Goal: Answer question/provide support: Share knowledge or assist other users

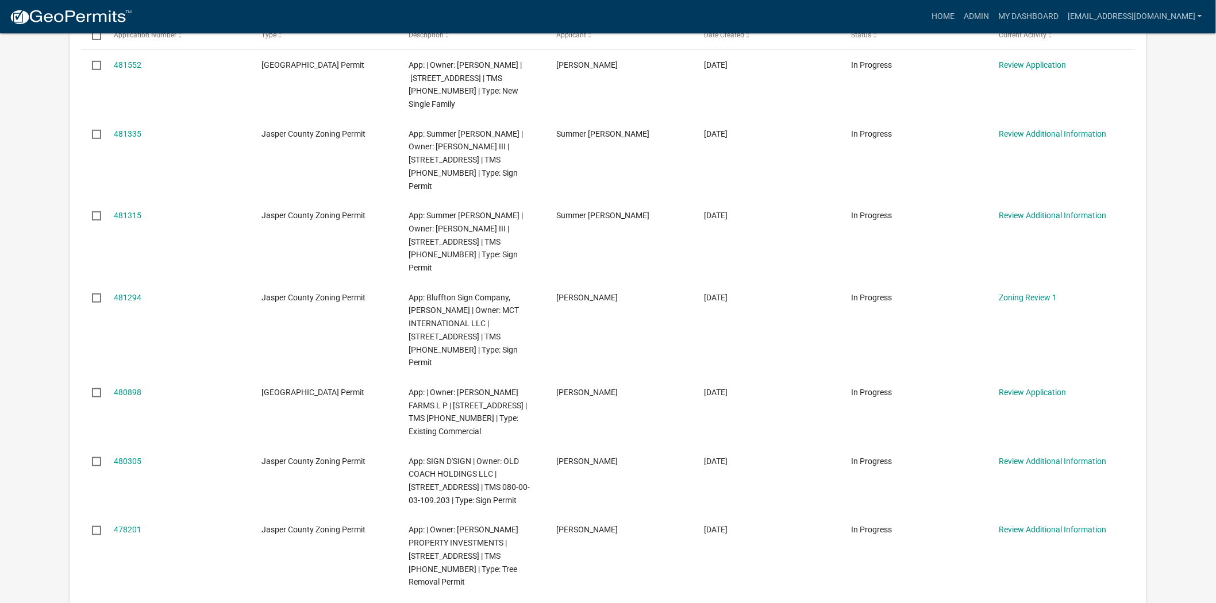
scroll to position [255, 0]
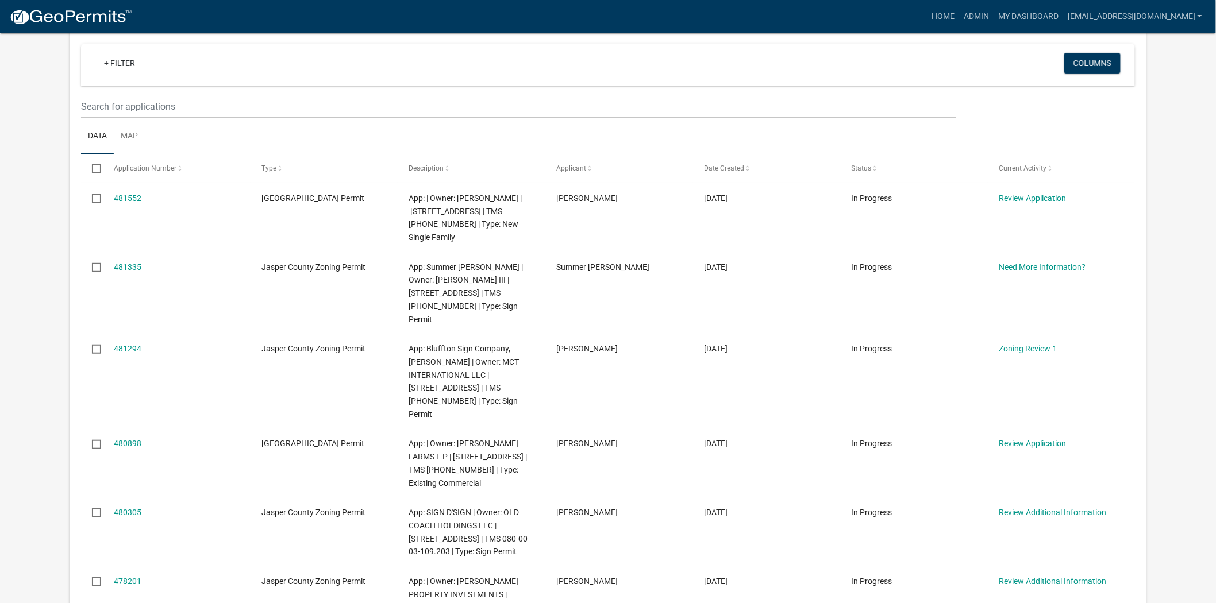
scroll to position [128, 0]
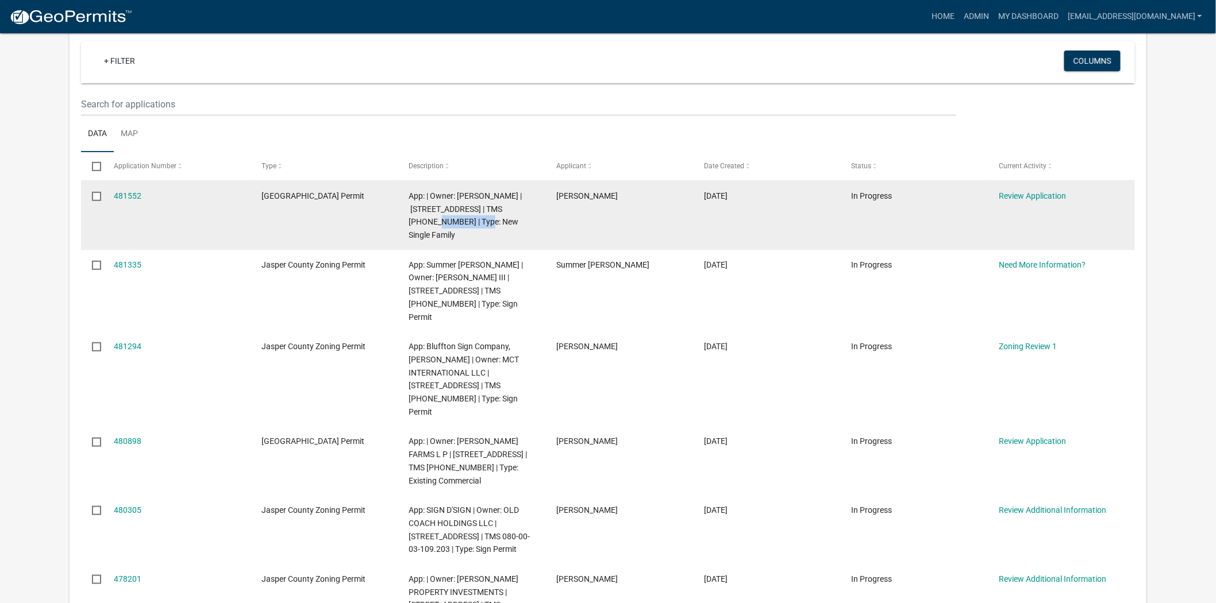
drag, startPoint x: 432, startPoint y: 221, endPoint x: 501, endPoint y: 211, distance: 69.1
click at [501, 211] on span "App: | Owner: Jonathan Pfohl | 283 Cassique Creek Dr. | TMS 094-06-00-016 | Typ…" at bounding box center [465, 215] width 113 height 48
copy span "094-06-00-016"
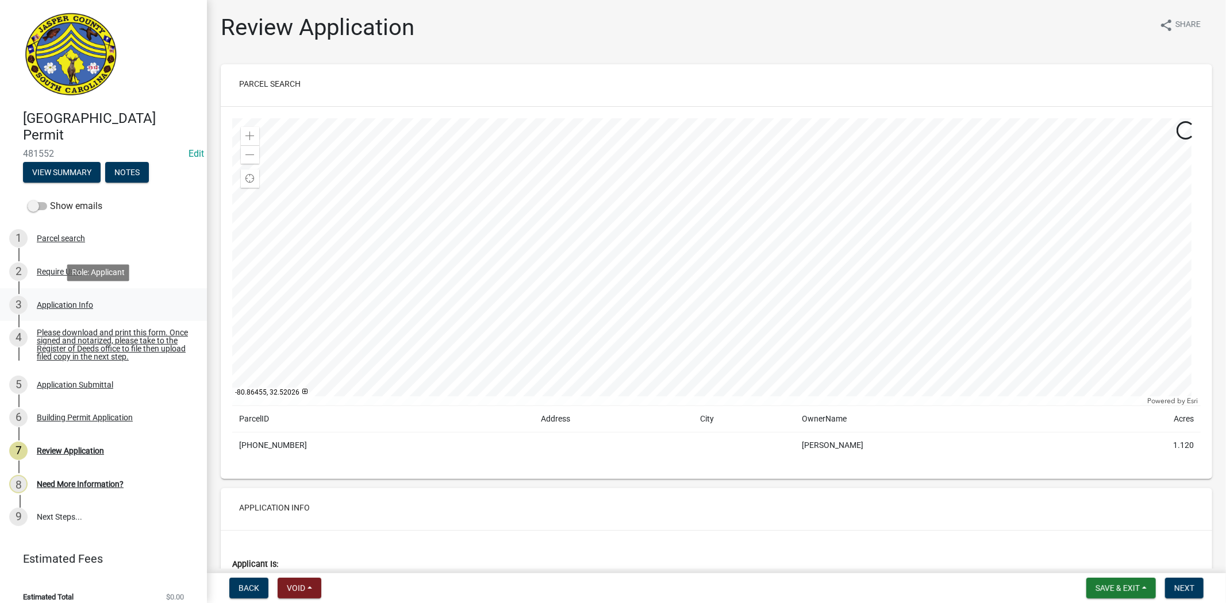
click at [62, 301] on div "Application Info" at bounding box center [65, 305] width 56 height 8
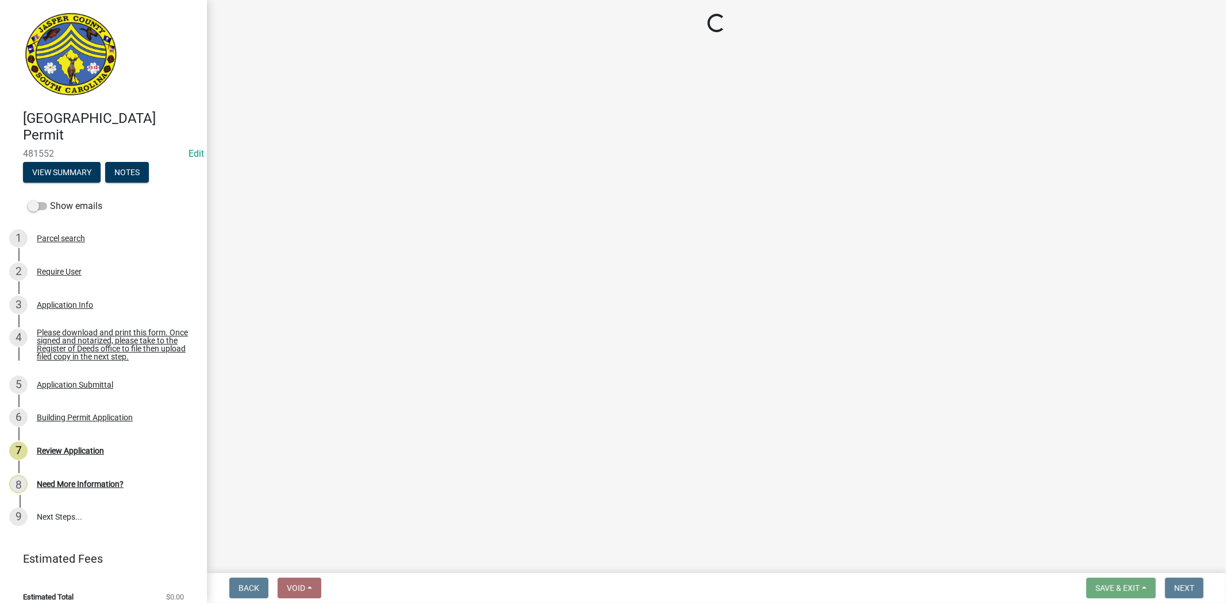
select select "42590599-3c97-479d-b3e9-fbeca9af4fb5"
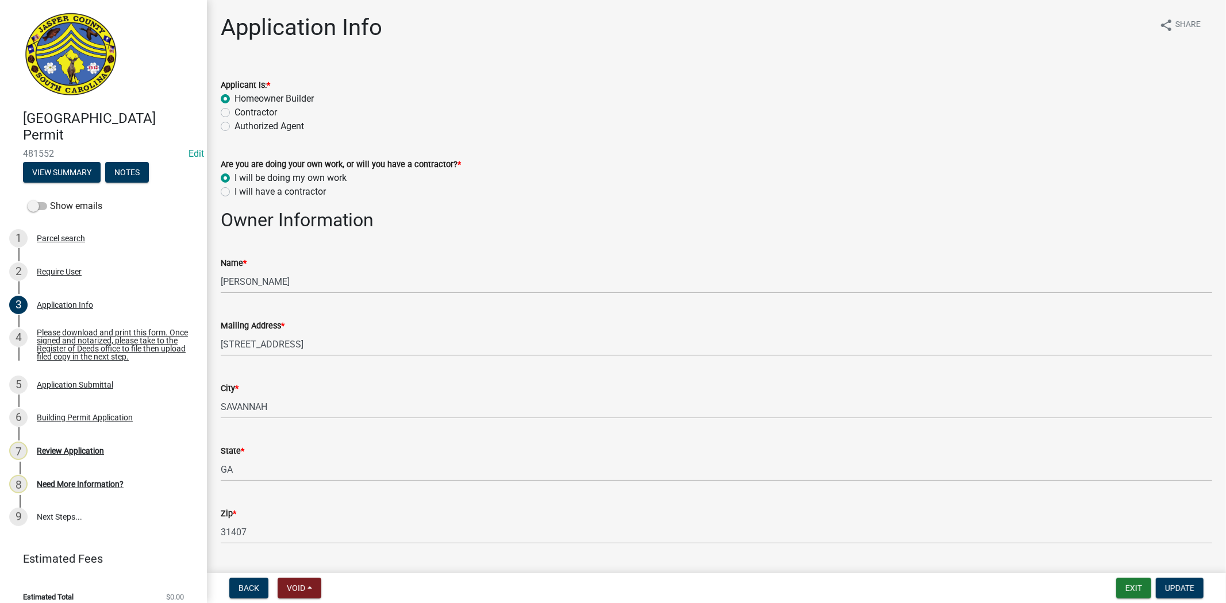
click at [898, 179] on div "I will be doing my own work" at bounding box center [716, 178] width 991 height 14
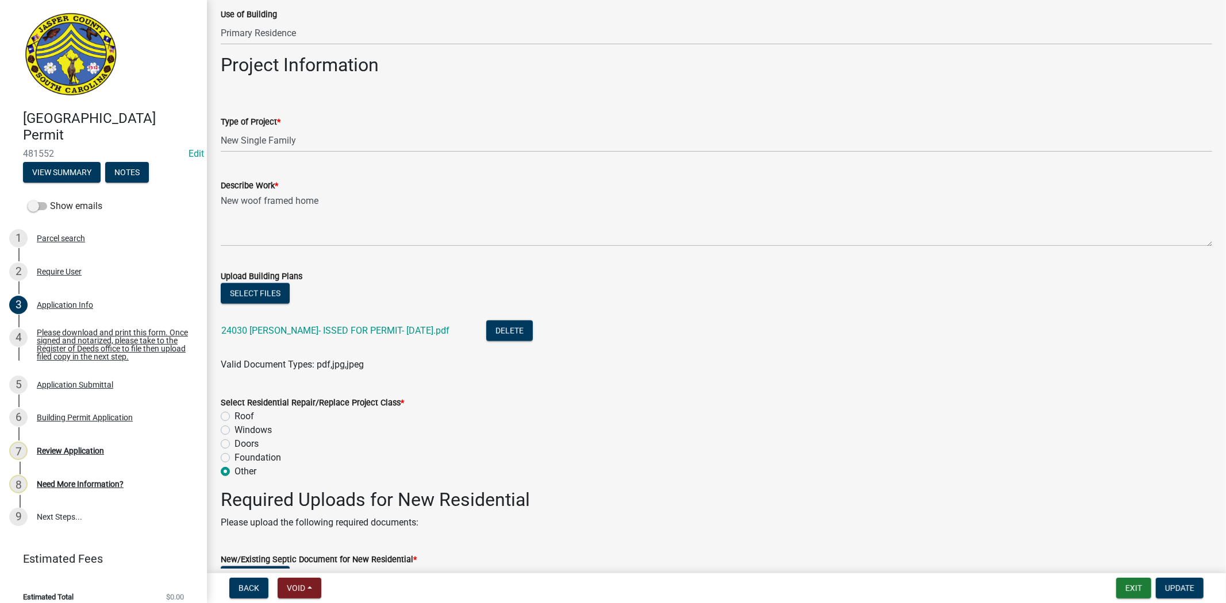
scroll to position [1021, 0]
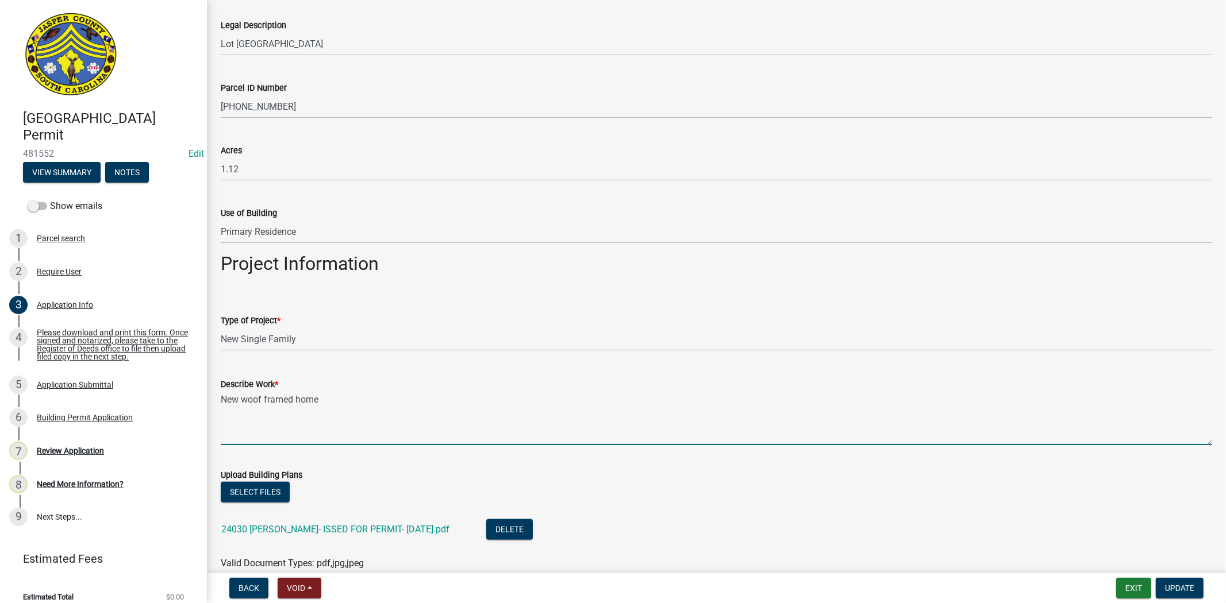
click at [260, 400] on textarea "New woof framed home" at bounding box center [716, 418] width 991 height 54
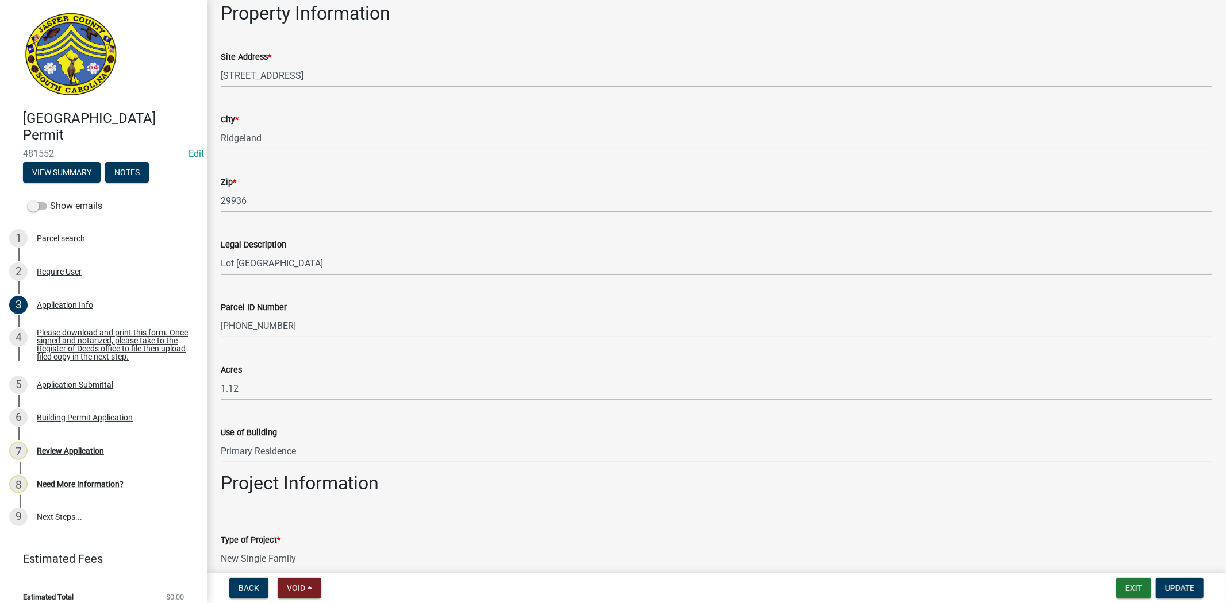
scroll to position [830, 0]
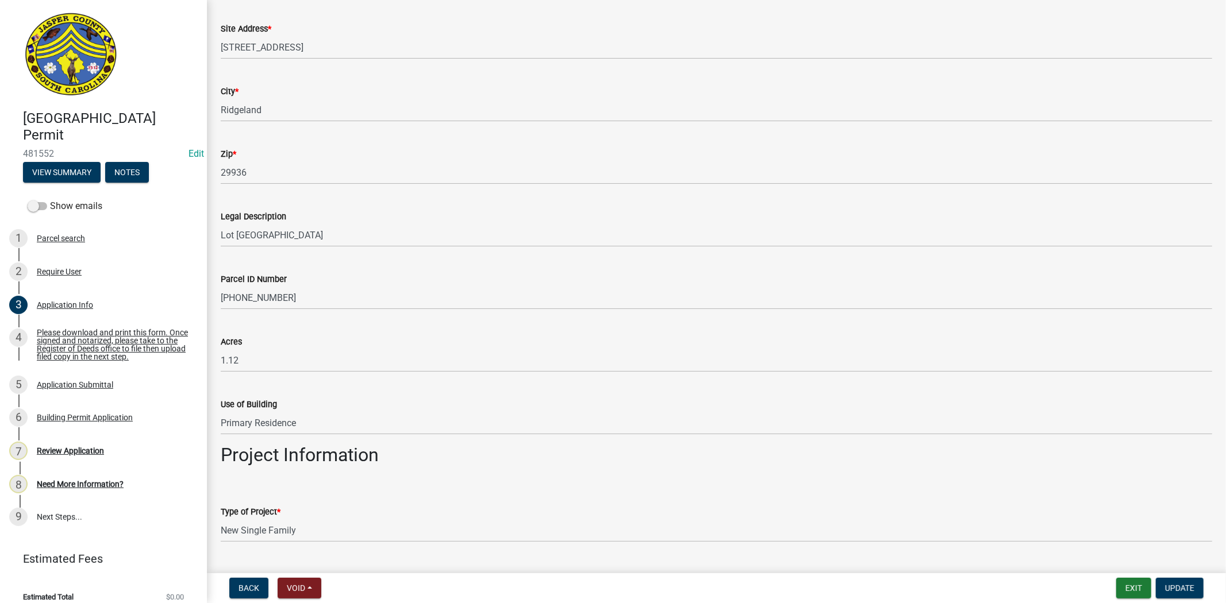
type textarea "New wood framed home"
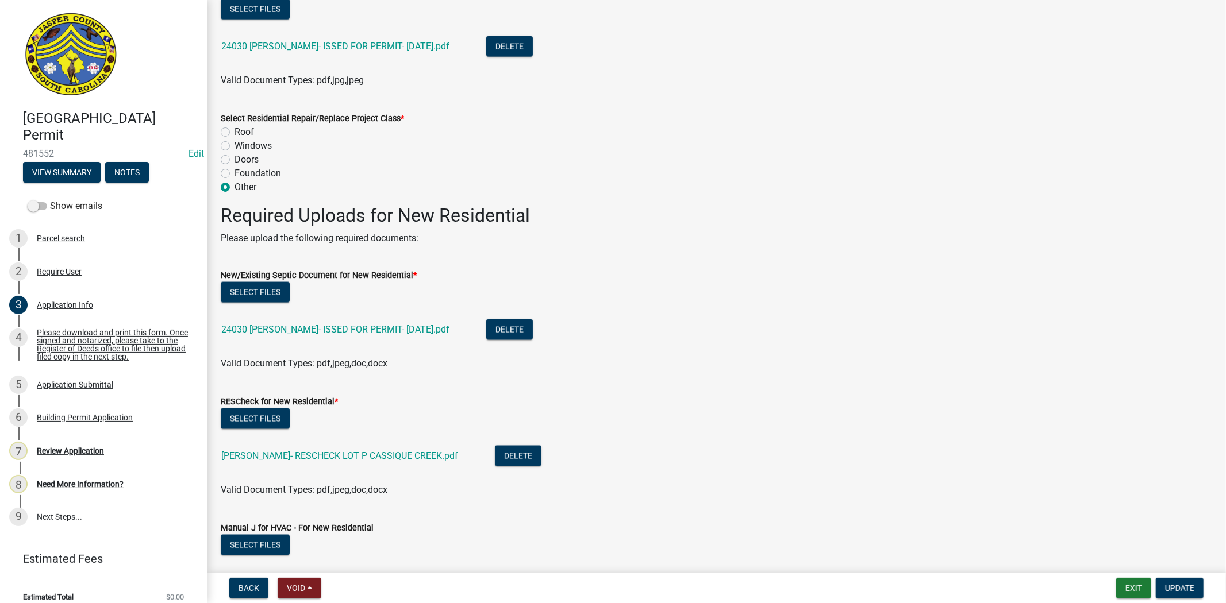
scroll to position [1532, 0]
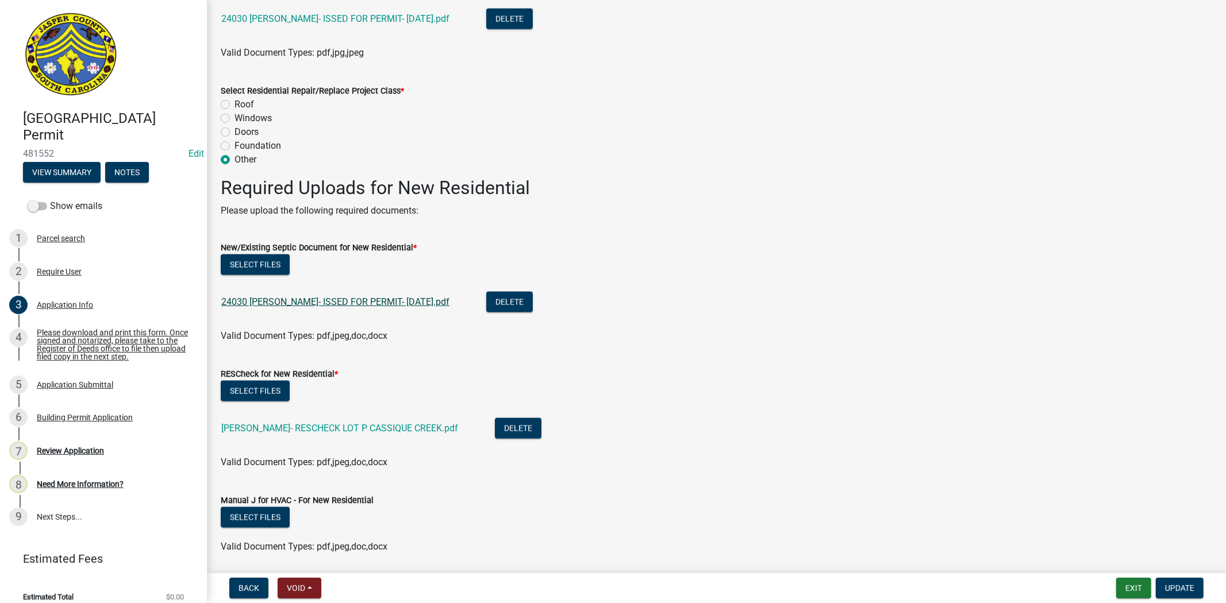
click at [360, 299] on link "24030 Pfohl- ISSED FOR PERMIT- 03-06-25.pdf" at bounding box center [335, 302] width 228 height 11
click at [328, 305] on link "24030 Pfohl- ISSED FOR PERMIT- 03-06-25.pdf" at bounding box center [335, 302] width 228 height 11
click at [303, 297] on link "24030 Pfohl- ISSED FOR PERMIT- 03-06-25.pdf" at bounding box center [335, 302] width 228 height 11
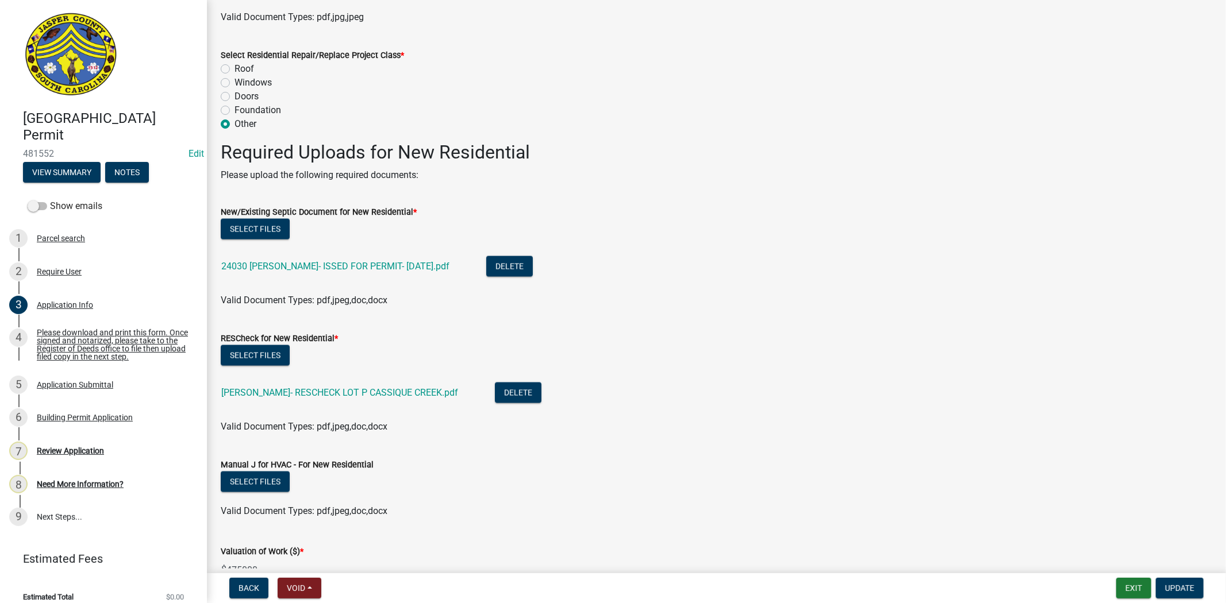
scroll to position [1596, 0]
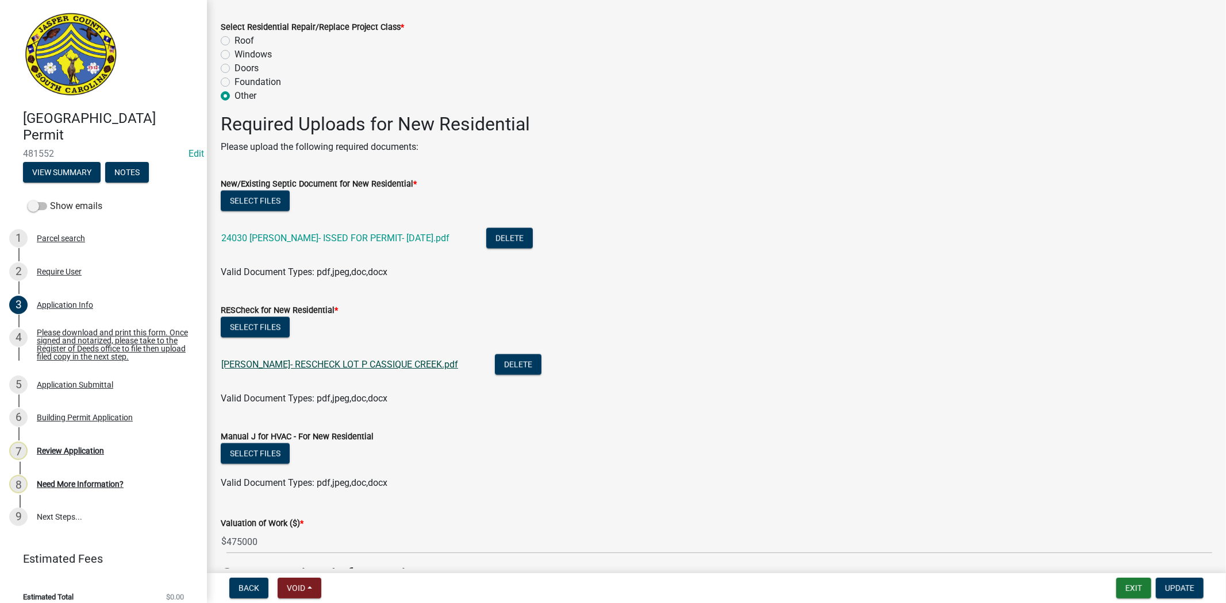
click at [313, 365] on link "PFOHL- RESCHECK LOT P CASSIQUE CREEK.pdf" at bounding box center [339, 364] width 237 height 11
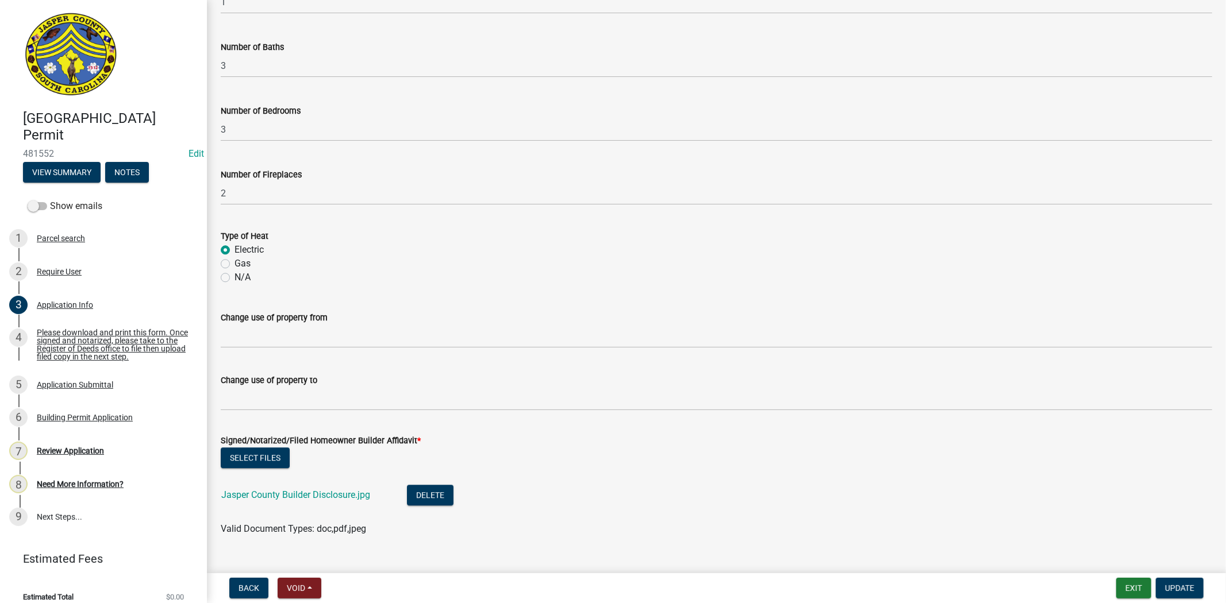
scroll to position [2380, 0]
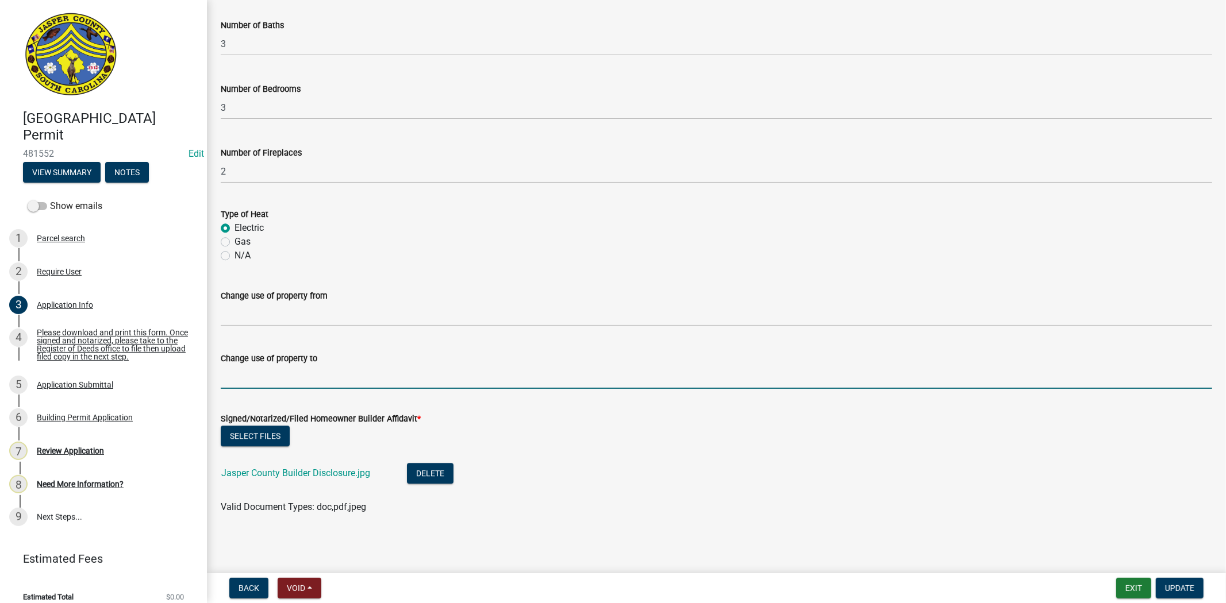
click at [299, 384] on input "Change use of property to" at bounding box center [716, 378] width 991 height 24
type input "New Residential Home"
click at [324, 471] on link "Jasper County Builder Disclosure.jpg" at bounding box center [295, 473] width 149 height 11
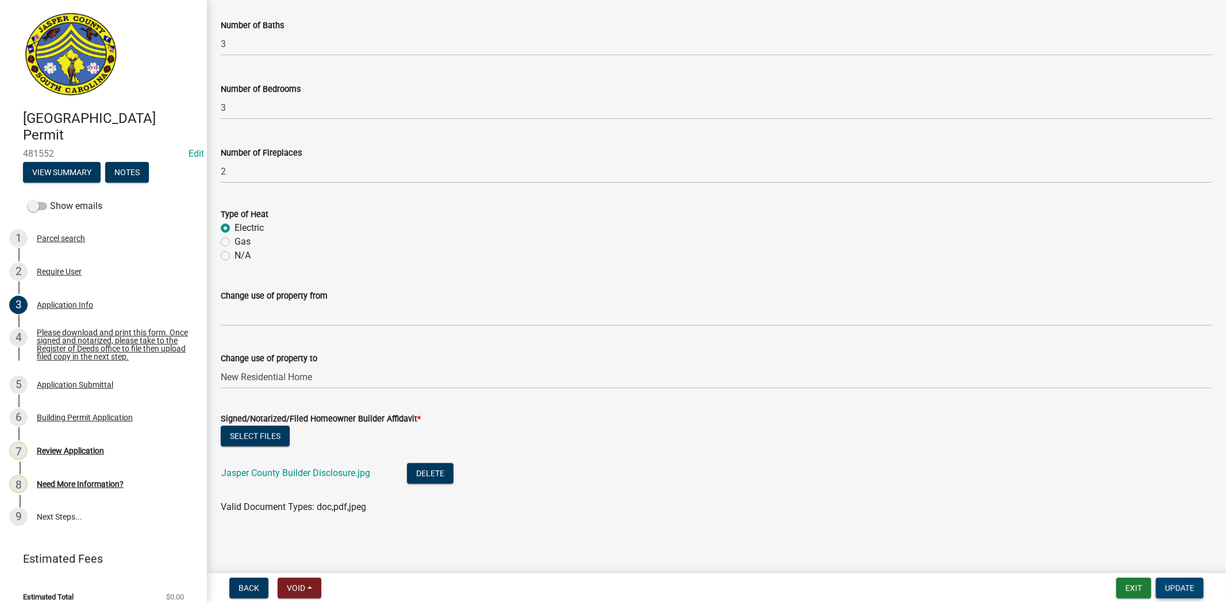
click at [1203, 587] on button "Update" at bounding box center [1180, 588] width 48 height 21
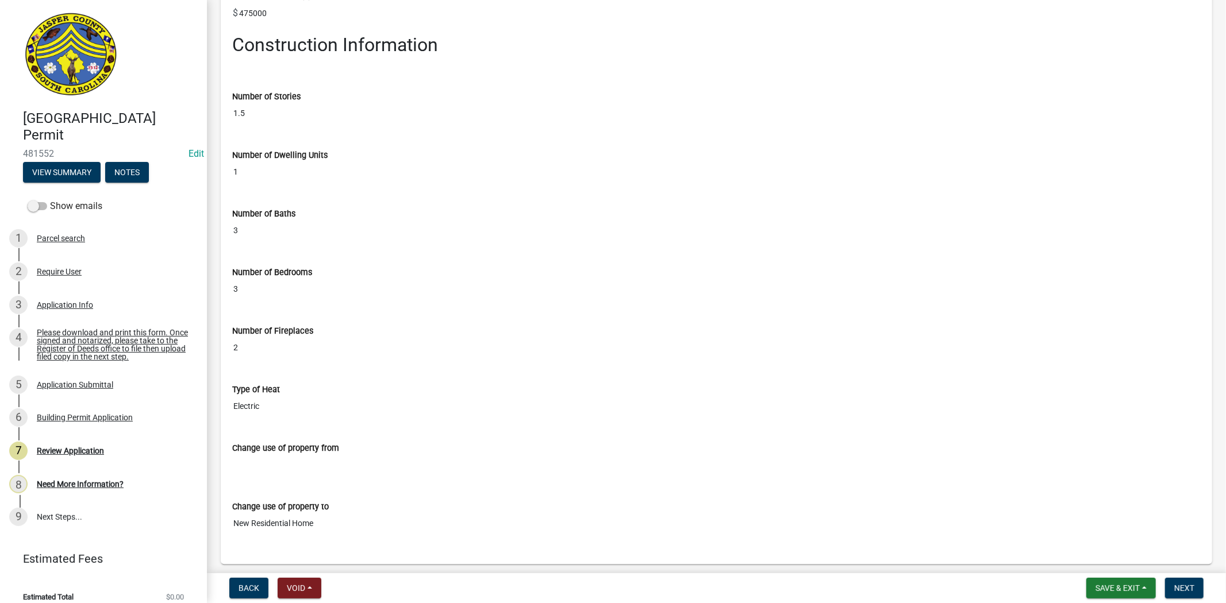
scroll to position [2234, 0]
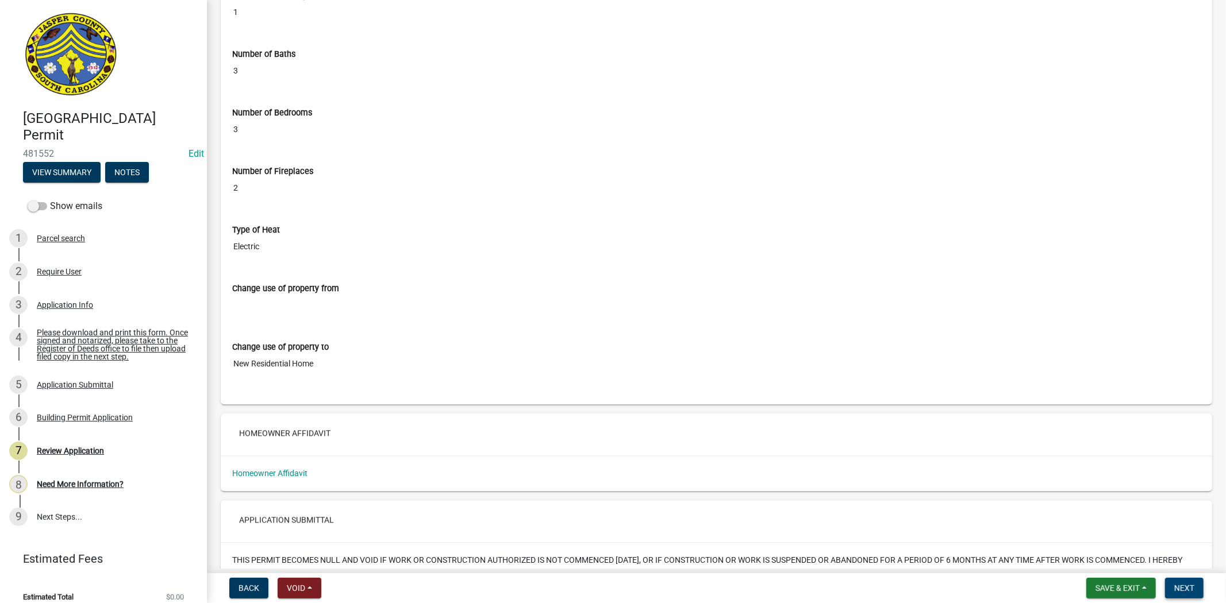
click at [1190, 587] on span "Next" at bounding box center [1184, 588] width 20 height 9
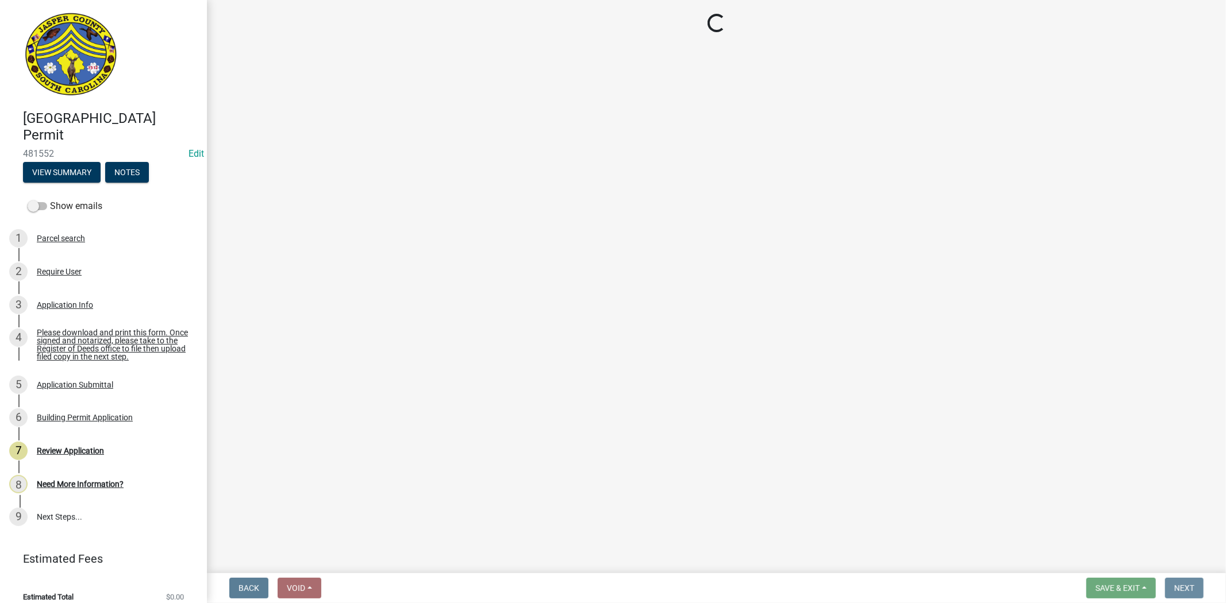
scroll to position [0, 0]
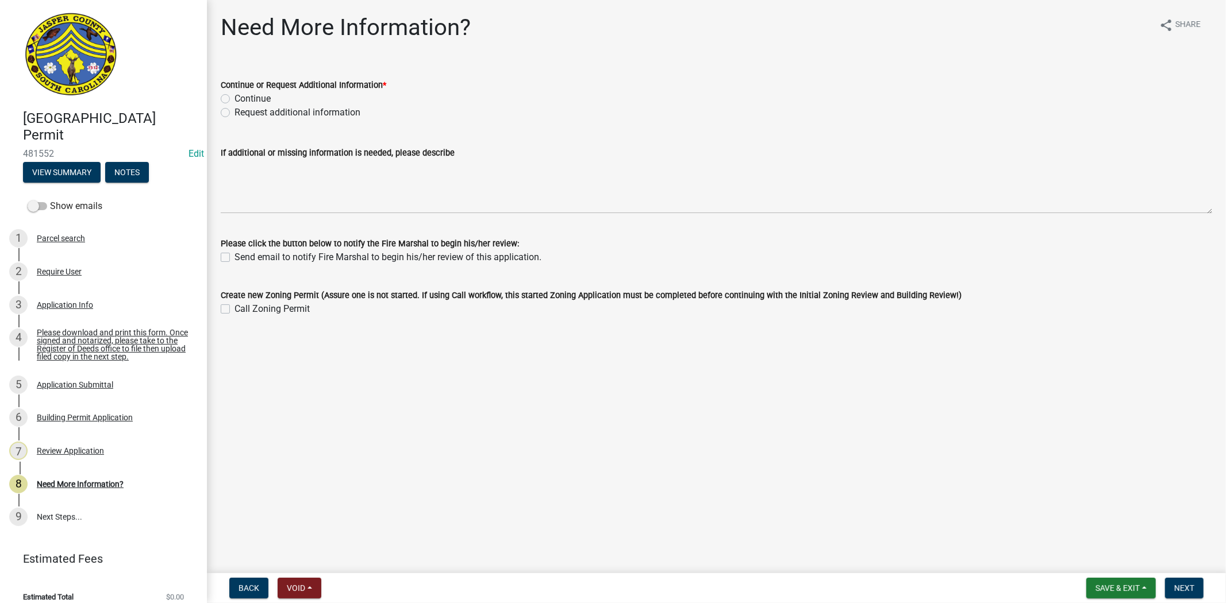
click at [234, 111] on label "Request additional information" at bounding box center [297, 113] width 126 height 14
click at [234, 111] on input "Request additional information" at bounding box center [237, 109] width 7 height 7
radio input "true"
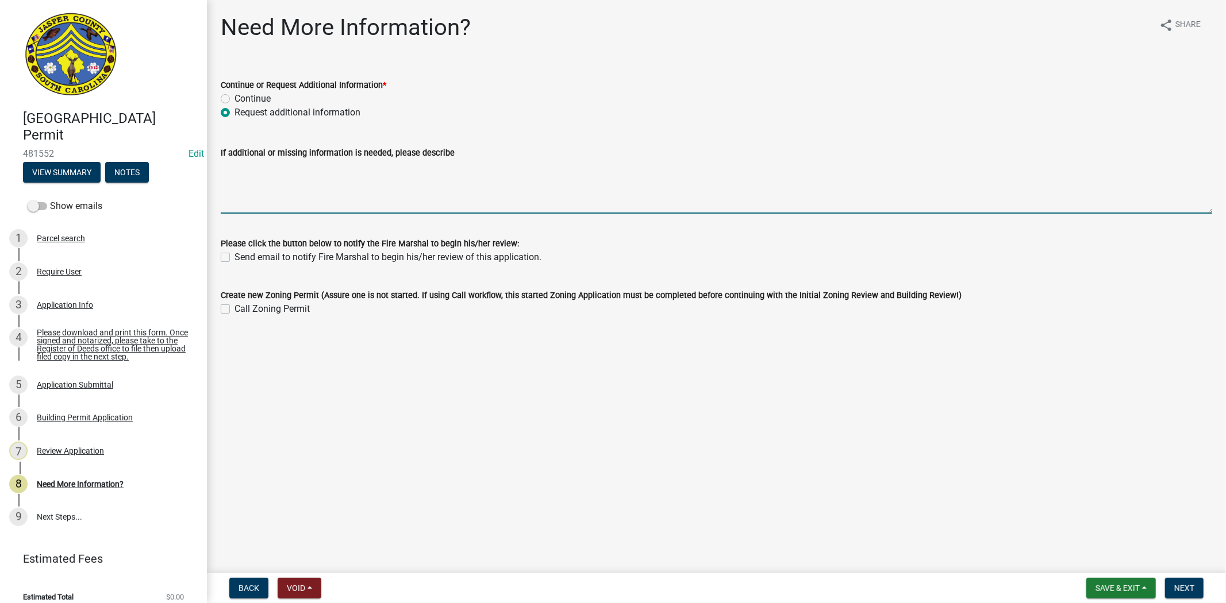
click at [268, 168] on textarea "If additional or missing information is needed, please describe" at bounding box center [716, 187] width 991 height 54
click at [270, 170] on textarea "Pleae" at bounding box center [716, 187] width 991 height 54
drag, startPoint x: 269, startPoint y: 172, endPoint x: 168, endPoint y: 170, distance: 101.2
click at [168, 170] on div "Jasper County Building Permit 481552 Edit View Summary Notes Show emails 1 Parc…" at bounding box center [613, 301] width 1226 height 603
paste textarea "se provide a copy of your deed for Proof of ownership, Thank you."
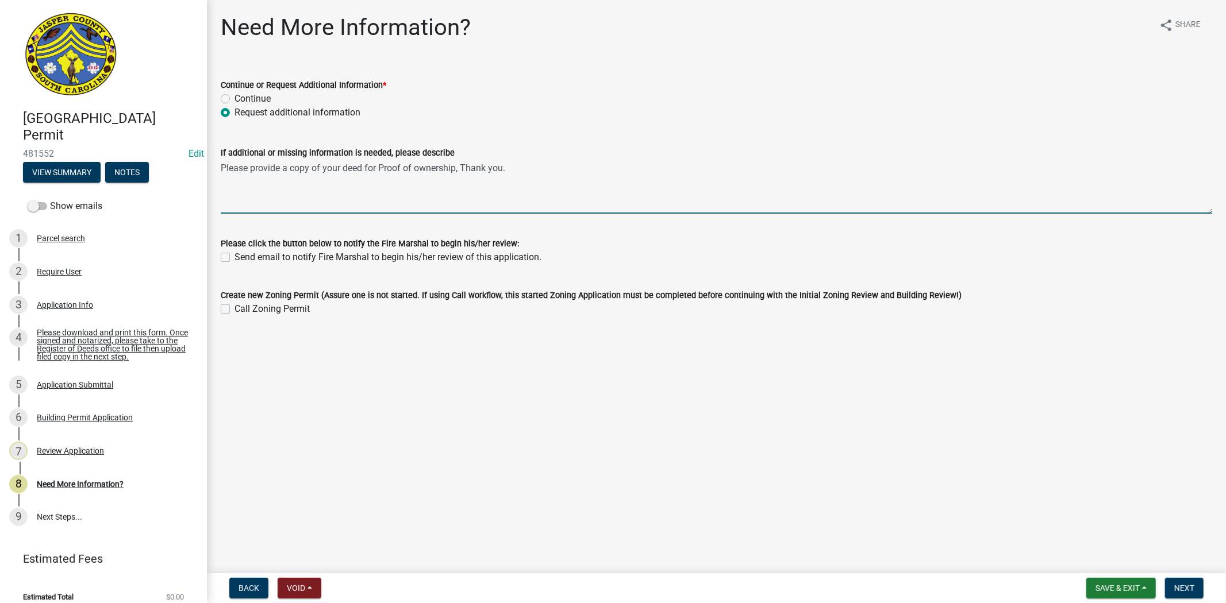
drag, startPoint x: 403, startPoint y: 168, endPoint x: 547, endPoint y: 174, distance: 143.8
click at [547, 174] on textarea "Please provide a copy of your deed for Proof of ownership, Thank you." at bounding box center [716, 187] width 991 height 54
click at [462, 169] on textarea "Please provide a copy of your deed, upolad a copy of your manual J" at bounding box center [716, 187] width 991 height 54
drag, startPoint x: 368, startPoint y: 168, endPoint x: 498, endPoint y: 171, distance: 129.9
click at [498, 171] on textarea "Please provide a copy of your deed, upload a copy of your Manual J" at bounding box center [716, 187] width 991 height 54
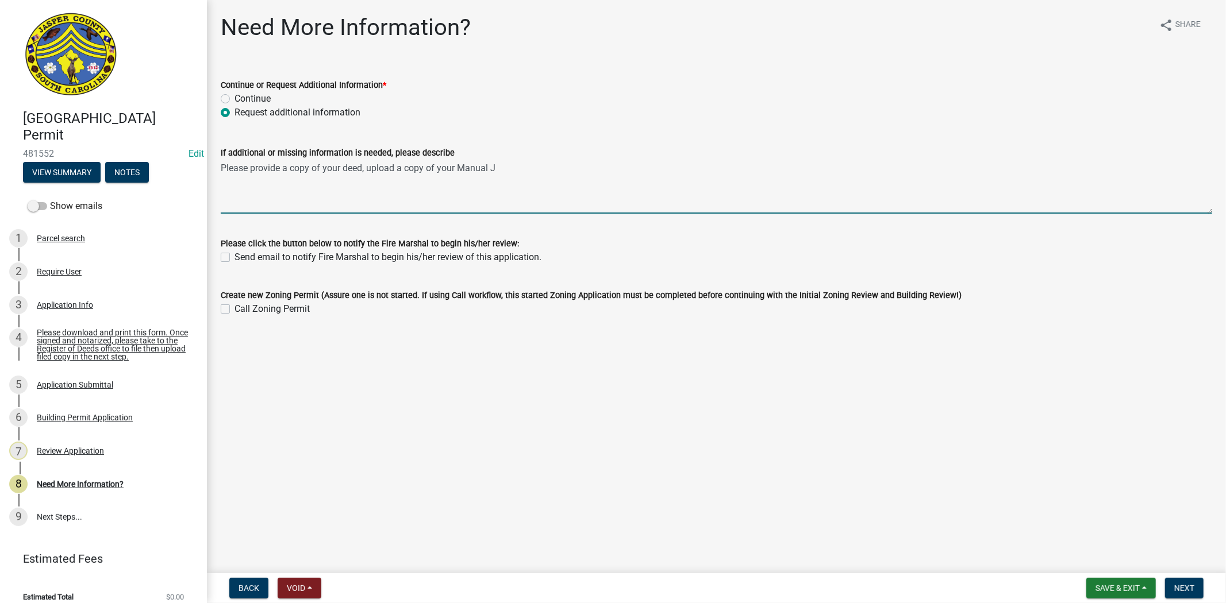
click at [554, 171] on textarea "Please provide a copy of your deed, upload a copy of your Manual J" at bounding box center [716, 187] width 991 height 54
click at [284, 192] on textarea "Please provide a copy of your deed, upload a copy of your Manual J and DHEC Per…" at bounding box center [716, 187] width 991 height 54
paste textarea "Please complete the zoning permit. Site plan please provide a site plan with me…"
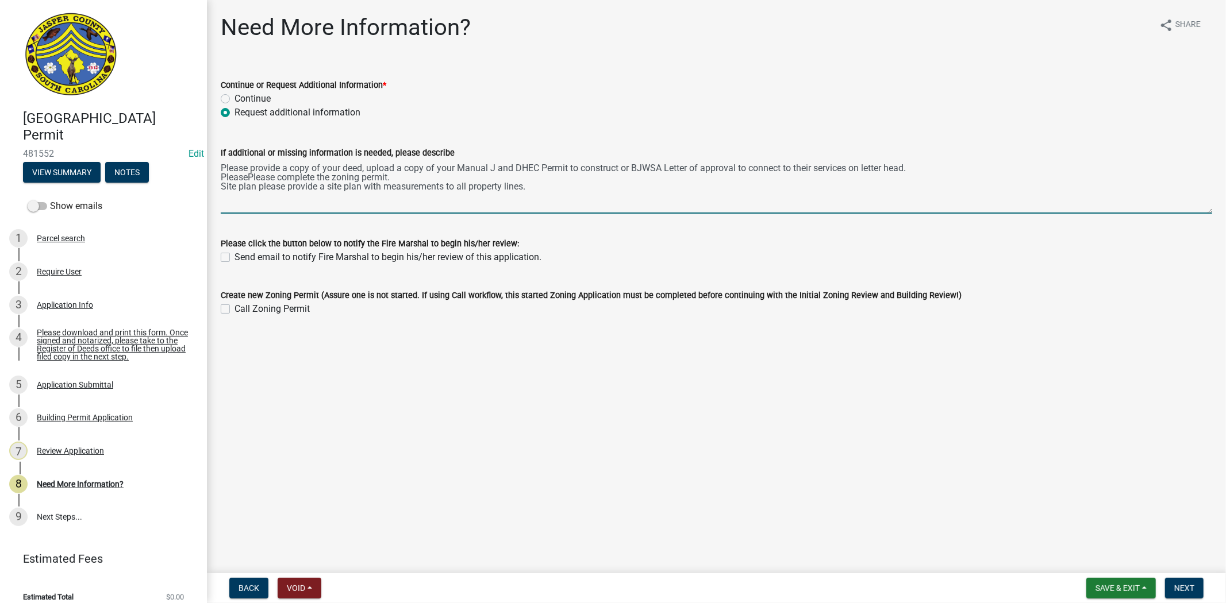
drag, startPoint x: 248, startPoint y: 179, endPoint x: 231, endPoint y: 179, distance: 17.3
click at [231, 179] on textarea "Please provide a copy of your deed, upload a copy of your Manual J and DHEC Per…" at bounding box center [716, 187] width 991 height 54
click at [335, 178] on textarea "Please provide a copy of your deed, upload a copy of your Manual J and DHEC Per…" at bounding box center [716, 187] width 991 height 54
click at [303, 178] on textarea "Please provide a copy of your deed, upload a copy of your Manual J and DHEC Per…" at bounding box center [716, 187] width 991 height 54
drag, startPoint x: 529, startPoint y: 187, endPoint x: 219, endPoint y: 185, distance: 309.8
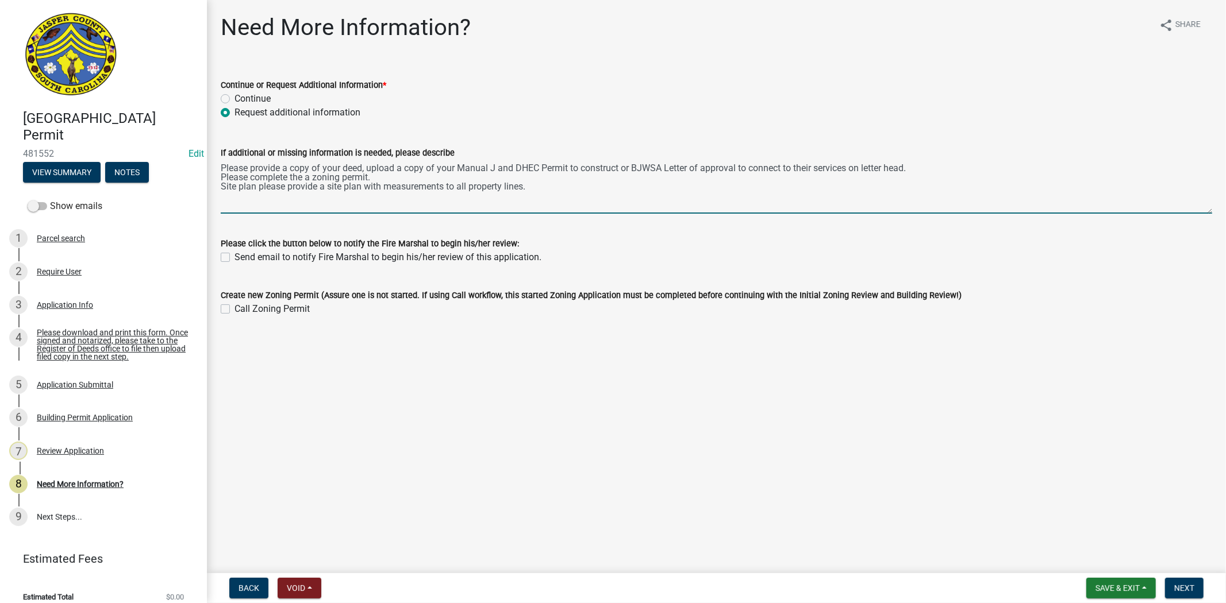
click at [219, 185] on div "If additional or missing information is needed, please describe Please provide …" at bounding box center [716, 172] width 1009 height 84
type textarea "Please provide a copy of your deed, upload a copy of your Manual J and DHEC Per…"
click at [217, 176] on div "If additional or missing information is needed, please describe Please provide …" at bounding box center [716, 172] width 1009 height 84
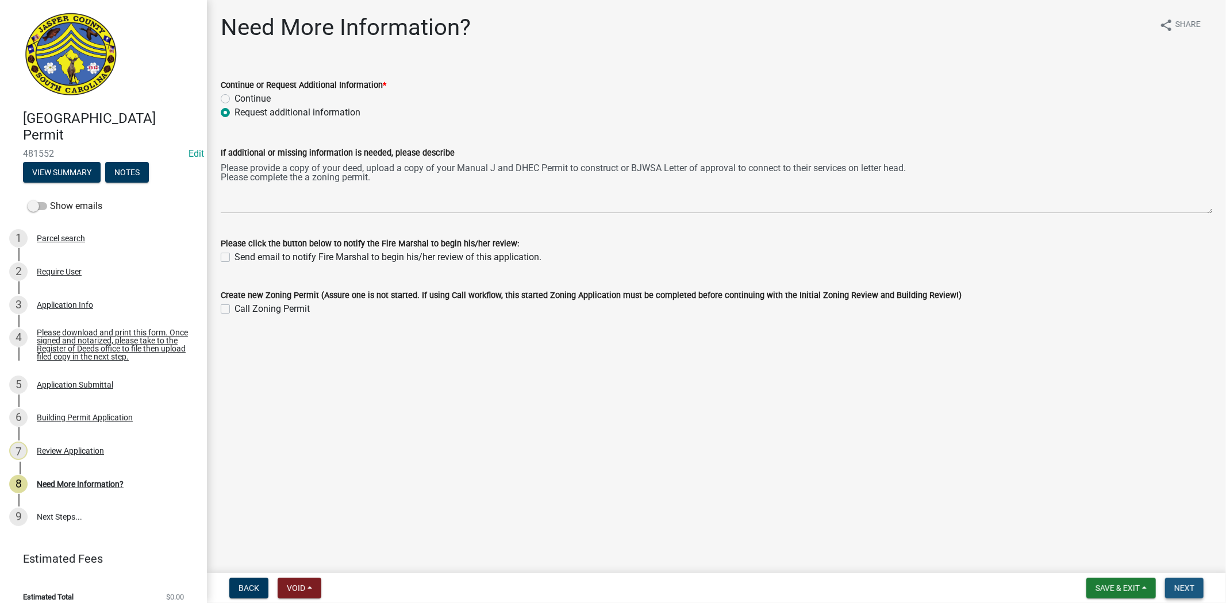
click at [1184, 589] on span "Next" at bounding box center [1184, 588] width 20 height 9
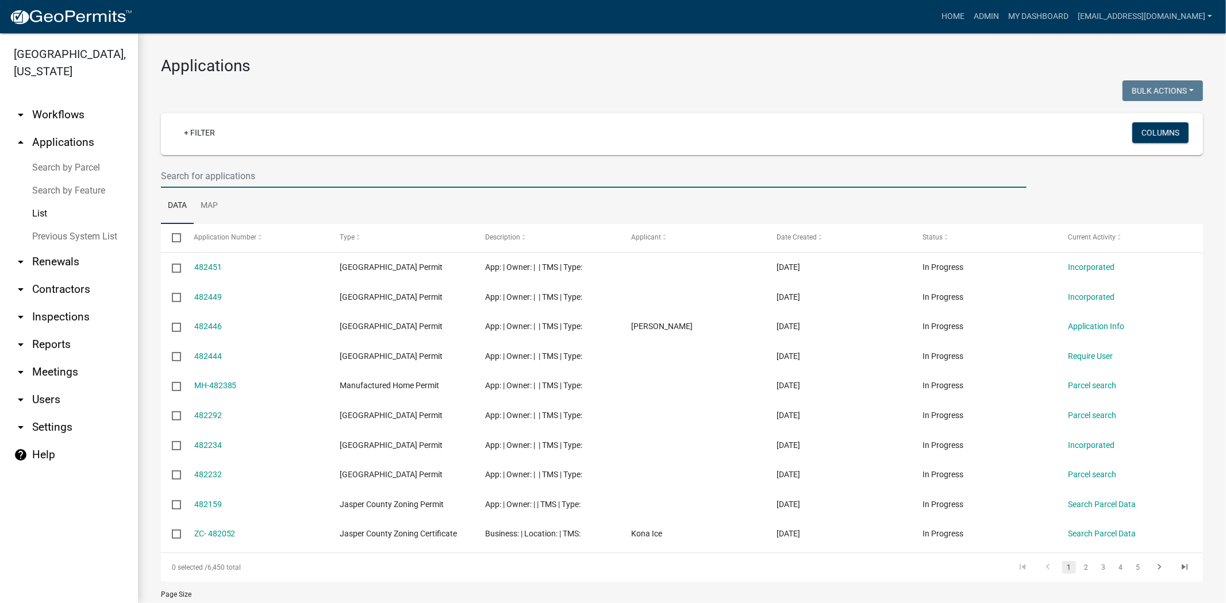
click at [270, 179] on input "text" at bounding box center [594, 176] width 866 height 24
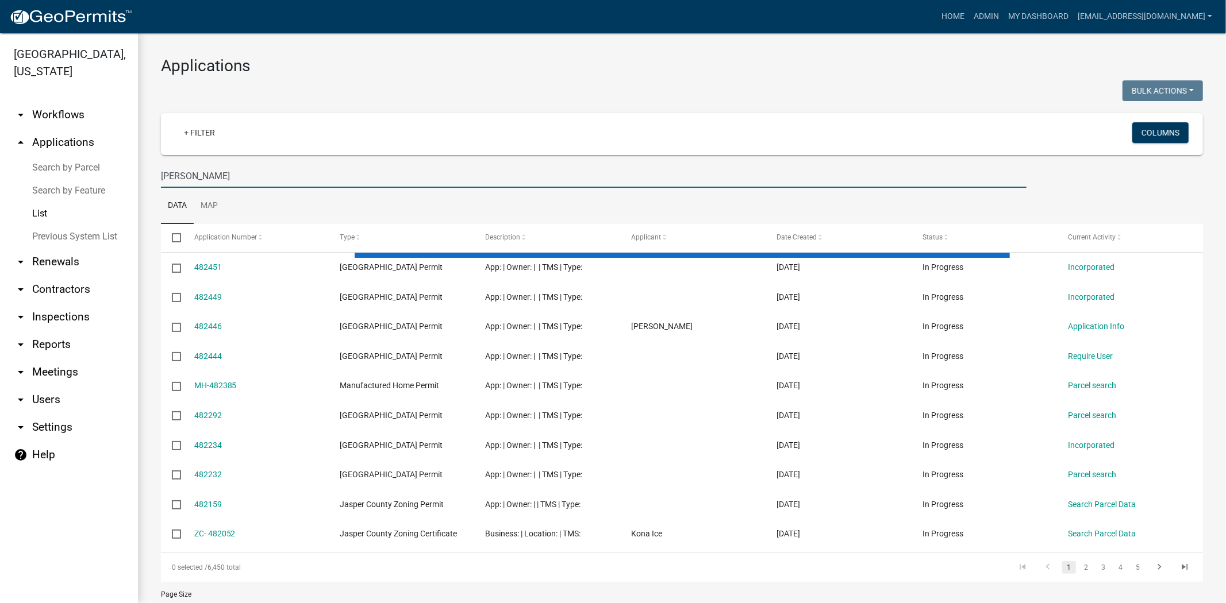
type input "mead rd"
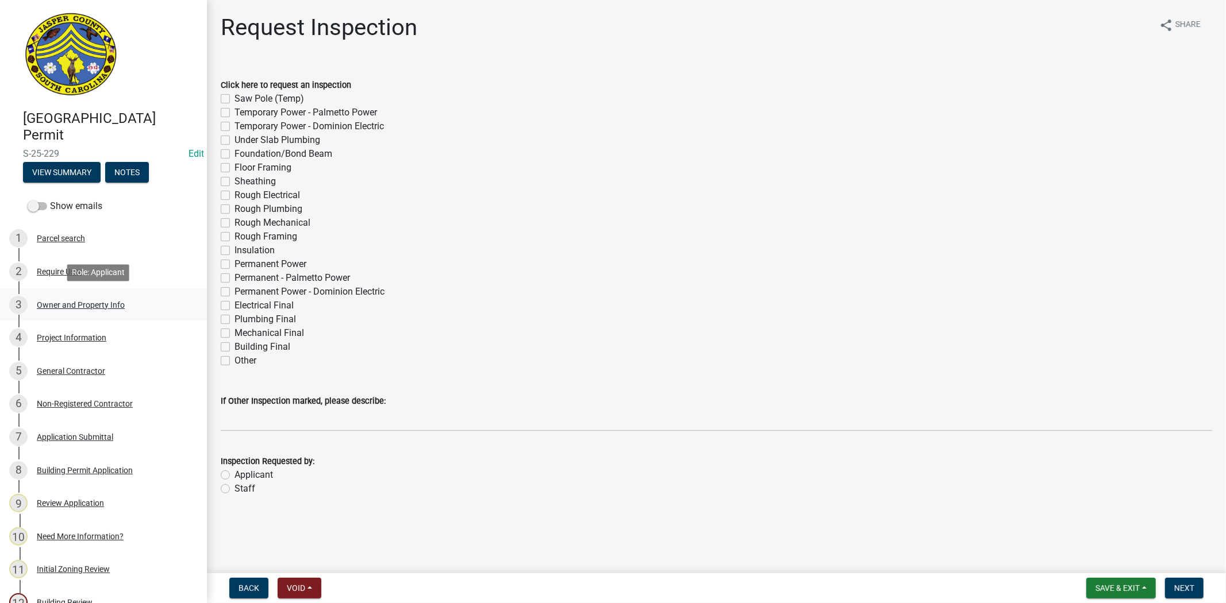
click at [111, 306] on div "Owner and Property Info" at bounding box center [81, 305] width 88 height 8
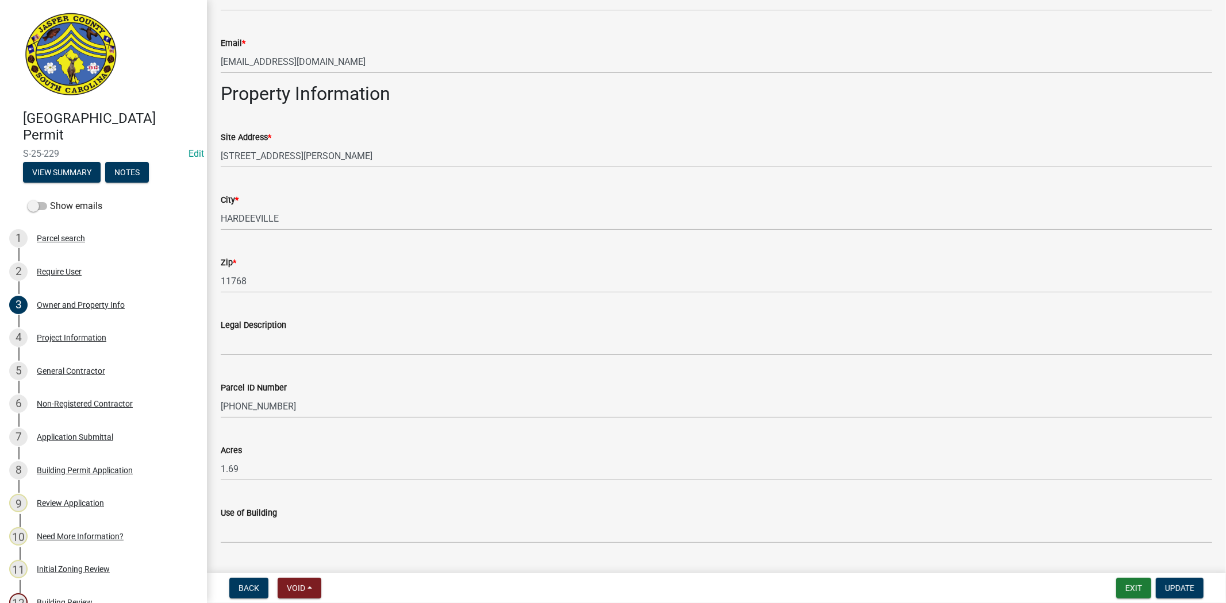
scroll to position [667, 0]
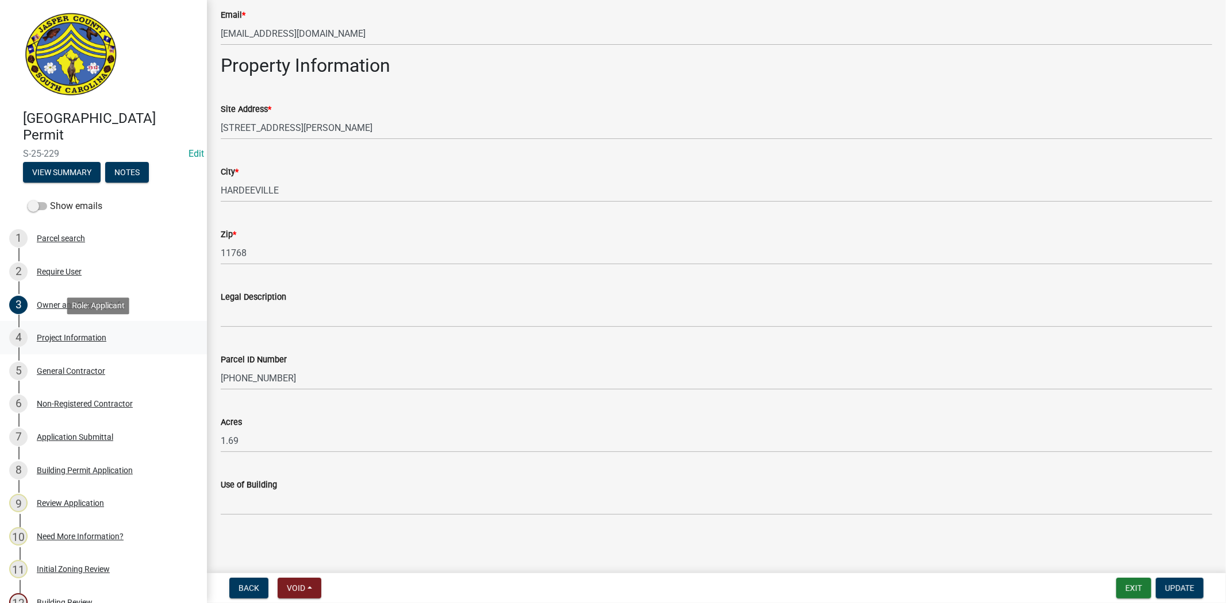
click at [71, 334] on div "Project Information" at bounding box center [72, 338] width 70 height 8
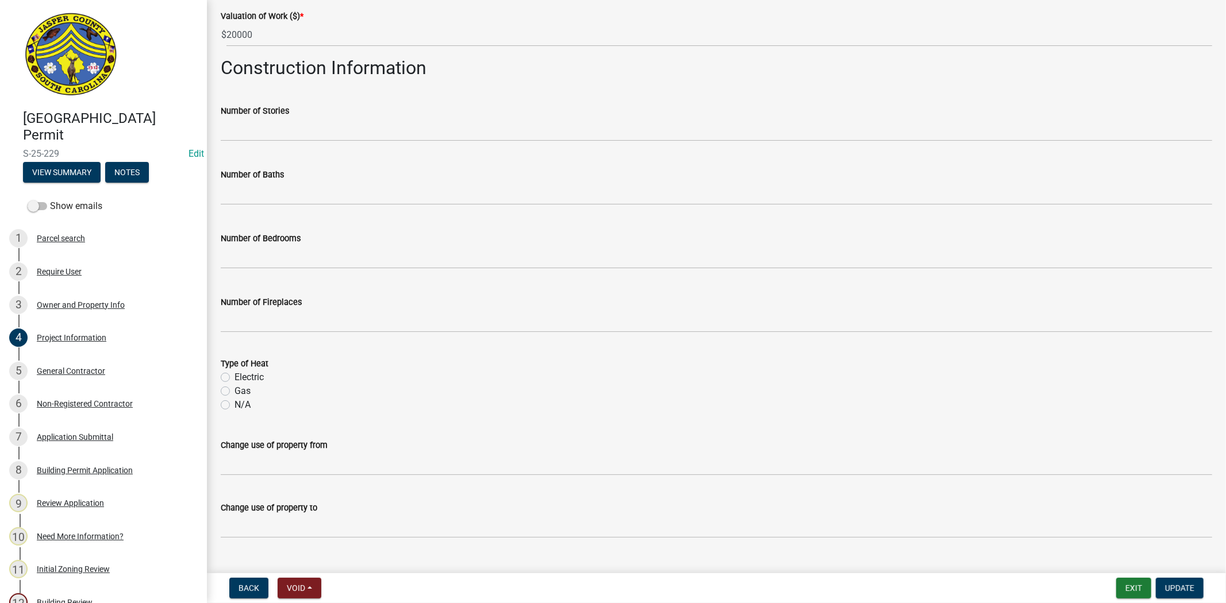
scroll to position [389, 0]
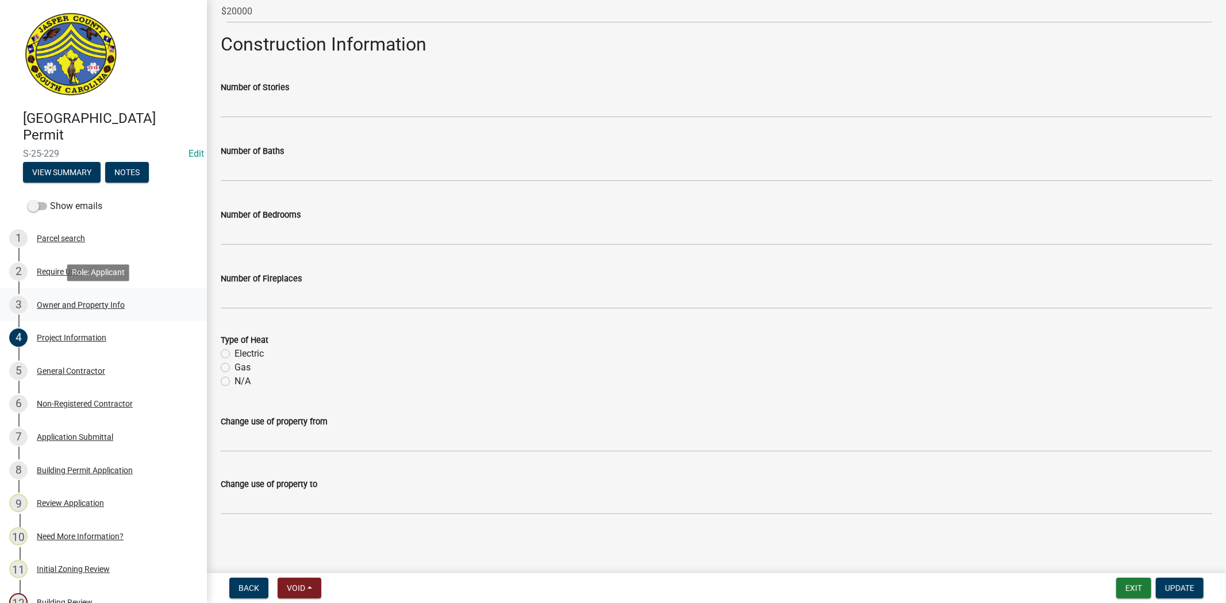
click at [93, 306] on div "Owner and Property Info" at bounding box center [81, 305] width 88 height 8
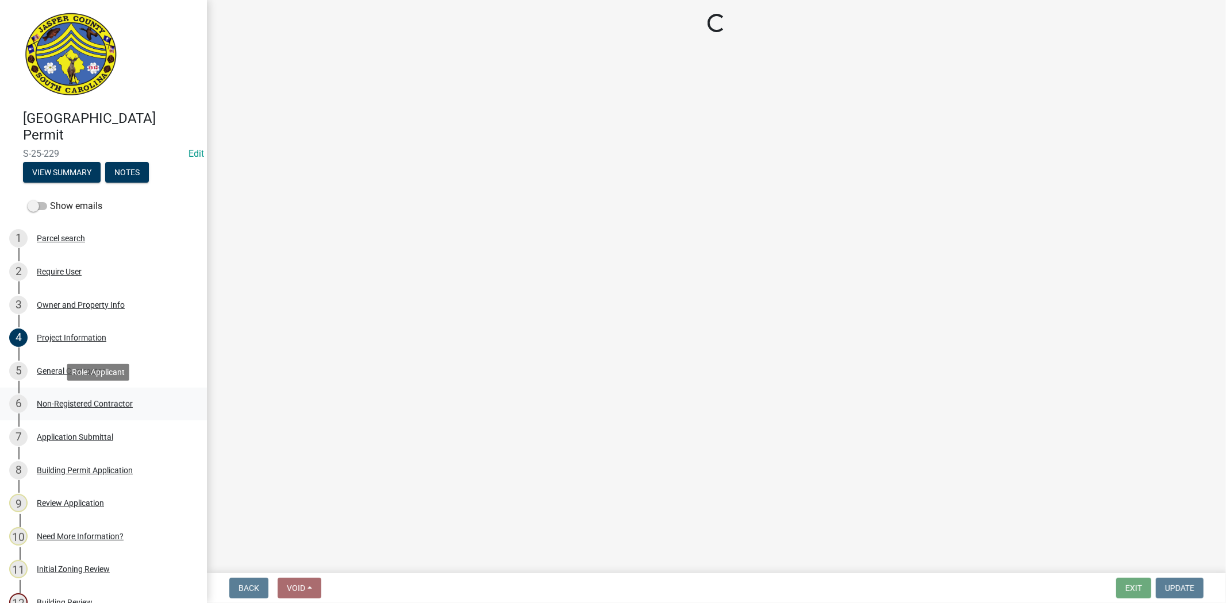
click at [83, 401] on div "Non-Registered Contractor" at bounding box center [85, 404] width 96 height 8
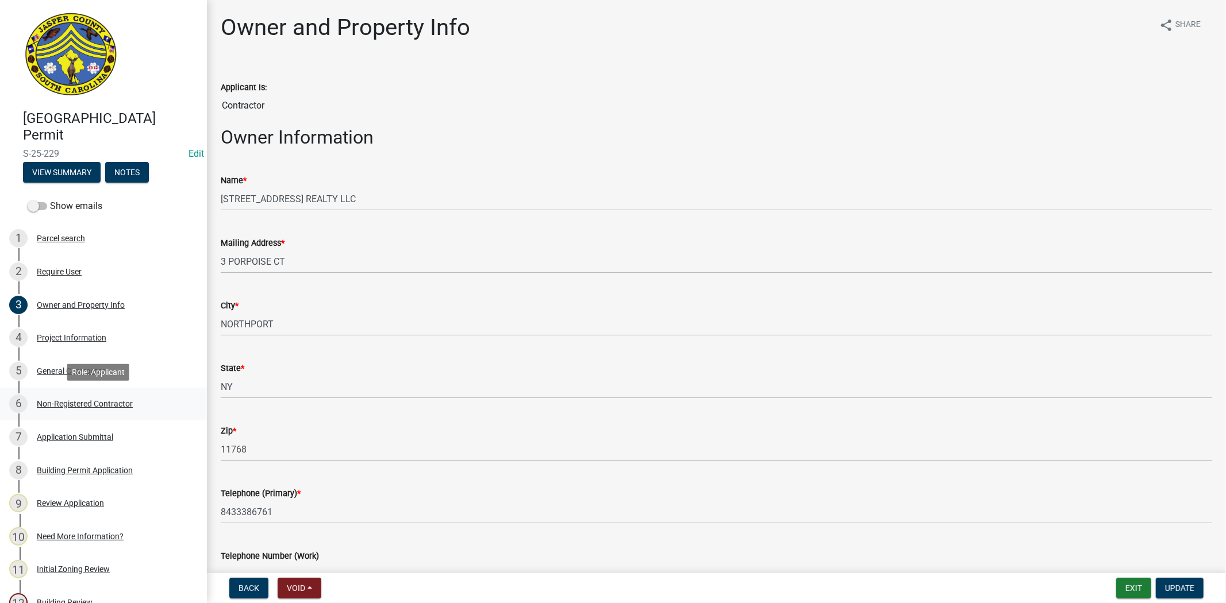
click at [101, 400] on div "Non-Registered Contractor" at bounding box center [85, 404] width 96 height 8
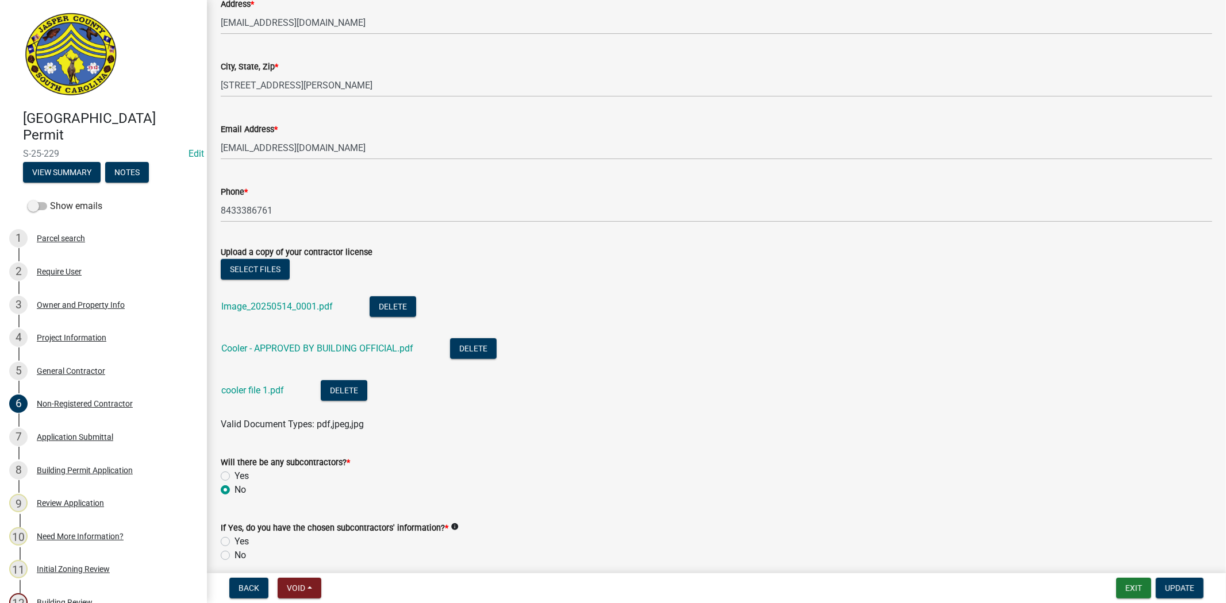
scroll to position [447, 0]
click at [274, 390] on link "cooler file 1.pdf" at bounding box center [252, 389] width 63 height 11
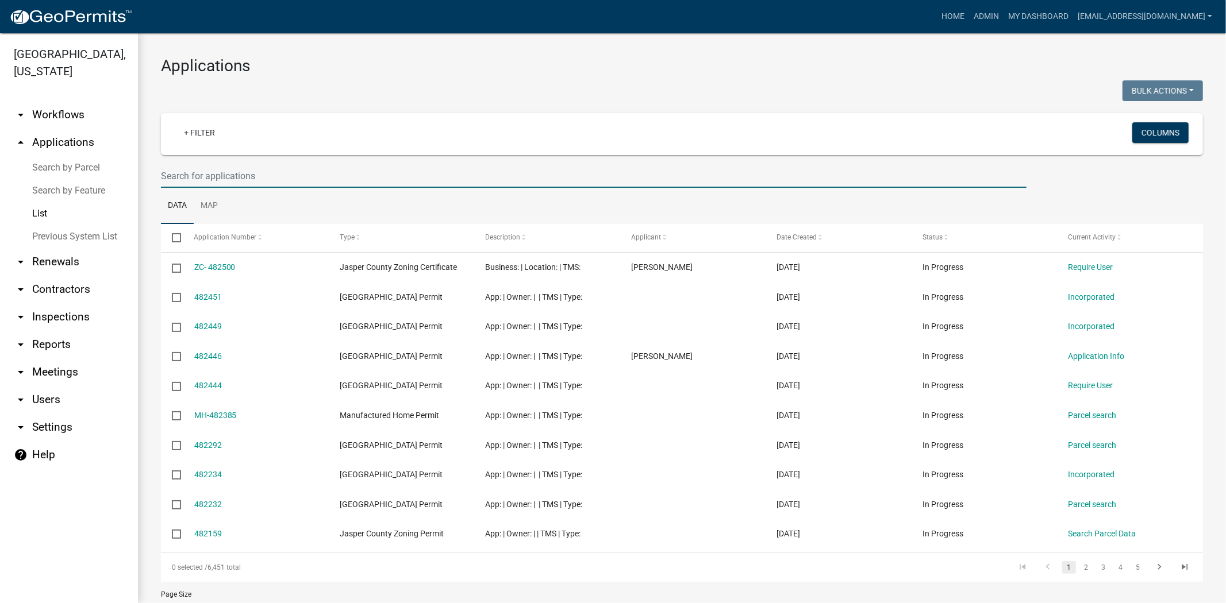
click at [311, 169] on input "text" at bounding box center [594, 176] width 866 height 24
type input "25-399"
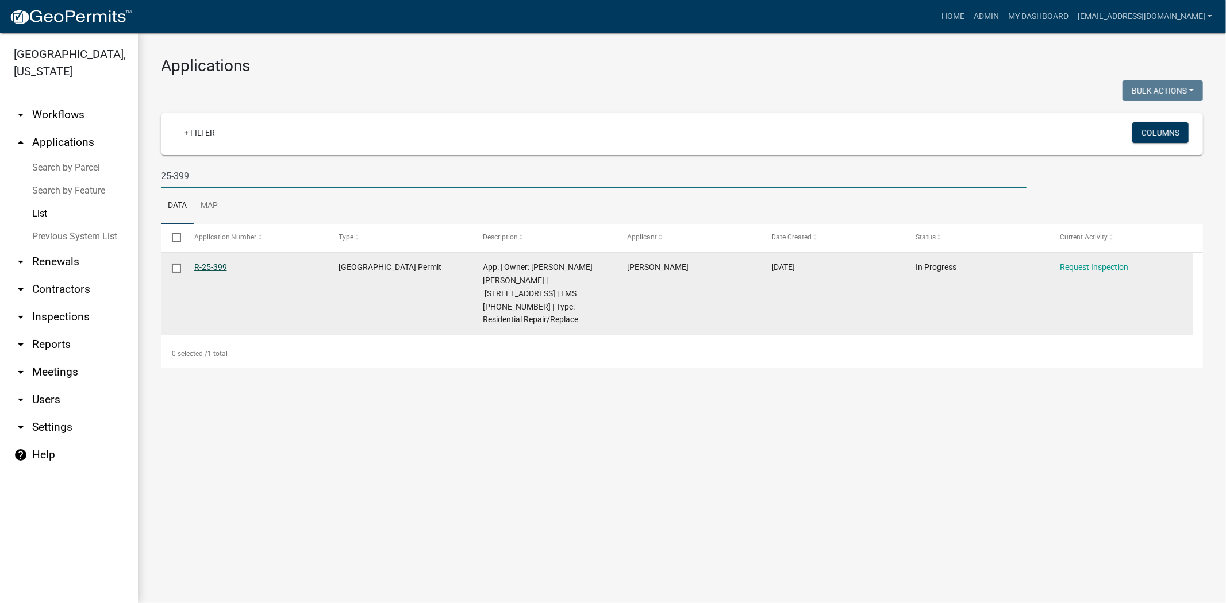
click at [217, 268] on link "R-25-399" at bounding box center [210, 267] width 33 height 9
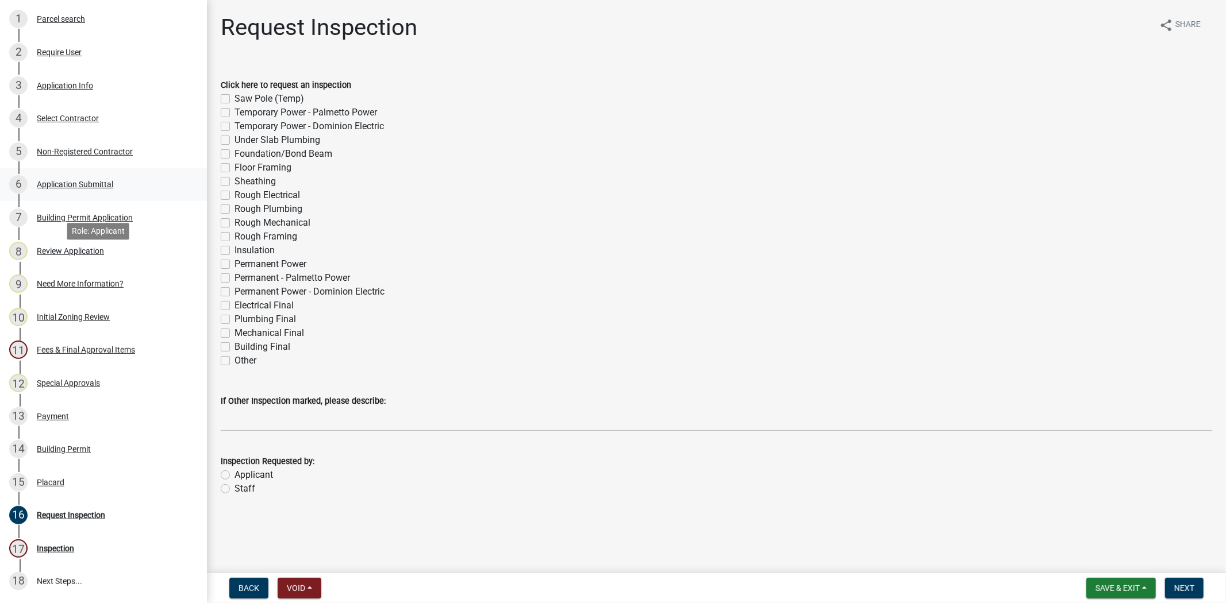
scroll to position [255, 0]
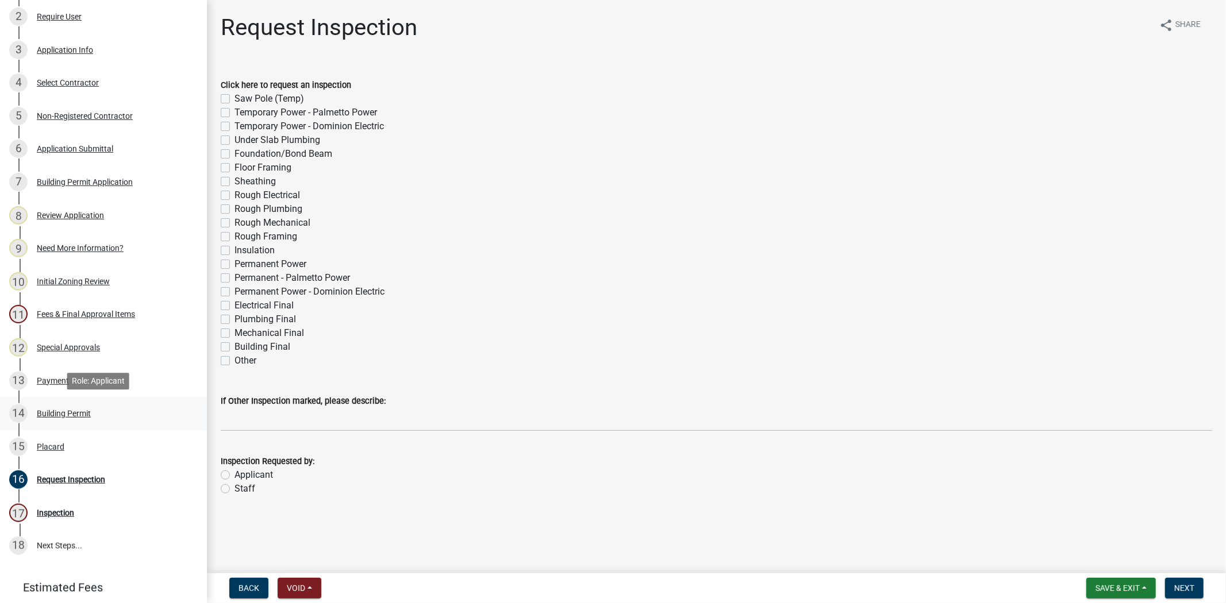
click at [78, 414] on div "Building Permit" at bounding box center [64, 414] width 54 height 8
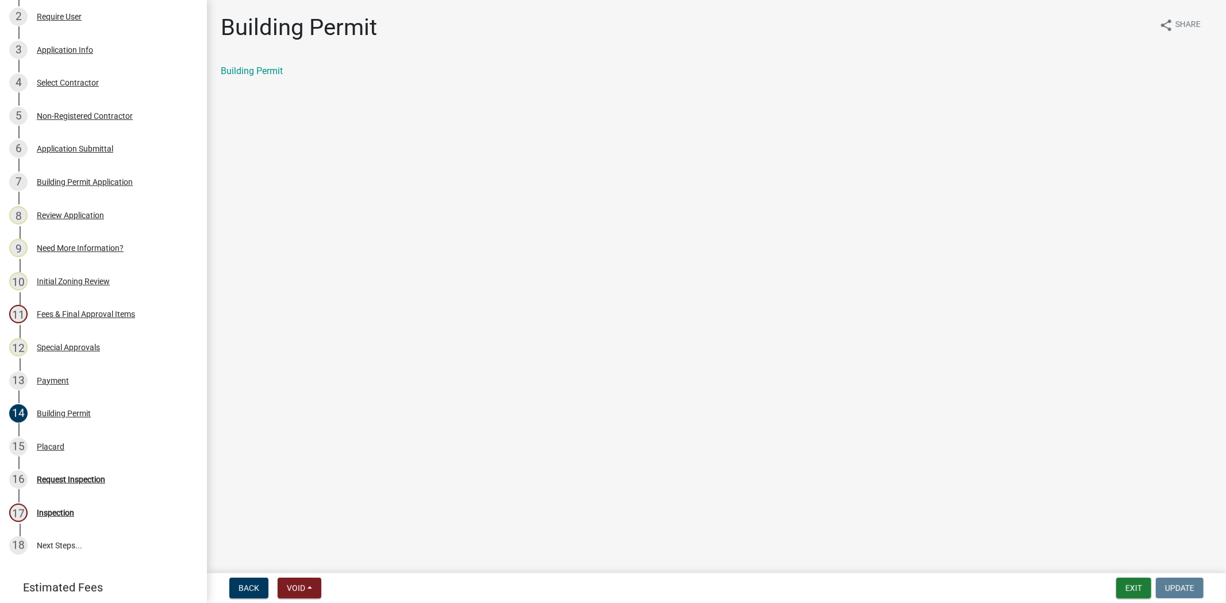
click at [263, 76] on div "Building Permit" at bounding box center [716, 71] width 991 height 14
click at [265, 71] on link "Building Permit" at bounding box center [252, 71] width 62 height 11
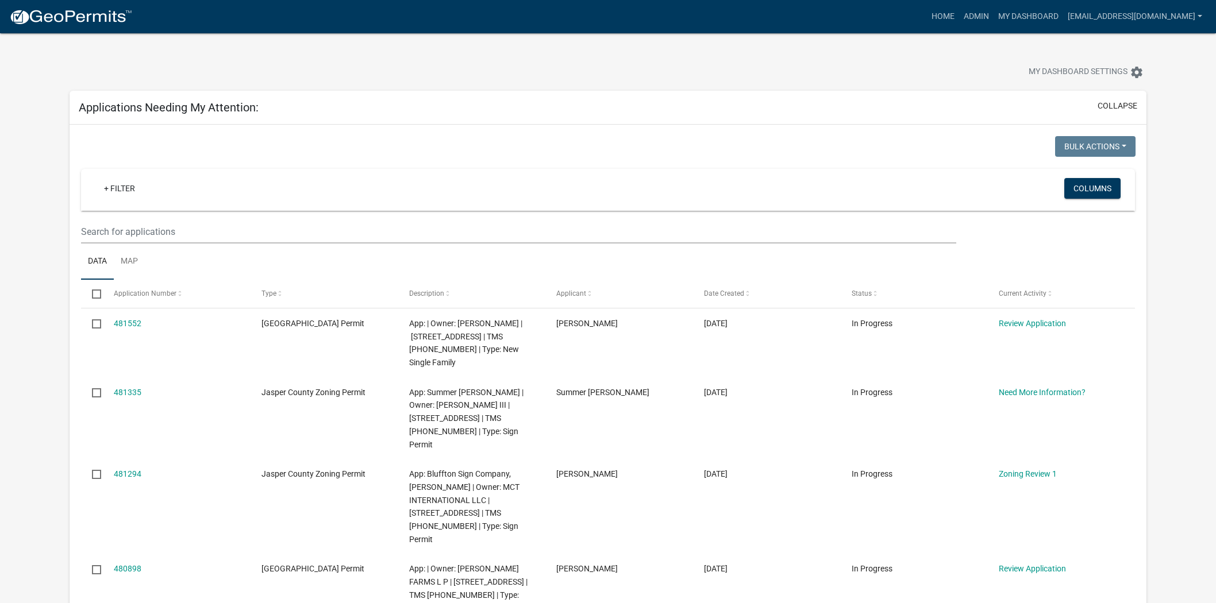
scroll to position [128, 0]
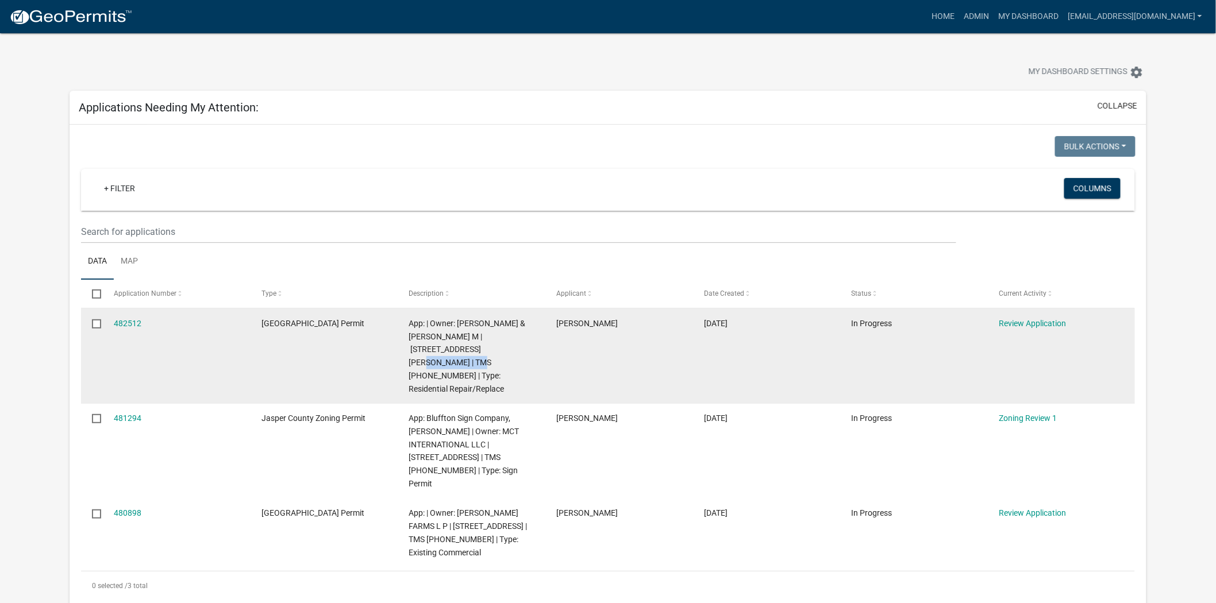
drag, startPoint x: 497, startPoint y: 348, endPoint x: 444, endPoint y: 347, distance: 52.3
click at [444, 347] on span "App: | Owner: SALZER GRANT & ELIZABETH M | 117 RILEY FARMS RD | TMS 080-00-03-0…" at bounding box center [467, 356] width 117 height 75
copy span "080-00-03-024"
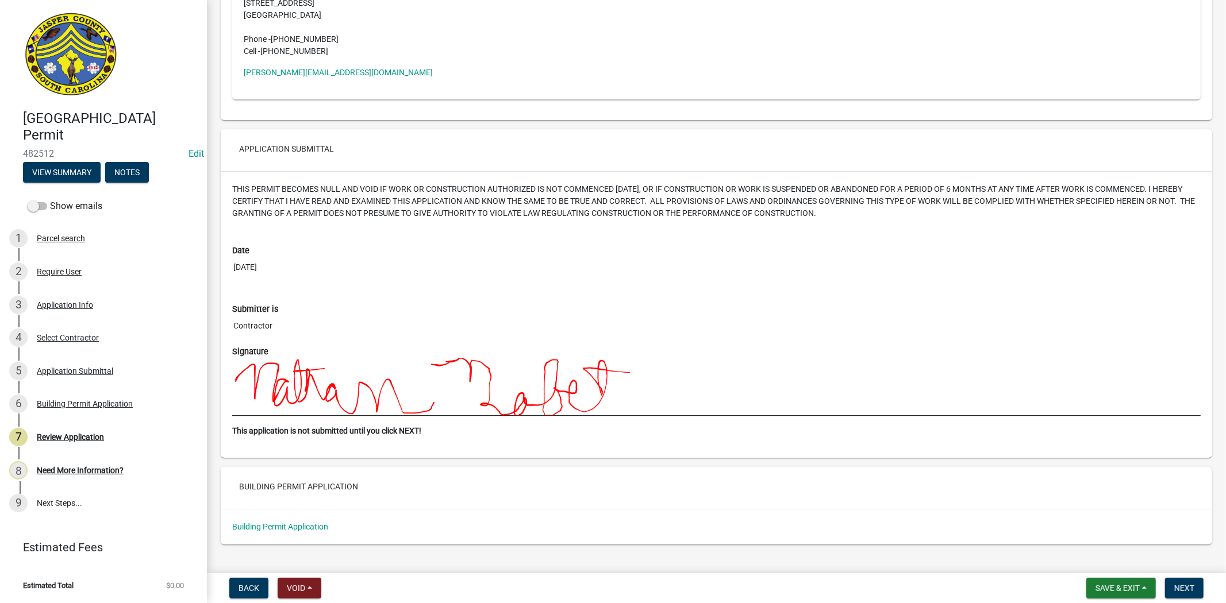
scroll to position [2700, 0]
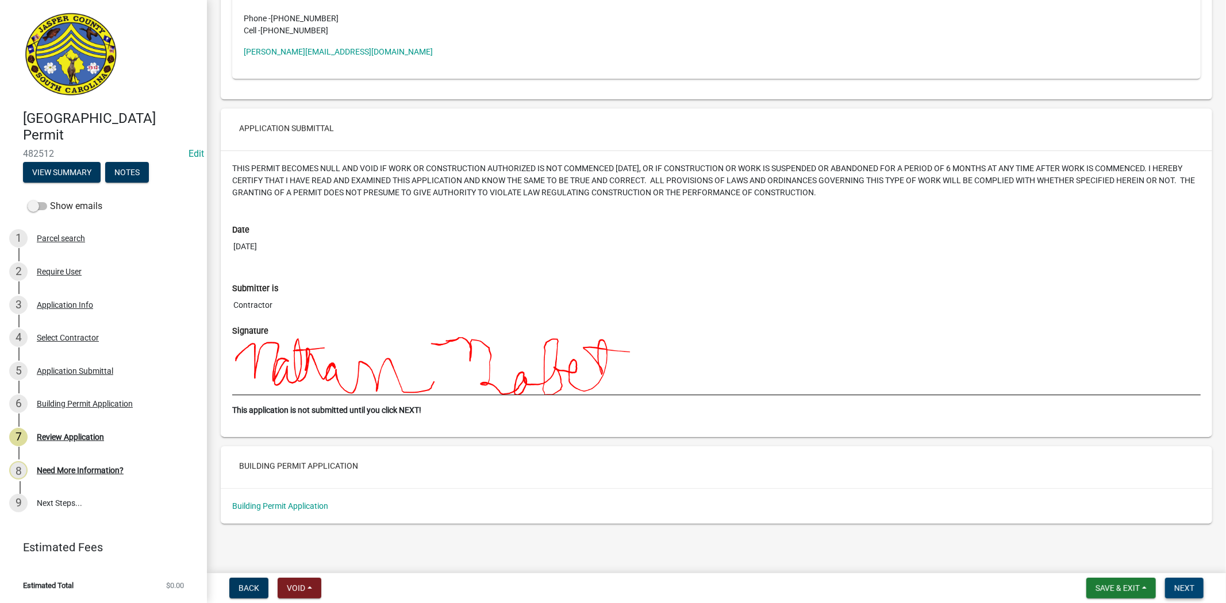
click at [1187, 584] on span "Next" at bounding box center [1184, 588] width 20 height 9
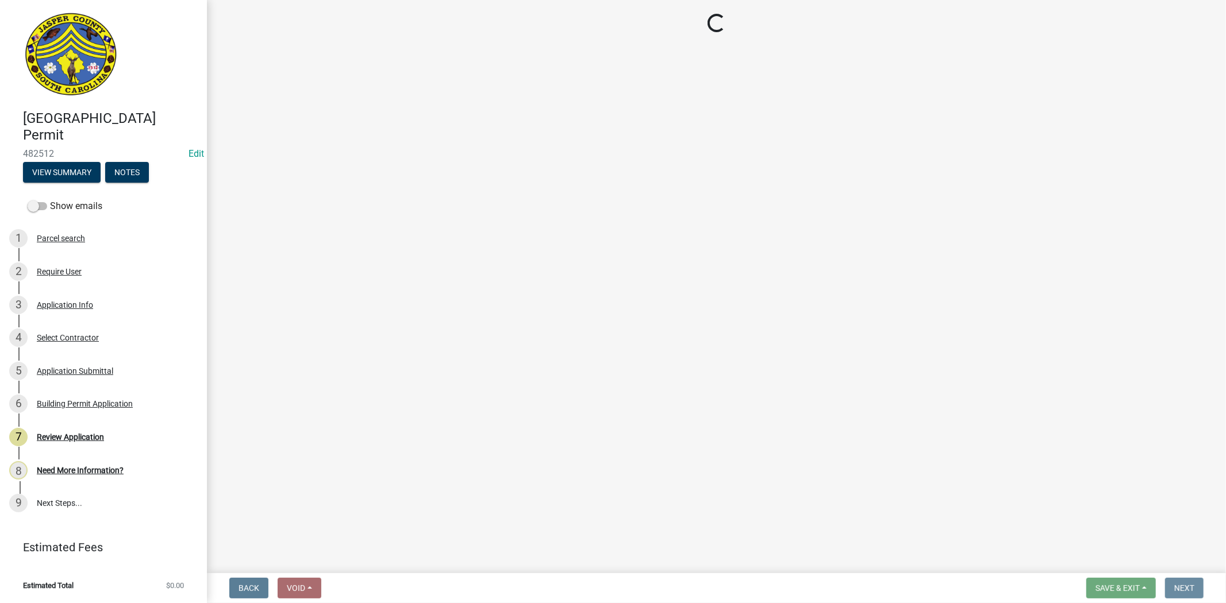
scroll to position [0, 0]
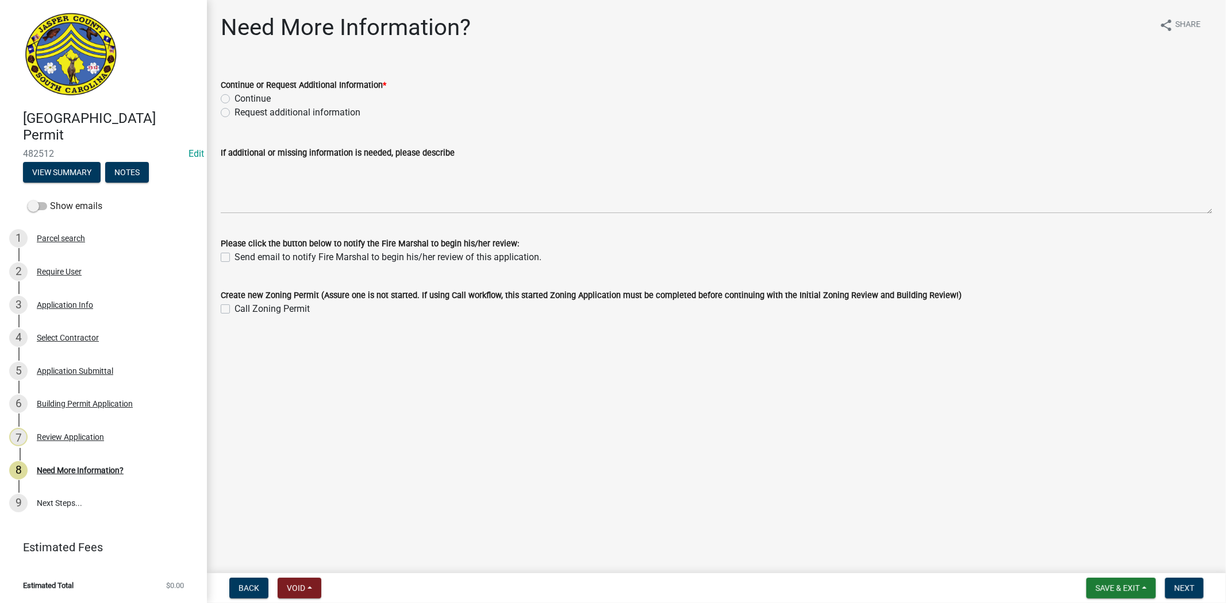
click at [234, 111] on label "Request additional information" at bounding box center [297, 113] width 126 height 14
click at [234, 111] on input "Request additional information" at bounding box center [237, 109] width 7 height 7
radio input "true"
click at [234, 102] on label "Continue" at bounding box center [252, 99] width 36 height 14
click at [234, 99] on input "Continue" at bounding box center [237, 95] width 7 height 7
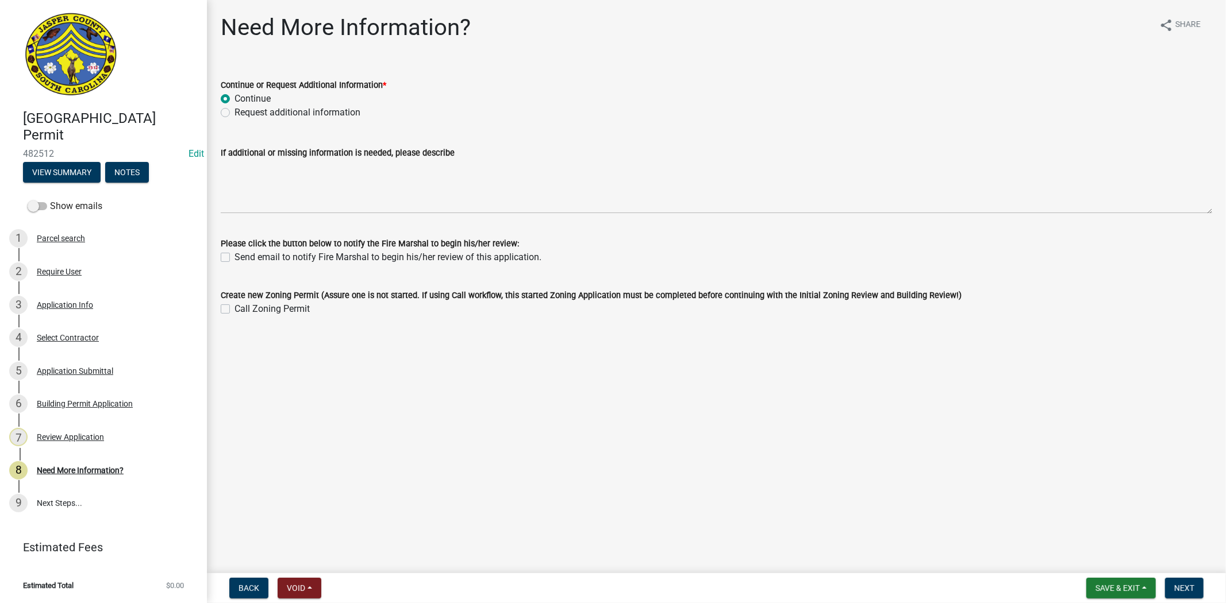
radio input "true"
click at [1188, 585] on span "Next" at bounding box center [1184, 588] width 20 height 9
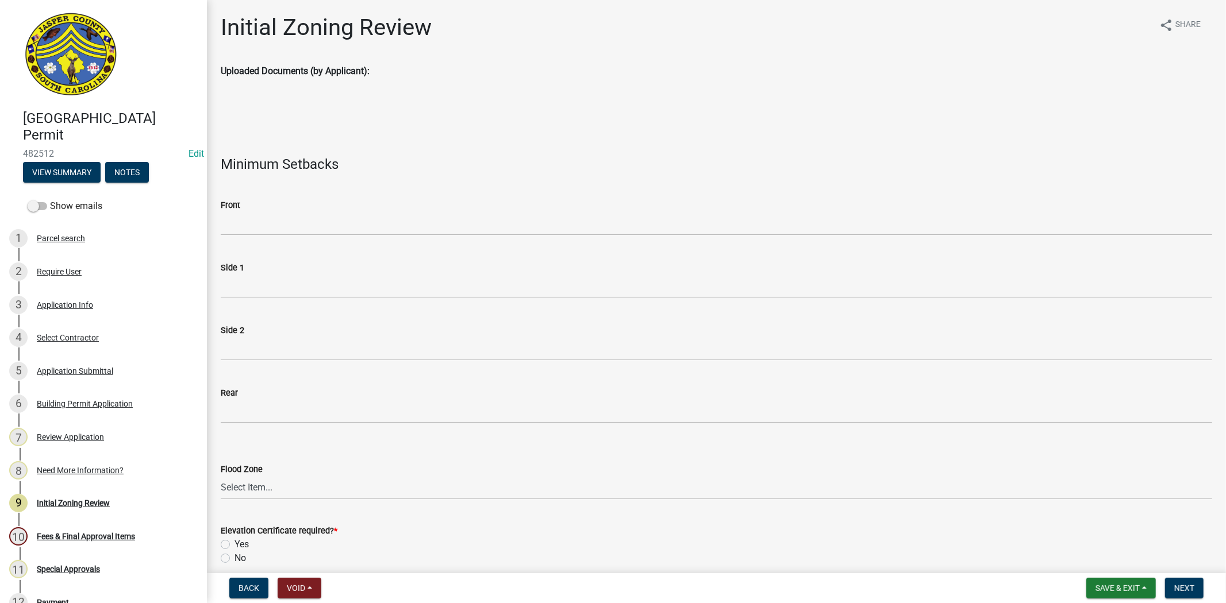
scroll to position [191, 0]
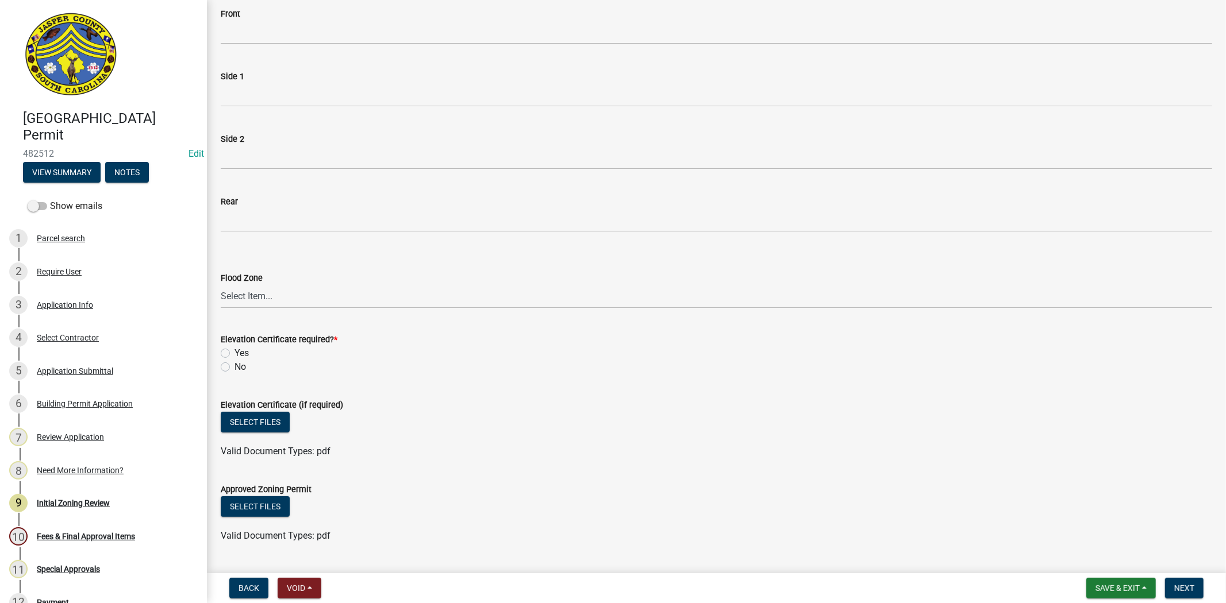
click at [234, 369] on label "No" at bounding box center [239, 367] width 11 height 14
click at [234, 368] on input "No" at bounding box center [237, 363] width 7 height 7
radio input "true"
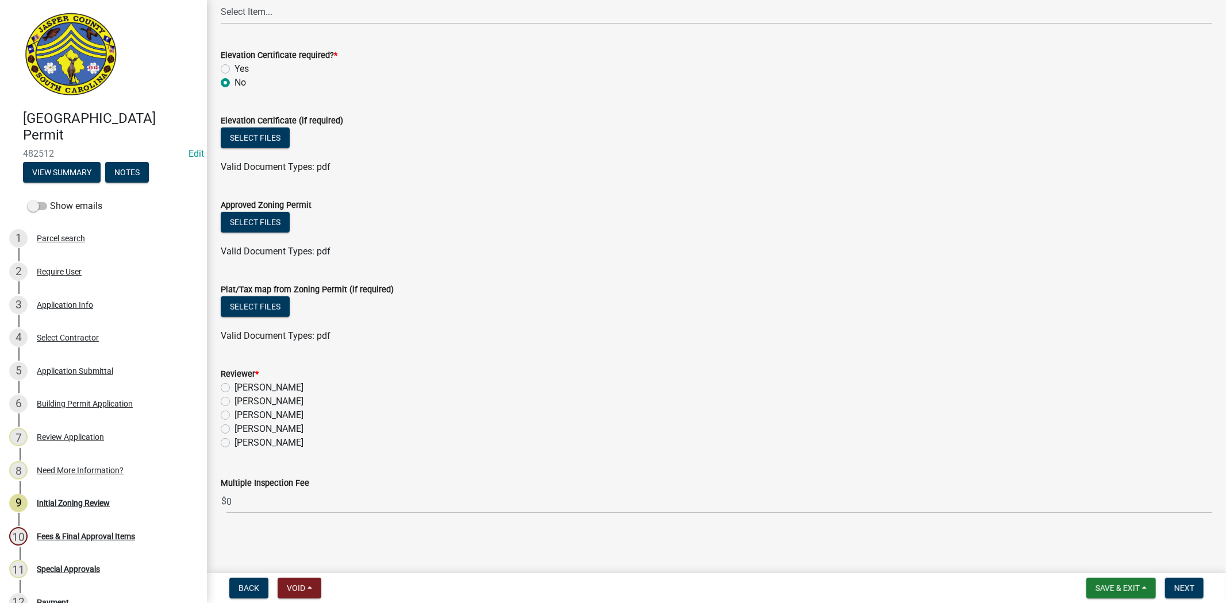
scroll to position [475, 0]
click at [234, 430] on label "Stephanie Oviedo" at bounding box center [268, 430] width 69 height 14
click at [234, 430] on input "Stephanie Oviedo" at bounding box center [237, 426] width 7 height 7
radio input "true"
click at [1179, 590] on span "Next" at bounding box center [1184, 588] width 20 height 9
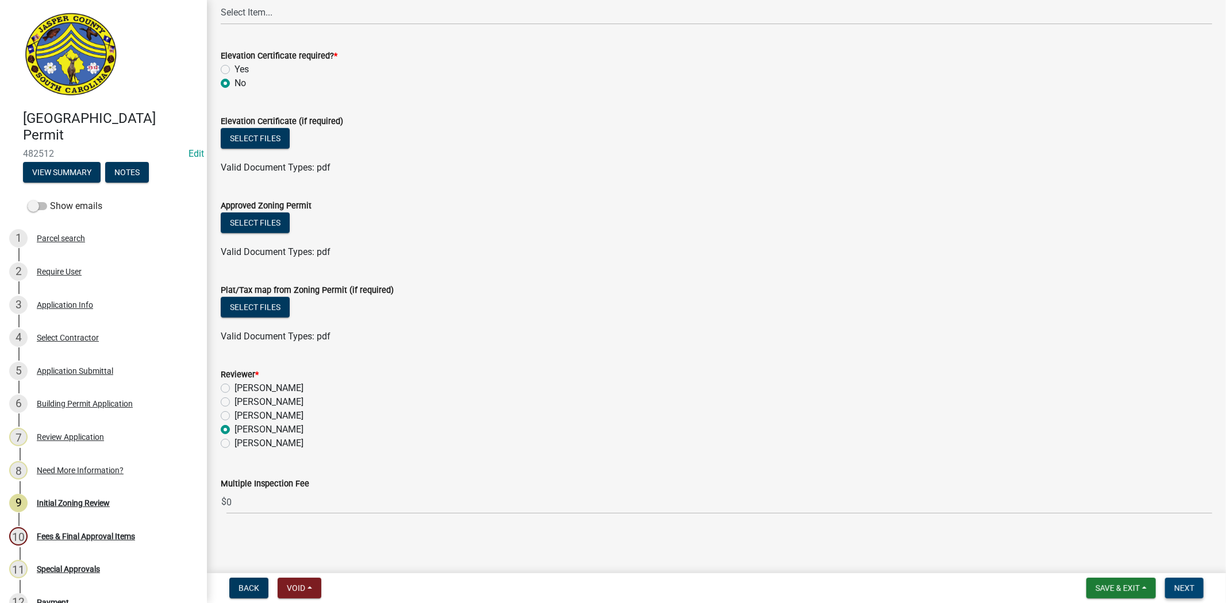
scroll to position [0, 0]
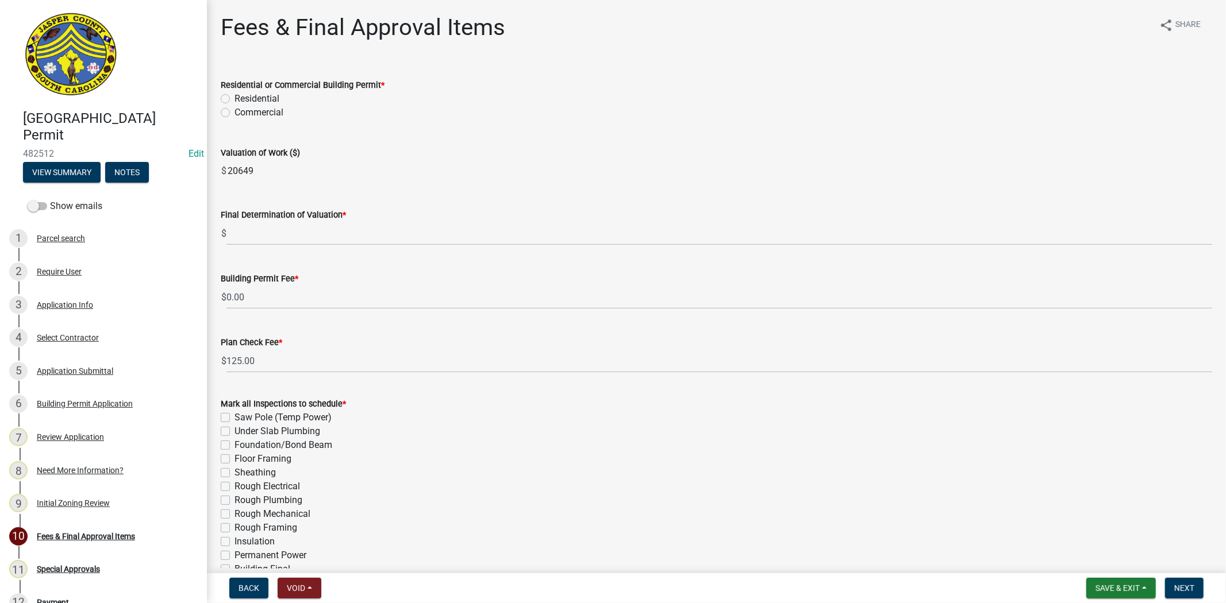
click at [234, 99] on label "Residential" at bounding box center [256, 99] width 45 height 14
click at [234, 99] on input "Residential" at bounding box center [237, 95] width 7 height 7
radio input "true"
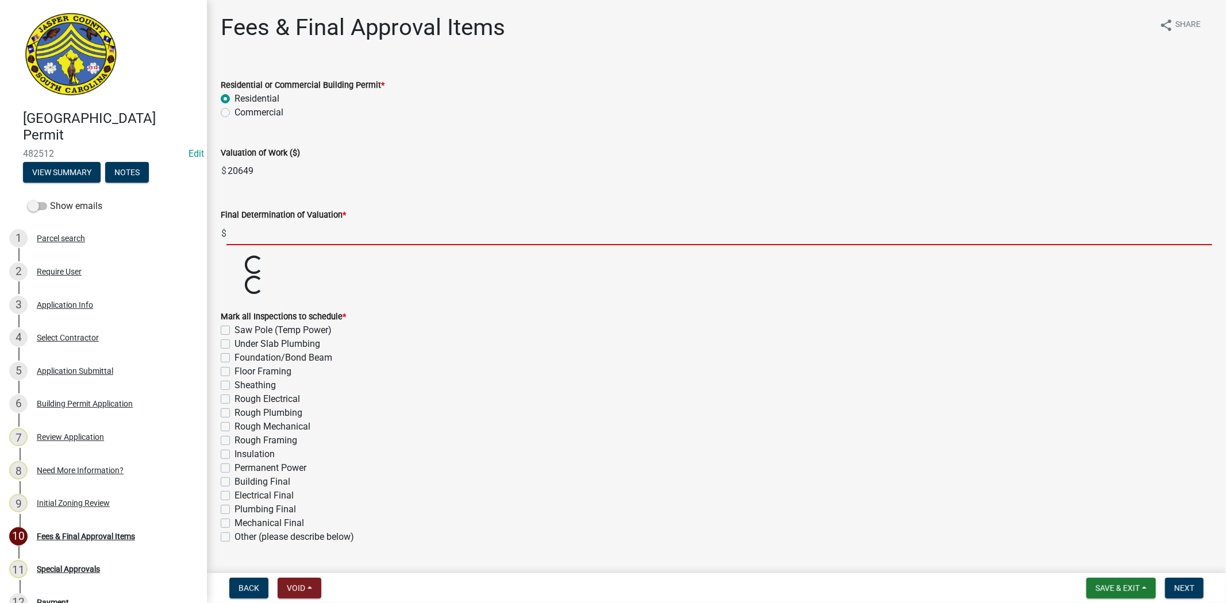
click at [279, 239] on input "text" at bounding box center [719, 234] width 986 height 24
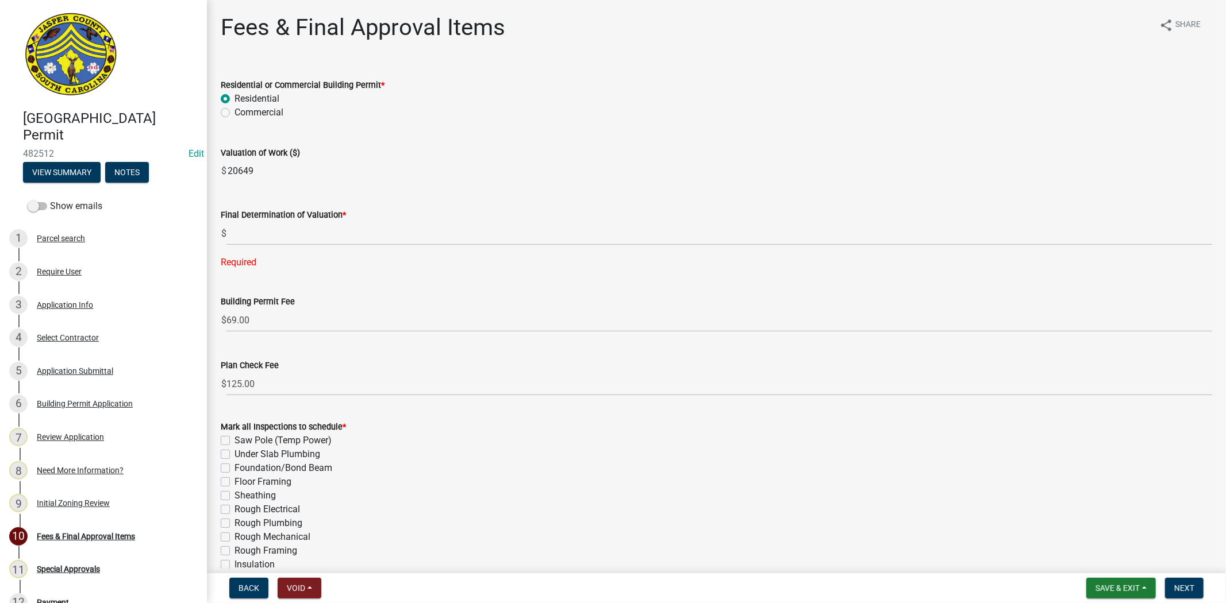
drag, startPoint x: 263, startPoint y: 171, endPoint x: 198, endPoint y: 175, distance: 65.6
click at [198, 175] on div "Jasper County Building Permit 482512 Edit View Summary Notes Show emails 1 Parc…" at bounding box center [613, 301] width 1226 height 603
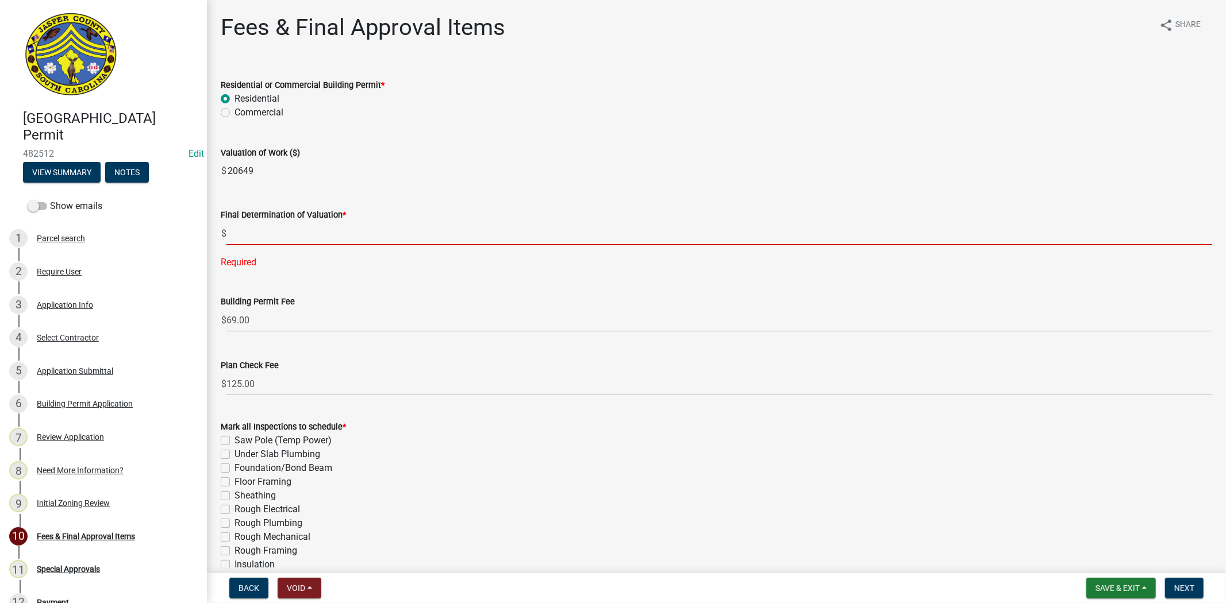
click at [278, 237] on input "text" at bounding box center [719, 234] width 986 height 24
paste input "20649"
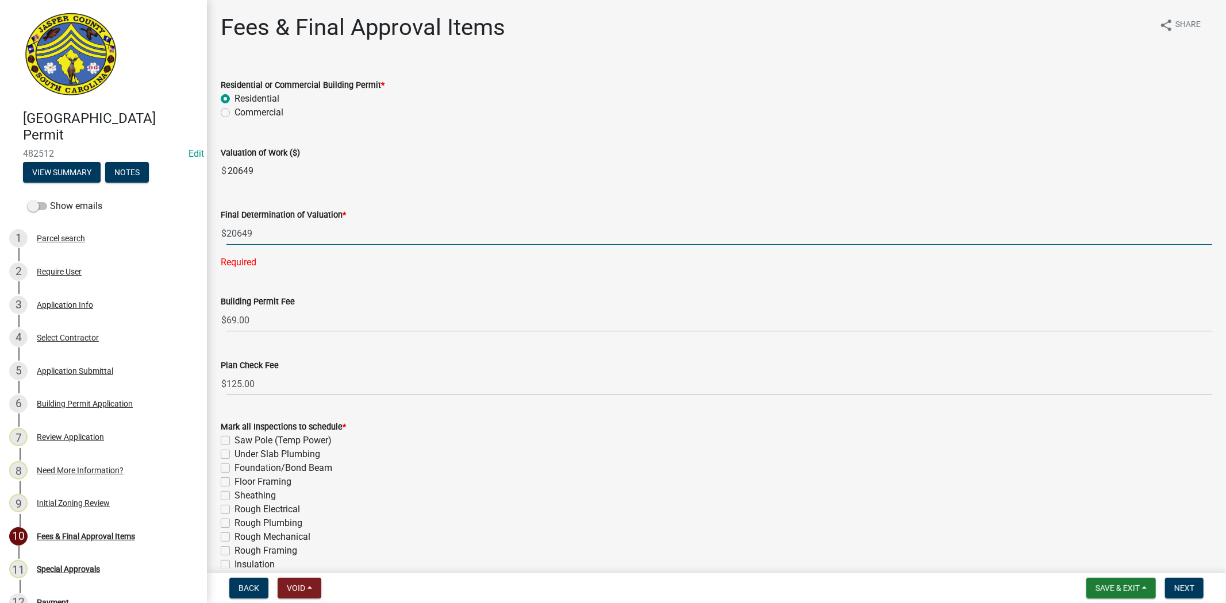
type input "20649"
click at [579, 90] on div "Residential or Commercial Building Permit *" at bounding box center [716, 85] width 991 height 14
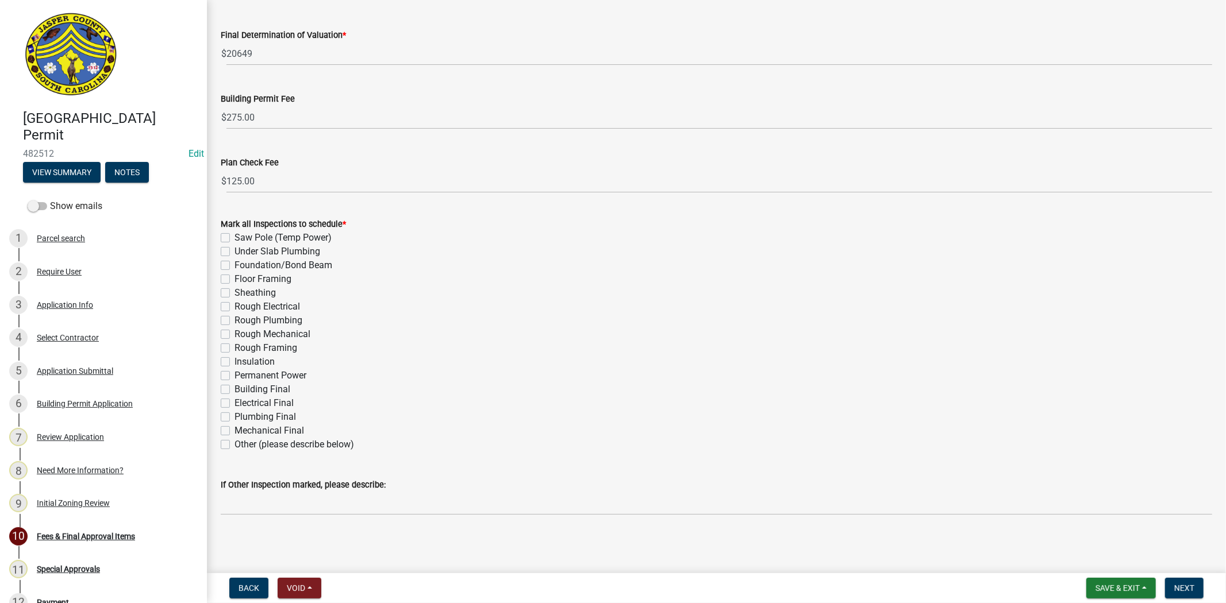
scroll to position [180, 0]
click at [234, 447] on label "Other (please describe below)" at bounding box center [294, 444] width 120 height 14
click at [234, 445] on input "Other (please describe below)" at bounding box center [237, 440] width 7 height 7
checkbox input "true"
checkbox input "false"
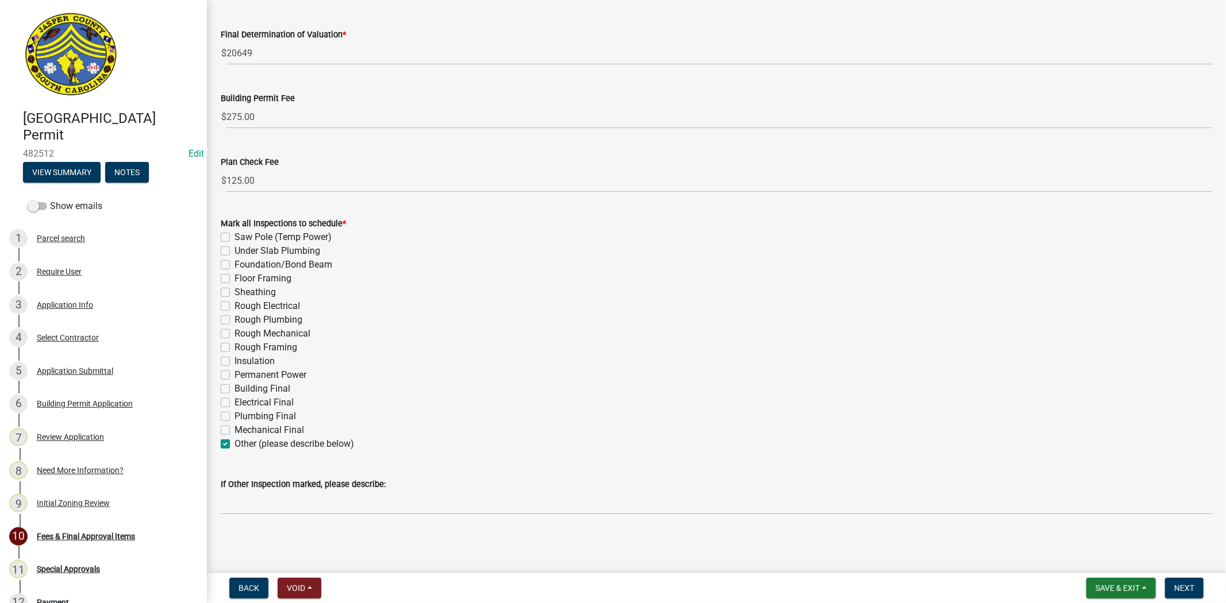
checkbox input "false"
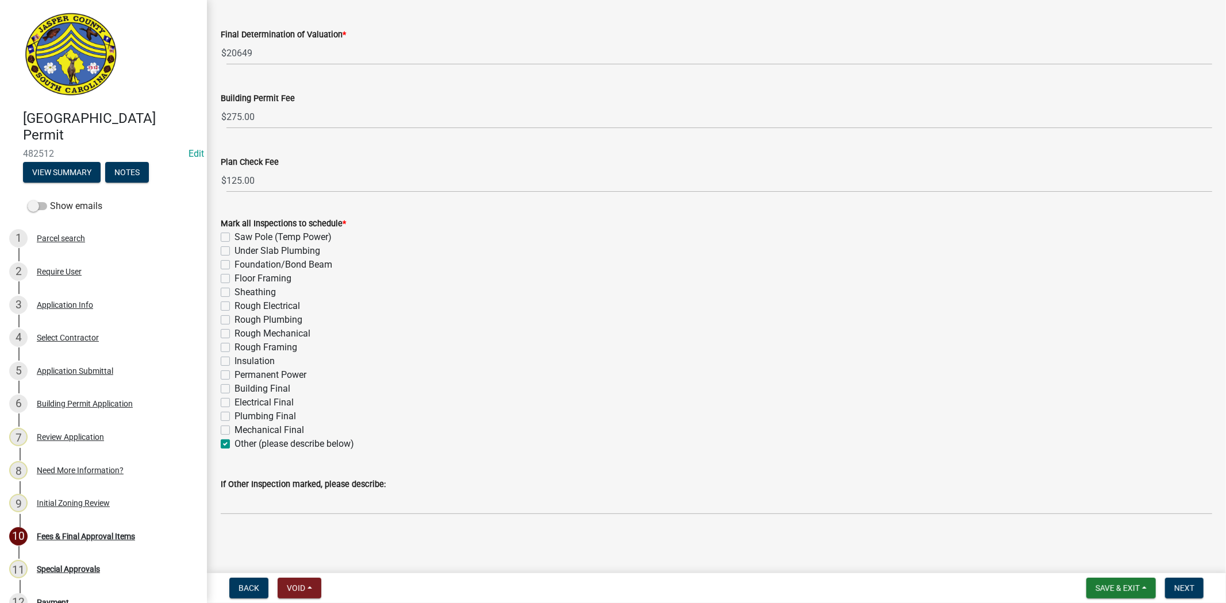
checkbox input "false"
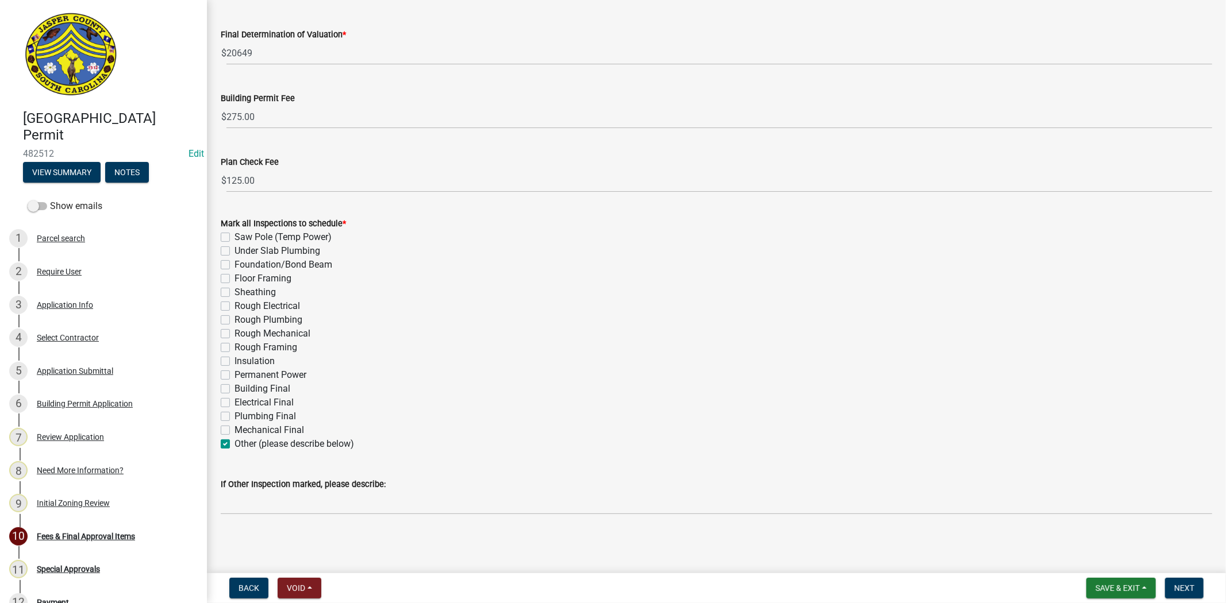
checkbox input "false"
checkbox input "true"
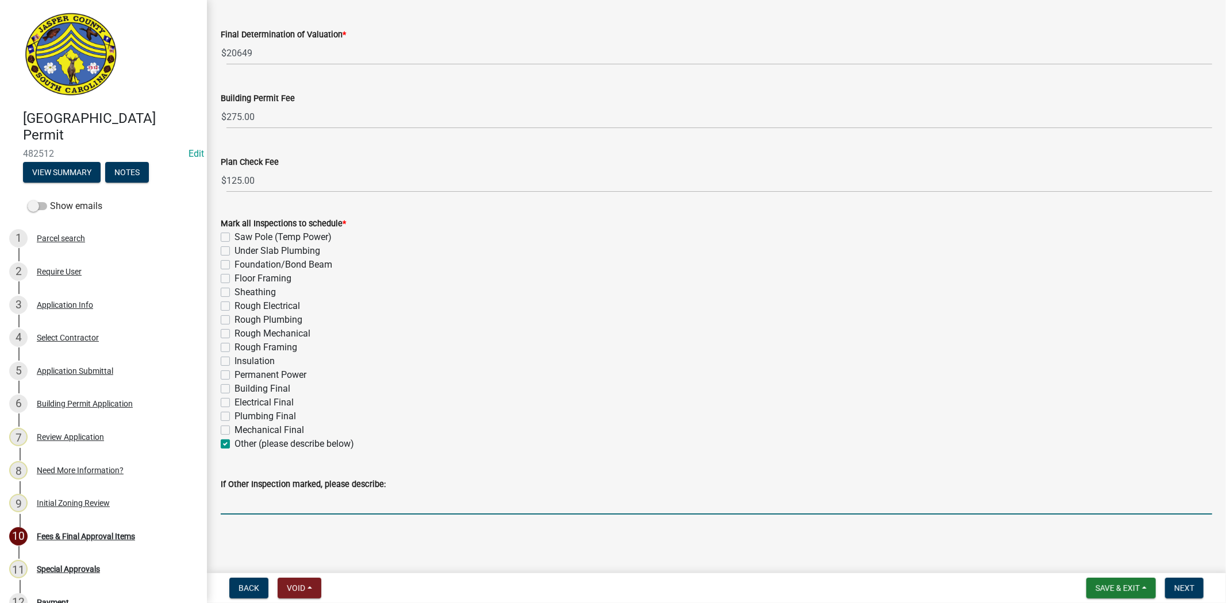
click at [261, 510] on input "If Other Inspection marked, please describe:" at bounding box center [716, 503] width 991 height 24
type input "Roofing Final"
click at [1186, 590] on span "Next" at bounding box center [1184, 588] width 20 height 9
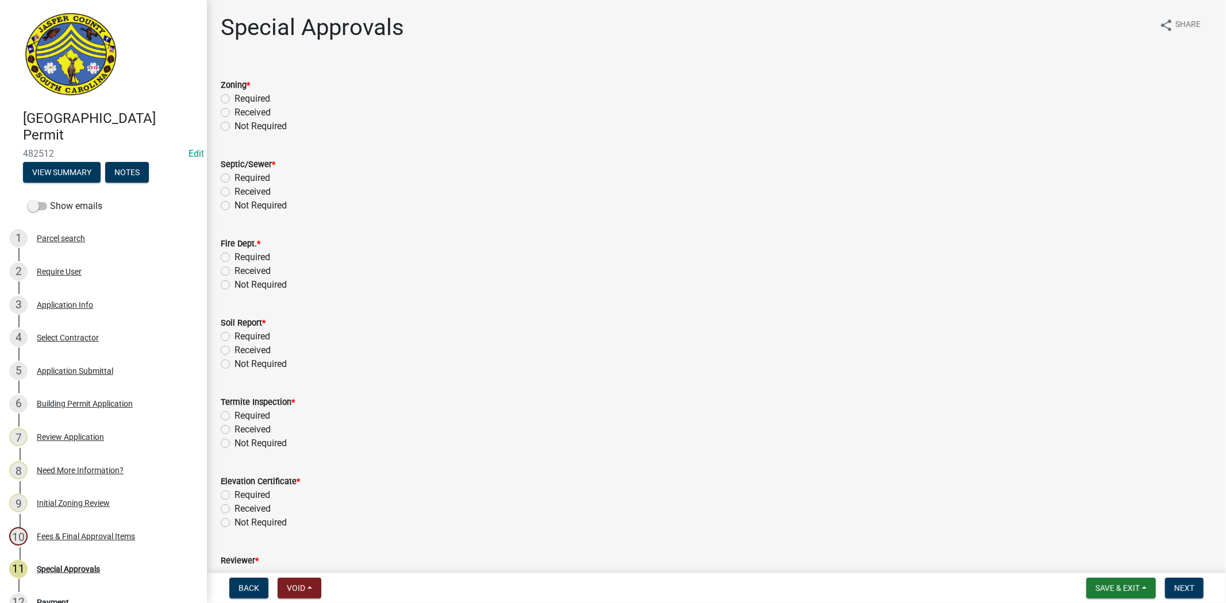
click at [234, 124] on label "Not Required" at bounding box center [260, 127] width 52 height 14
click at [234, 124] on input "Not Required" at bounding box center [237, 123] width 7 height 7
radio input "true"
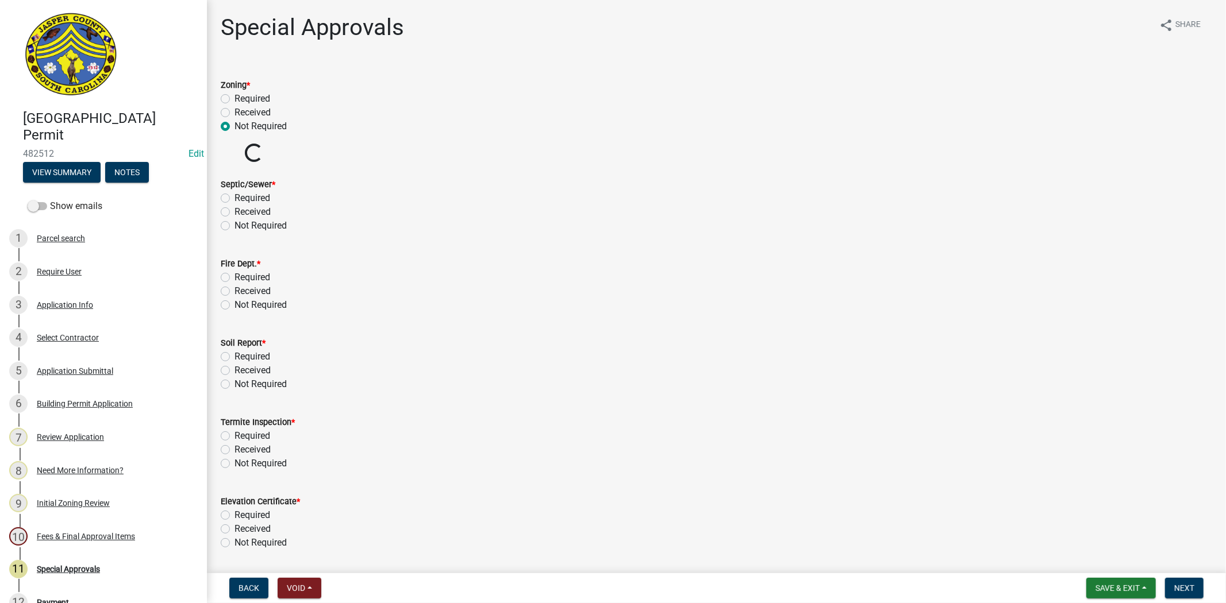
click at [234, 226] on label "Not Required" at bounding box center [260, 226] width 52 height 14
click at [234, 226] on input "Not Required" at bounding box center [237, 222] width 7 height 7
radio input "true"
click at [234, 306] on label "Not Required" at bounding box center [260, 305] width 52 height 14
click at [234, 306] on input "Not Required" at bounding box center [237, 301] width 7 height 7
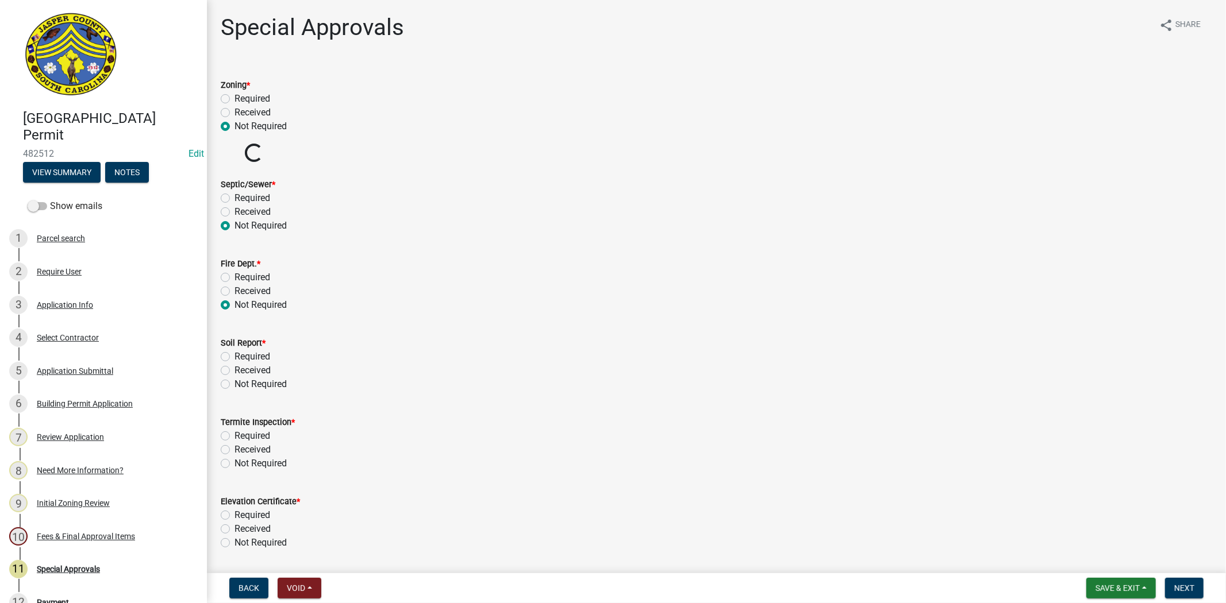
radio input "true"
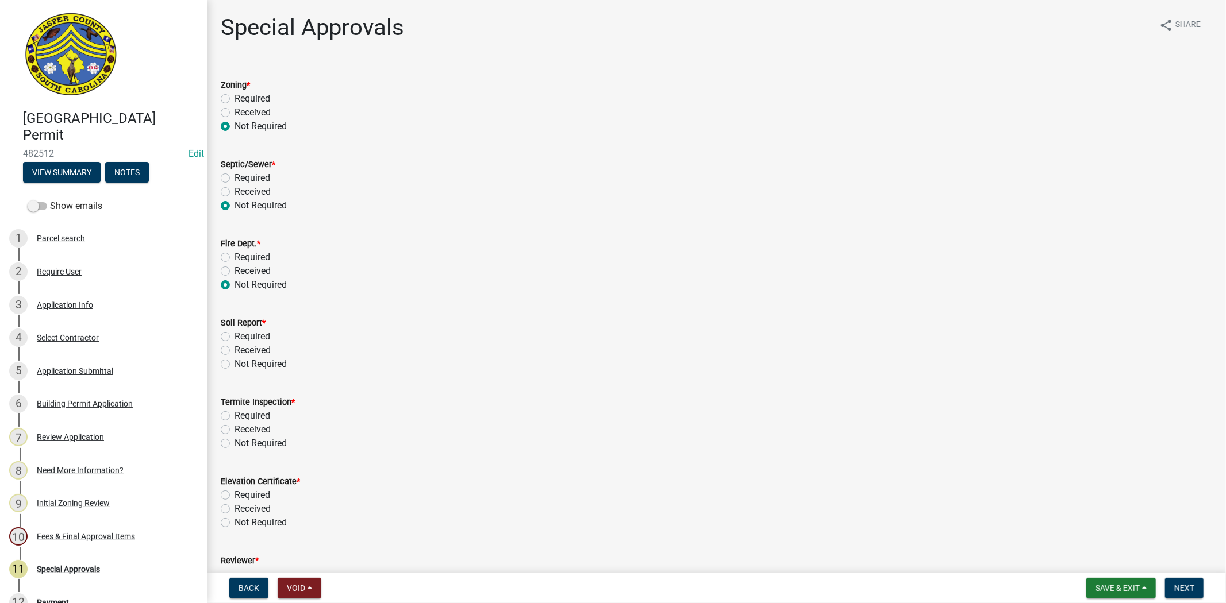
click at [234, 368] on label "Not Required" at bounding box center [260, 364] width 52 height 14
click at [234, 365] on input "Not Required" at bounding box center [237, 360] width 7 height 7
radio input "true"
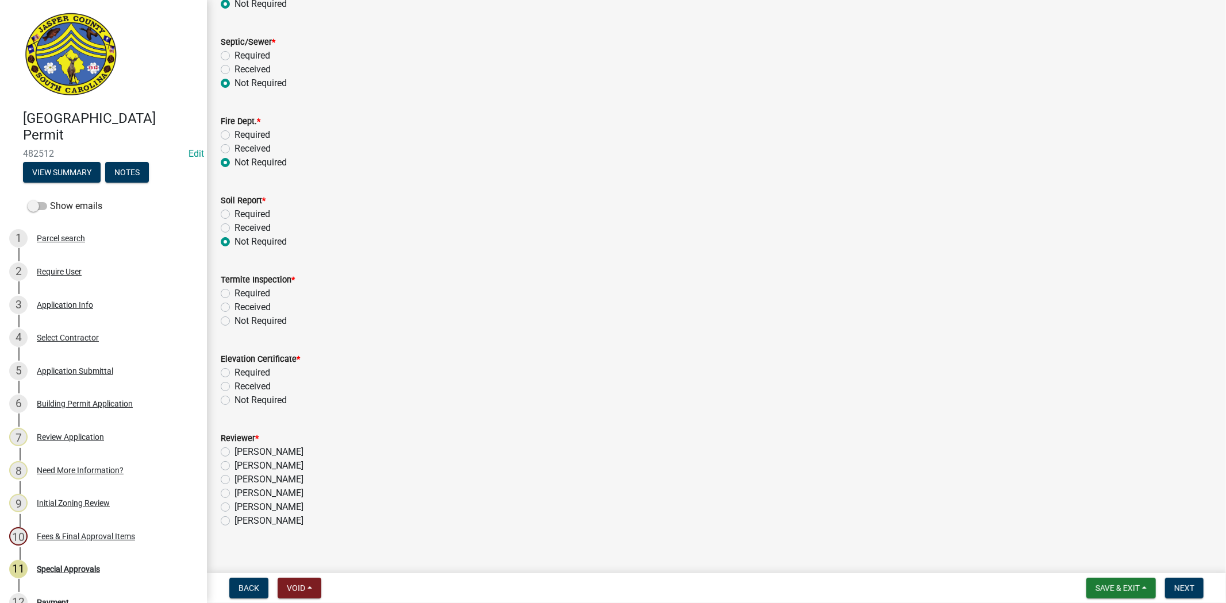
scroll to position [128, 0]
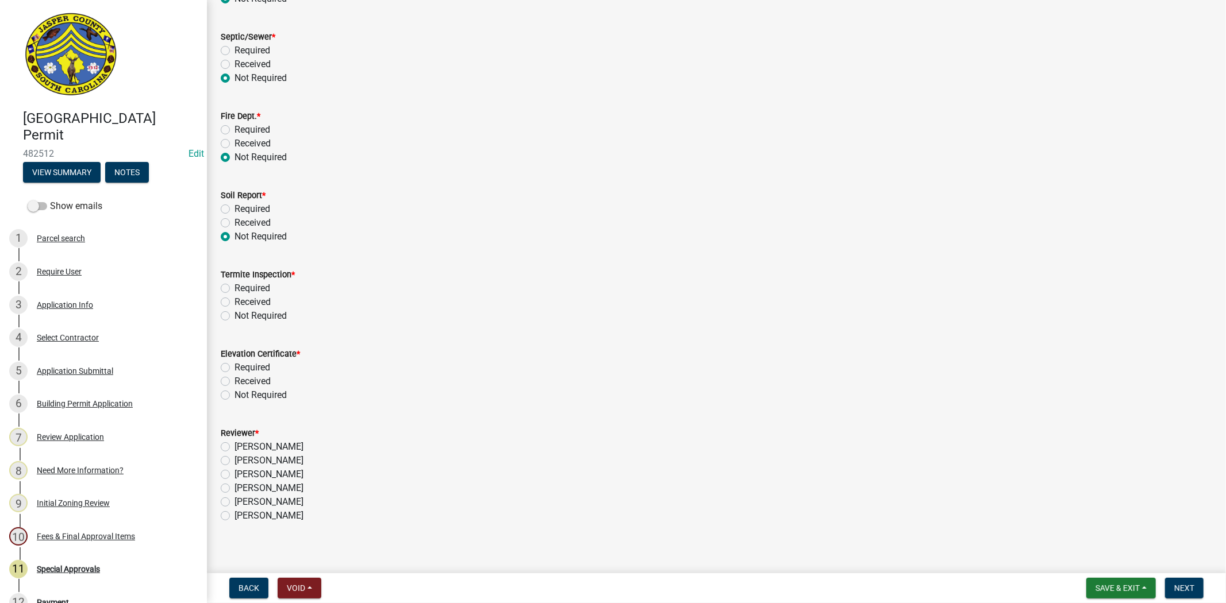
click at [227, 321] on div "Not Required" at bounding box center [716, 316] width 991 height 14
click at [234, 318] on label "Not Required" at bounding box center [260, 316] width 52 height 14
click at [234, 317] on input "Not Required" at bounding box center [237, 312] width 7 height 7
radio input "true"
click at [234, 399] on label "Not Required" at bounding box center [260, 396] width 52 height 14
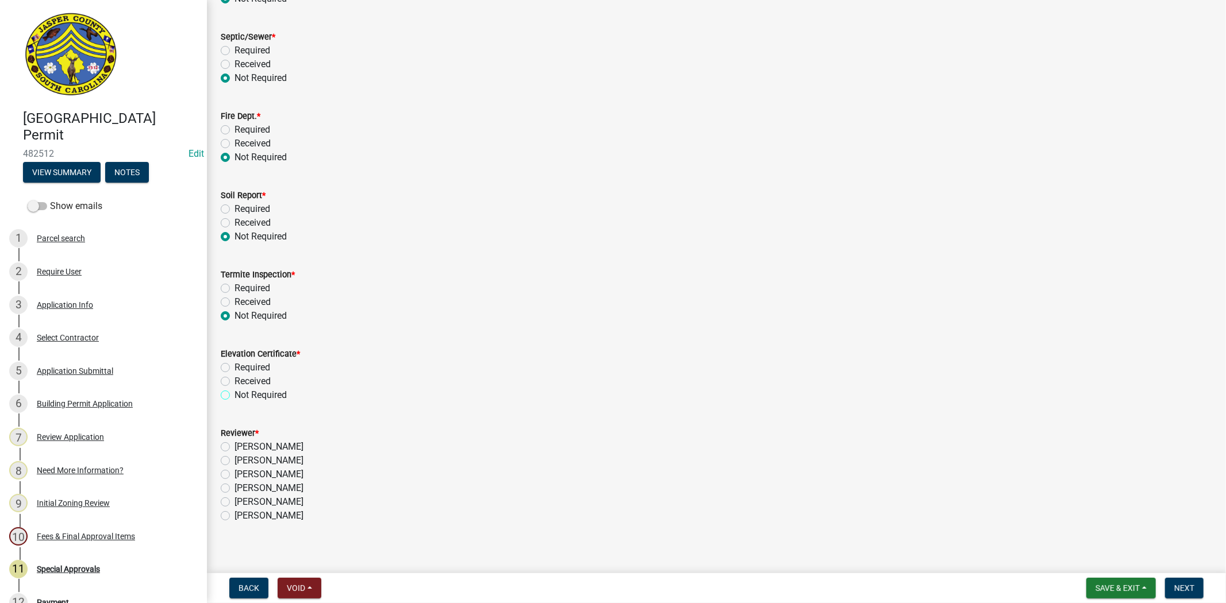
click at [234, 396] on input "Not Required" at bounding box center [237, 392] width 7 height 7
radio input "true"
click at [234, 475] on label "[PERSON_NAME]" at bounding box center [268, 475] width 69 height 14
click at [234, 475] on input "[PERSON_NAME]" at bounding box center [237, 471] width 7 height 7
radio input "true"
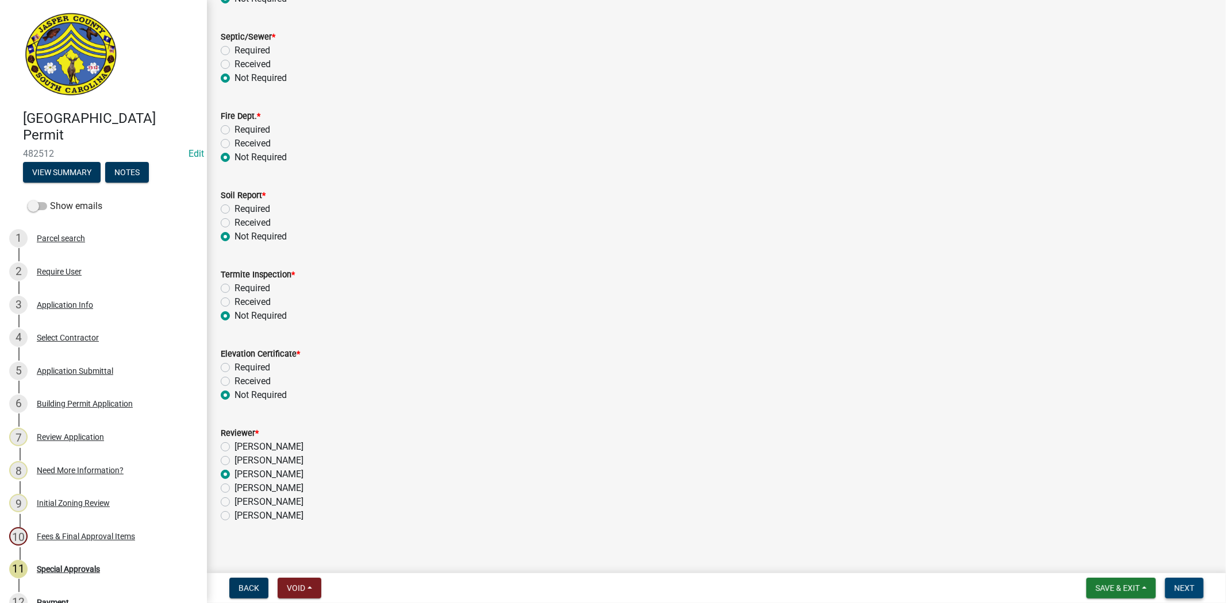
click at [1197, 587] on button "Next" at bounding box center [1184, 588] width 39 height 21
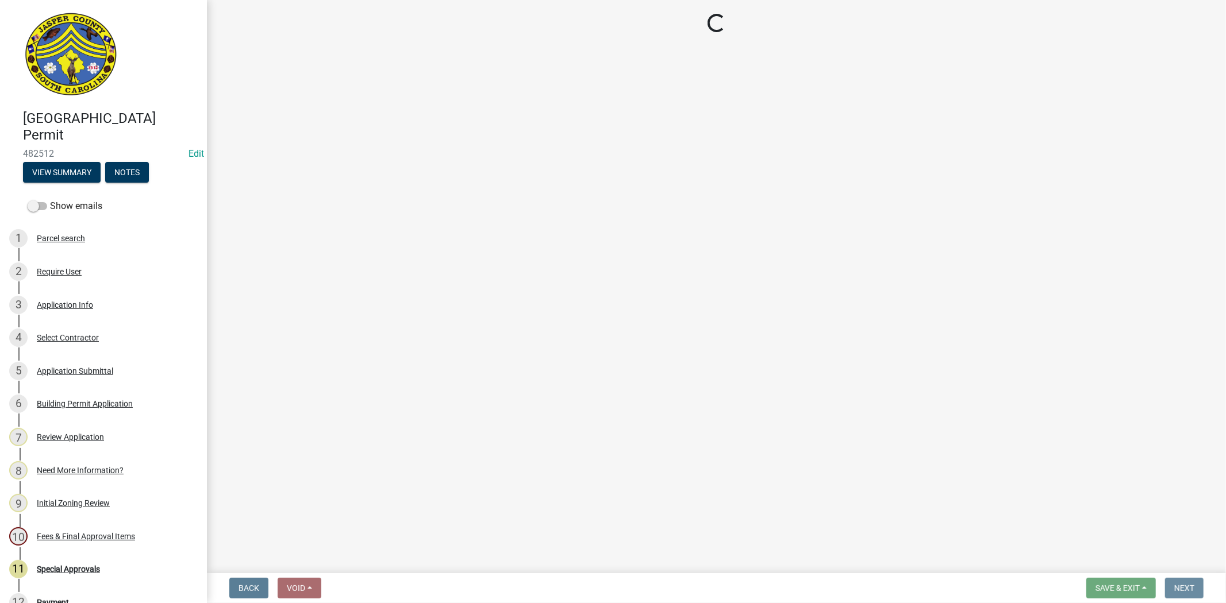
scroll to position [0, 0]
select select "3: 3"
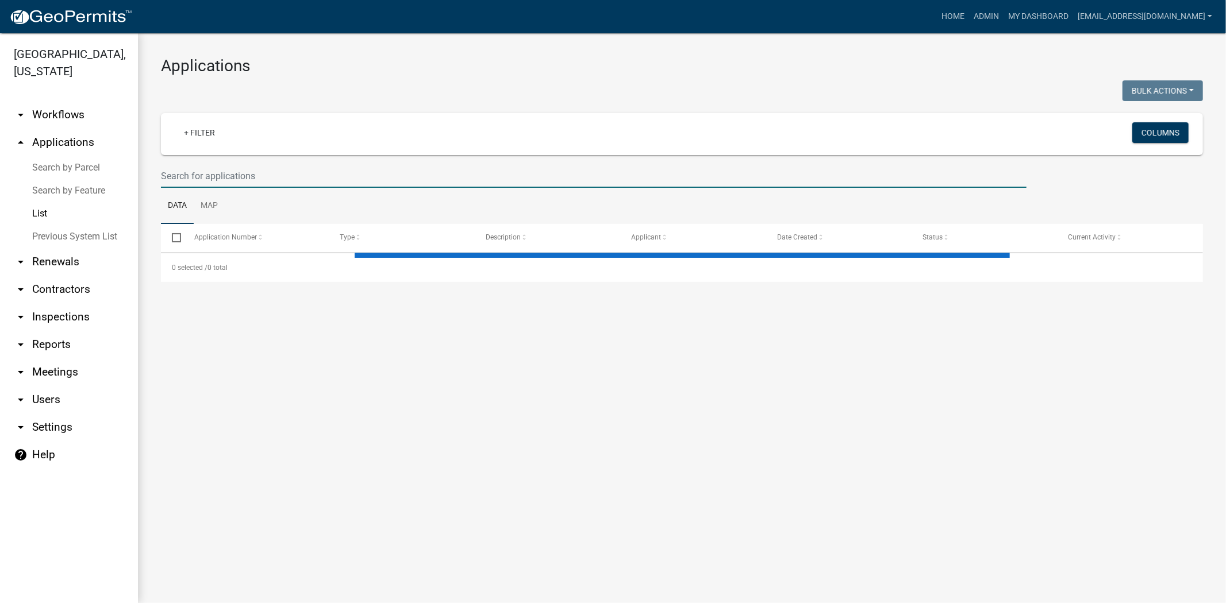
click at [376, 174] on input "text" at bounding box center [594, 176] width 866 height 24
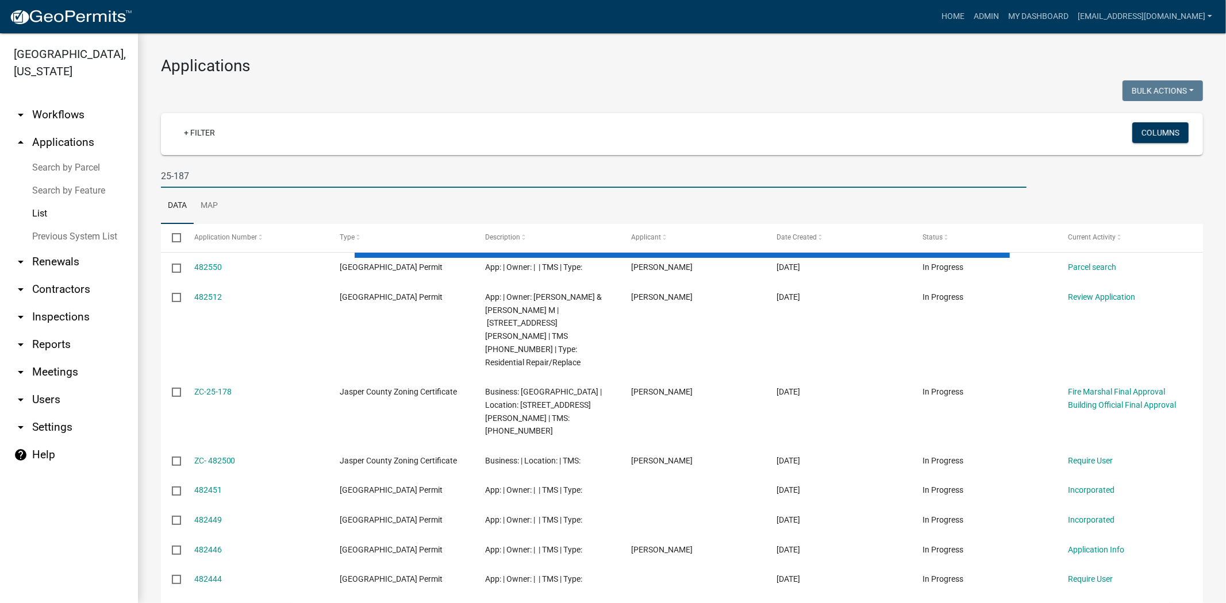
type input "25-187"
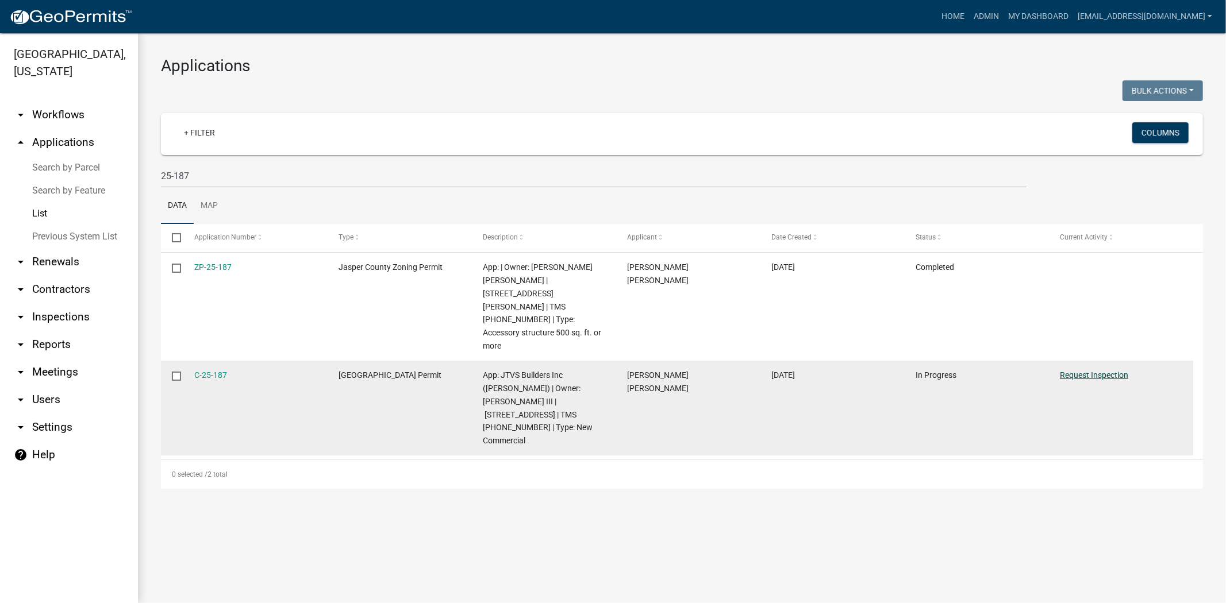
click at [1071, 371] on link "Request Inspection" at bounding box center [1094, 375] width 68 height 9
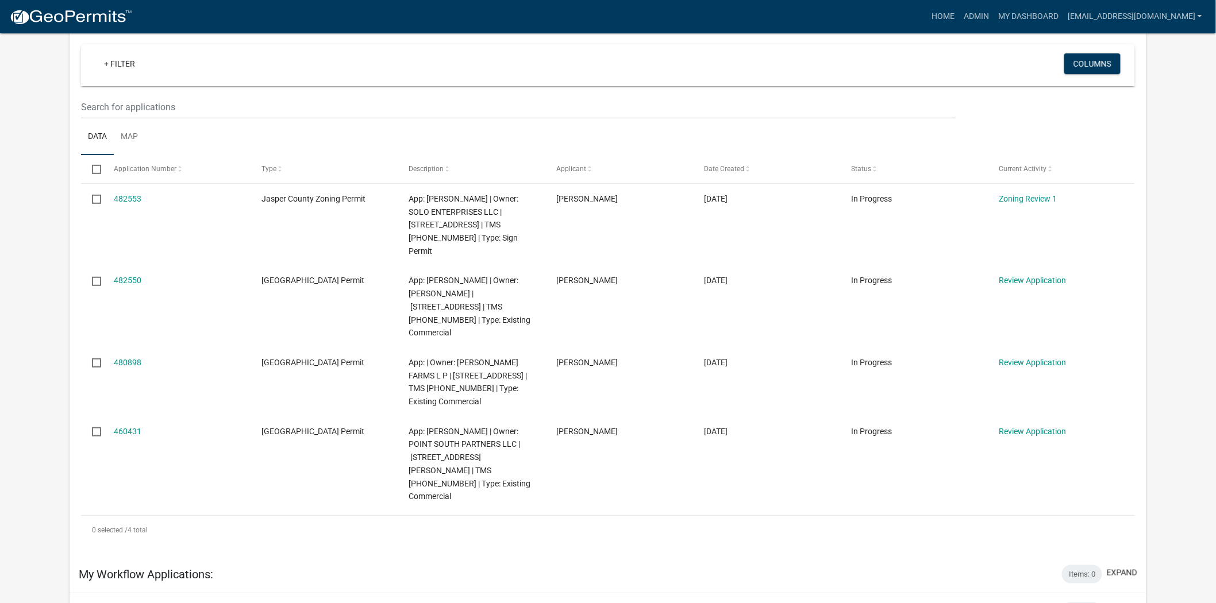
scroll to position [128, 0]
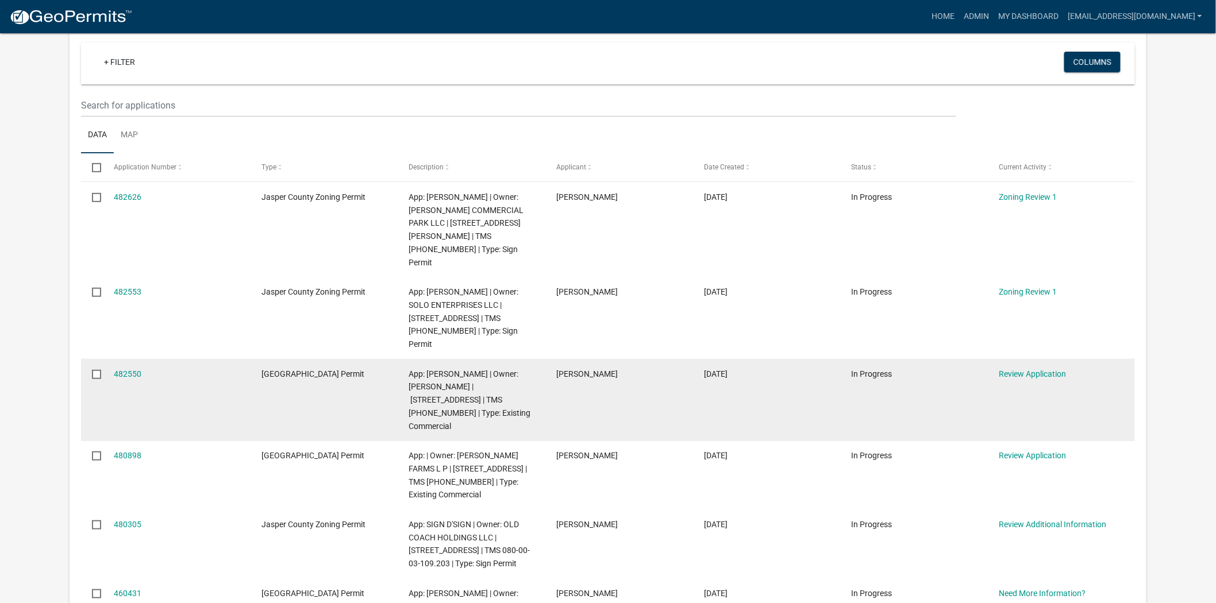
scroll to position [128, 0]
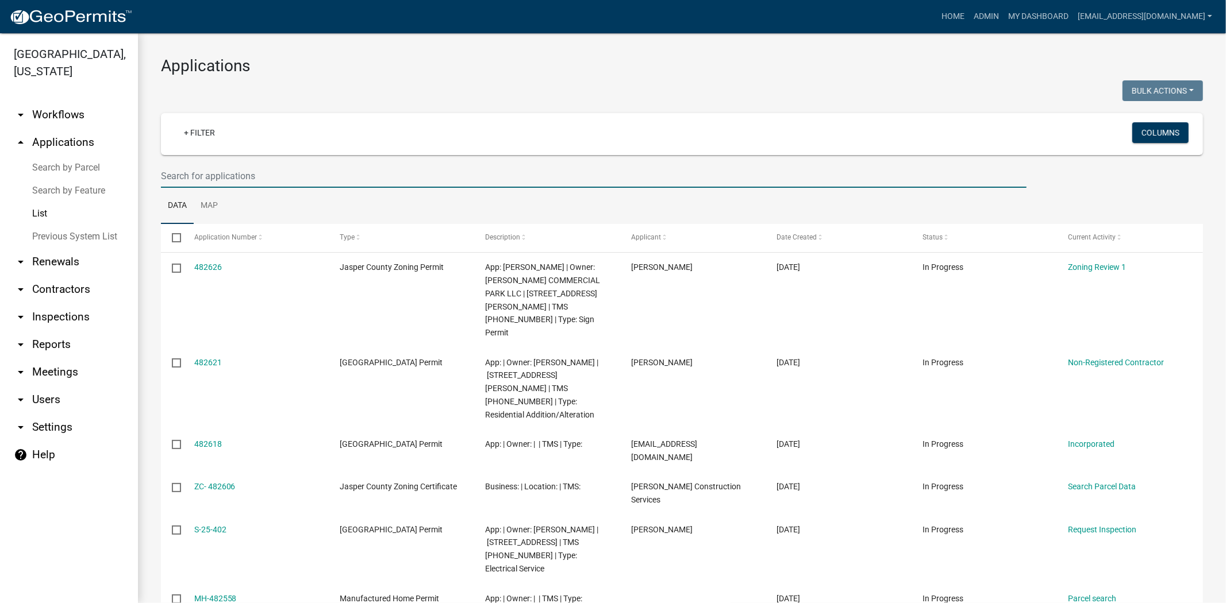
click at [309, 176] on input "text" at bounding box center [594, 176] width 866 height 24
click at [203, 176] on input "text" at bounding box center [594, 176] width 866 height 24
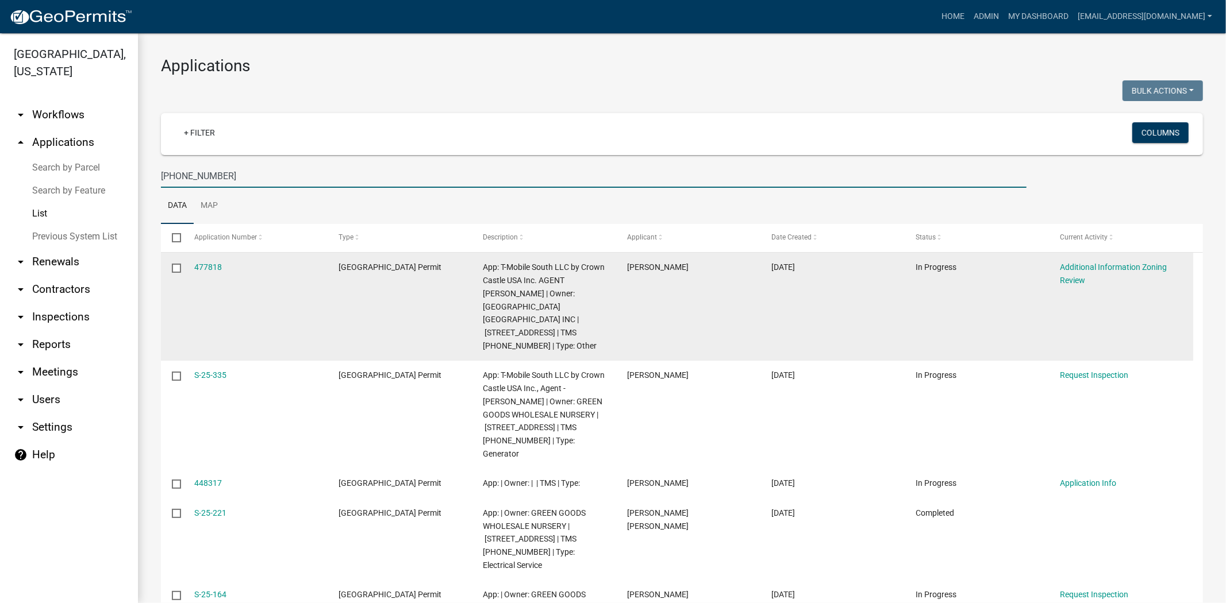
scroll to position [64, 0]
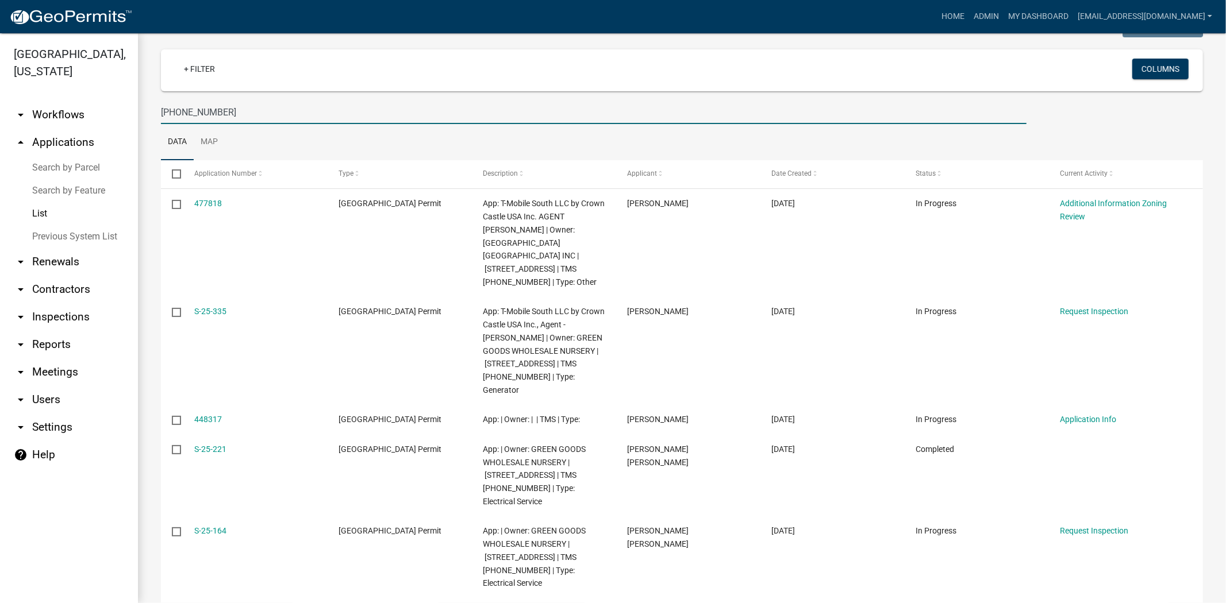
drag, startPoint x: 268, startPoint y: 123, endPoint x: 29, endPoint y: 103, distance: 239.9
click at [29, 103] on div "Jasper County, South Carolina arrow_drop_down Workflows List arrow_drop_up Appl…" at bounding box center [613, 318] width 1226 height 570
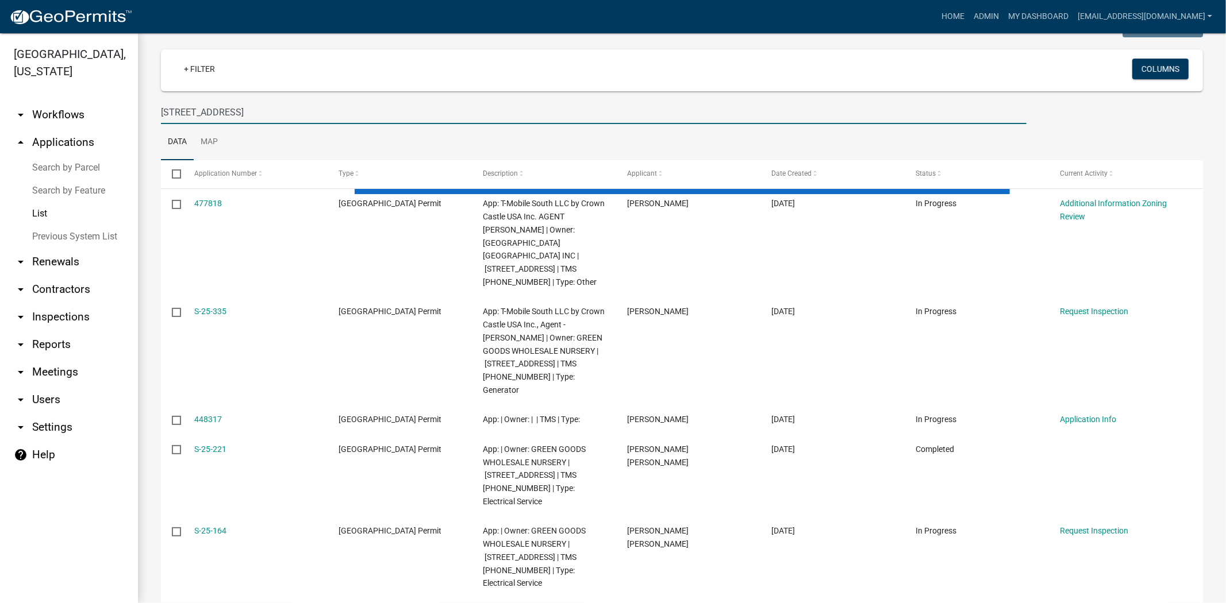
type input "226 cherry hill"
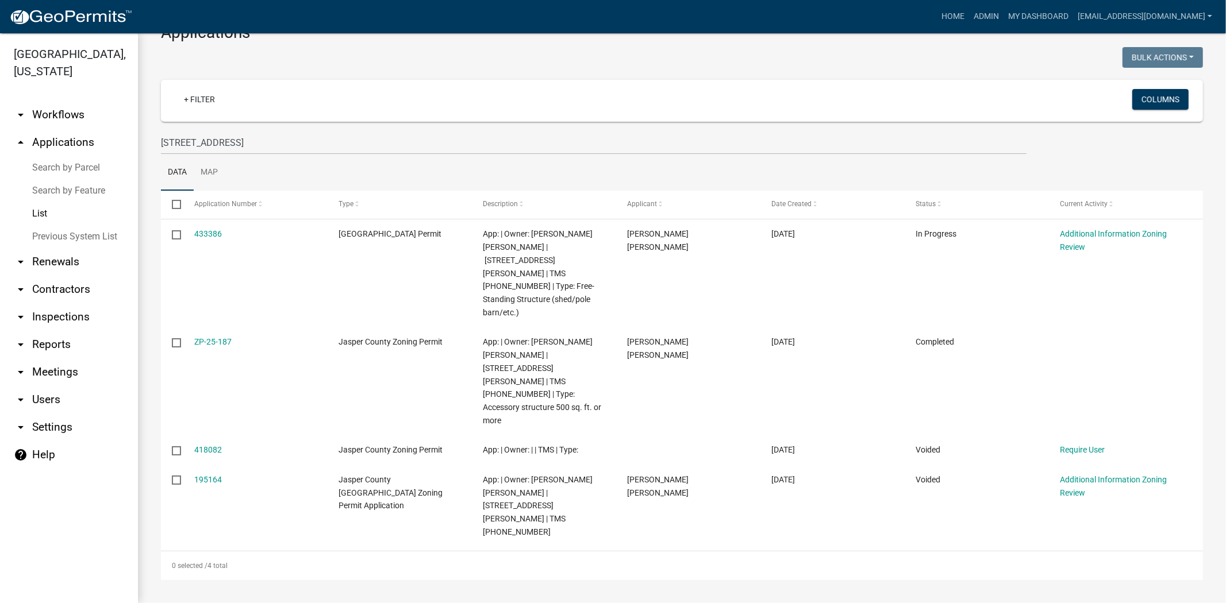
scroll to position [0, 0]
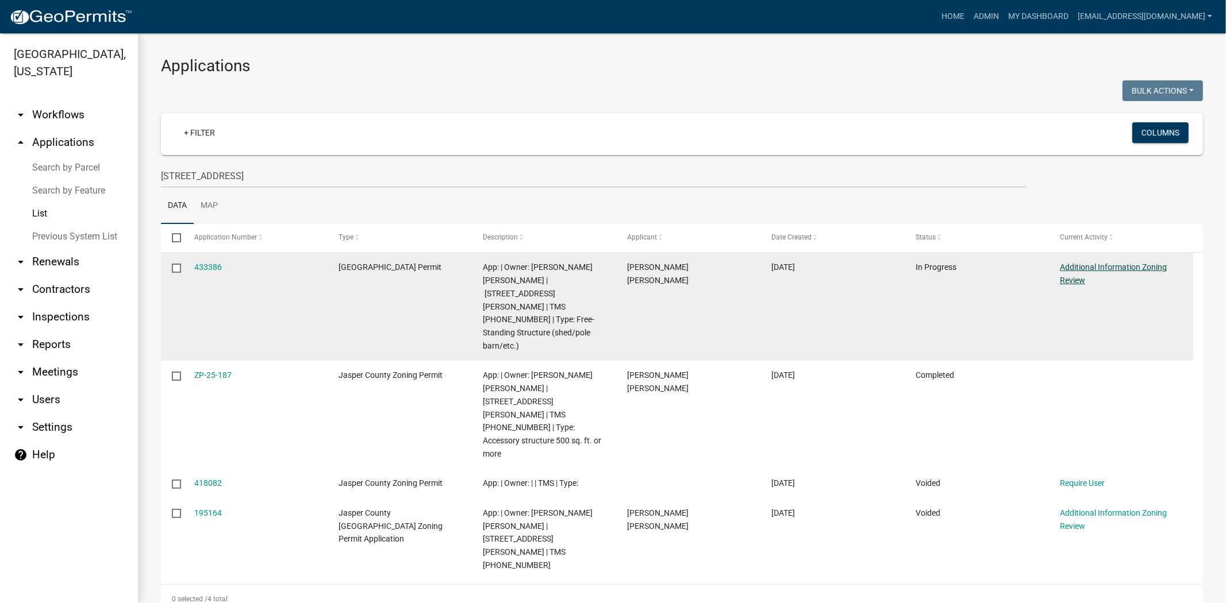
click at [1070, 271] on link "Additional Information Zoning Review" at bounding box center [1113, 274] width 107 height 22
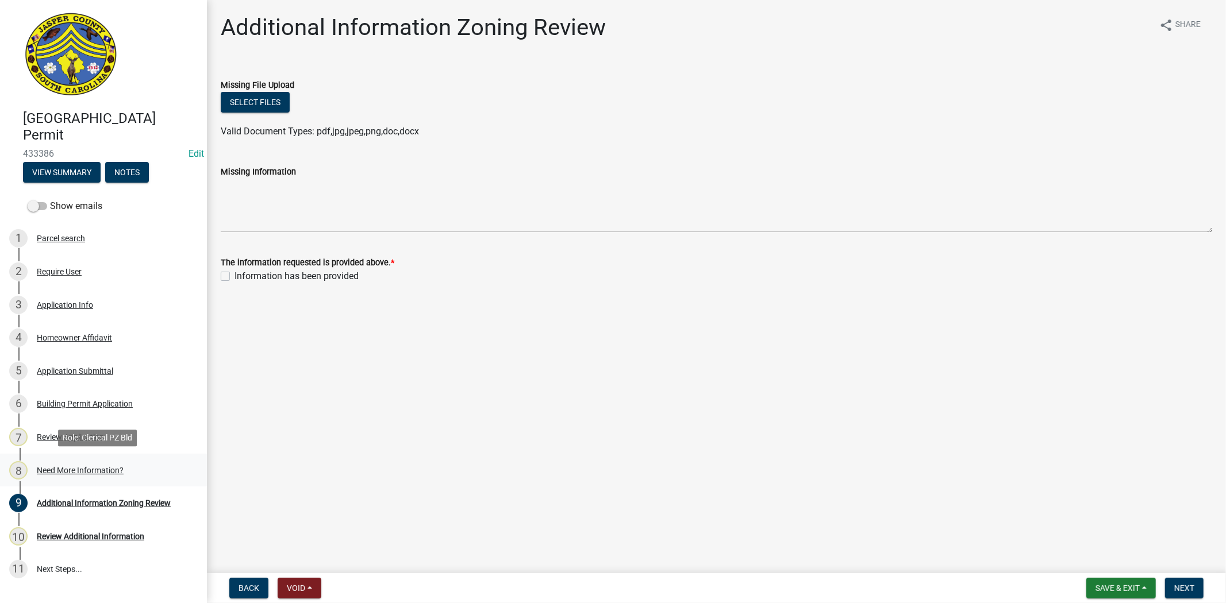
click at [108, 475] on div "8 Need More Information?" at bounding box center [98, 470] width 179 height 18
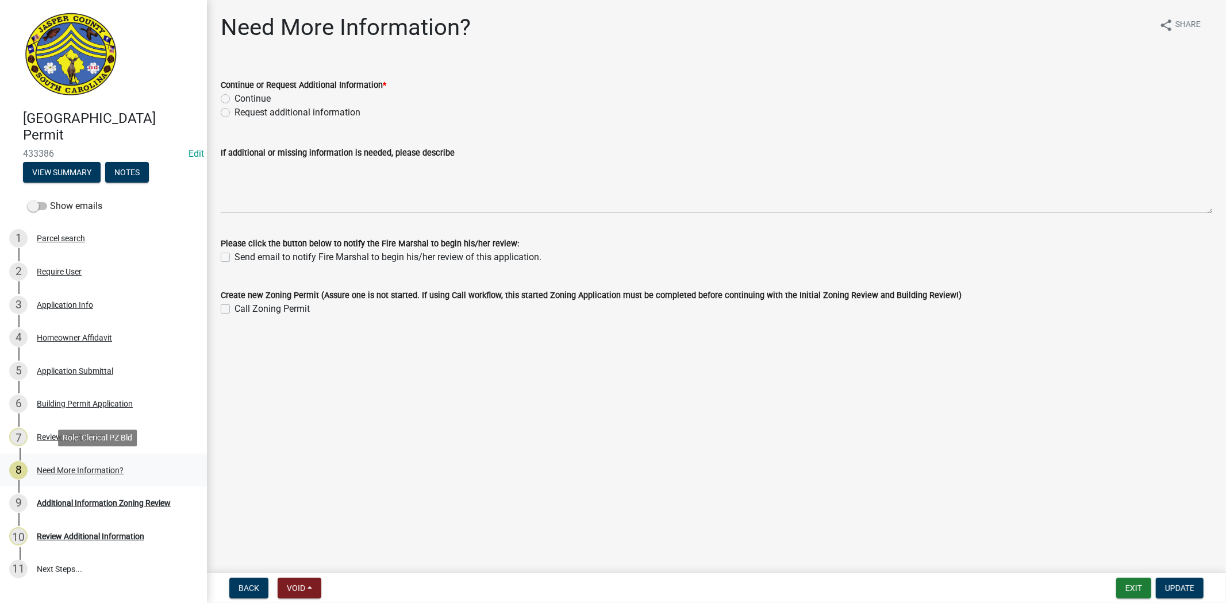
click at [90, 470] on div "Need More Information?" at bounding box center [80, 471] width 87 height 8
click at [73, 467] on div "Need More Information?" at bounding box center [80, 471] width 87 height 8
click at [105, 500] on div "Additional Information Zoning Review" at bounding box center [104, 503] width 134 height 8
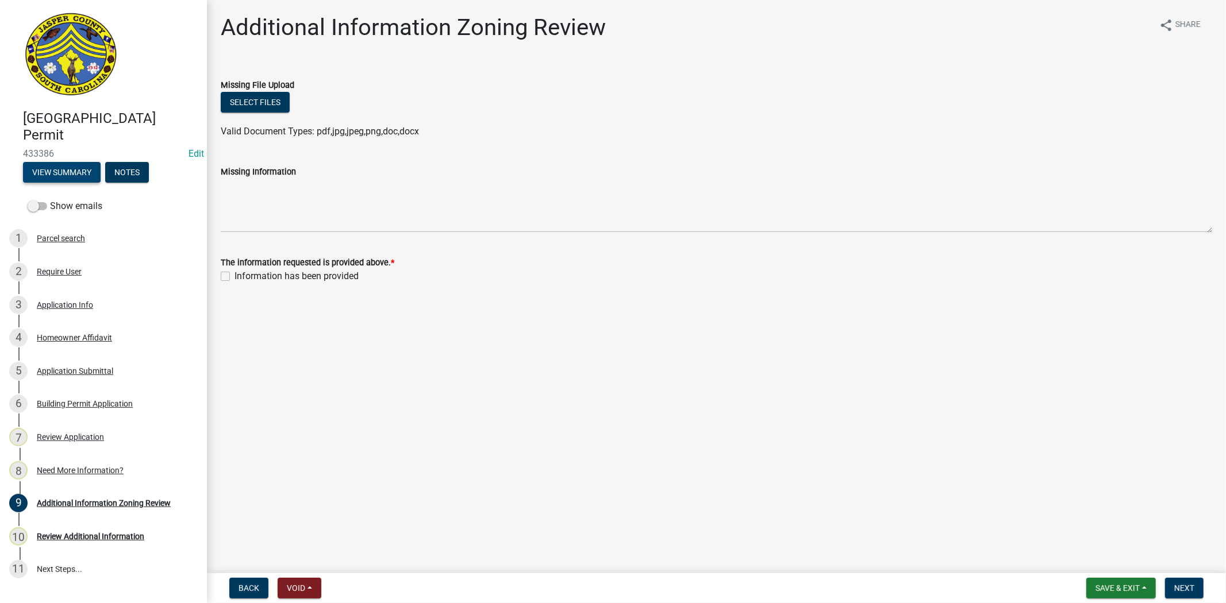
click at [66, 173] on button "View Summary" at bounding box center [62, 172] width 78 height 21
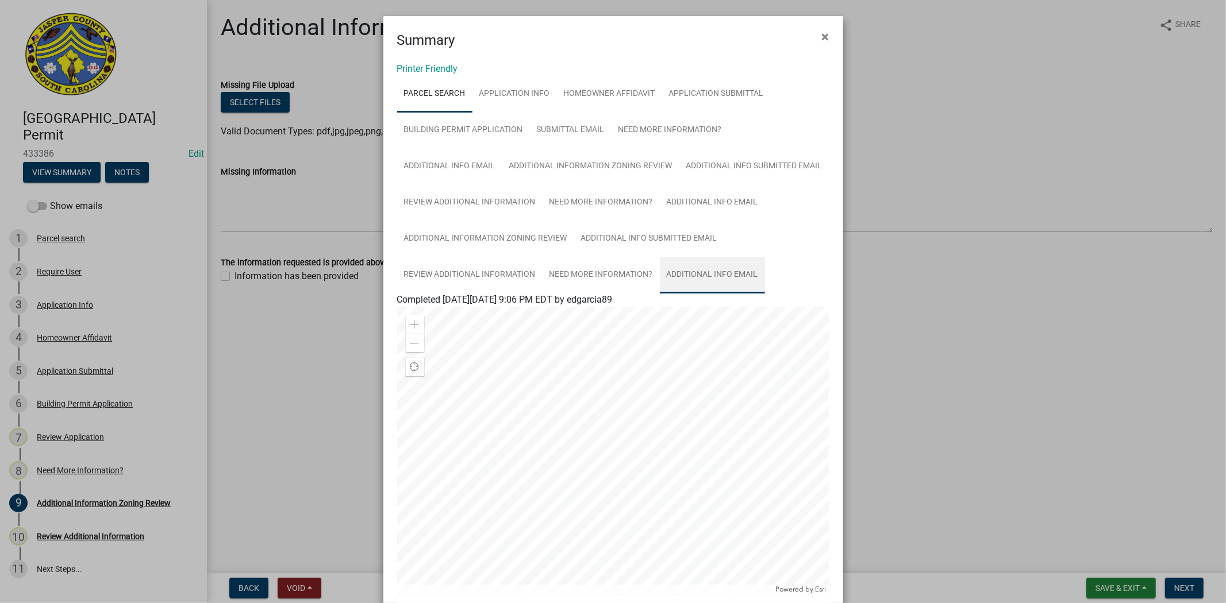
click at [675, 270] on link "Additional info email" at bounding box center [712, 275] width 105 height 37
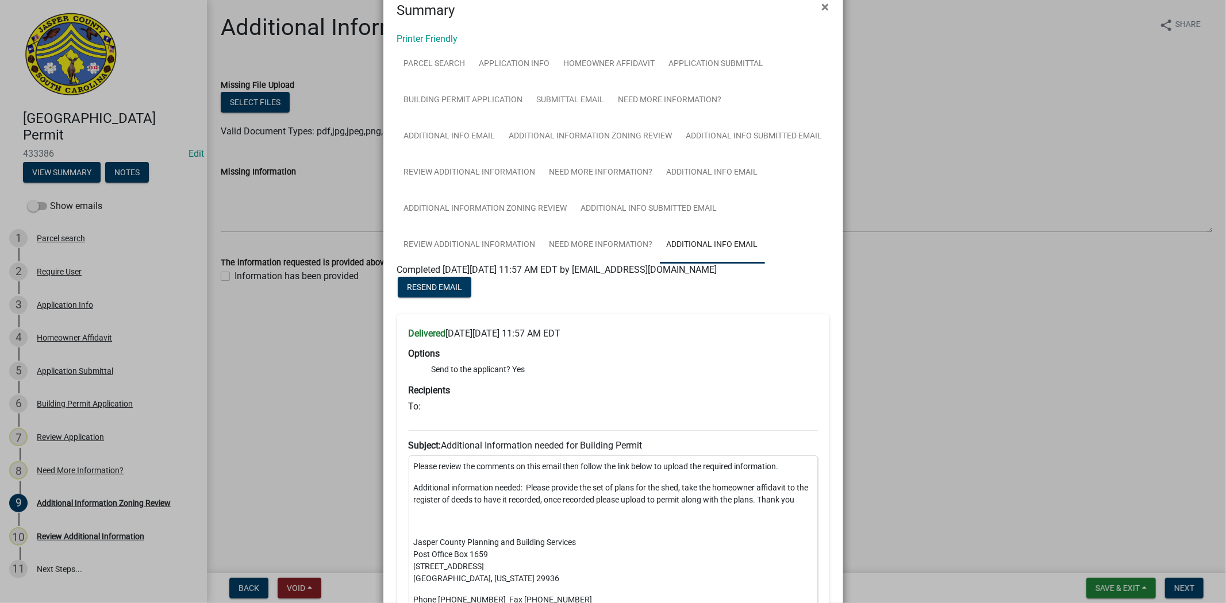
scroll to position [128, 0]
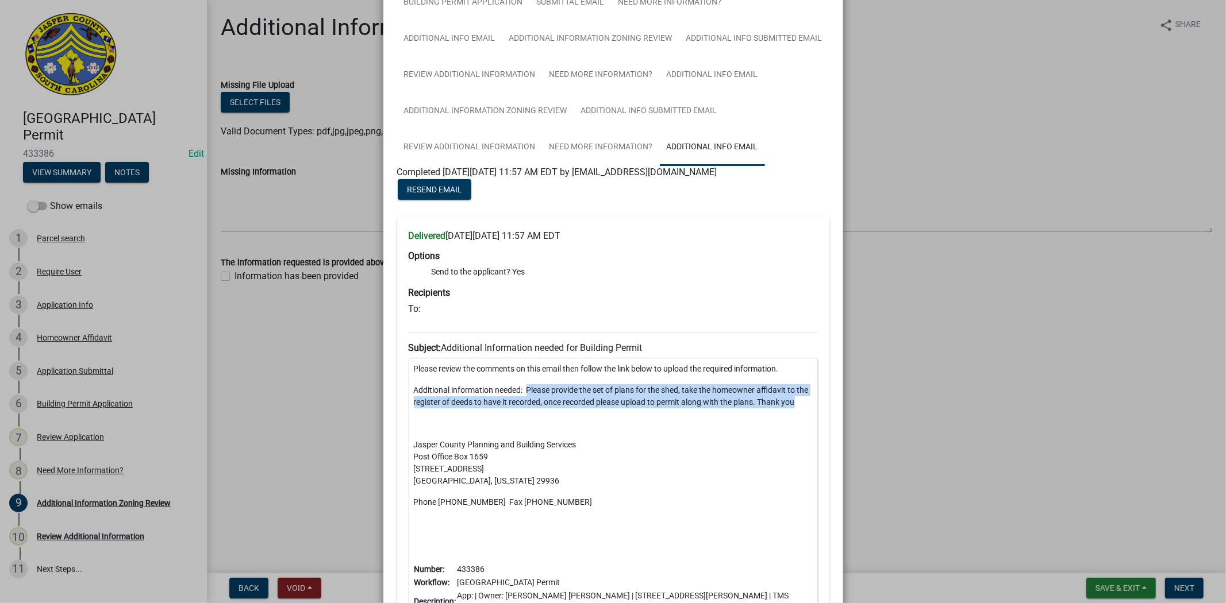
drag, startPoint x: 795, startPoint y: 403, endPoint x: 522, endPoint y: 392, distance: 273.2
click at [522, 392] on p "Additional information needed: Please provide the set of plans for the shed, ta…" at bounding box center [613, 396] width 399 height 24
copy p "Please provide the set of plans for the shed, take the homeowner affidavit to t…"
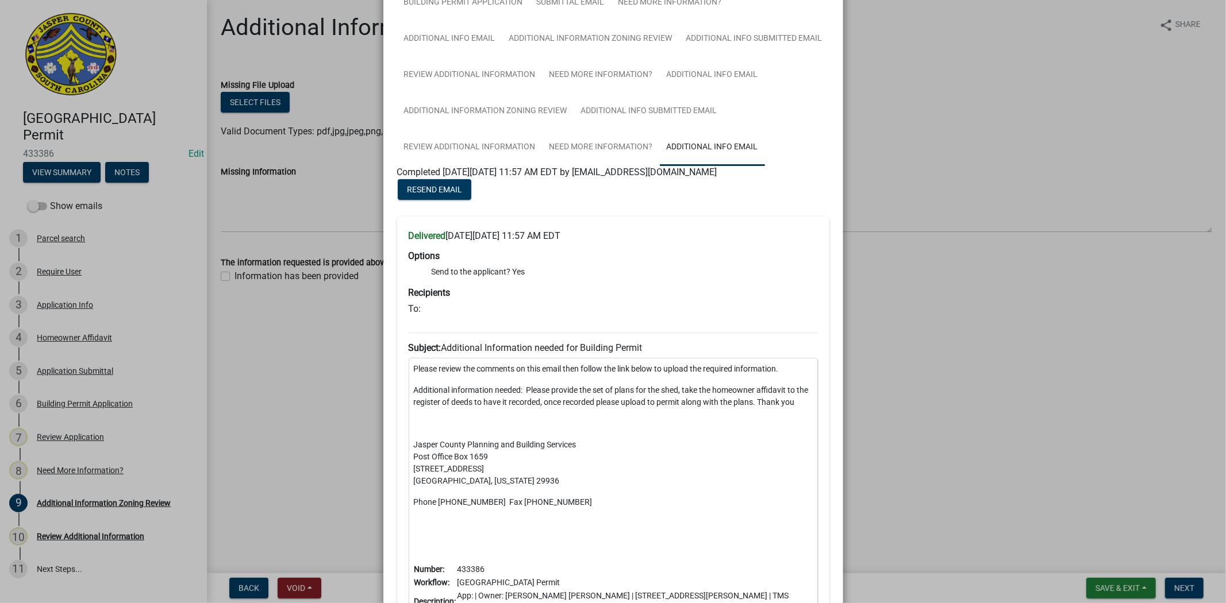
click at [297, 426] on ngb-modal-window "Summary × Printer Friendly Parcel search Application Info Homeowner Affidavit A…" at bounding box center [613, 301] width 1226 height 603
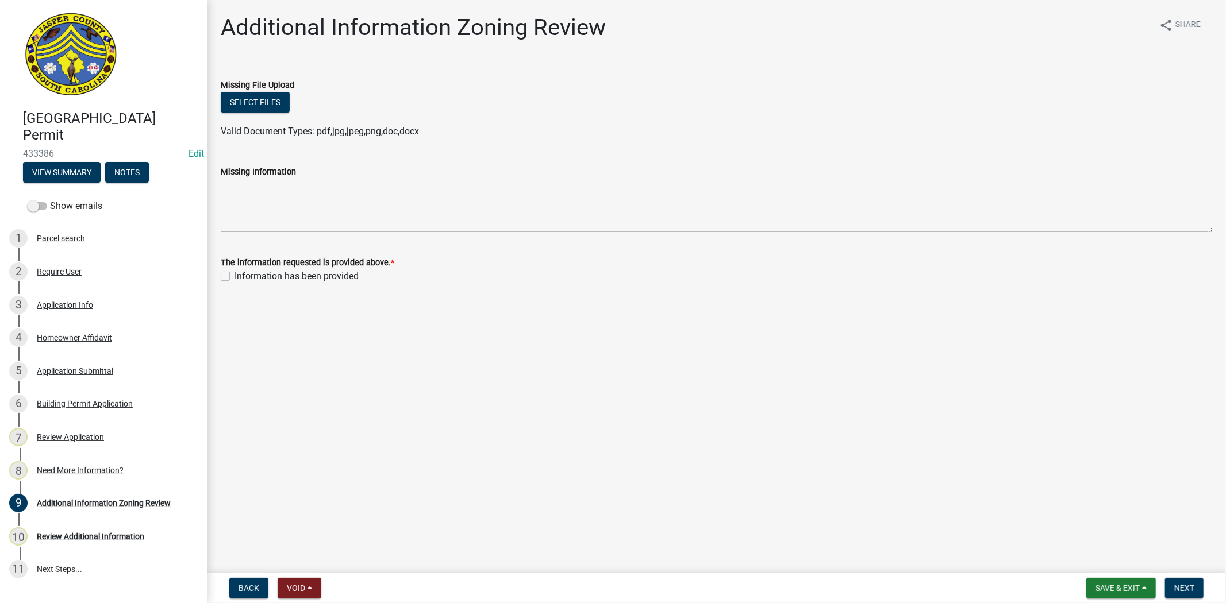
click at [226, 270] on div "Information has been provided" at bounding box center [716, 277] width 991 height 14
click at [234, 276] on label "Information has been provided" at bounding box center [296, 277] width 124 height 14
click at [234, 276] on input "Information has been provided" at bounding box center [237, 273] width 7 height 7
checkbox input "true"
click at [1185, 585] on span "Next" at bounding box center [1184, 588] width 20 height 9
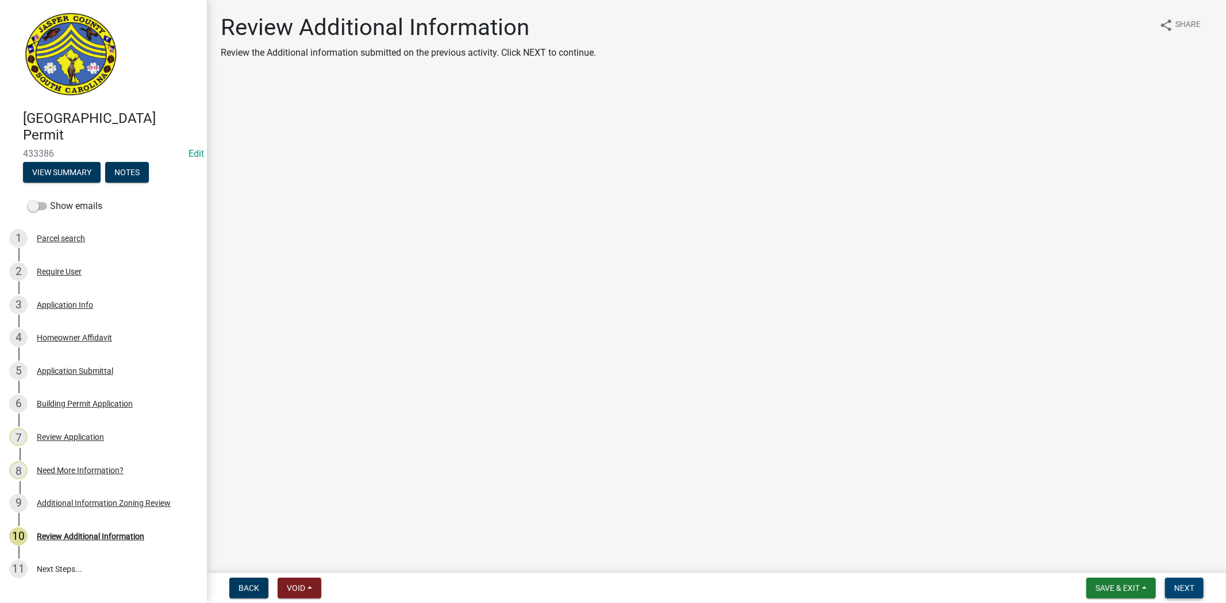
click at [1179, 590] on span "Next" at bounding box center [1184, 588] width 20 height 9
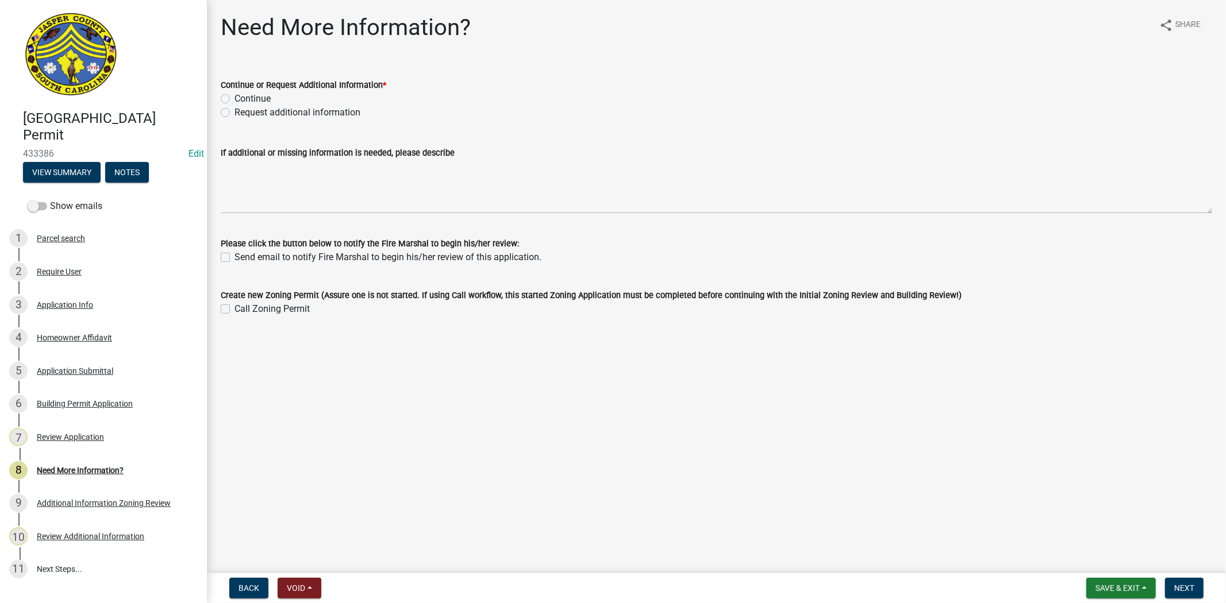
click at [225, 92] on div "Continue" at bounding box center [716, 99] width 991 height 14
click at [234, 101] on label "Continue" at bounding box center [252, 99] width 36 height 14
click at [234, 99] on input "Continue" at bounding box center [237, 95] width 7 height 7
radio input "true"
click at [234, 115] on label "Request additional information" at bounding box center [297, 113] width 126 height 14
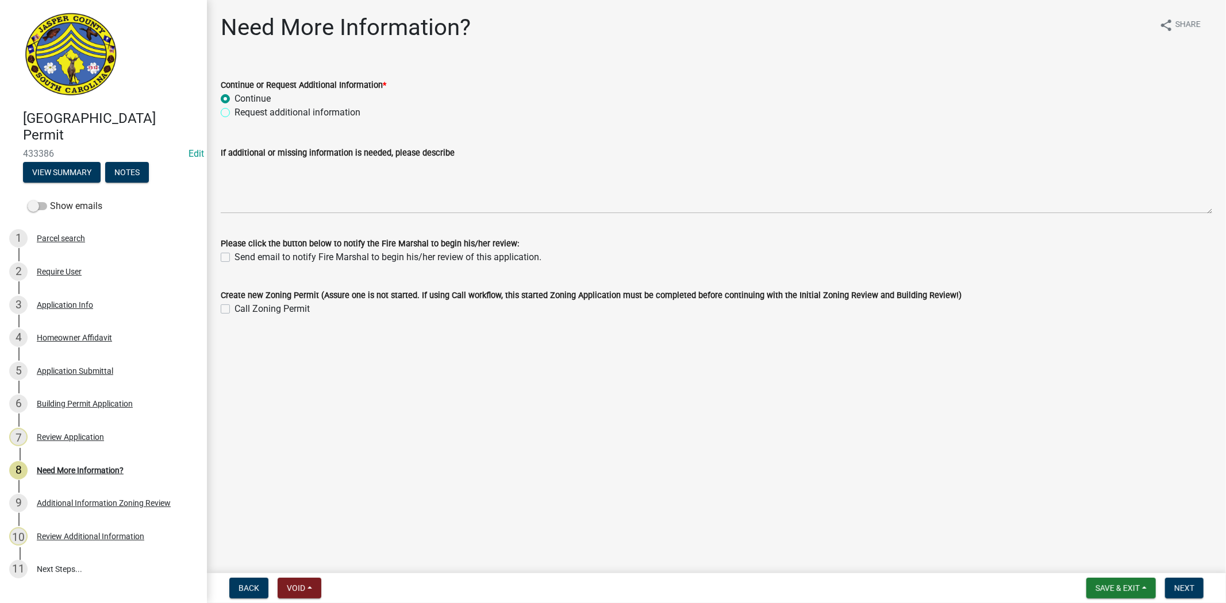
click at [234, 113] on input "Request additional information" at bounding box center [237, 109] width 7 height 7
radio input "true"
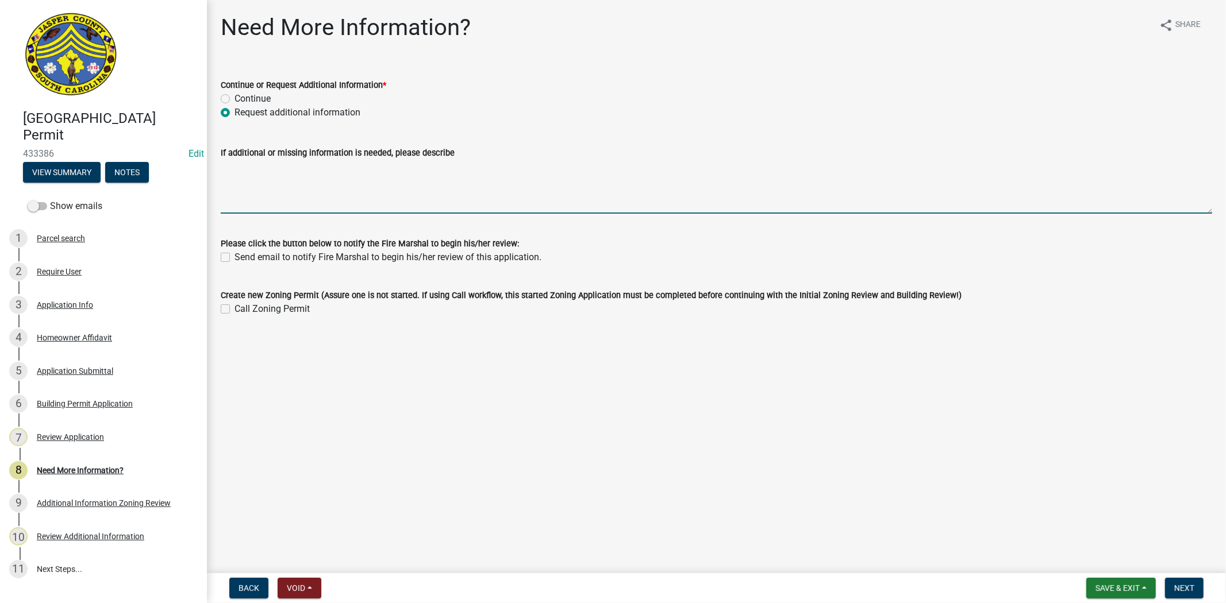
click at [232, 164] on textarea "If additional or missing information is needed, please describe" at bounding box center [716, 187] width 991 height 54
paste textarea "Please provide the set of plans for the shed, take the homeowner affidavit to t…"
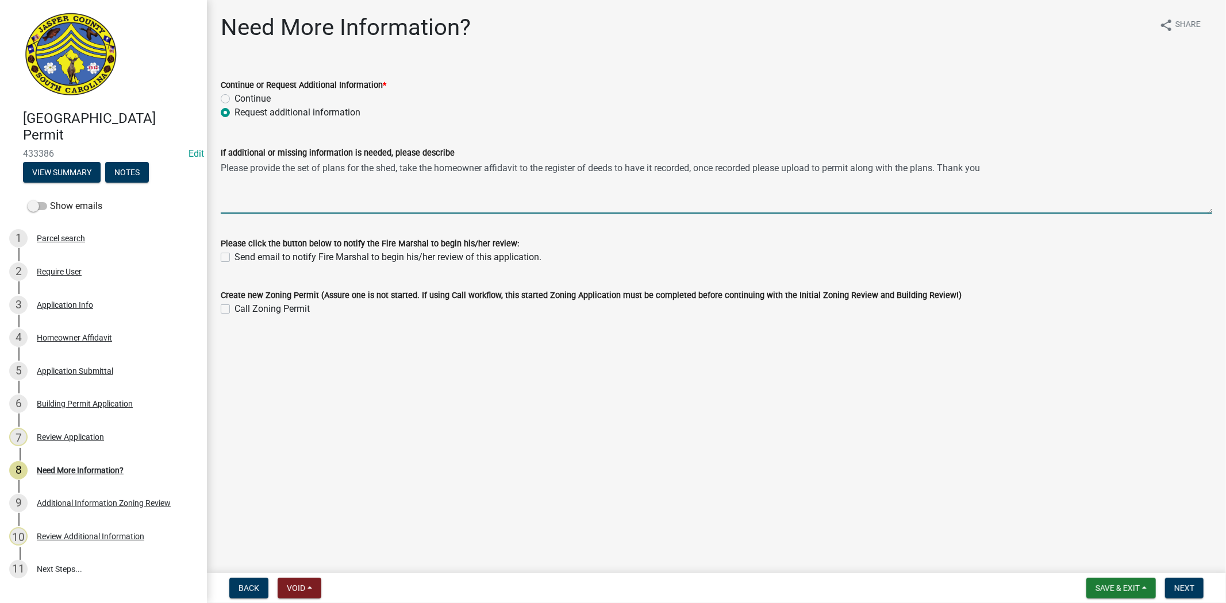
click at [945, 165] on textarea "Please provide the set of plans for the shed, take the homeowner affidavit to t…" at bounding box center [716, 187] width 991 height 54
click at [431, 186] on textarea "Please provide the set of plans for the shed, take the homeowner affidavit to t…" at bounding box center [716, 187] width 991 height 54
type textarea "Please provide the set of plans for the shed, take the homeowner affidavit to t…"
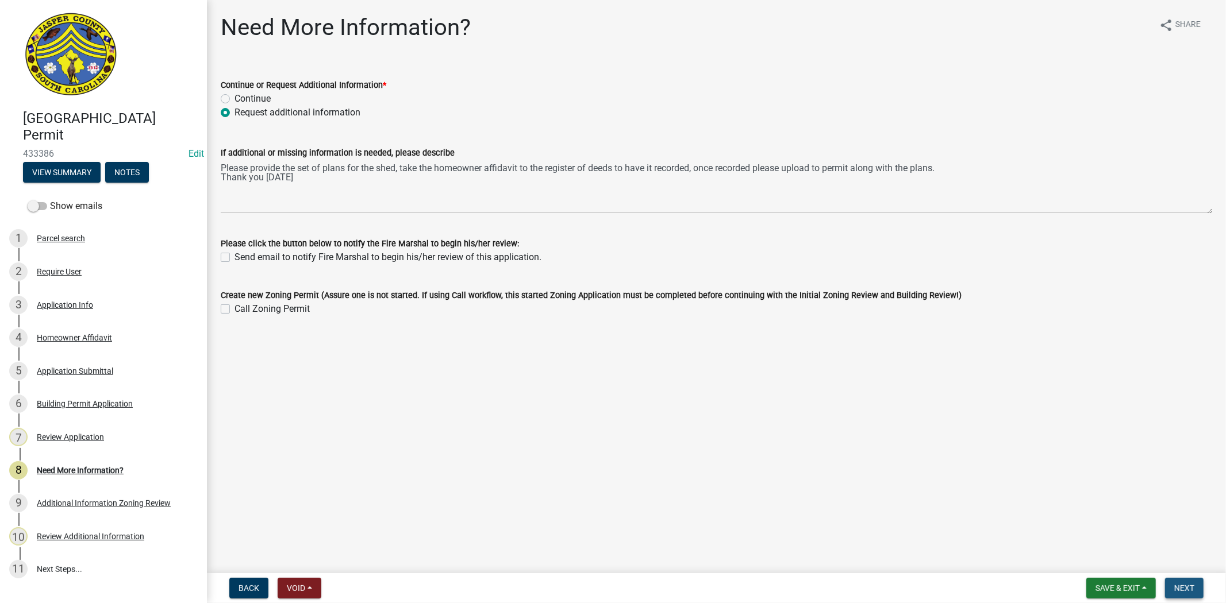
click at [1180, 585] on span "Next" at bounding box center [1184, 588] width 20 height 9
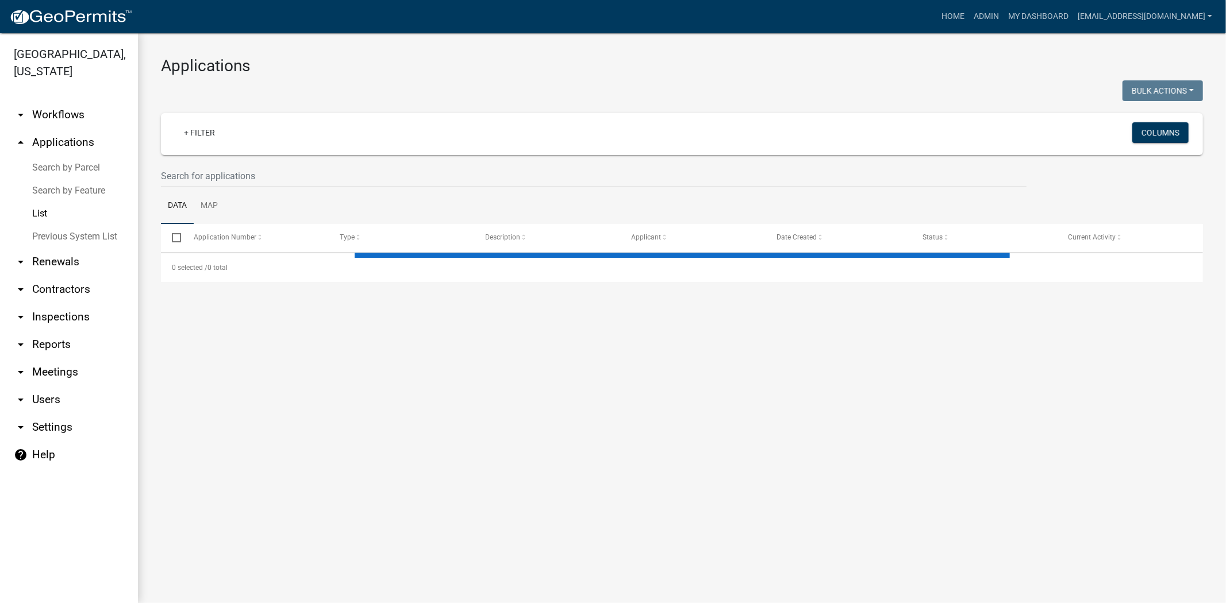
click at [345, 162] on wm-filter-builder "+ Filter Columns" at bounding box center [682, 150] width 1042 height 75
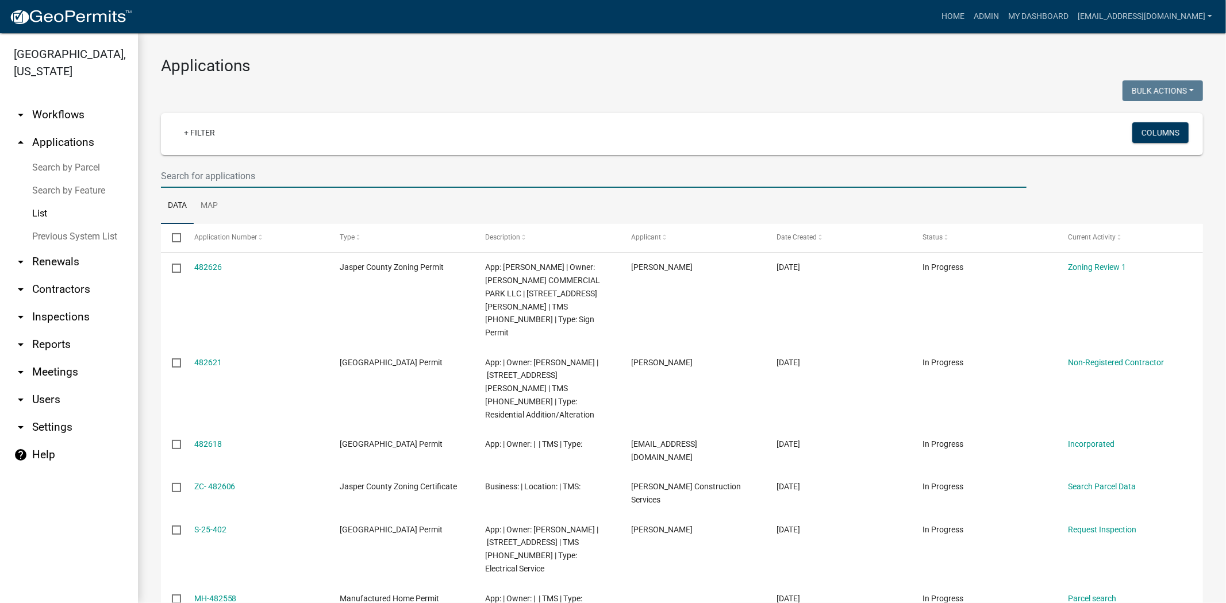
click at [345, 179] on input "text" at bounding box center [594, 176] width 866 height 24
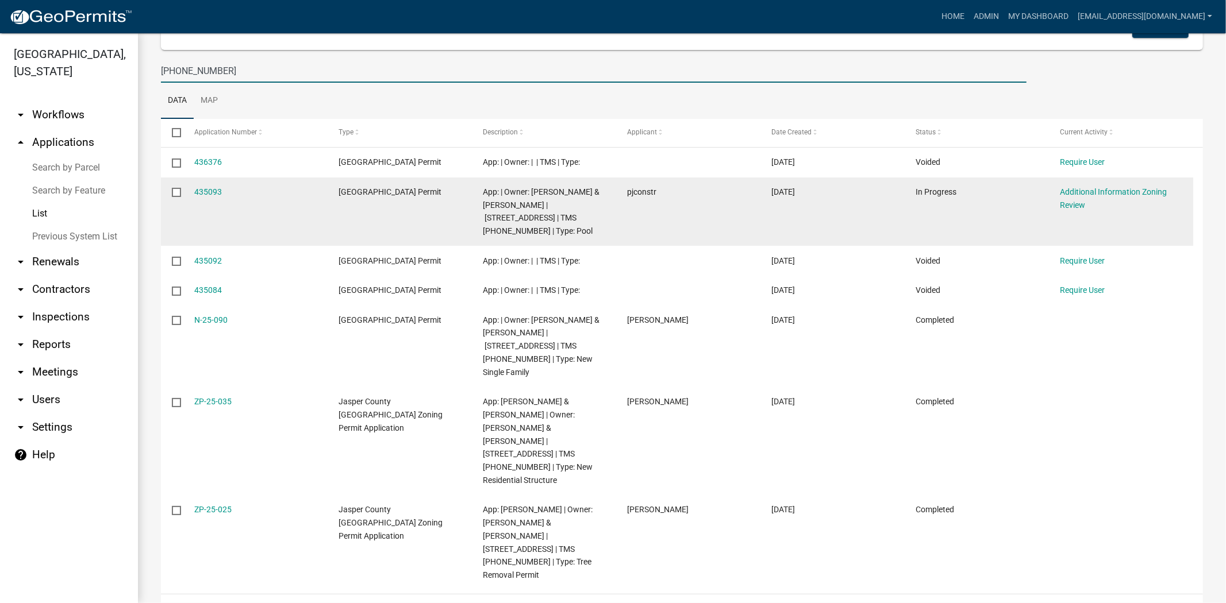
scroll to position [109, 0]
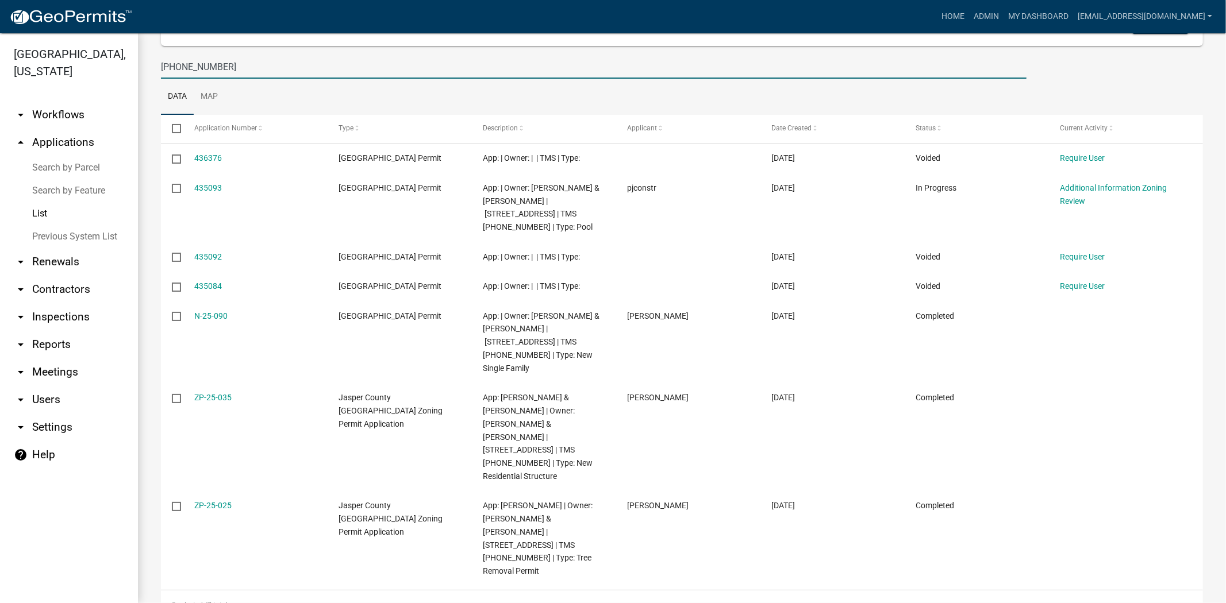
drag, startPoint x: 251, startPoint y: 75, endPoint x: 0, endPoint y: 66, distance: 251.3
click at [0, 66] on div "[GEOGRAPHIC_DATA], [US_STATE] arrow_drop_down Workflows List arrow_drop_up Appl…" at bounding box center [613, 318] width 1226 height 570
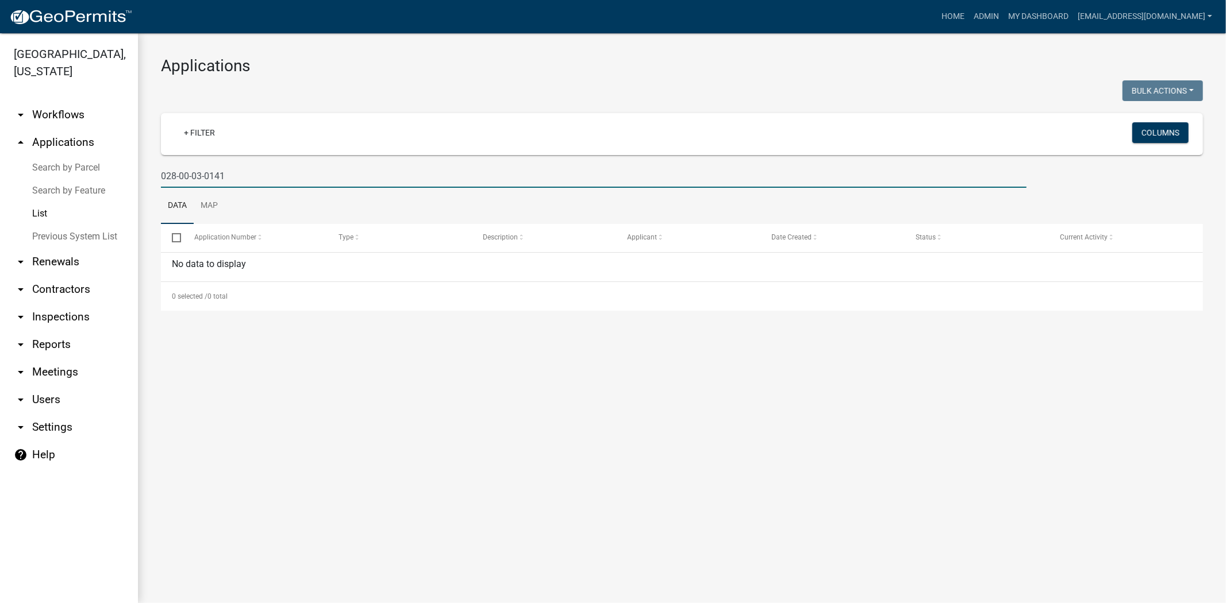
scroll to position [0, 0]
click at [206, 176] on input "028-00-03-0141" at bounding box center [594, 176] width 866 height 24
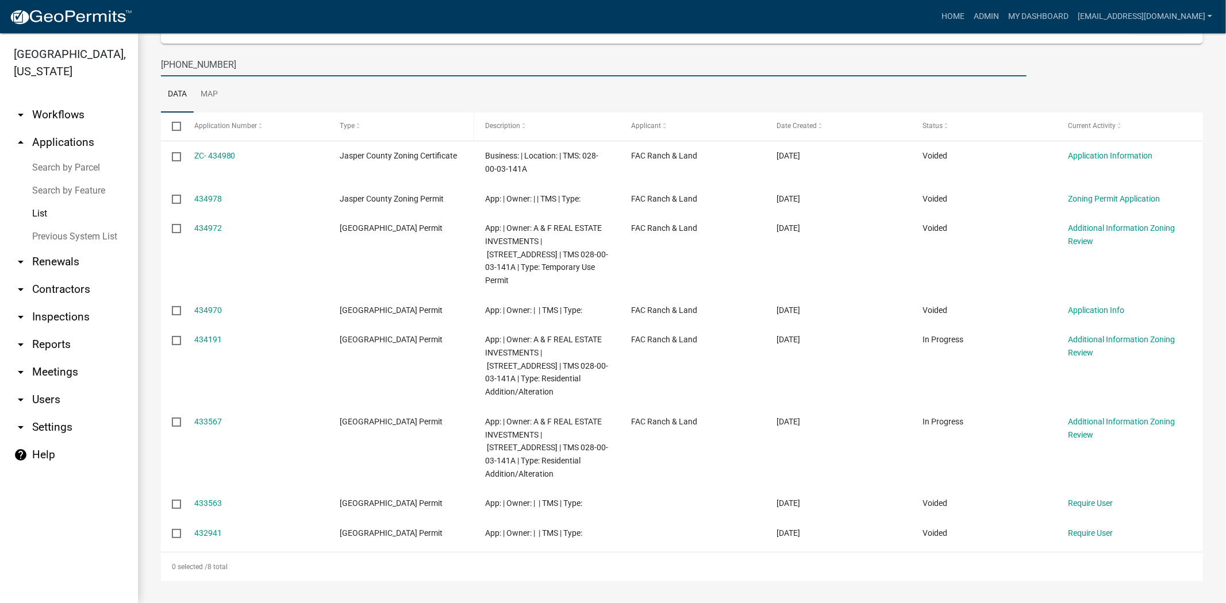
scroll to position [113, 0]
drag, startPoint x: 280, startPoint y: 66, endPoint x: 0, endPoint y: 70, distance: 280.5
click at [0, 70] on div "[GEOGRAPHIC_DATA], [US_STATE] arrow_drop_down Workflows List arrow_drop_up Appl…" at bounding box center [613, 318] width 1226 height 570
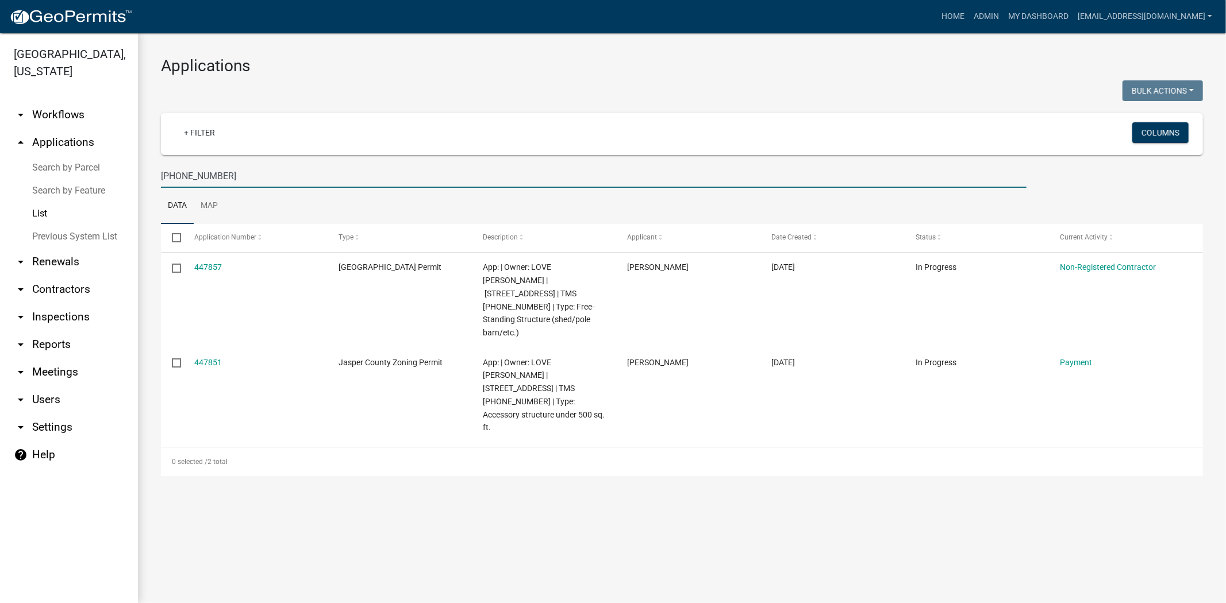
scroll to position [0, 0]
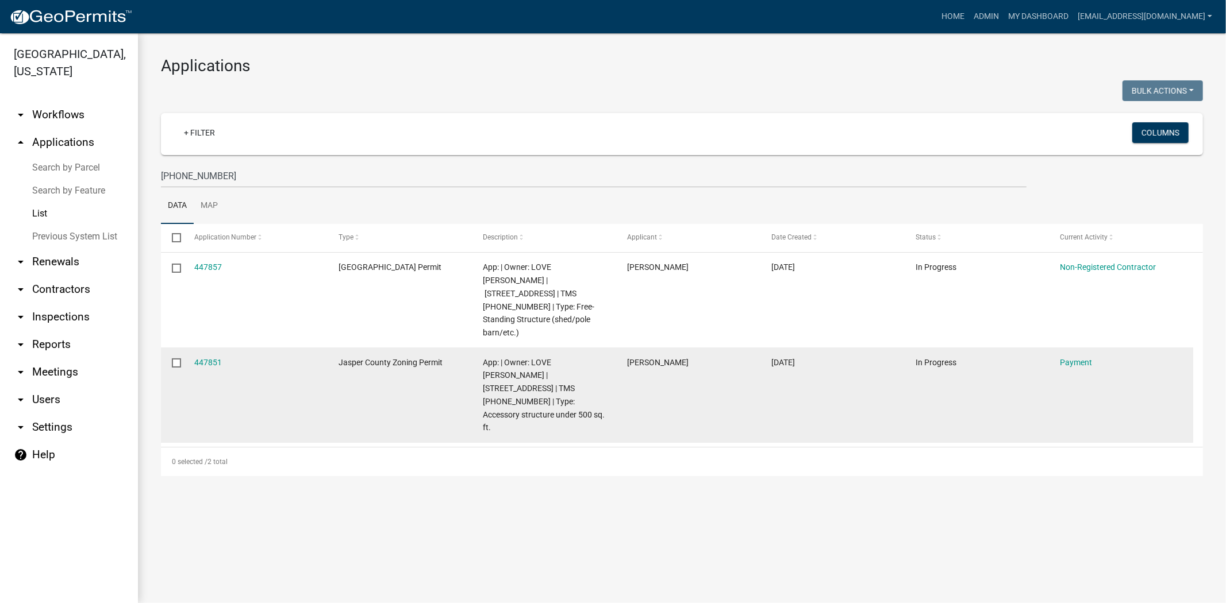
drag, startPoint x: 202, startPoint y: 261, endPoint x: 185, endPoint y: 353, distance: 93.0
click at [185, 353] on datatable-body-cell "447851" at bounding box center [255, 395] width 144 height 95
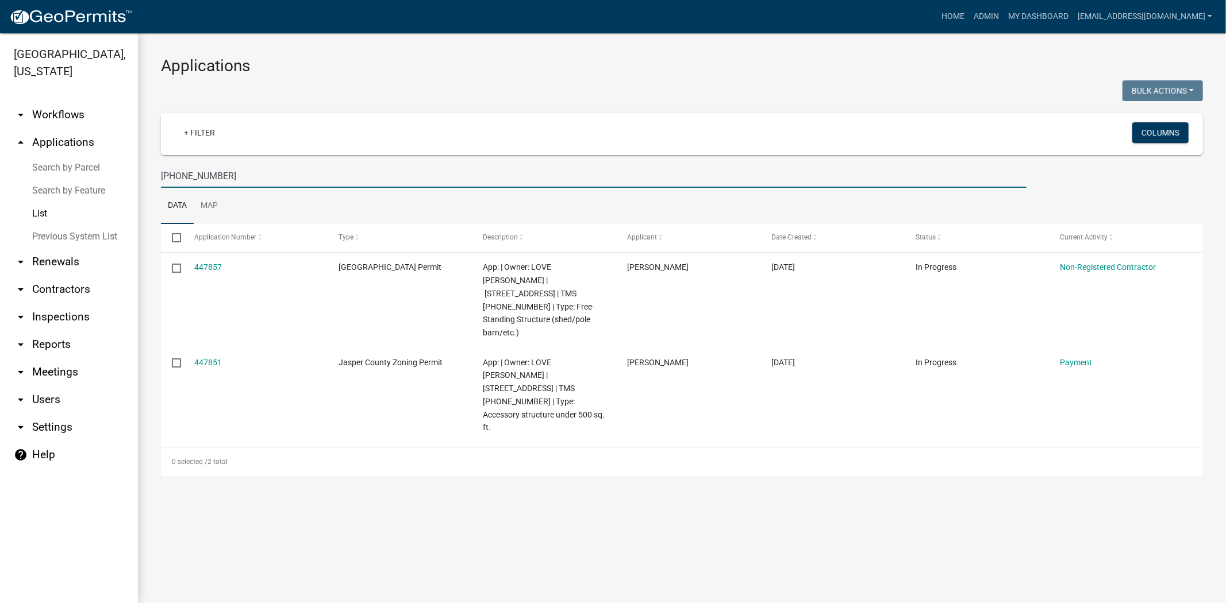
drag, startPoint x: 242, startPoint y: 168, endPoint x: 6, endPoint y: 190, distance: 236.6
click at [6, 190] on div "[GEOGRAPHIC_DATA], [US_STATE] arrow_drop_down Workflows List arrow_drop_up Appl…" at bounding box center [613, 318] width 1226 height 570
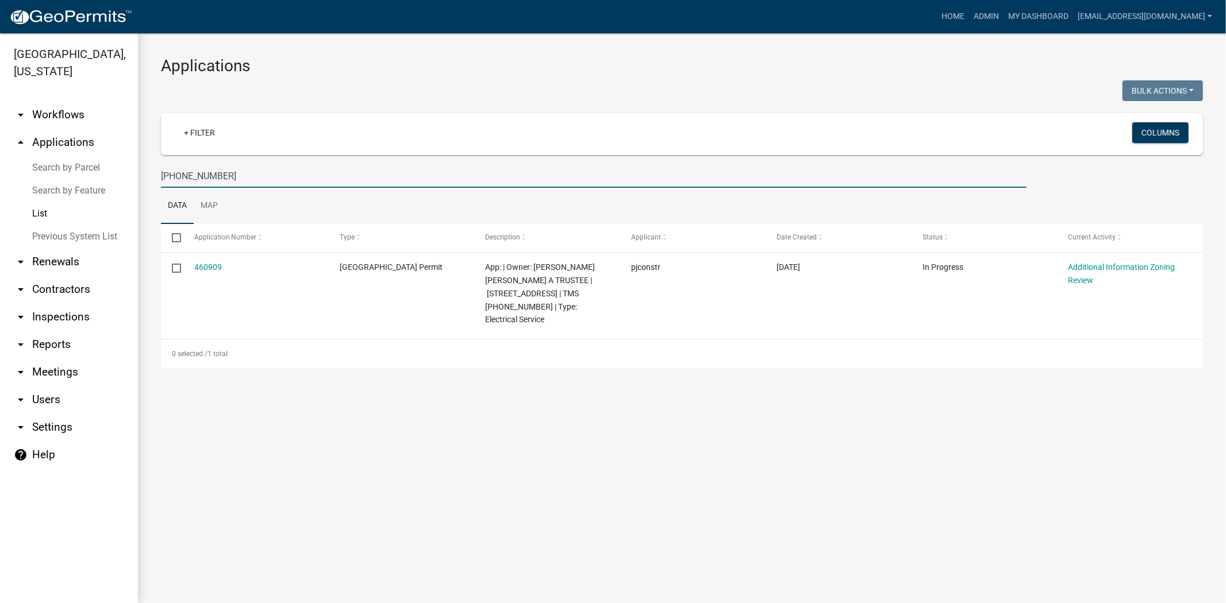
drag, startPoint x: 248, startPoint y: 184, endPoint x: 0, endPoint y: 204, distance: 248.5
click at [0, 204] on div "[GEOGRAPHIC_DATA], [US_STATE] arrow_drop_down Workflows List arrow_drop_up Appl…" at bounding box center [613, 318] width 1226 height 570
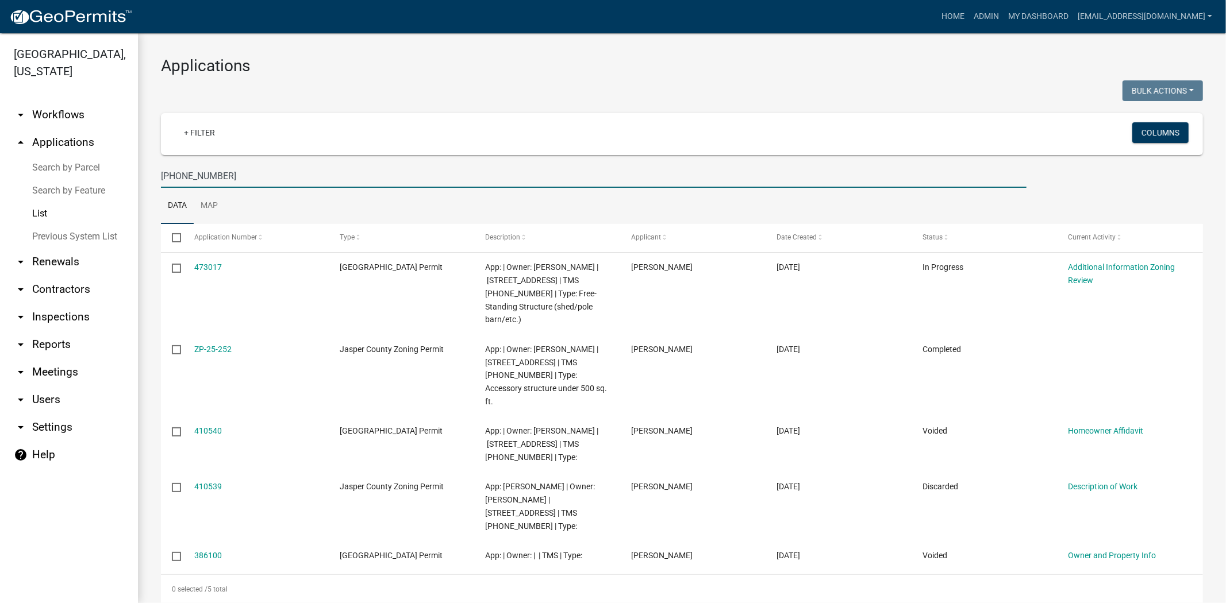
drag, startPoint x: 278, startPoint y: 181, endPoint x: 42, endPoint y: 173, distance: 236.3
click at [42, 173] on div "[GEOGRAPHIC_DATA], [US_STATE] arrow_drop_down Workflows List arrow_drop_up Appl…" at bounding box center [613, 318] width 1226 height 570
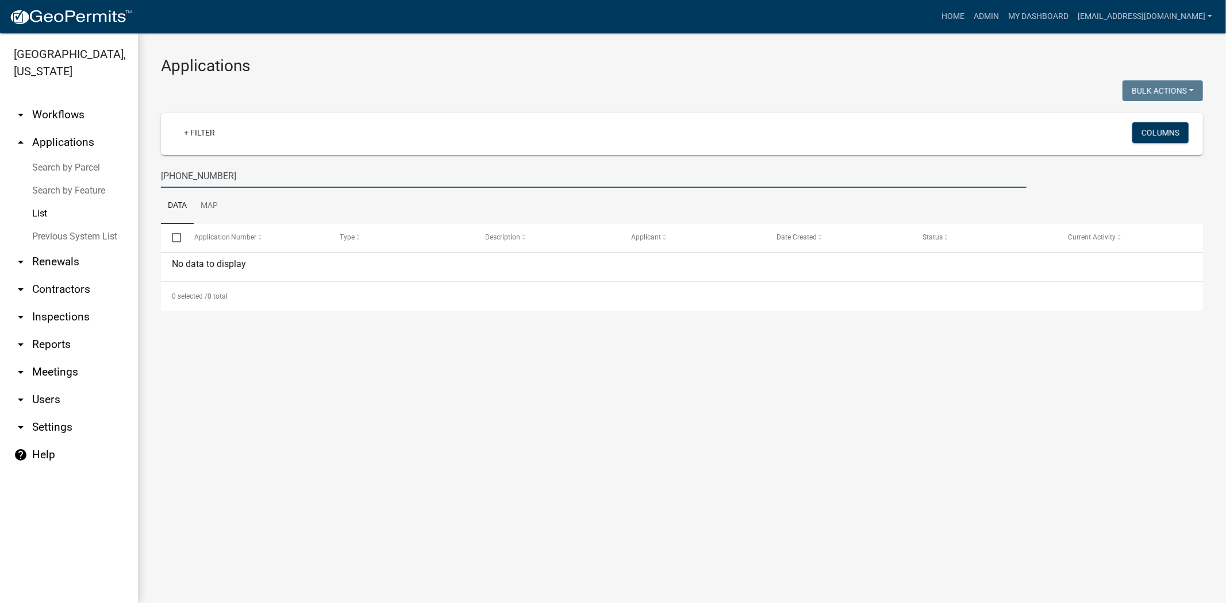
drag, startPoint x: 291, startPoint y: 179, endPoint x: 66, endPoint y: 186, distance: 225.9
click at [66, 186] on div "[GEOGRAPHIC_DATA], [US_STATE] arrow_drop_down Workflows List arrow_drop_up Appl…" at bounding box center [613, 318] width 1226 height 570
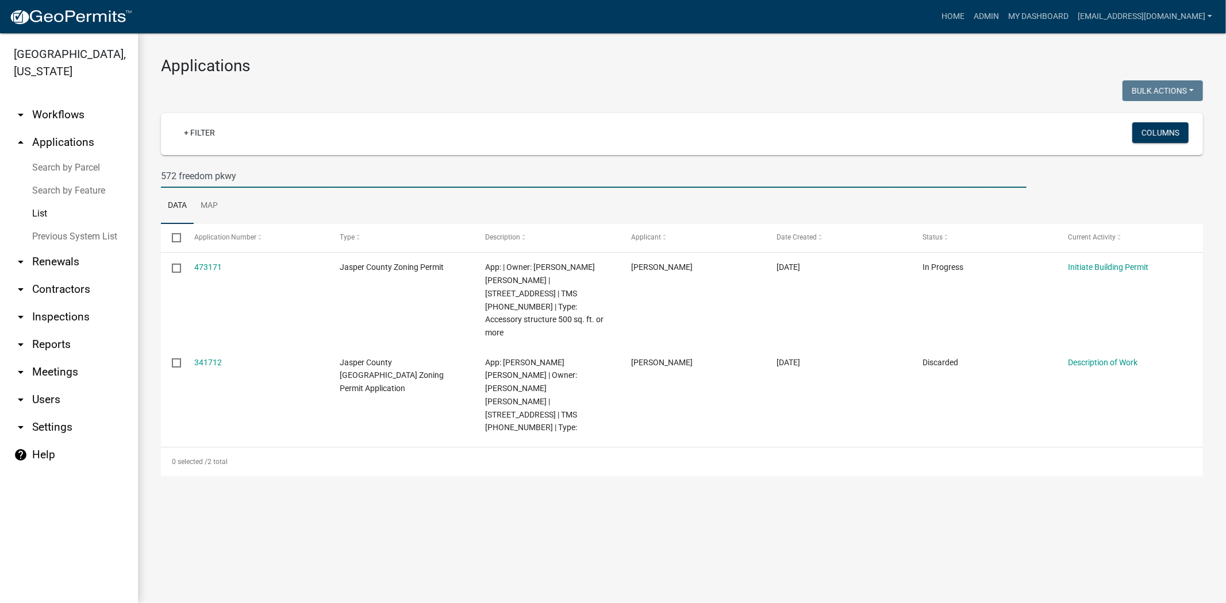
drag, startPoint x: 246, startPoint y: 176, endPoint x: 83, endPoint y: 205, distance: 165.1
click at [83, 205] on div "[GEOGRAPHIC_DATA], [US_STATE] arrow_drop_down Workflows List arrow_drop_up Appl…" at bounding box center [613, 318] width 1226 height 570
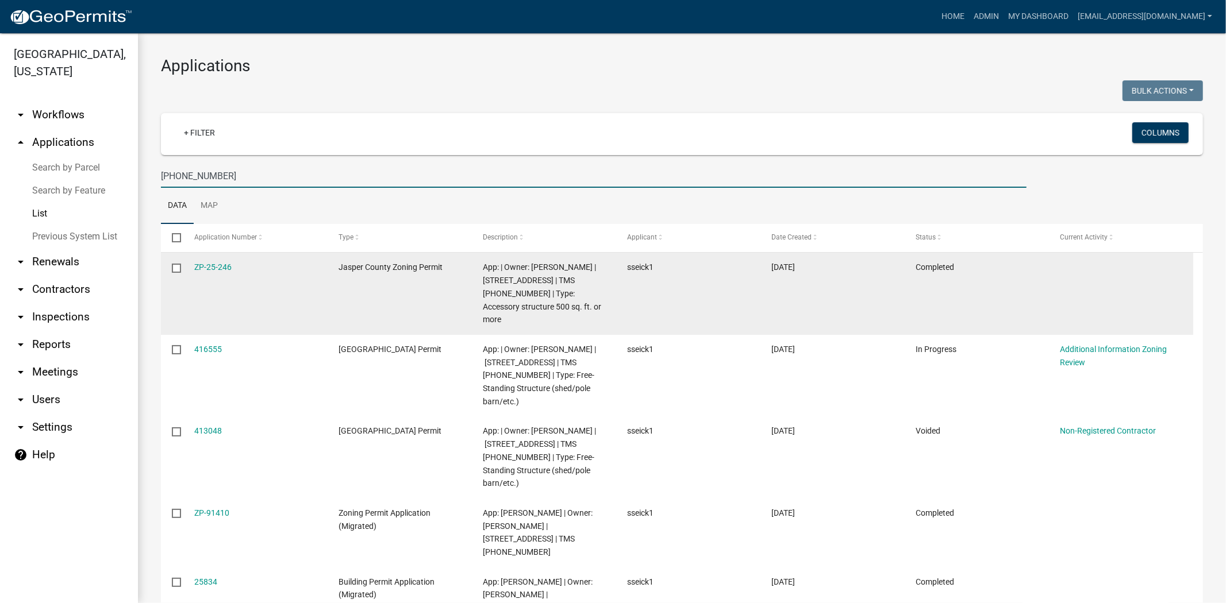
scroll to position [37, 0]
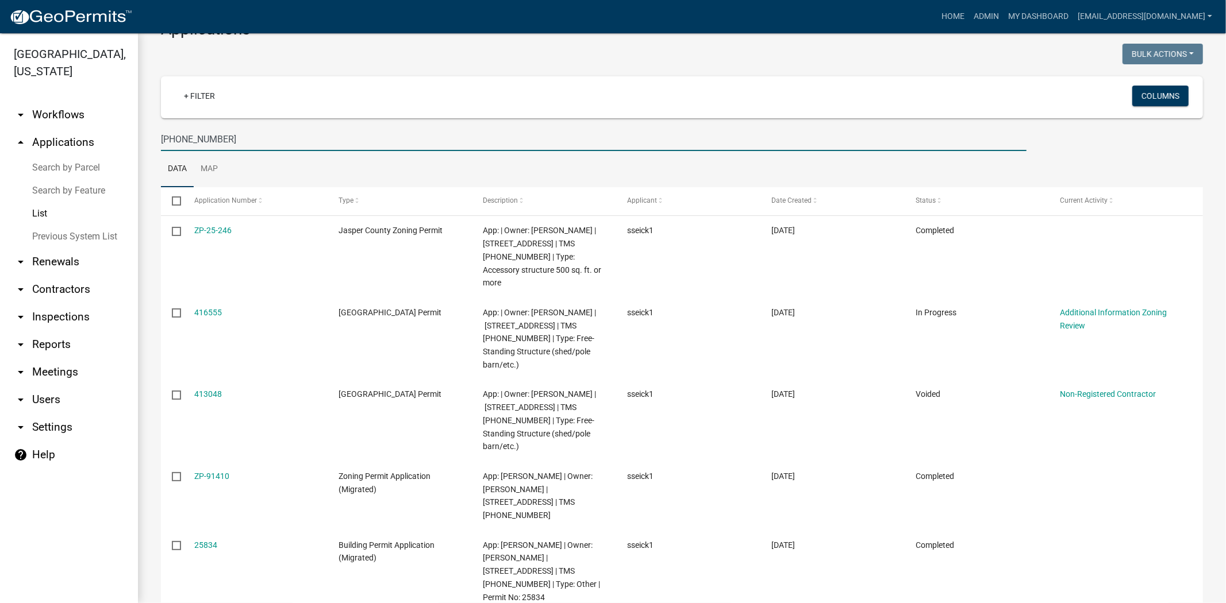
drag, startPoint x: 286, startPoint y: 144, endPoint x: 28, endPoint y: 147, distance: 258.1
click at [28, 147] on div "[GEOGRAPHIC_DATA], [US_STATE] arrow_drop_down Workflows List arrow_drop_up Appl…" at bounding box center [613, 318] width 1226 height 570
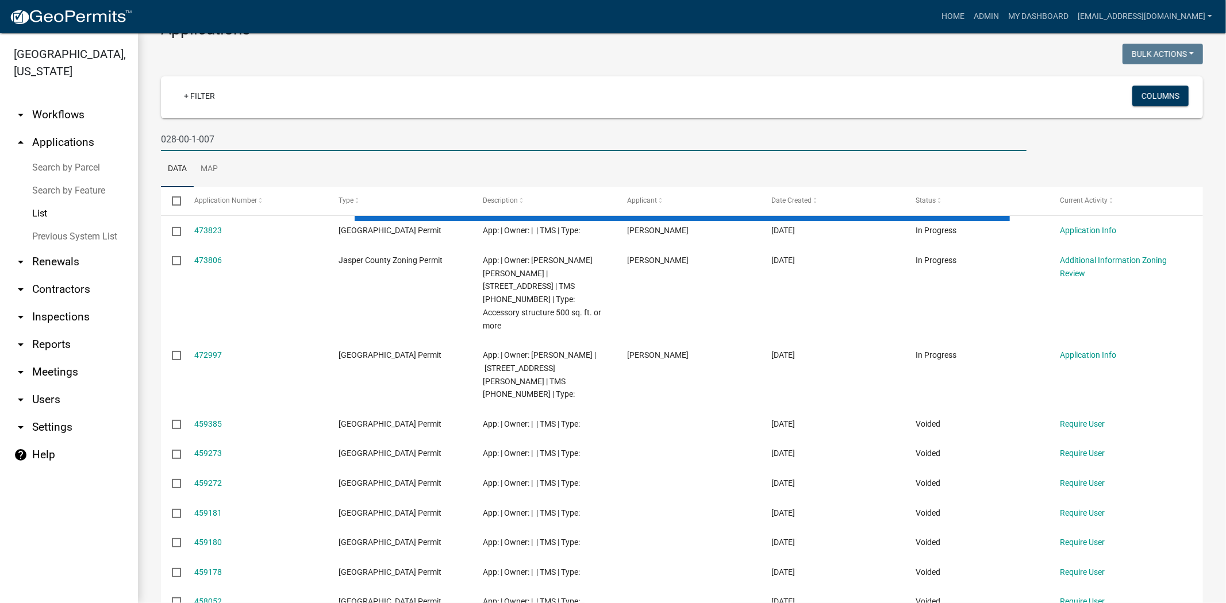
scroll to position [0, 0]
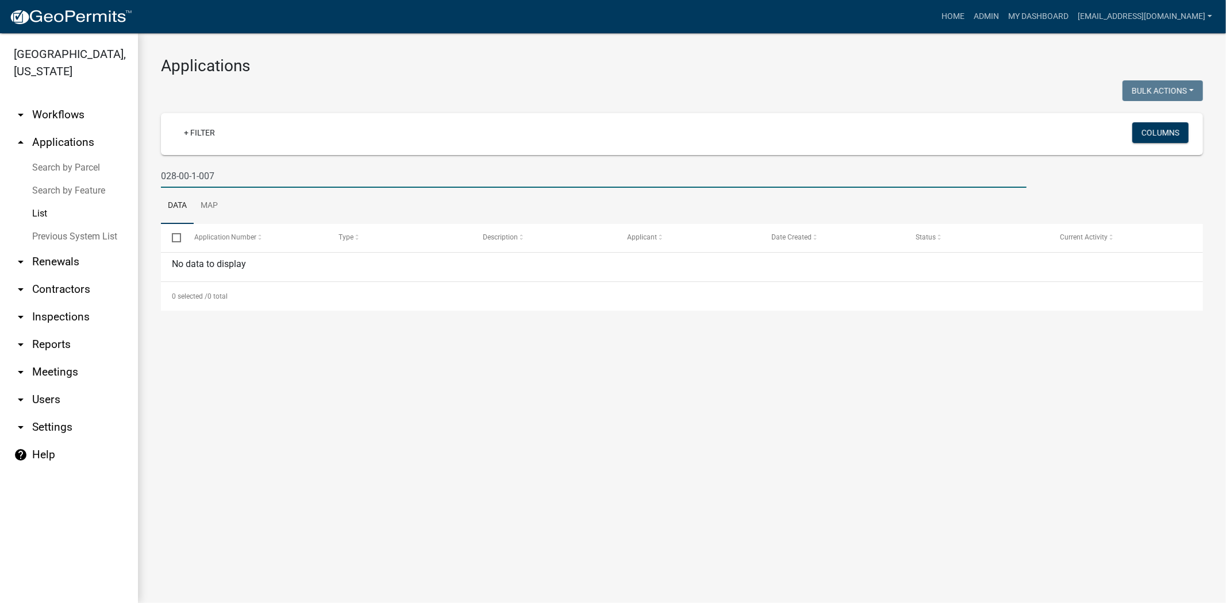
click at [193, 175] on input "028-00-1-007" at bounding box center [594, 176] width 866 height 24
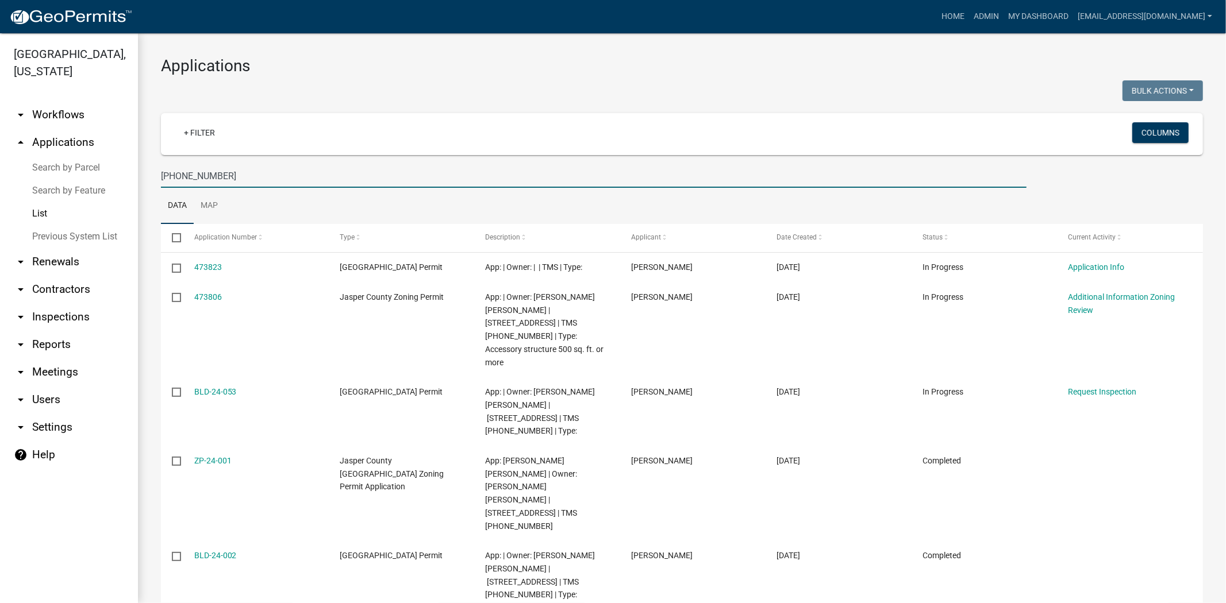
click at [150, 251] on div "Applications Bulk Actions Void Expire Lock Withdraw + Filter Columns 028-00-01-…" at bounding box center [682, 399] width 1088 height 732
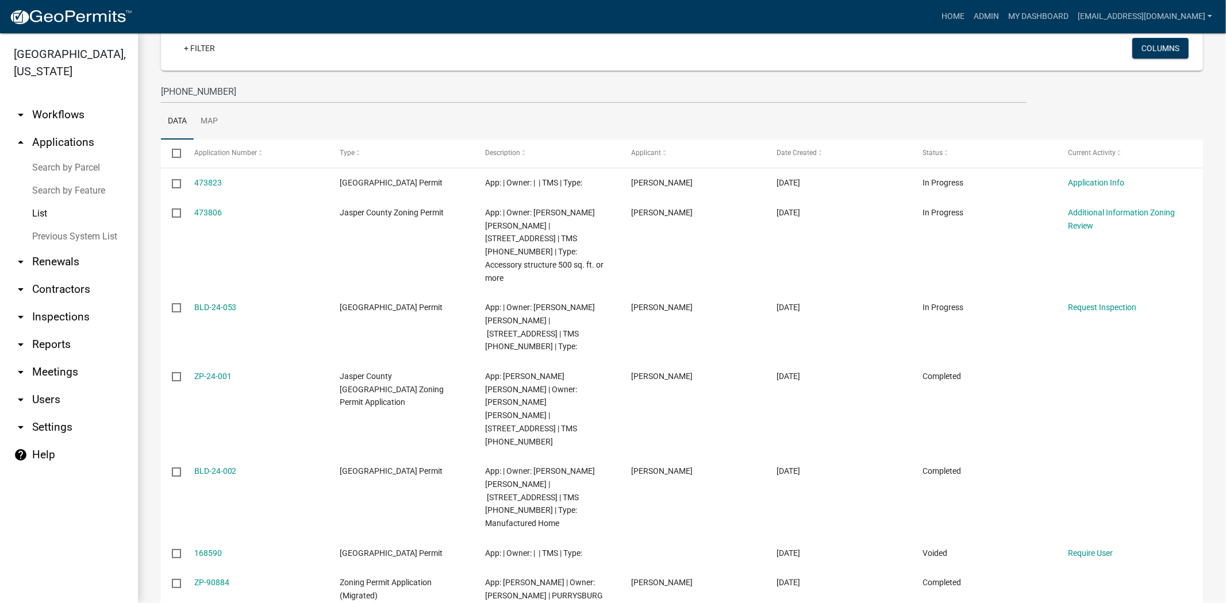
scroll to position [109, 0]
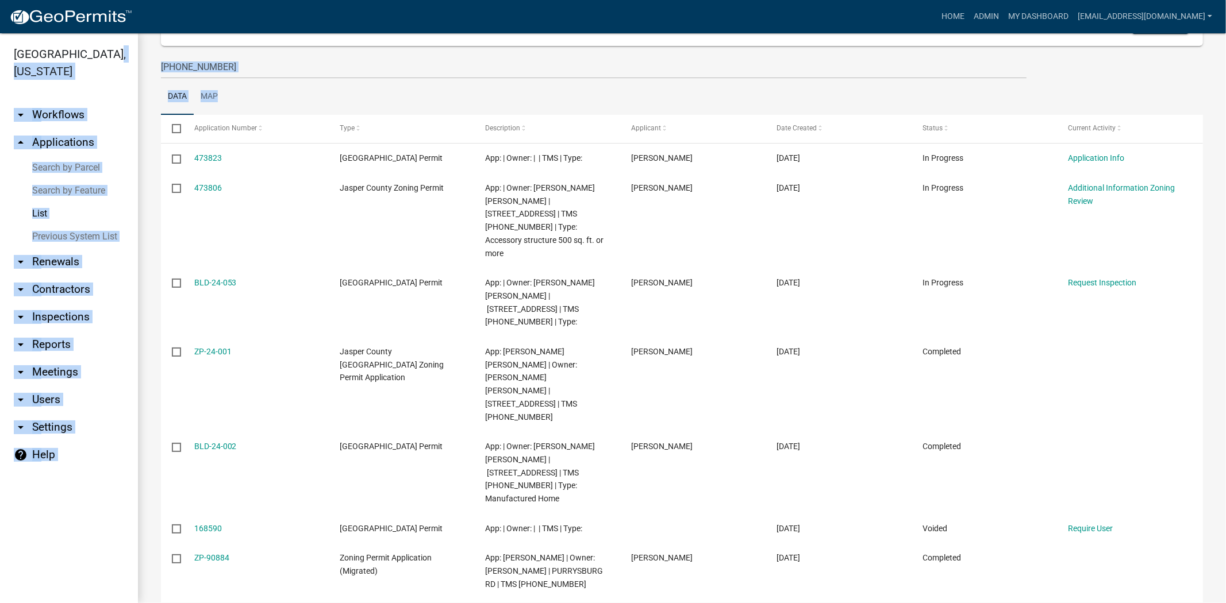
drag, startPoint x: 298, startPoint y: 79, endPoint x: 101, endPoint y: 62, distance: 197.3
click at [101, 62] on div "Jasper County, South Carolina arrow_drop_down Workflows List arrow_drop_up Appl…" at bounding box center [613, 318] width 1226 height 570
click at [226, 64] on input "028-00-01-007" at bounding box center [594, 67] width 866 height 24
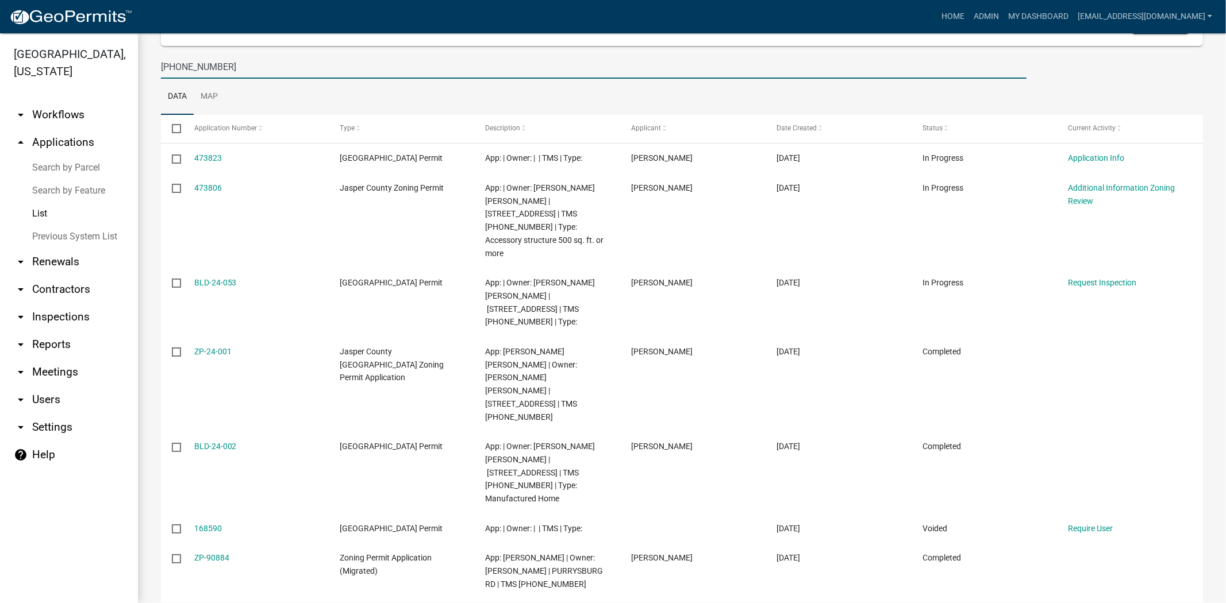
drag, startPoint x: 236, startPoint y: 70, endPoint x: 135, endPoint y: 70, distance: 100.6
click at [135, 70] on div "Jasper County, South Carolina arrow_drop_down Workflows List arrow_drop_up Appl…" at bounding box center [613, 318] width 1226 height 570
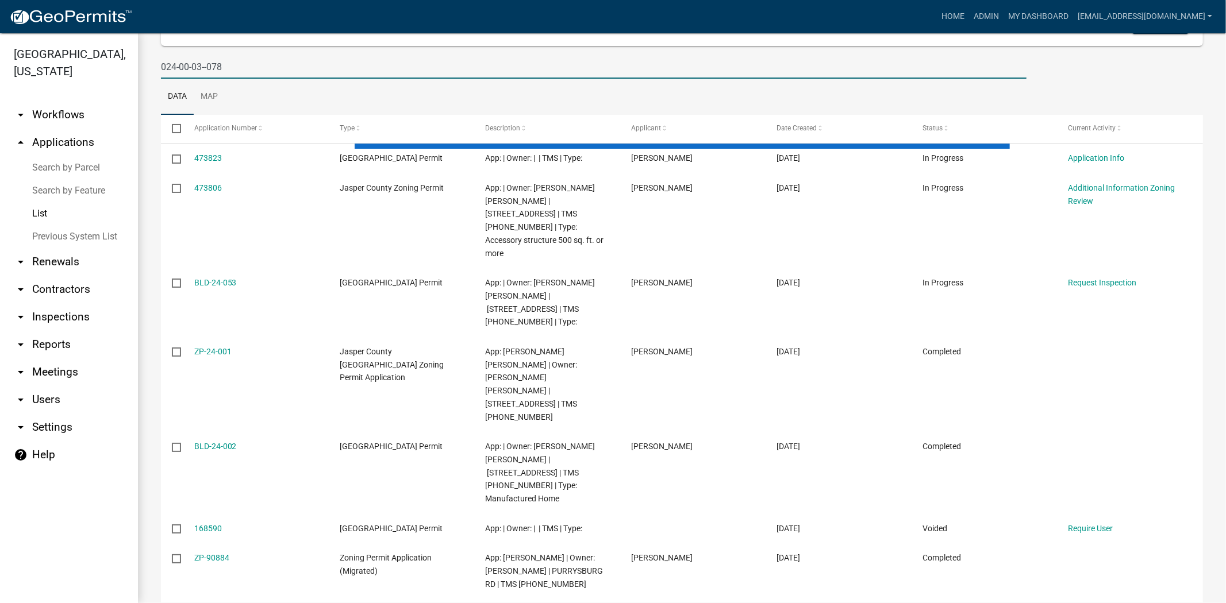
scroll to position [0, 0]
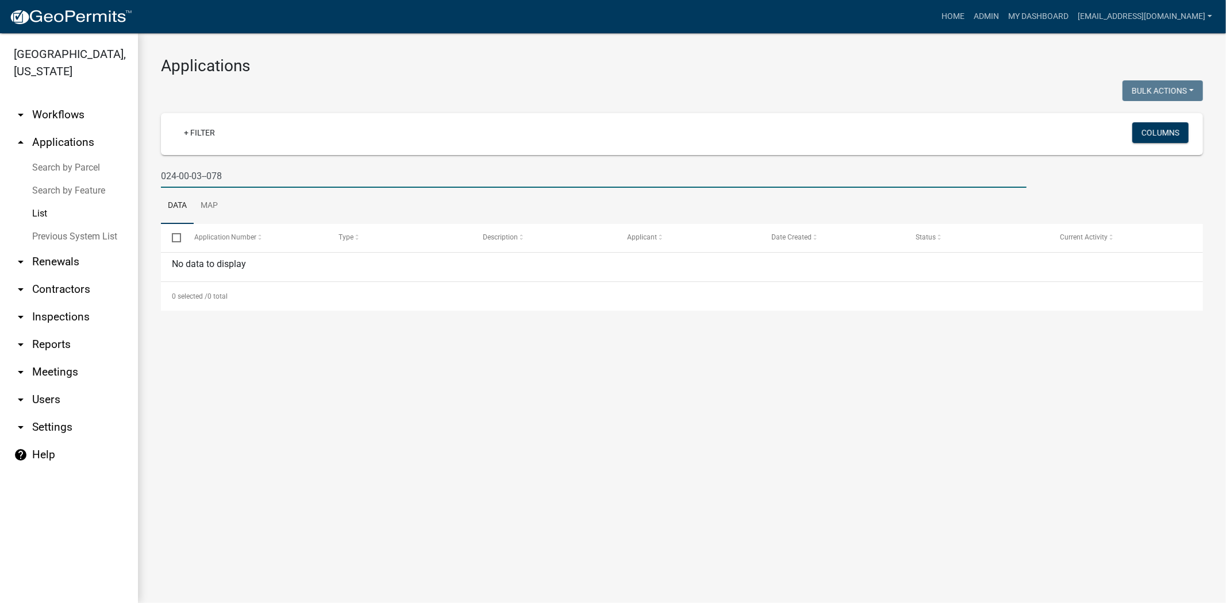
drag, startPoint x: 198, startPoint y: 179, endPoint x: 42, endPoint y: 179, distance: 155.7
click at [42, 179] on div "Jasper County, South Carolina arrow_drop_down Workflows List arrow_drop_up Appl…" at bounding box center [613, 318] width 1226 height 570
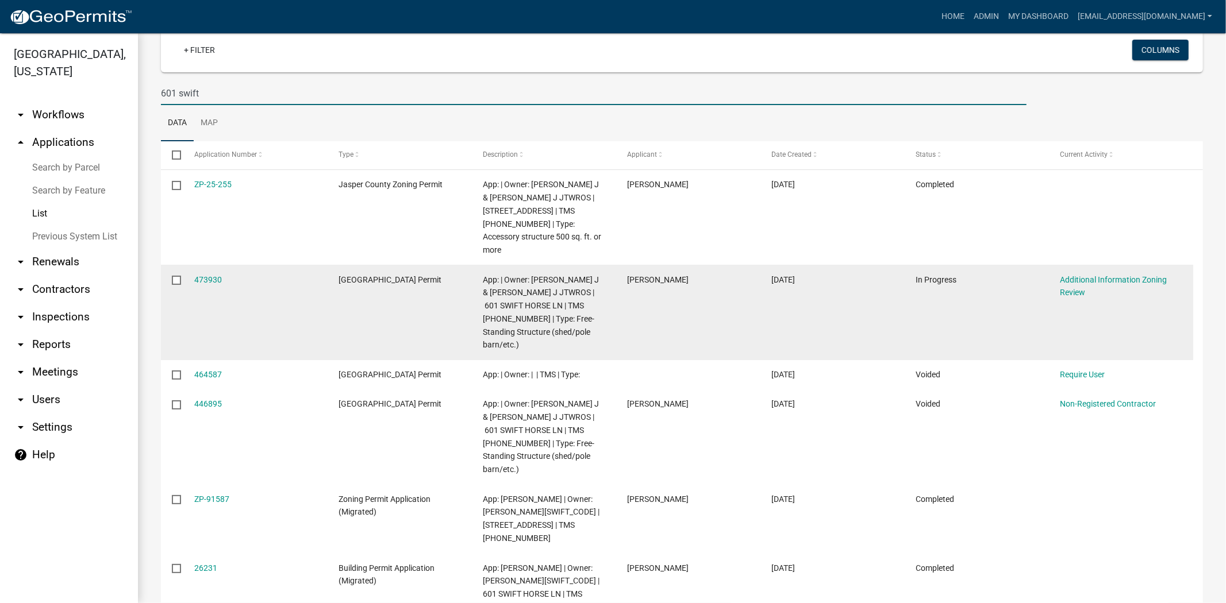
scroll to position [106, 0]
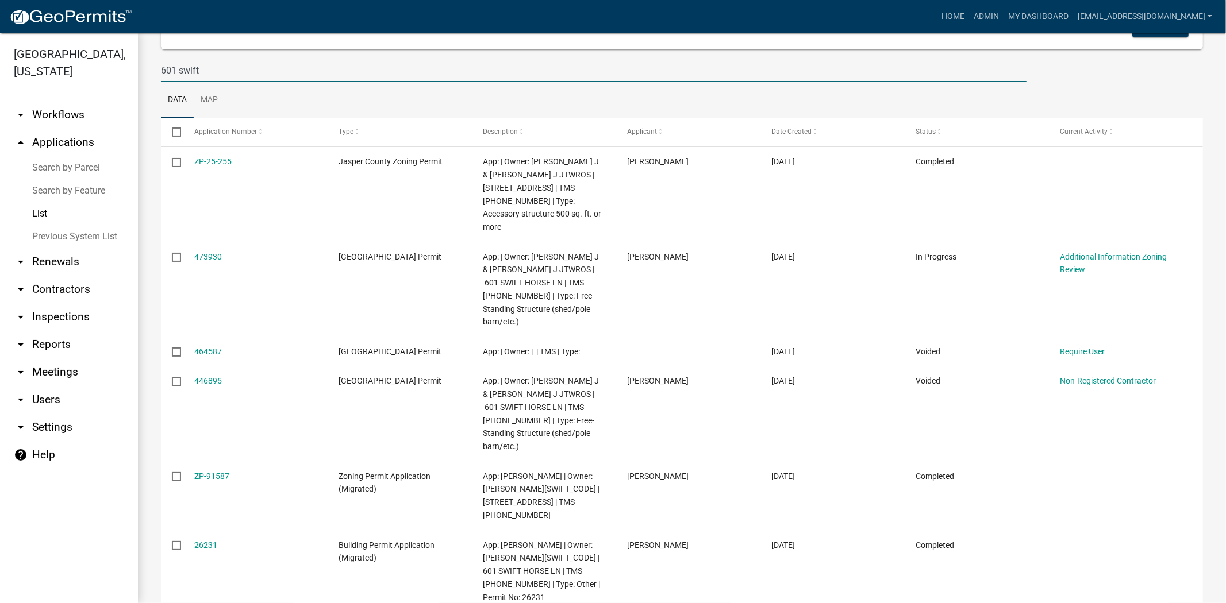
drag, startPoint x: 295, startPoint y: 78, endPoint x: 0, endPoint y: 95, distance: 295.3
click at [0, 95] on div "Jasper County, South Carolina arrow_drop_down Workflows List arrow_drop_up Appl…" at bounding box center [613, 318] width 1226 height 570
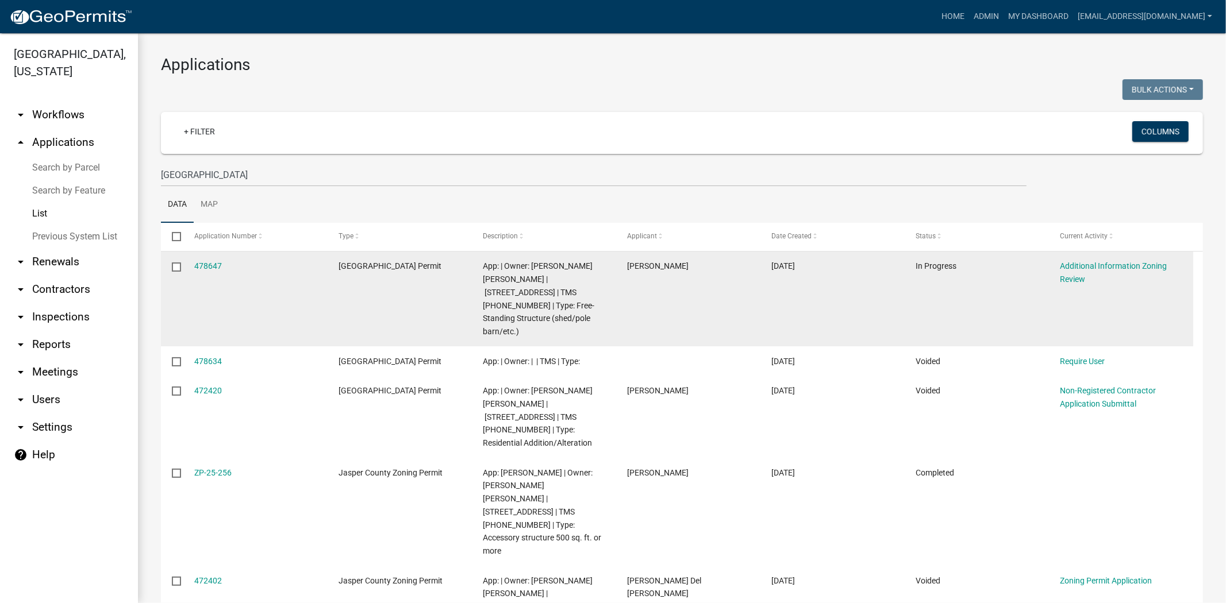
scroll to position [0, 0]
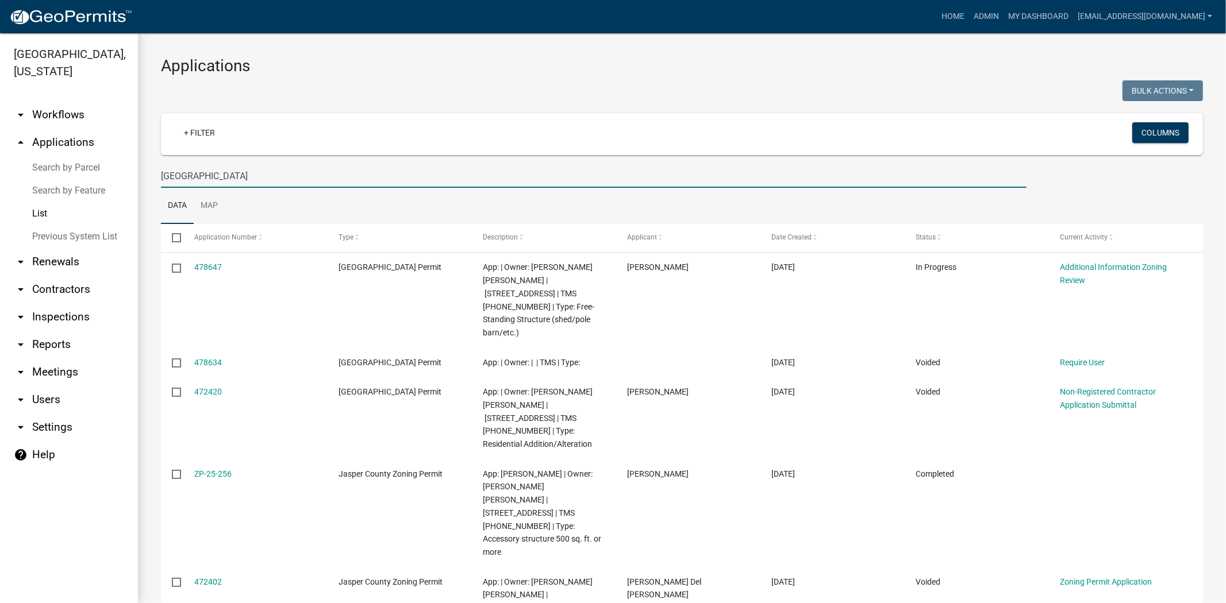
drag, startPoint x: 232, startPoint y: 175, endPoint x: 0, endPoint y: 184, distance: 231.8
click at [0, 184] on div "Jasper County, South Carolina arrow_drop_down Workflows List arrow_drop_up Appl…" at bounding box center [613, 318] width 1226 height 570
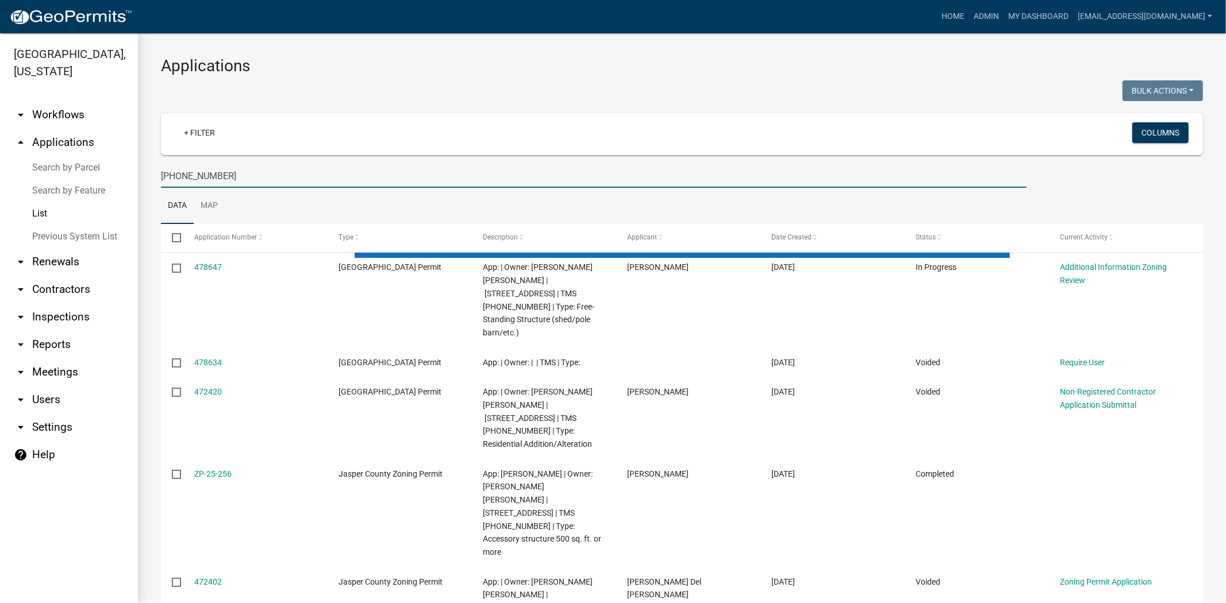
type input "085-00-06-052"
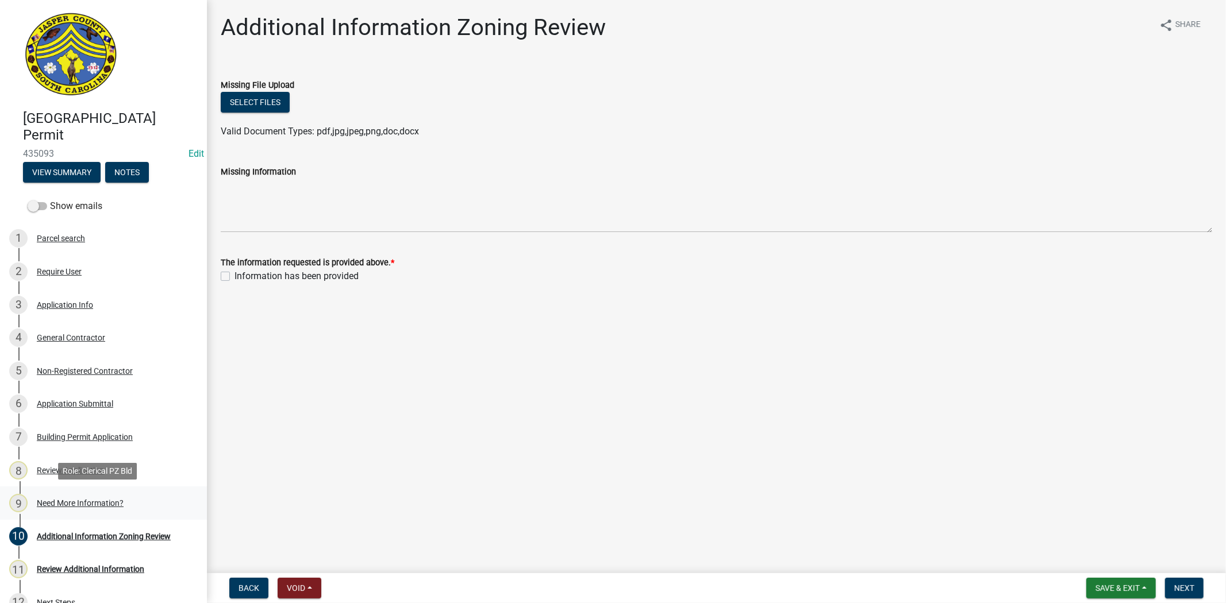
click at [67, 499] on div "Need More Information?" at bounding box center [80, 503] width 87 height 8
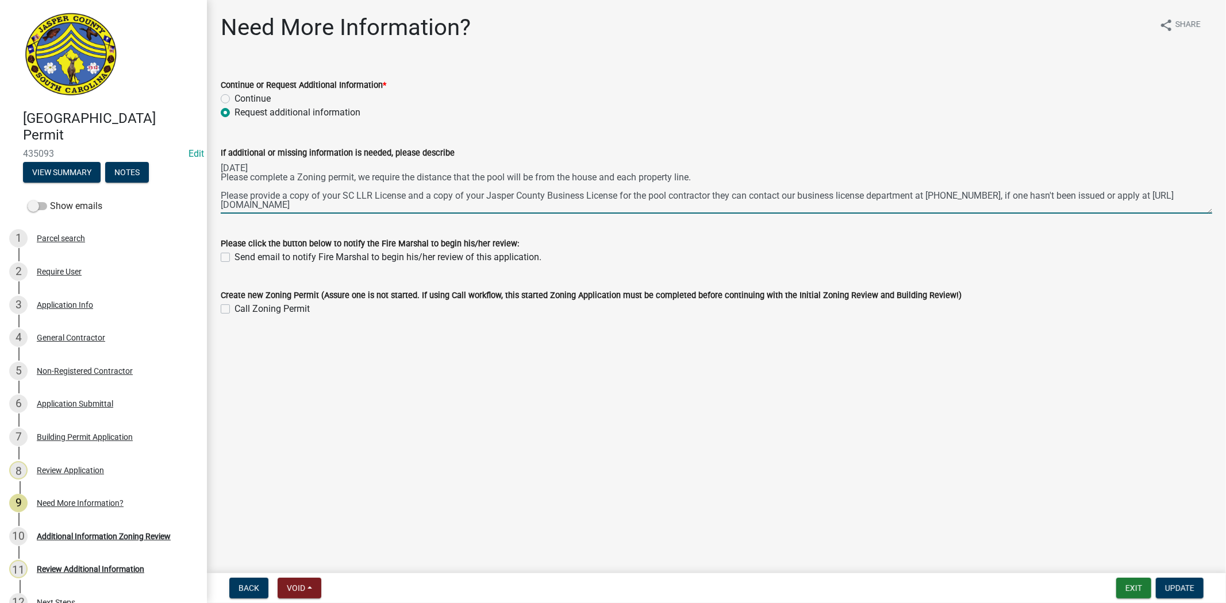
drag, startPoint x: 221, startPoint y: 168, endPoint x: 521, endPoint y: 233, distance: 307.5
click at [521, 233] on wm-data-entity-input-list "Continue or Request Additional Information * Continue Request additional inform…" at bounding box center [716, 195] width 991 height 262
click at [234, 259] on label "Send email to notify Fire Marshal to begin his/her review of this application." at bounding box center [387, 258] width 307 height 14
click at [234, 258] on input "Send email to notify Fire Marshal to begin his/her review of this application." at bounding box center [237, 254] width 7 height 7
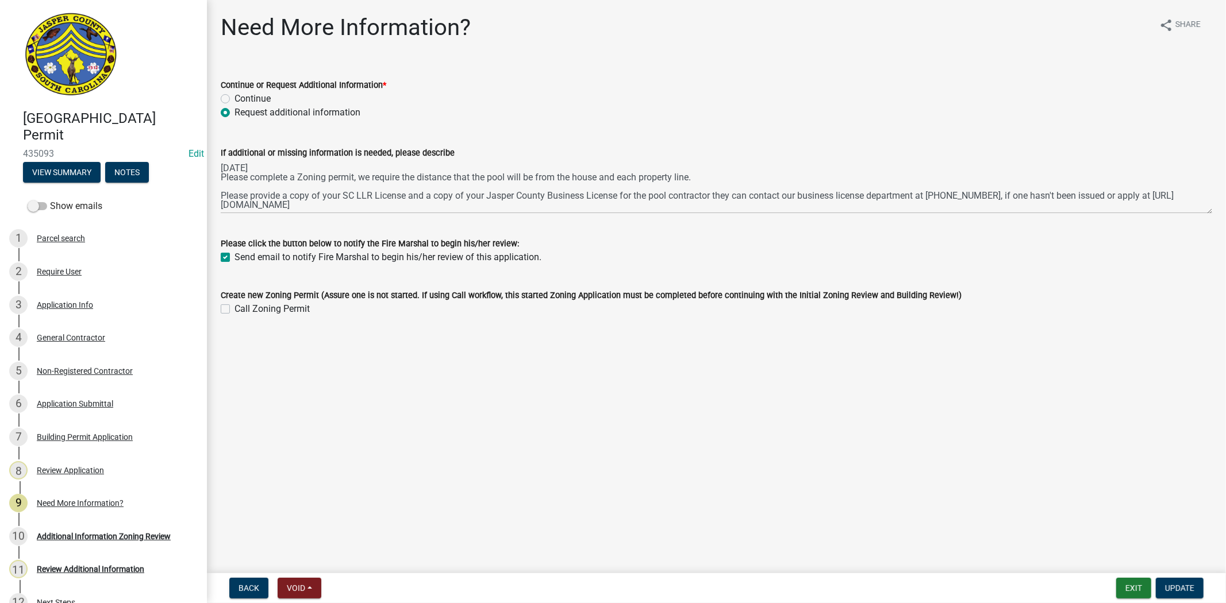
click at [234, 256] on label "Send email to notify Fire Marshal to begin his/her review of this application." at bounding box center [387, 258] width 307 height 14
click at [234, 256] on input "Send email to notify Fire Marshal to begin his/her review of this application." at bounding box center [237, 254] width 7 height 7
checkbox input "false"
click at [71, 567] on div "Review Additional Information" at bounding box center [90, 570] width 107 height 8
click at [73, 566] on div "Review Additional Information" at bounding box center [90, 570] width 107 height 8
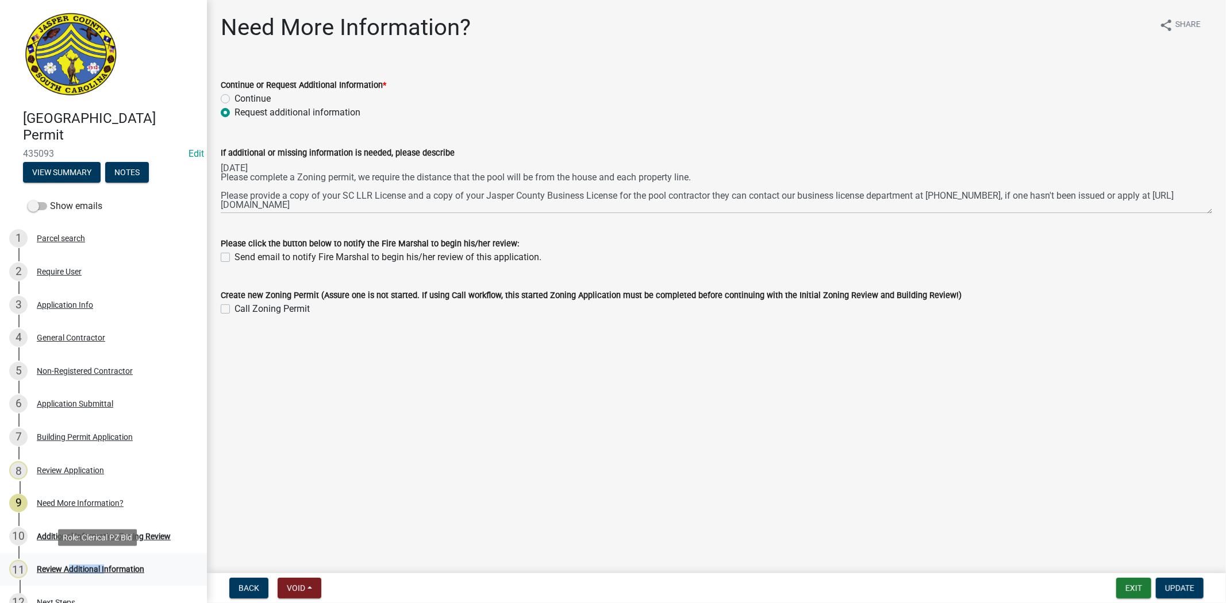
click at [73, 566] on div "Review Additional Information" at bounding box center [90, 570] width 107 height 8
click at [98, 547] on link "10 Additional Information Zoning Review" at bounding box center [103, 536] width 207 height 33
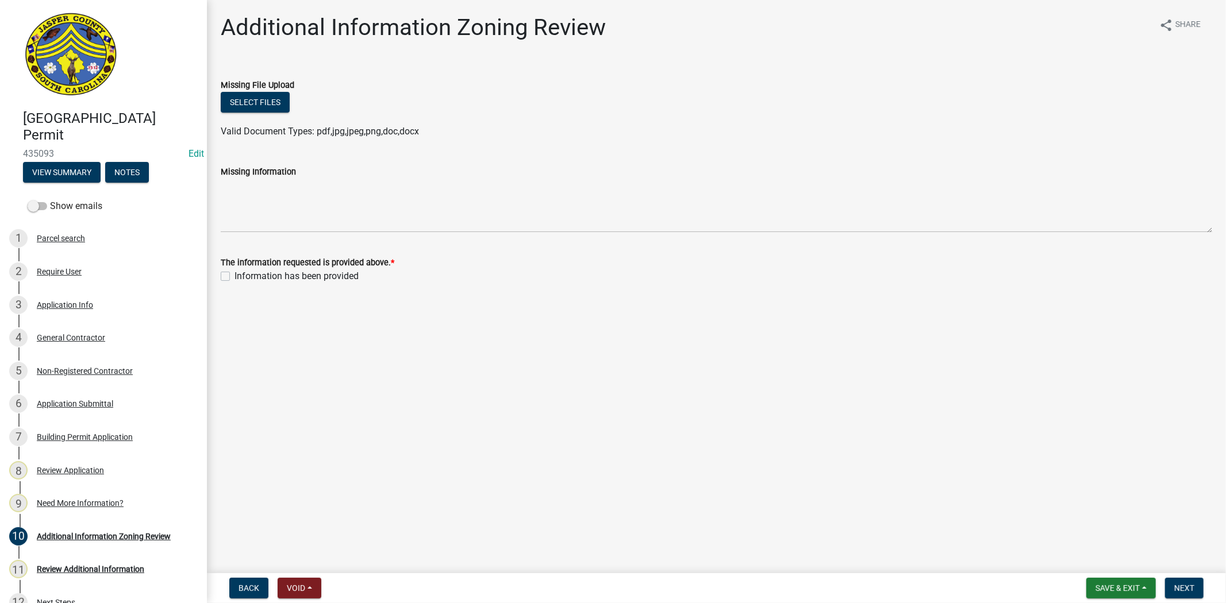
click at [234, 274] on label "Information has been provided" at bounding box center [296, 277] width 124 height 14
click at [234, 274] on input "Information has been provided" at bounding box center [237, 273] width 7 height 7
checkbox input "true"
click at [1181, 580] on button "Next" at bounding box center [1184, 588] width 39 height 21
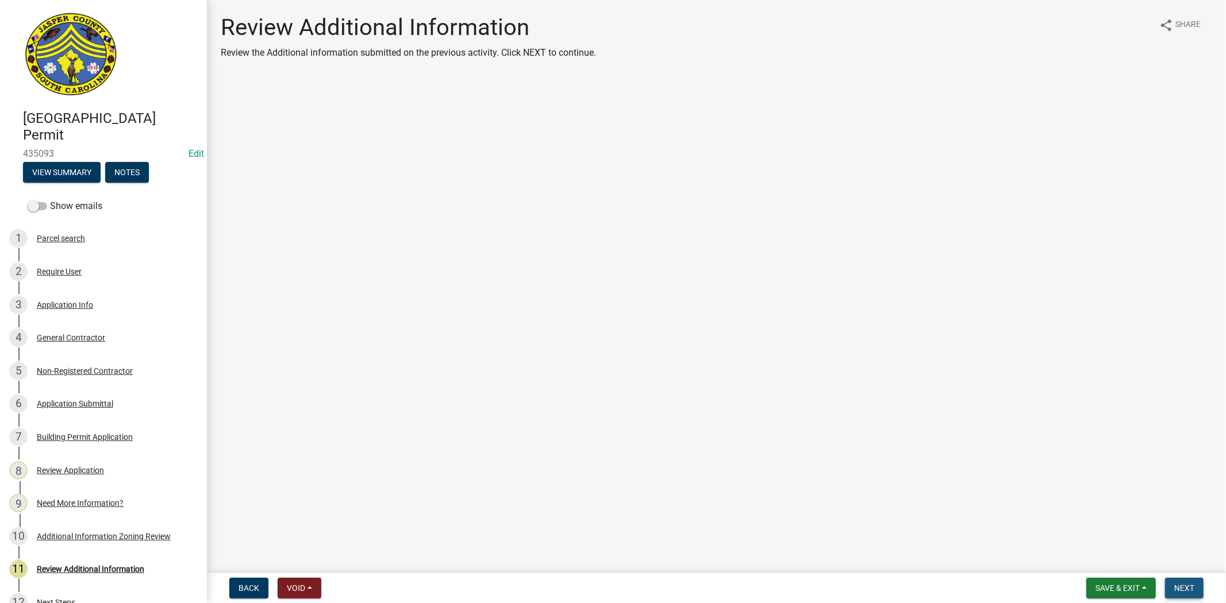
click at [1193, 587] on span "Next" at bounding box center [1184, 588] width 20 height 9
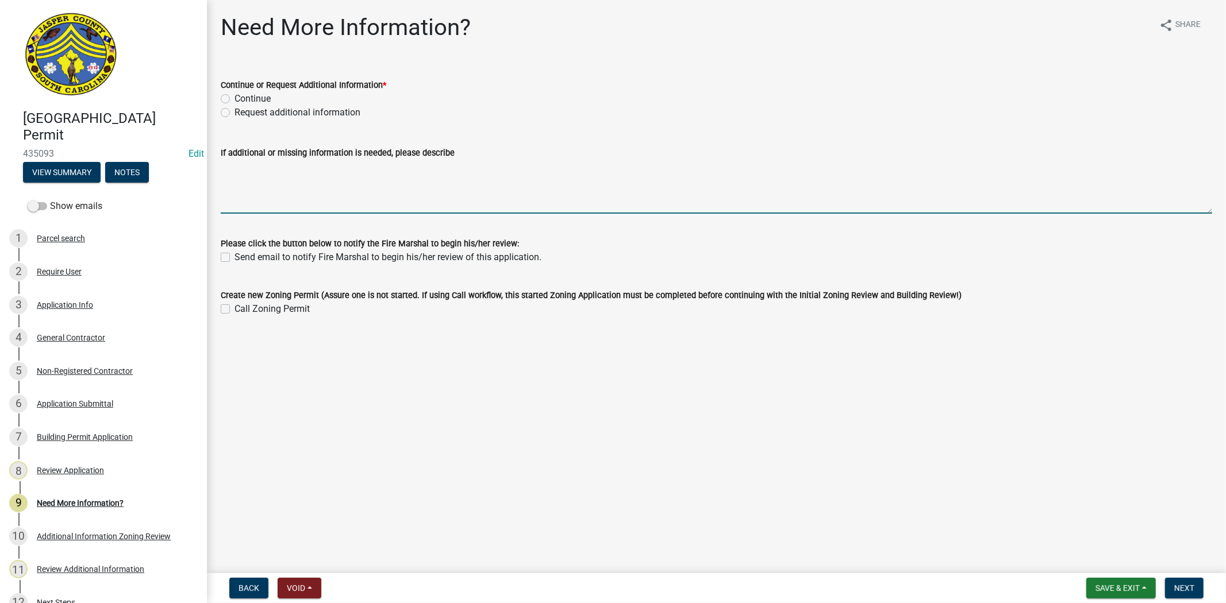
click at [245, 186] on textarea "If additional or missing information is needed, please describe" at bounding box center [716, 187] width 991 height 54
paste textarea "09/04/25 Please complete a Zoning permit, we require the distance that the pool…"
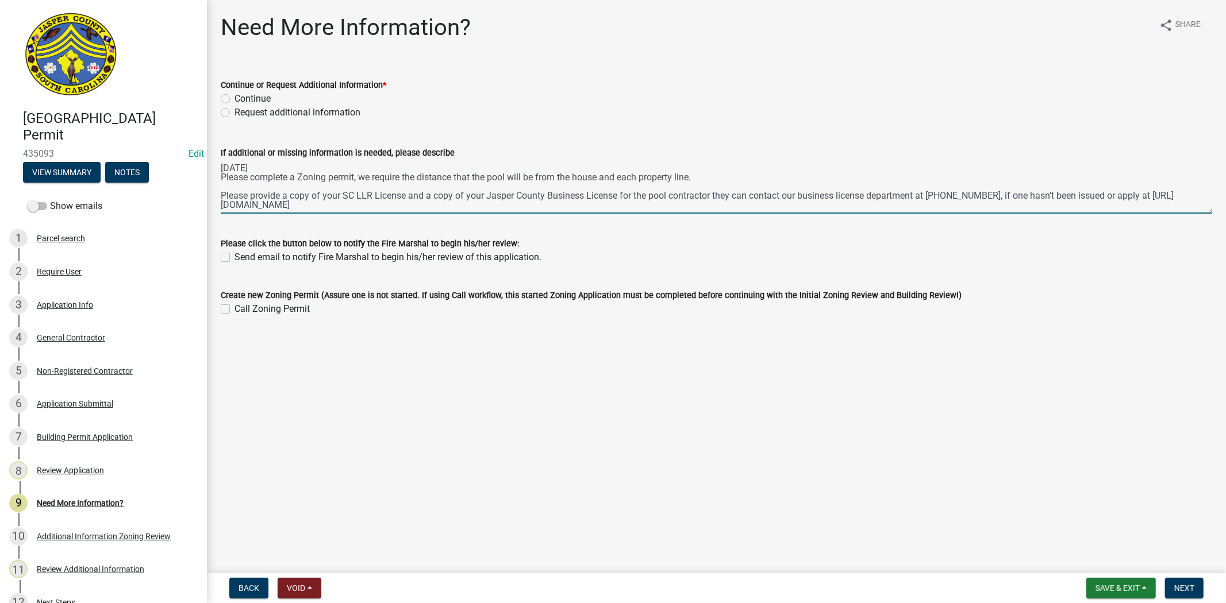
click at [709, 178] on textarea "09/04/25 Please complete a Zoning permit, we require the distance that the pool…" at bounding box center [716, 187] width 991 height 54
click at [244, 168] on textarea "09/04/25 Please complete a Zoning permit, we require the distance that the pool…" at bounding box center [716, 187] width 991 height 54
type textarea "09/23/25 Please complete a Zoning permit, we require the distance that the pool…"
click at [234, 112] on label "Request additional information" at bounding box center [297, 113] width 126 height 14
click at [234, 112] on input "Request additional information" at bounding box center [237, 109] width 7 height 7
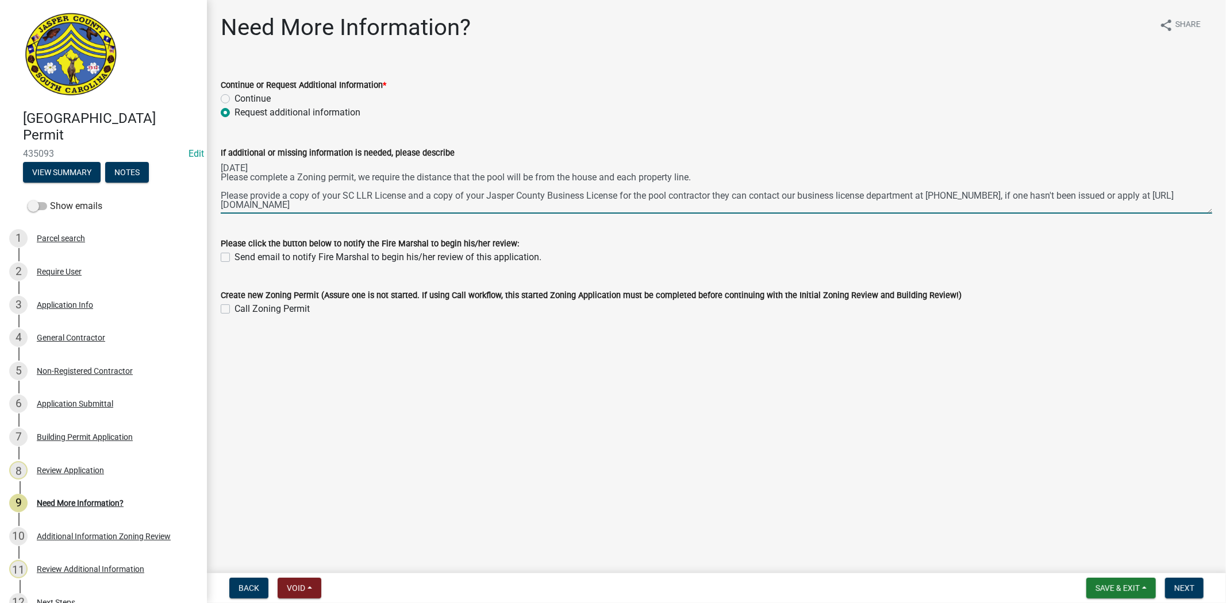
radio input "true"
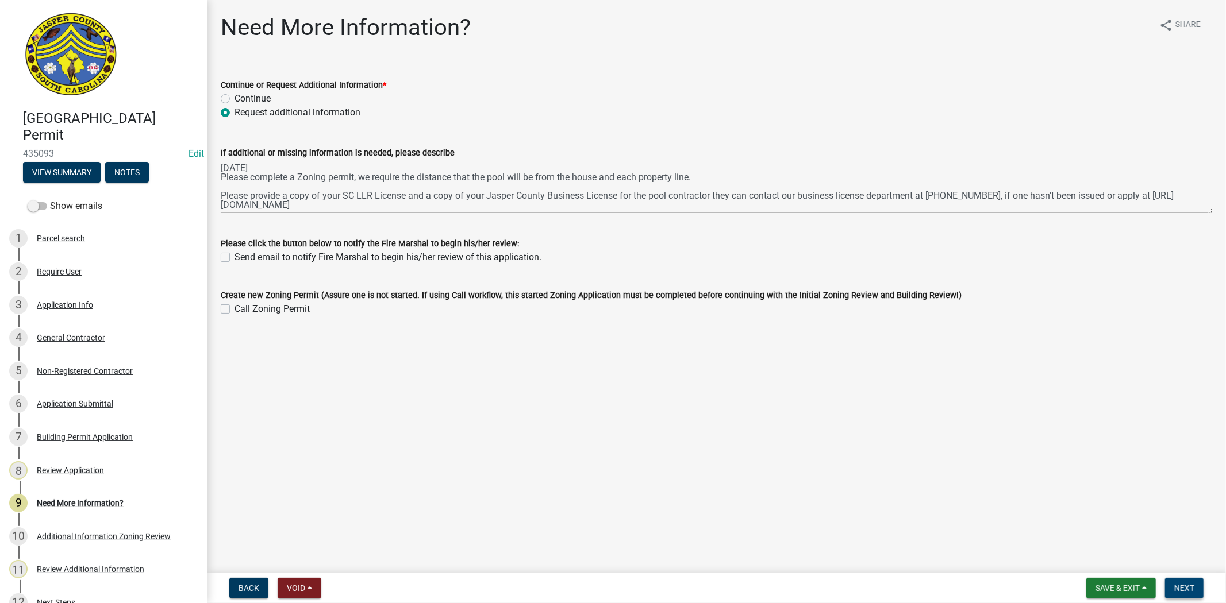
click at [1187, 586] on span "Next" at bounding box center [1184, 588] width 20 height 9
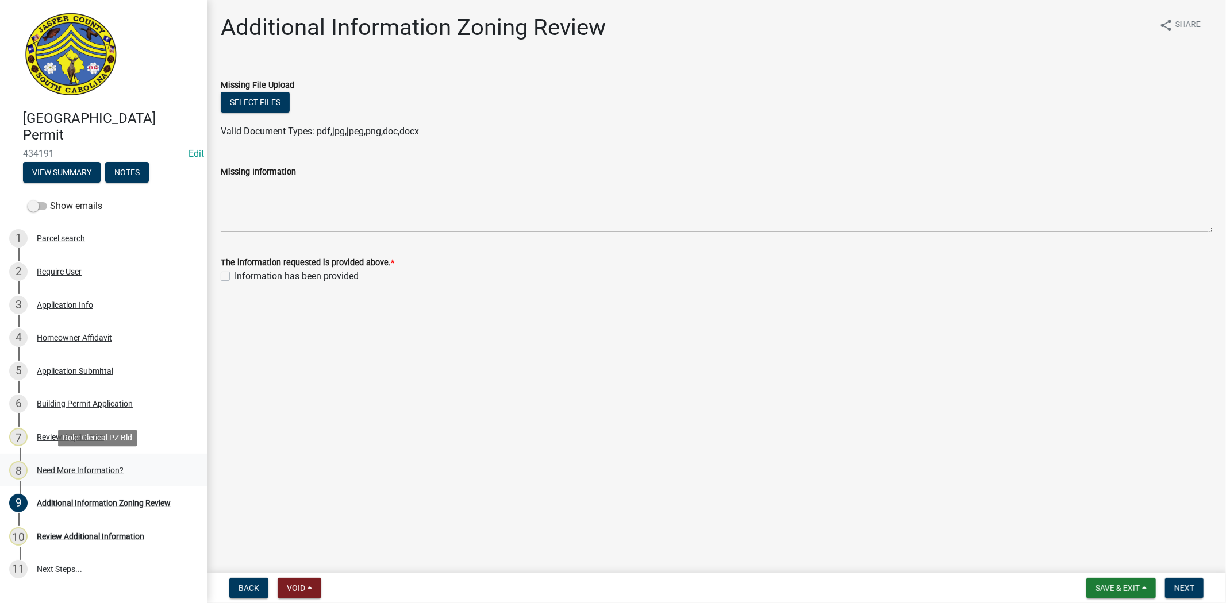
click at [103, 472] on div "Need More Information?" at bounding box center [80, 471] width 87 height 8
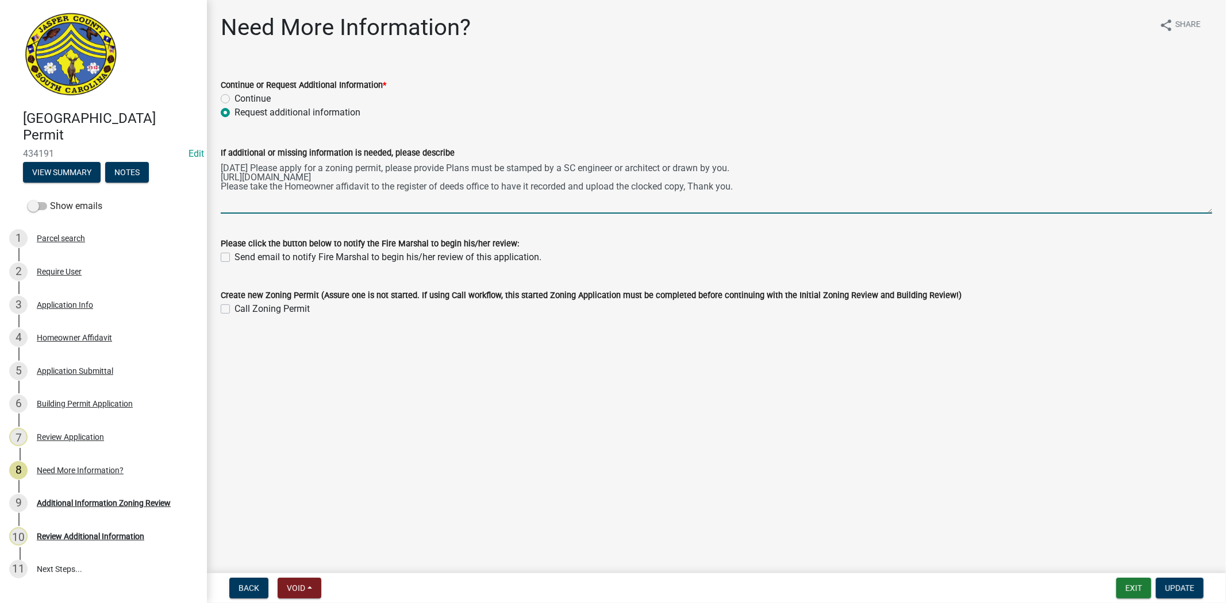
click at [386, 168] on textarea "[DATE] Please apply for a zoning permit, please provide Plans must be stamped b…" at bounding box center [716, 187] width 991 height 54
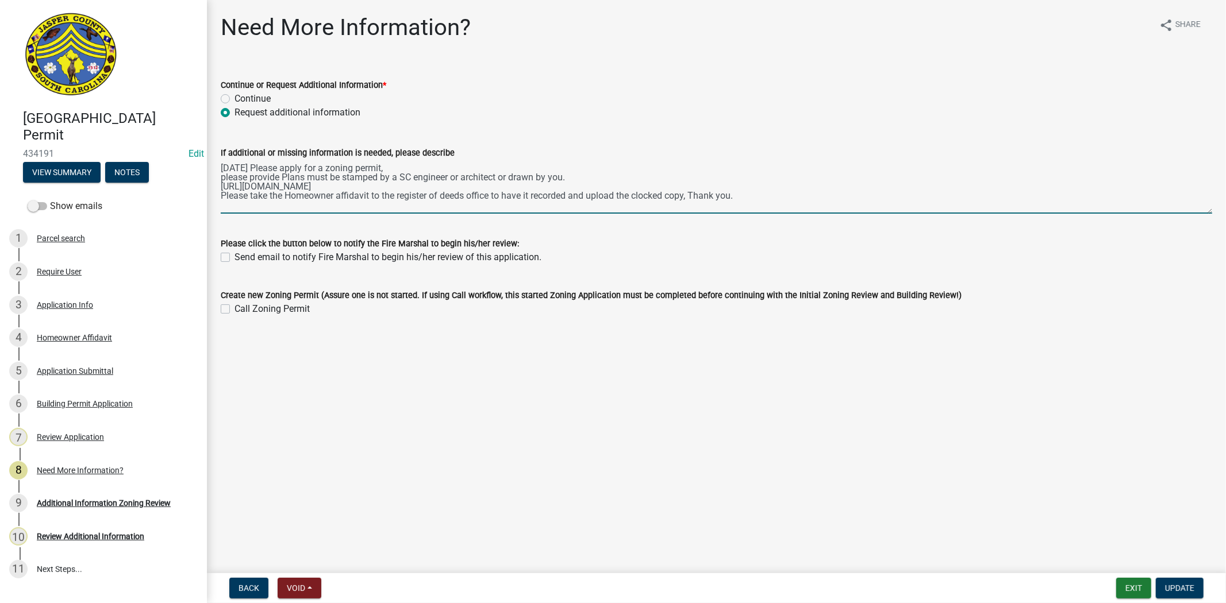
click at [254, 166] on textarea "[DATE] Please apply for a zoning permit, please provide Plans must be stamped b…" at bounding box center [716, 187] width 991 height 54
click at [249, 167] on textarea "[DATE] Please apply for a zoning permit, please provide Plans must be stamped b…" at bounding box center [716, 187] width 991 height 54
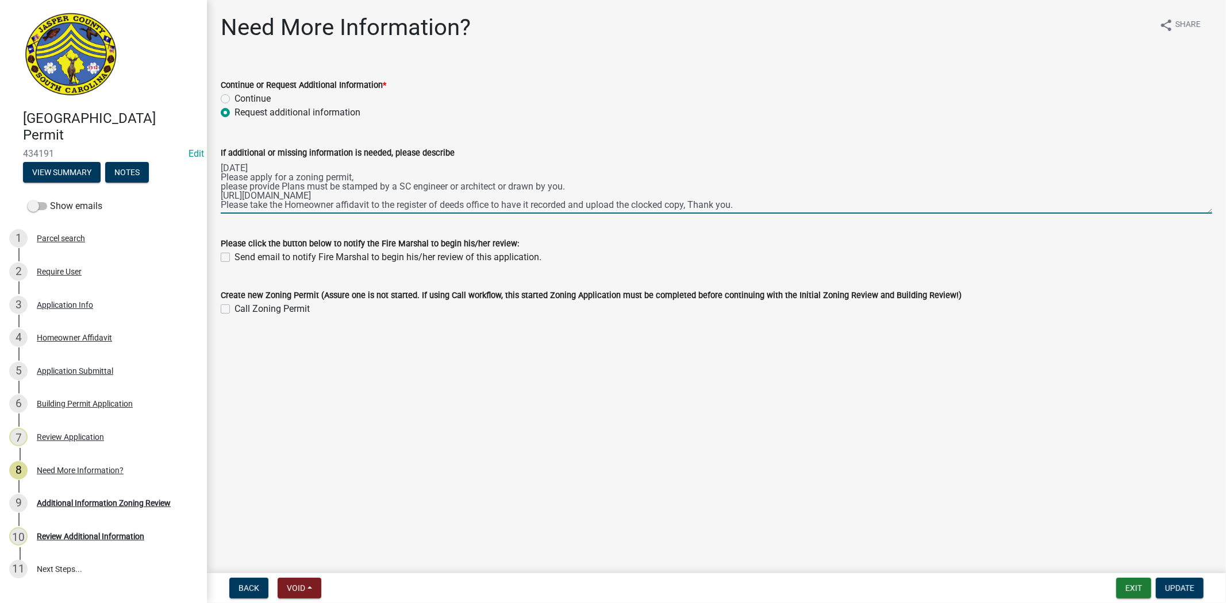
drag, startPoint x: 752, startPoint y: 206, endPoint x: 217, endPoint y: 167, distance: 535.9
click at [217, 167] on div "If additional or missing information is needed, please describe [DATE] Please a…" at bounding box center [716, 172] width 1009 height 84
type textarea "[DATE] Please apply for a zoning permit, please provide Plans must be stamped b…"
click at [101, 536] on div "Review Additional Information" at bounding box center [90, 537] width 107 height 8
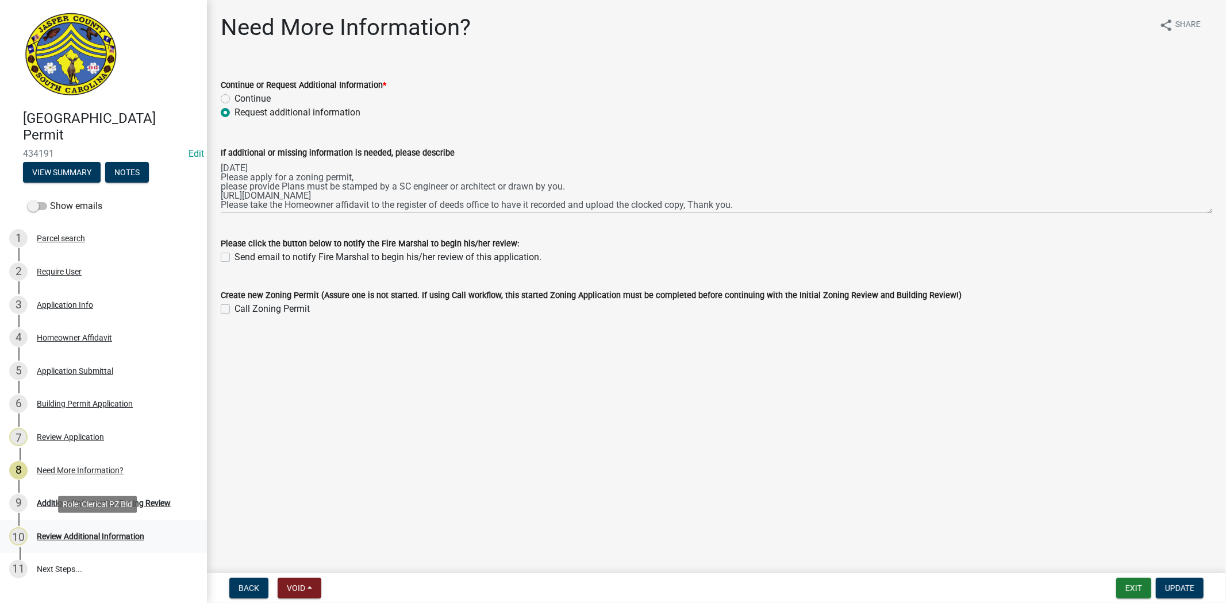
click at [100, 536] on div "Review Additional Information" at bounding box center [90, 537] width 107 height 8
click at [123, 502] on div "Additional Information Zoning Review" at bounding box center [104, 503] width 134 height 8
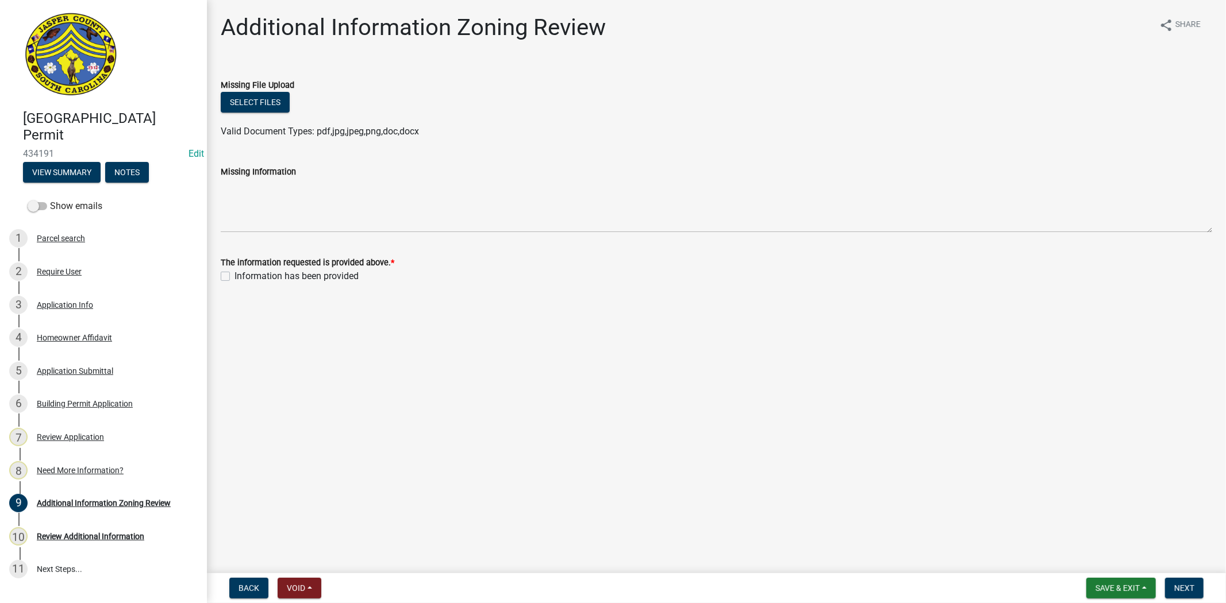
click at [234, 276] on label "Information has been provided" at bounding box center [296, 277] width 124 height 14
click at [234, 276] on input "Information has been provided" at bounding box center [237, 273] width 7 height 7
checkbox input "true"
click at [1187, 593] on button "Next" at bounding box center [1184, 588] width 39 height 21
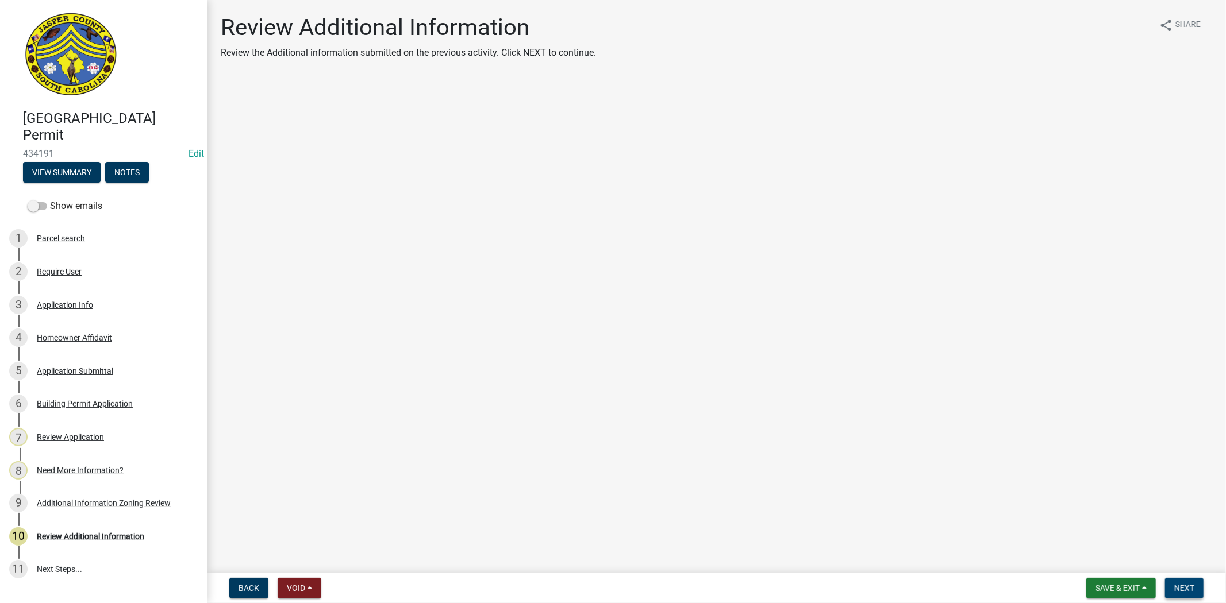
click at [1187, 593] on button "Next" at bounding box center [1184, 588] width 39 height 21
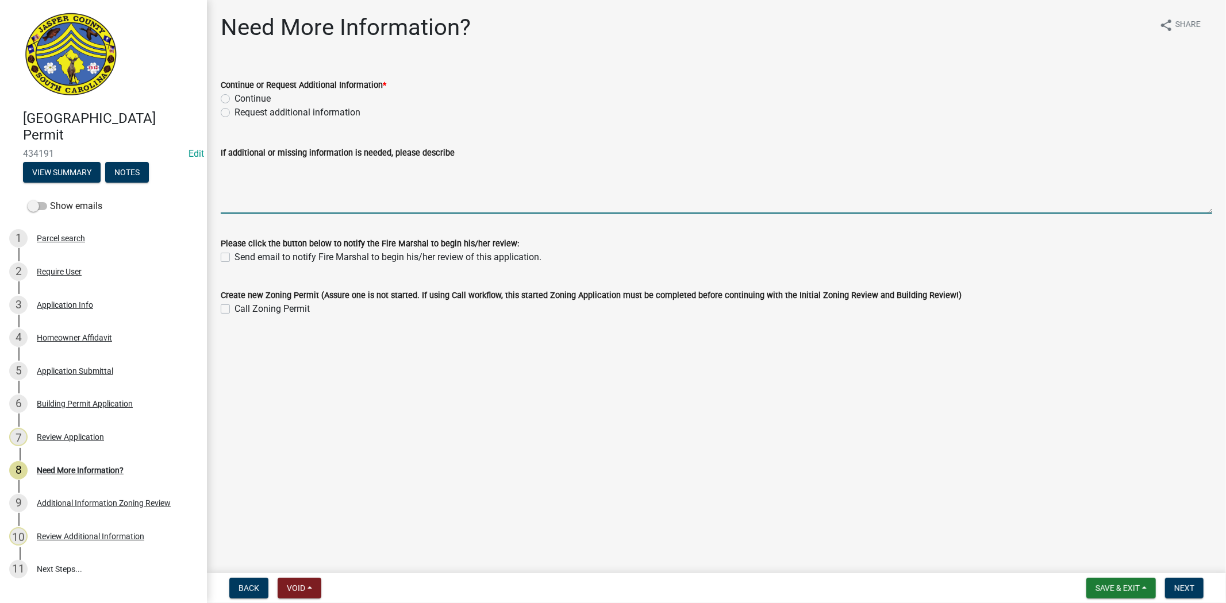
click at [293, 198] on textarea "If additional or missing information is needed, please describe" at bounding box center [716, 187] width 991 height 54
paste textarea "[DATE] Please apply for a zoning permit, please provide Plans must be stamped b…"
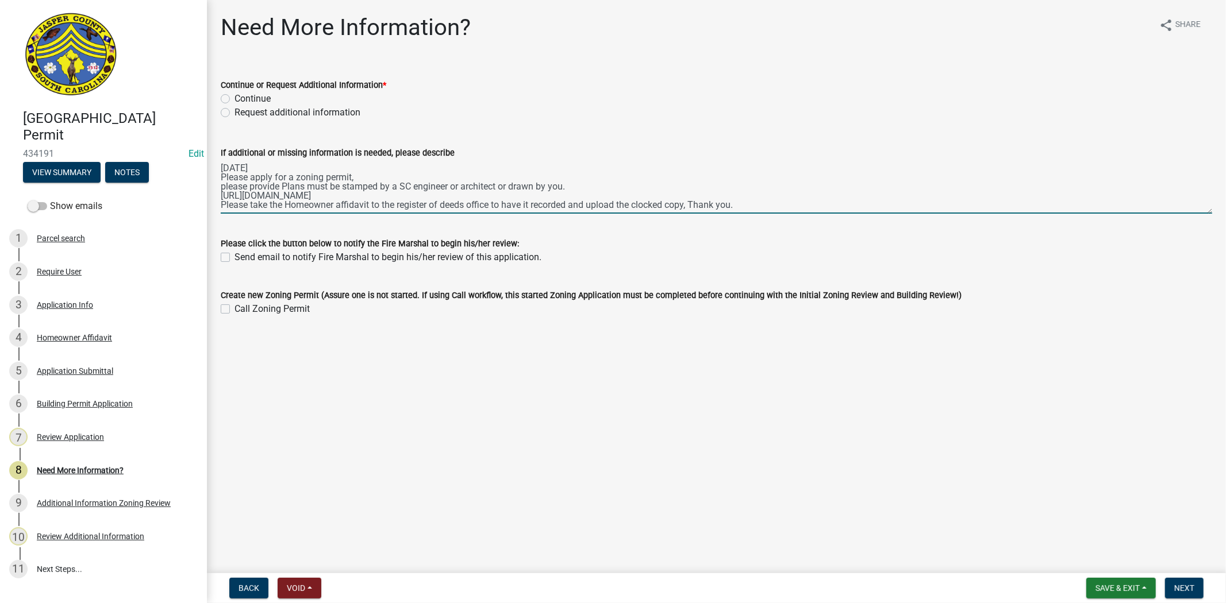
click at [237, 168] on textarea "7/2/25 Please apply for a zoning permit, please provide Plans must be stamped b…" at bounding box center [716, 187] width 991 height 54
type textarea "[DATE] Please apply for a zoning permit, please provide Plans must be stamped b…"
click at [234, 111] on label "Request additional information" at bounding box center [297, 113] width 126 height 14
click at [234, 111] on input "Request additional information" at bounding box center [237, 109] width 7 height 7
radio input "true"
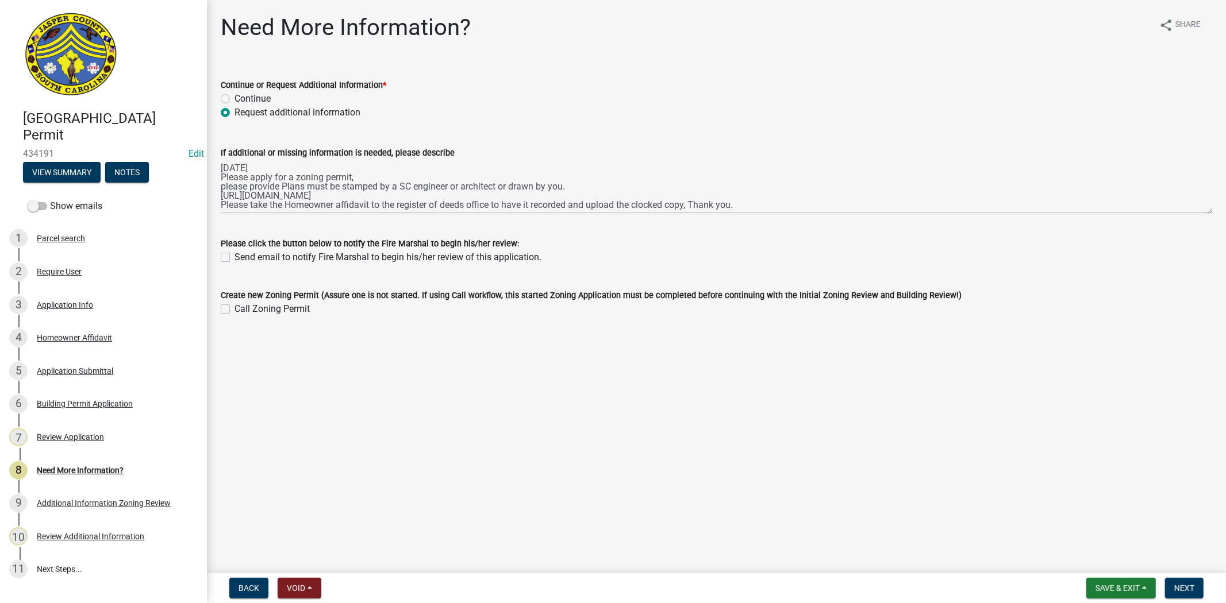
click at [218, 168] on div "If additional or missing information is needed, please describe 09/23/25 Please…" at bounding box center [716, 172] width 1009 height 84
click at [219, 168] on div "If additional or missing information is needed, please describe 09/23/25 Please…" at bounding box center [716, 172] width 1009 height 84
drag, startPoint x: 220, startPoint y: 168, endPoint x: 325, endPoint y: 185, distance: 106.6
click at [320, 184] on div "If additional or missing information is needed, please describe 09/23/25 Please…" at bounding box center [716, 172] width 1009 height 84
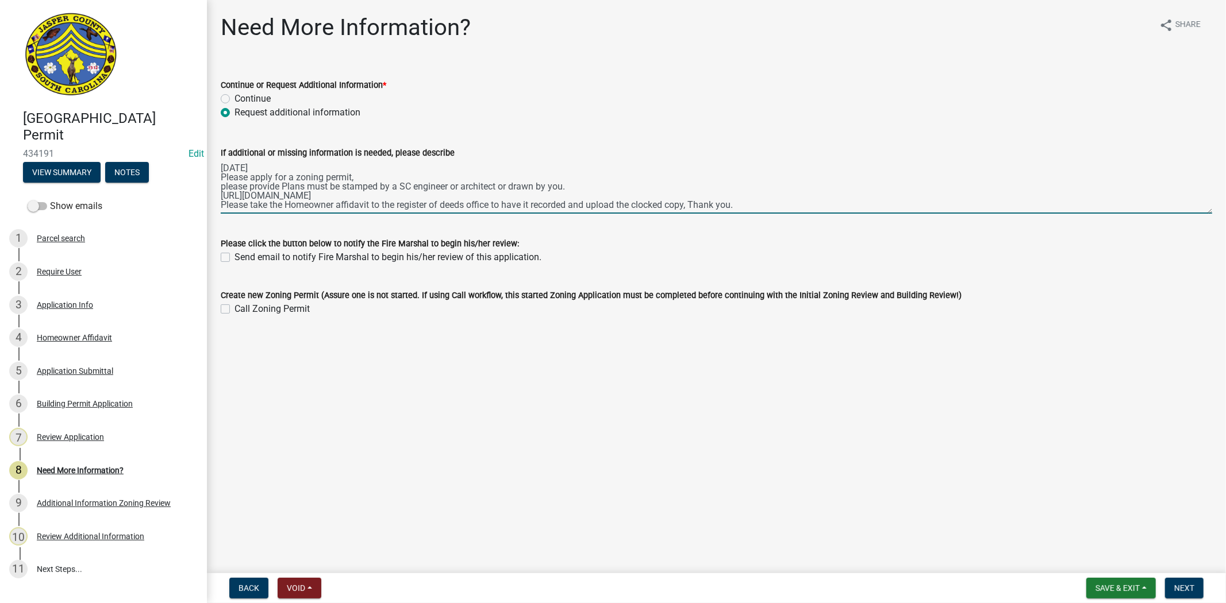
drag, startPoint x: 756, startPoint y: 208, endPoint x: 209, endPoint y: 166, distance: 548.2
click at [209, 166] on div "Need More Information? share Share Continue or Request Additional Information *…" at bounding box center [716, 175] width 1019 height 323
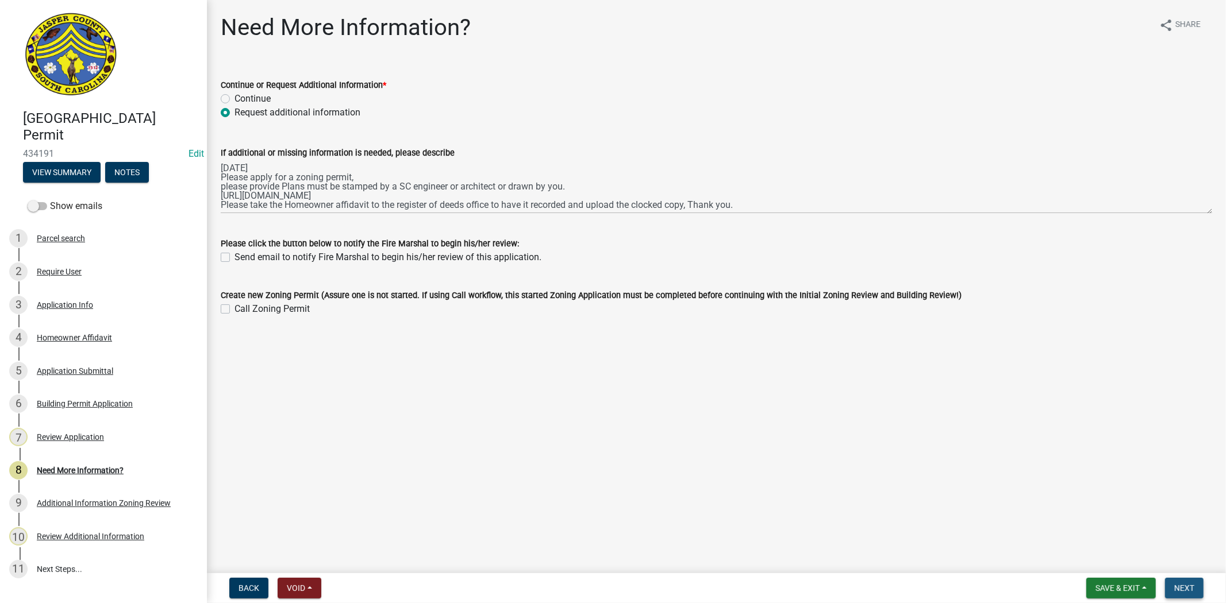
click at [1187, 590] on span "Next" at bounding box center [1184, 588] width 20 height 9
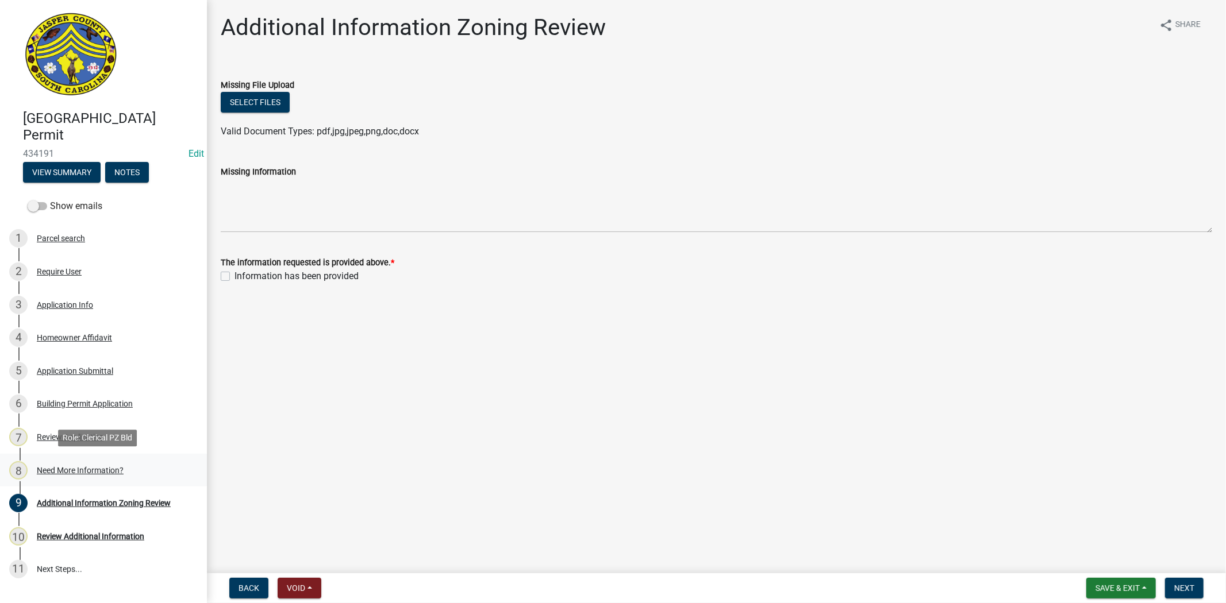
click at [104, 468] on div "Need More Information?" at bounding box center [80, 471] width 87 height 8
click at [234, 276] on label "Information has been provided" at bounding box center [296, 277] width 124 height 14
click at [234, 276] on input "Information has been provided" at bounding box center [237, 273] width 7 height 7
checkbox input "true"
click at [1186, 578] on button "Next" at bounding box center [1184, 588] width 39 height 21
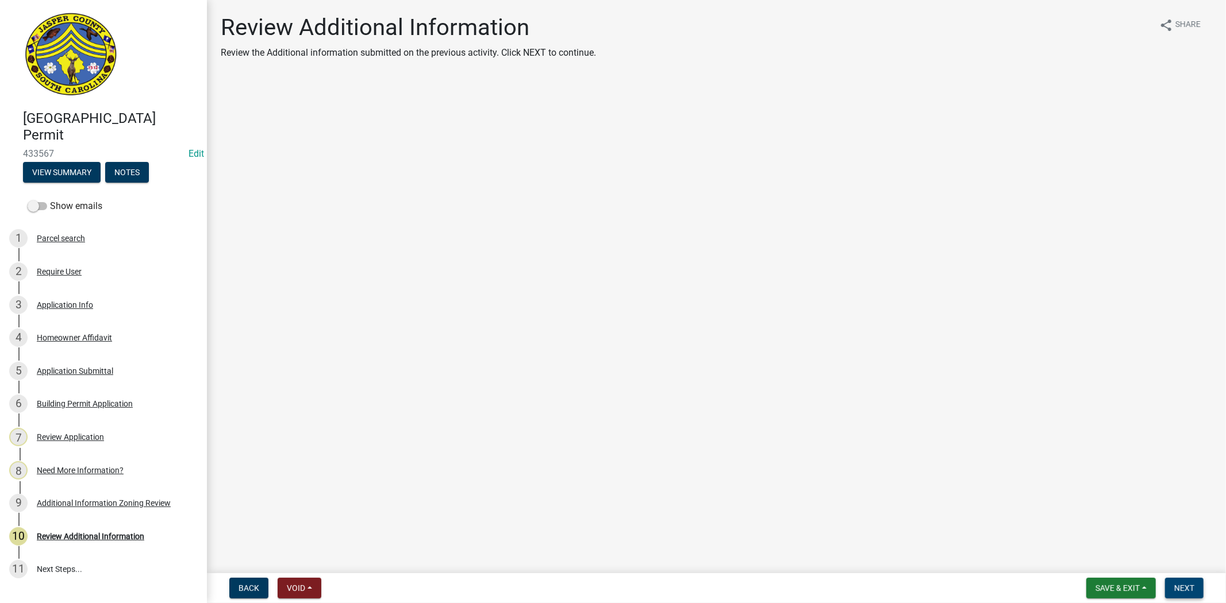
click at [1198, 585] on button "Next" at bounding box center [1184, 588] width 39 height 21
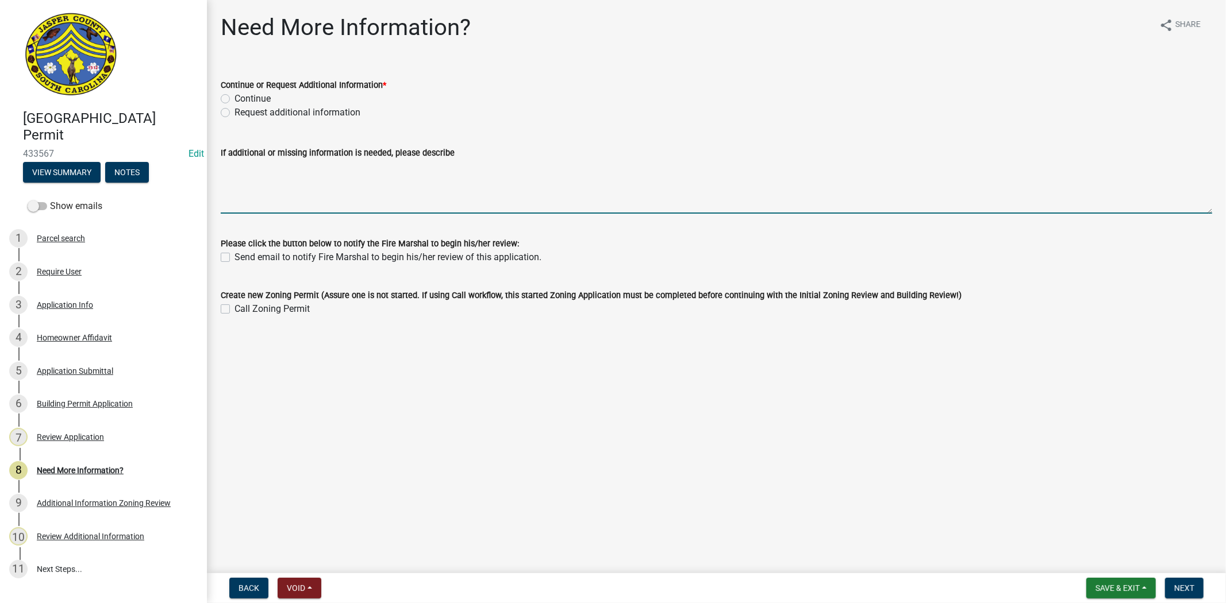
click at [289, 187] on textarea "If additional or missing information is needed, please describe" at bounding box center [716, 187] width 991 height 54
paste textarea "09/23/25 Please apply for a zoning permit, please provide Plans must be stamped…"
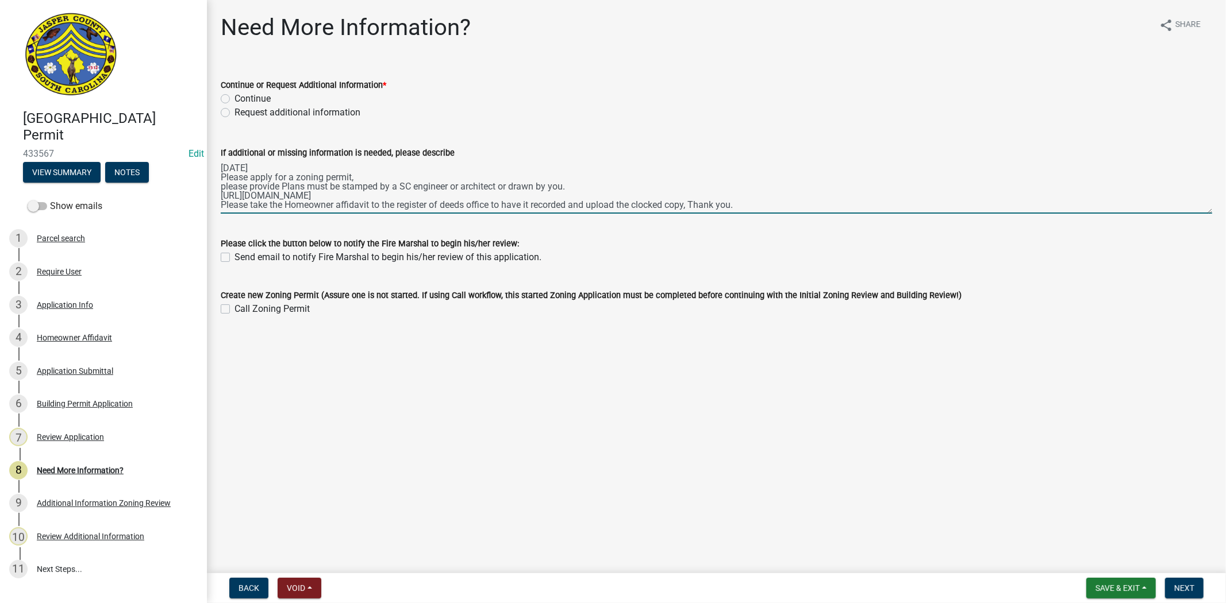
type textarea "09/23/25 Please apply for a zoning permit, please provide Plans must be stamped…"
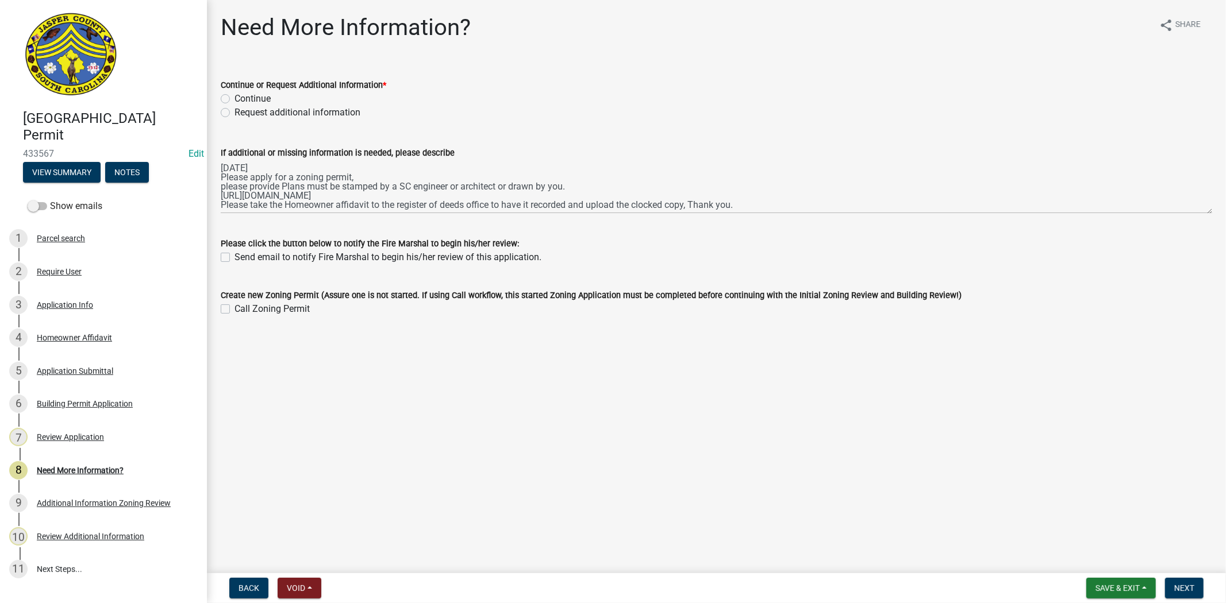
click at [234, 113] on label "Request additional information" at bounding box center [297, 113] width 126 height 14
click at [234, 113] on input "Request additional information" at bounding box center [237, 109] width 7 height 7
radio input "true"
click at [1180, 588] on span "Next" at bounding box center [1184, 588] width 20 height 9
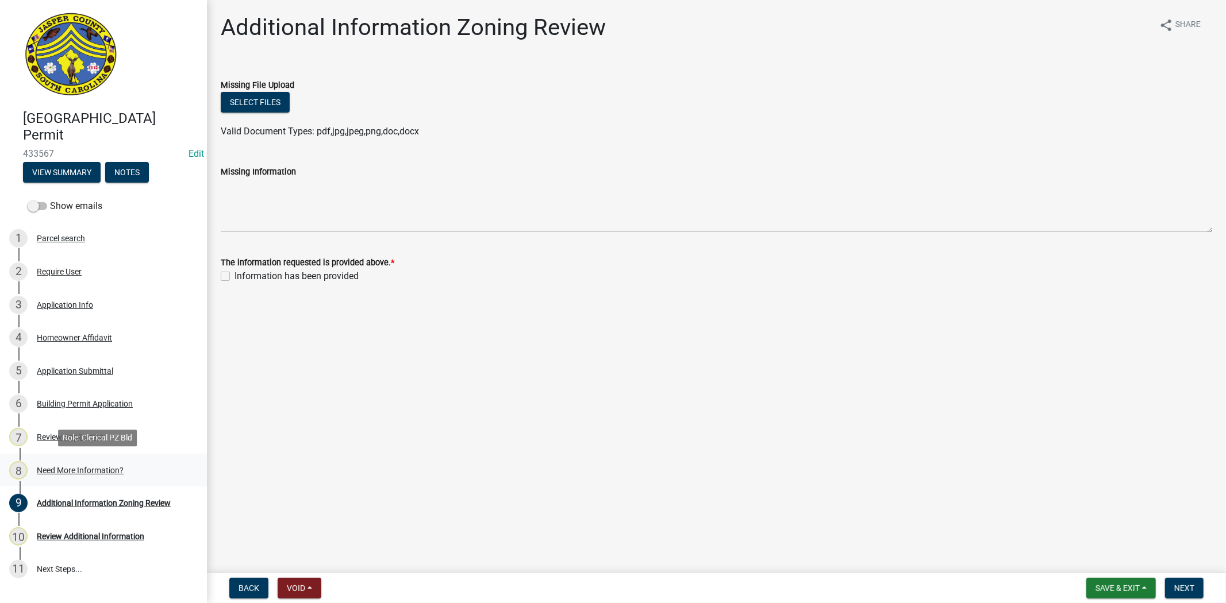
click at [71, 475] on div "8 Need More Information?" at bounding box center [98, 470] width 179 height 18
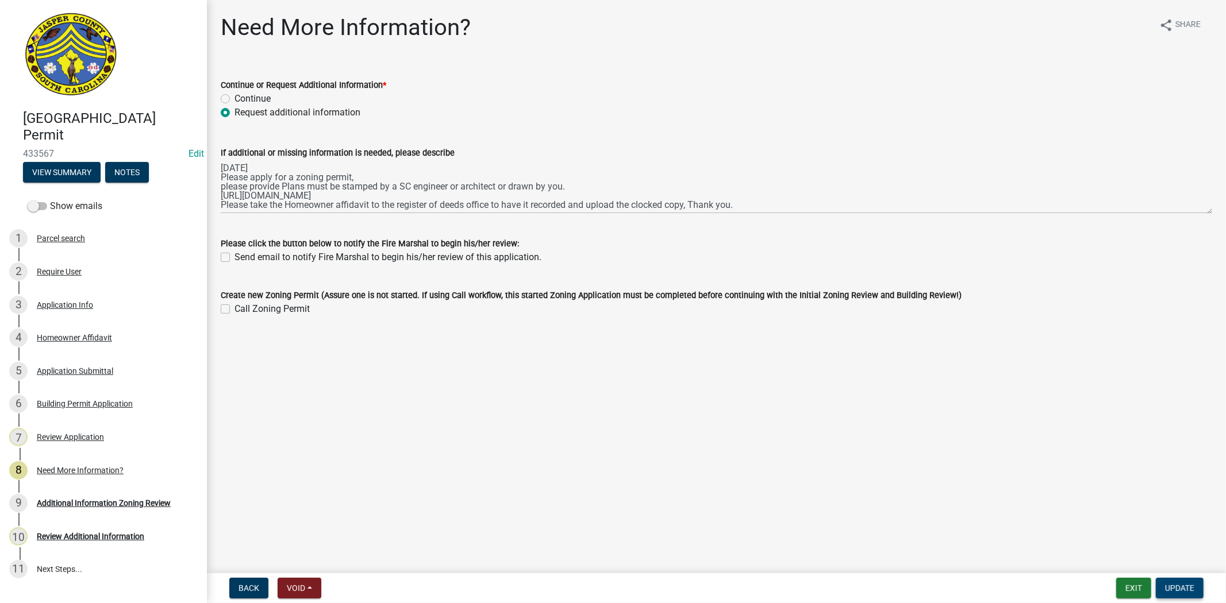
click at [1185, 582] on button "Update" at bounding box center [1180, 588] width 48 height 21
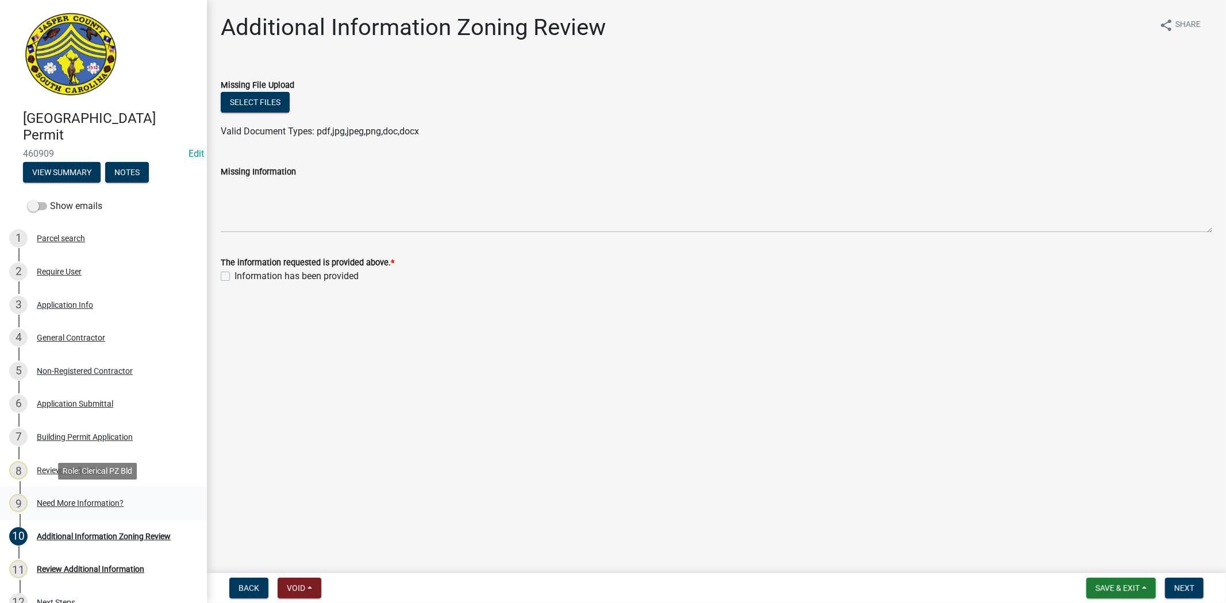
click at [120, 497] on div "9 Need More Information?" at bounding box center [98, 503] width 179 height 18
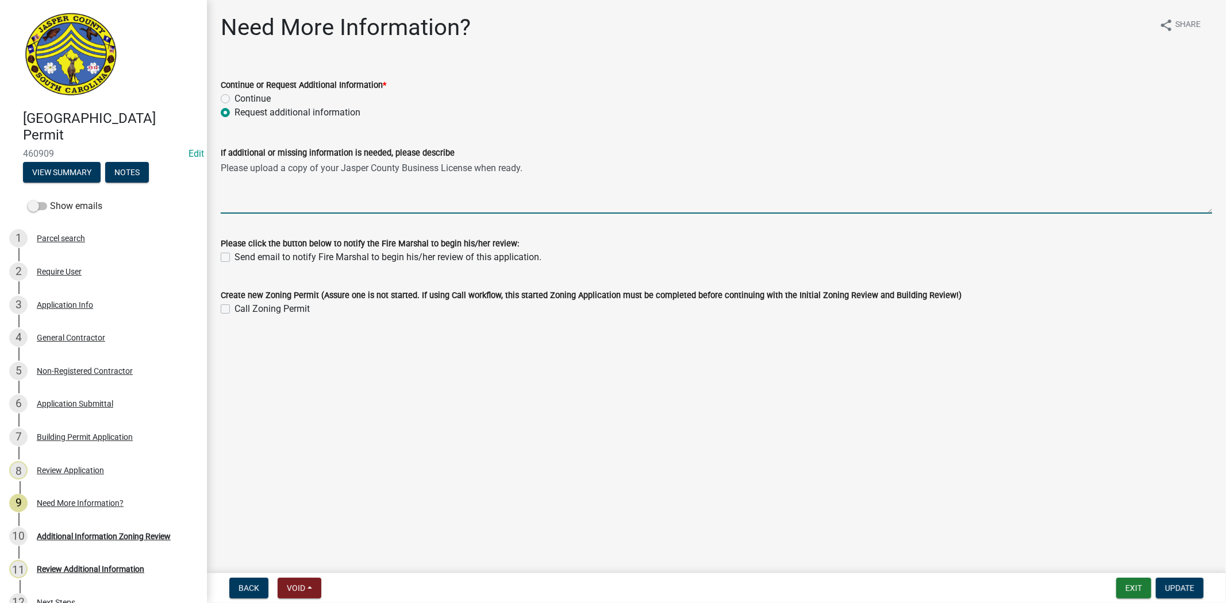
drag, startPoint x: 555, startPoint y: 170, endPoint x: 193, endPoint y: 182, distance: 362.3
click at [193, 182] on div "Jasper County Building Permit 460909 Edit View Summary Notes Show emails 1 Parc…" at bounding box center [613, 301] width 1226 height 603
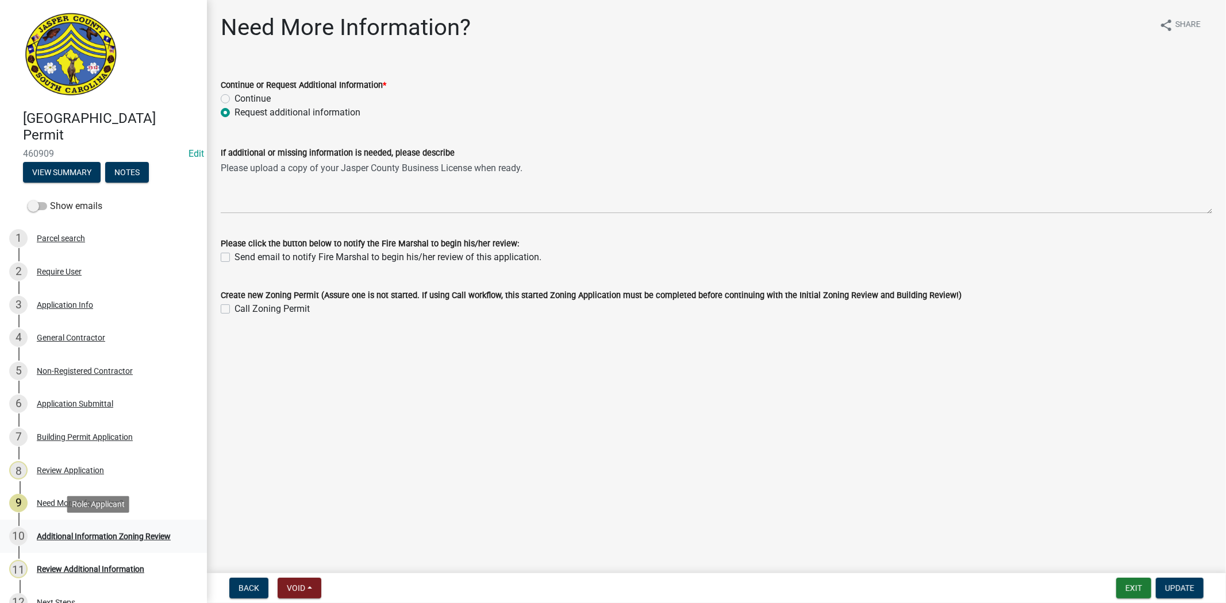
click at [110, 538] on div "Additional Information Zoning Review" at bounding box center [104, 537] width 134 height 8
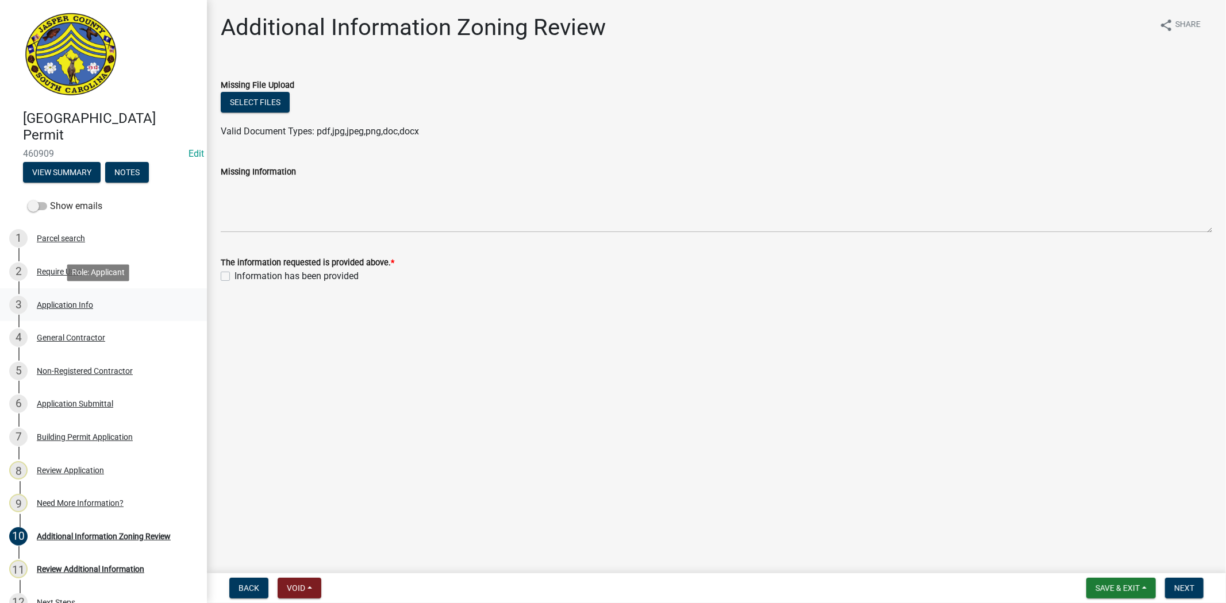
click at [57, 303] on div "Application Info" at bounding box center [65, 305] width 56 height 8
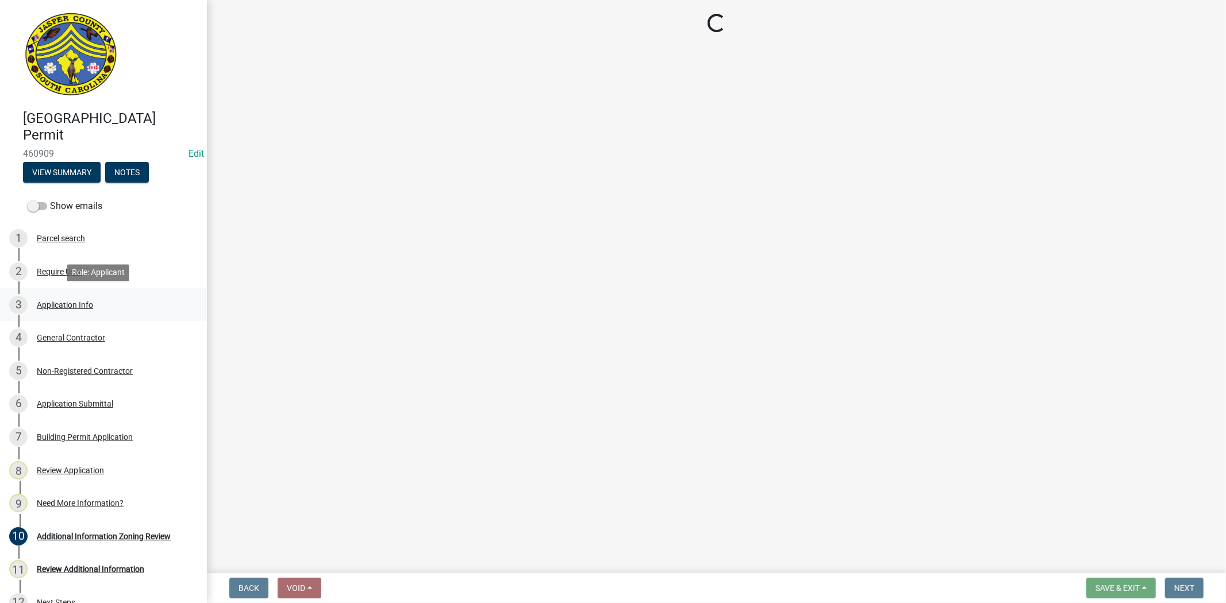
select select "83a29df9-b3ca-487b-b3ec-56d88b03b1fe"
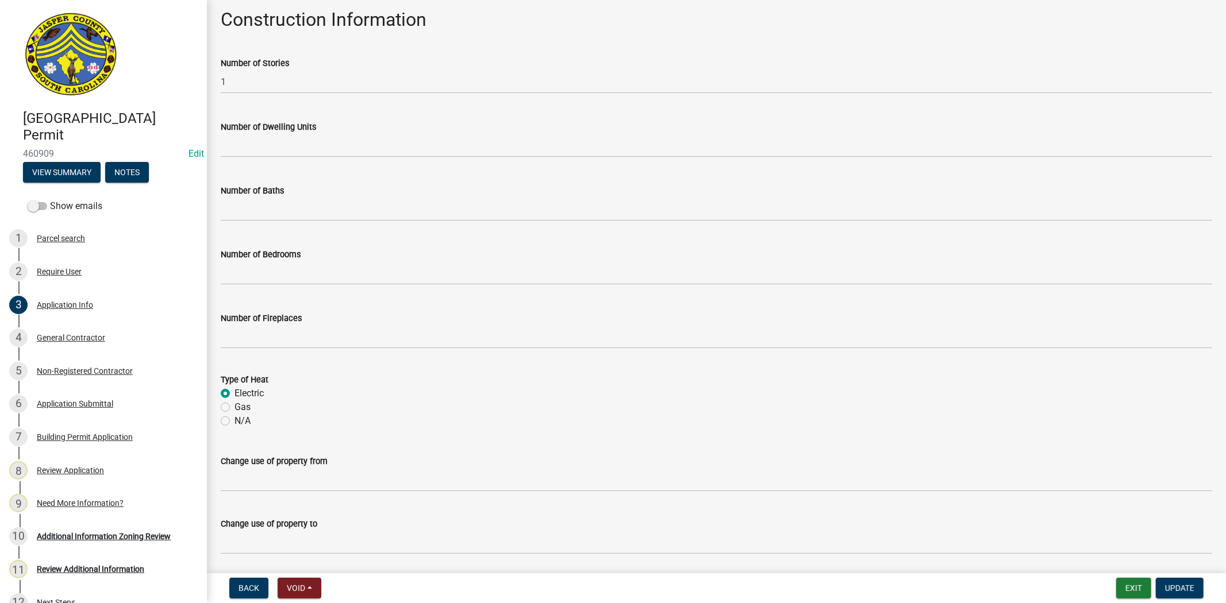
scroll to position [1826, 0]
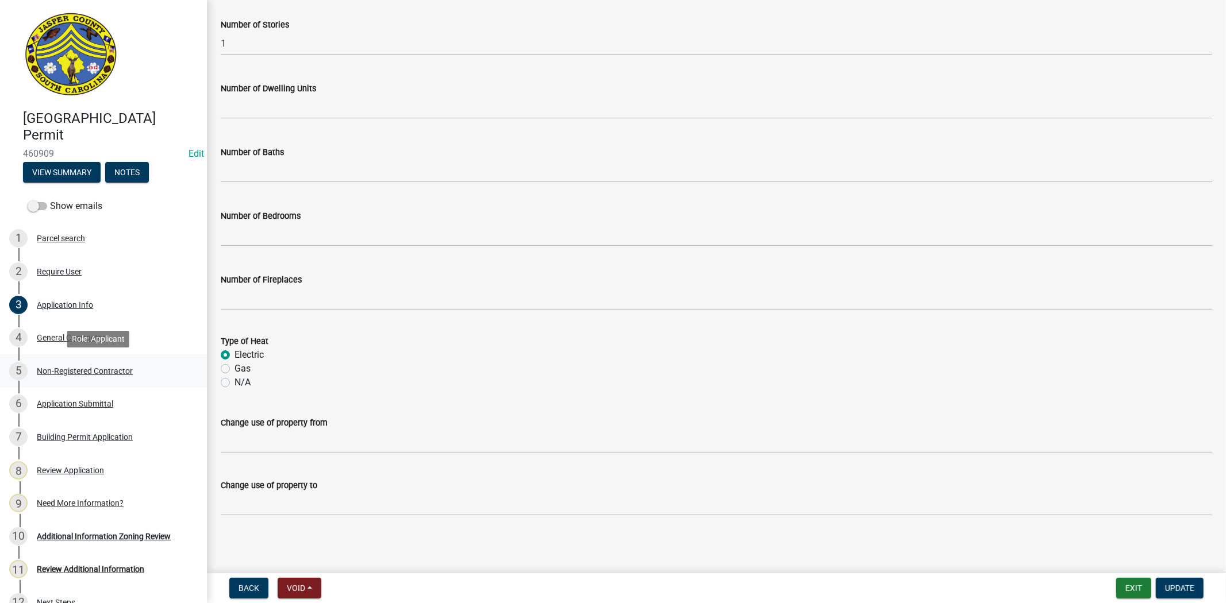
click at [84, 360] on link "5 Non-Registered Contractor" at bounding box center [103, 371] width 207 height 33
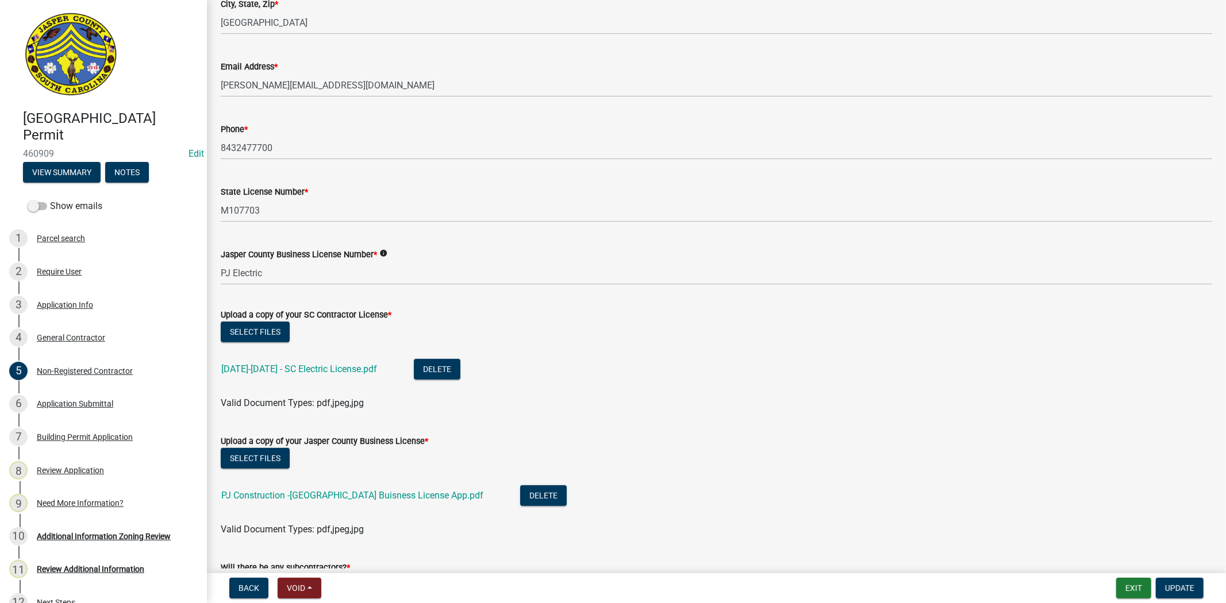
scroll to position [663, 0]
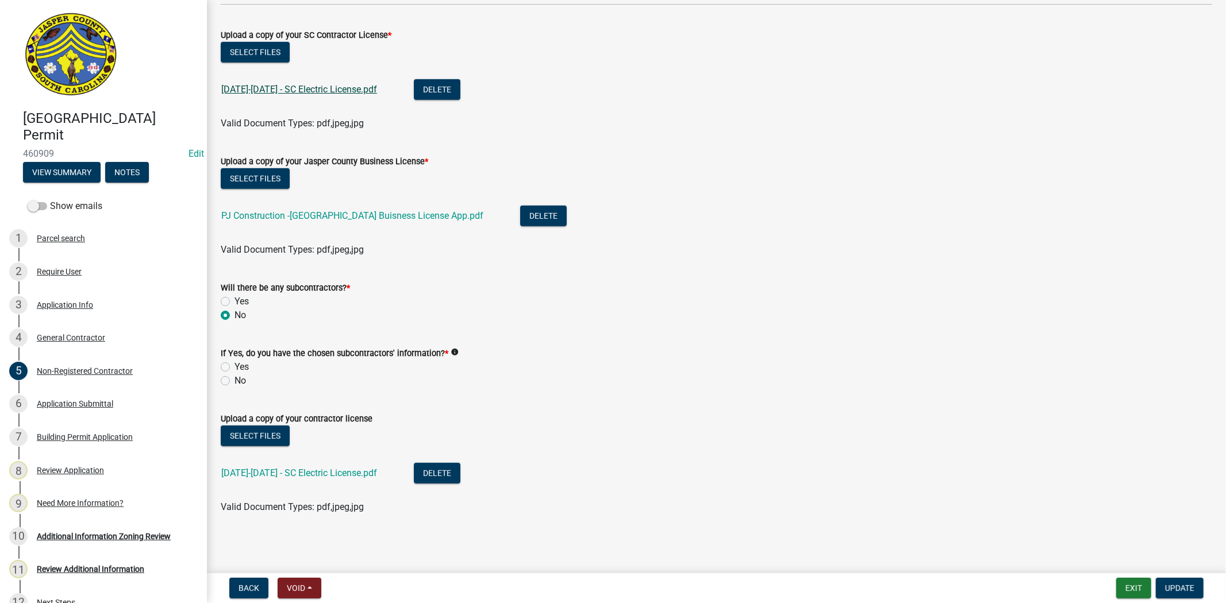
click at [259, 87] on link "2023-2025 - SC Electric License.pdf" at bounding box center [299, 89] width 156 height 11
click at [397, 213] on link "PJ Construction -Jasper County Buisness License App.pdf" at bounding box center [352, 215] width 262 height 11
click at [102, 536] on div "Additional Information Zoning Review" at bounding box center [104, 537] width 134 height 8
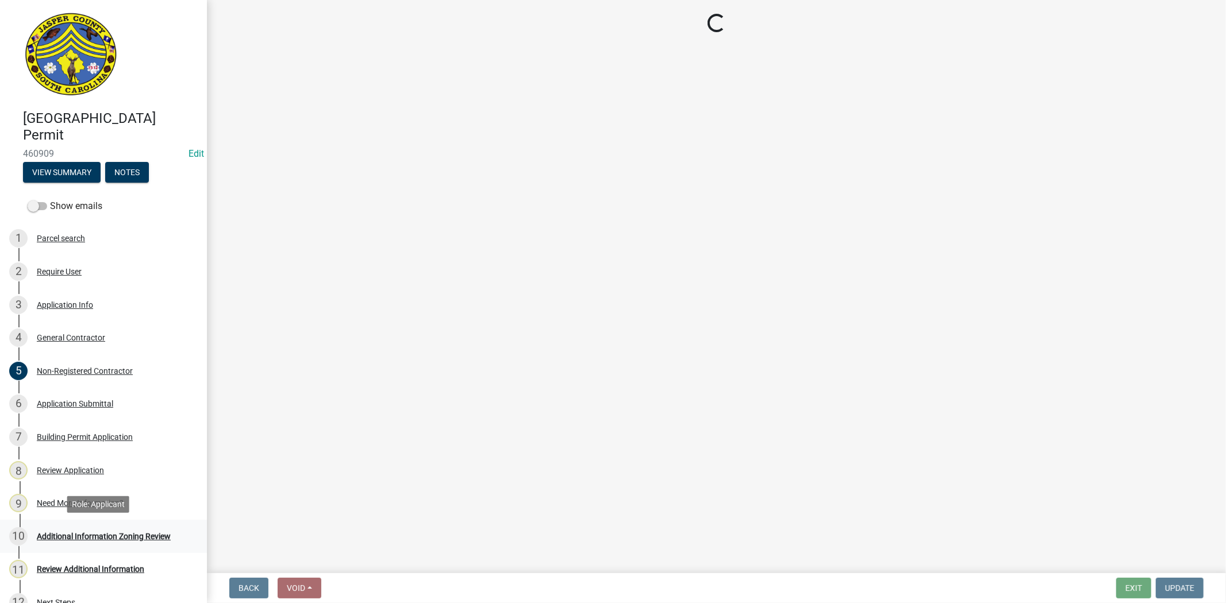
scroll to position [0, 0]
click at [101, 570] on div "Review Additional Information" at bounding box center [90, 570] width 107 height 8
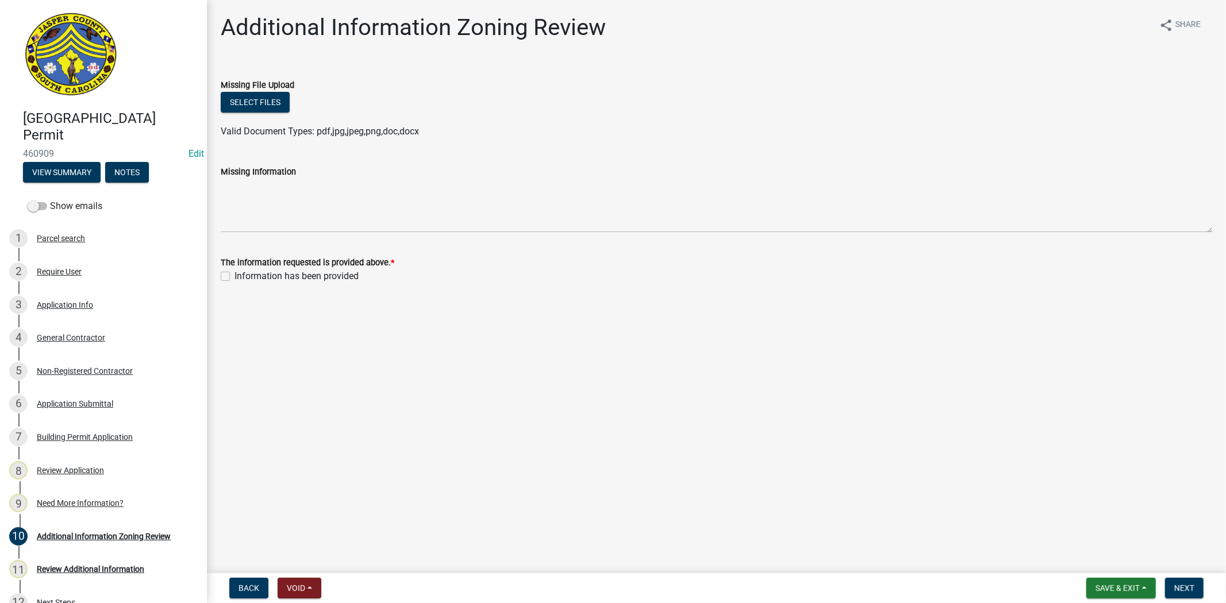
click at [234, 276] on label "Information has been provided" at bounding box center [296, 277] width 124 height 14
click at [234, 276] on input "Information has been provided" at bounding box center [237, 273] width 7 height 7
checkbox input "true"
click at [1185, 589] on span "Next" at bounding box center [1184, 588] width 20 height 9
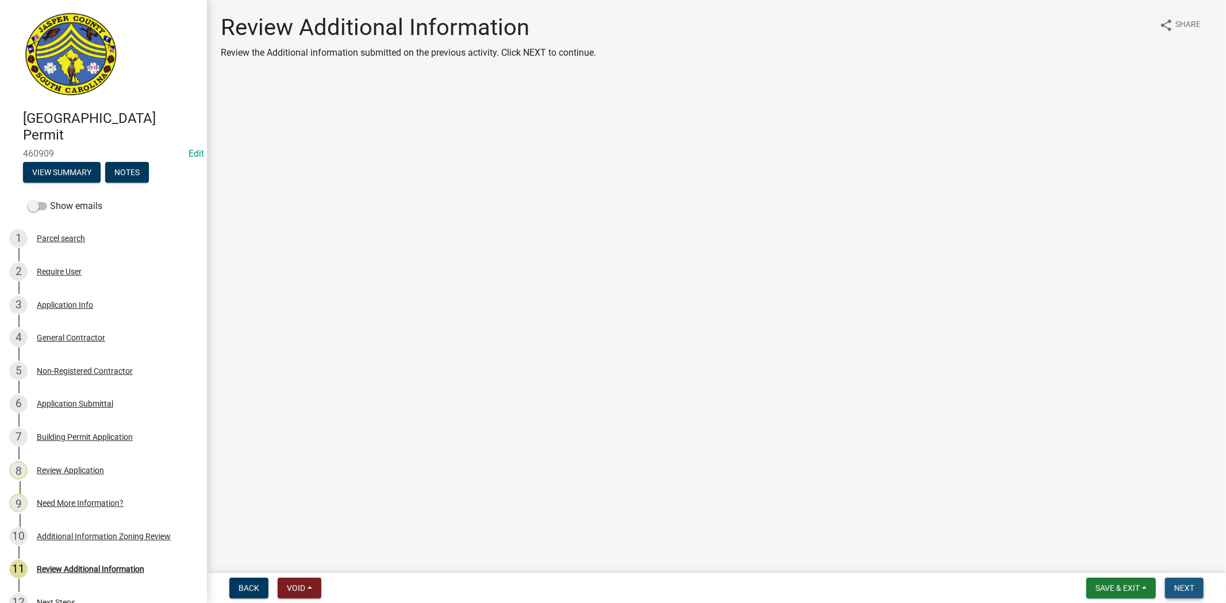
click at [1182, 598] on button "Next" at bounding box center [1184, 588] width 39 height 21
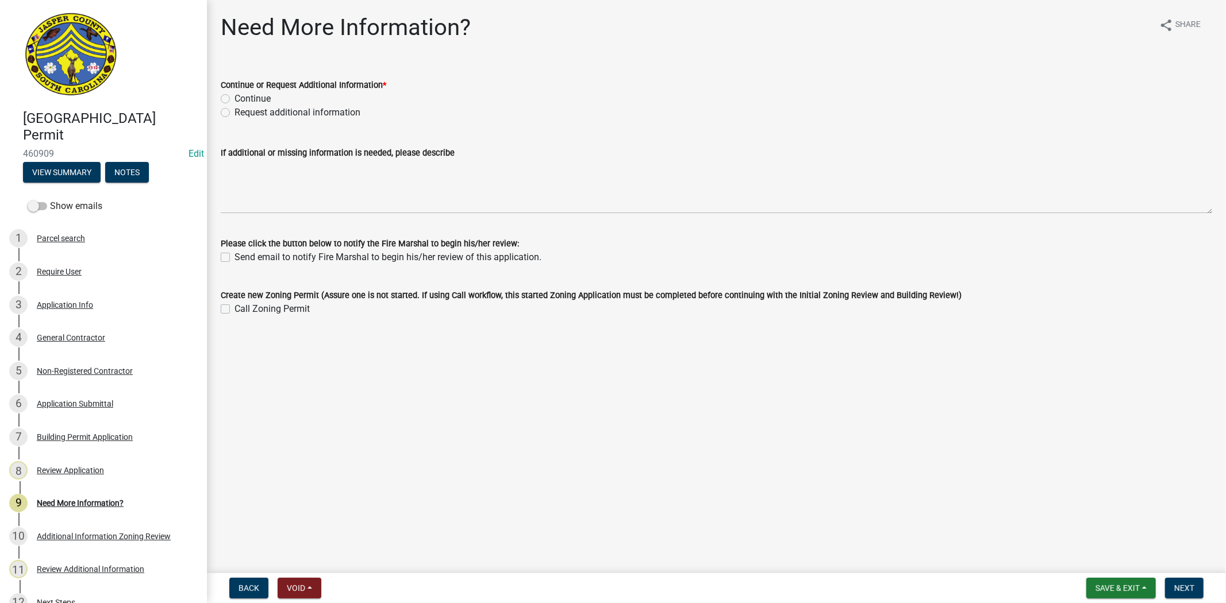
click at [234, 113] on label "Request additional information" at bounding box center [297, 113] width 126 height 14
click at [234, 113] on input "Request additional information" at bounding box center [237, 109] width 7 height 7
radio input "true"
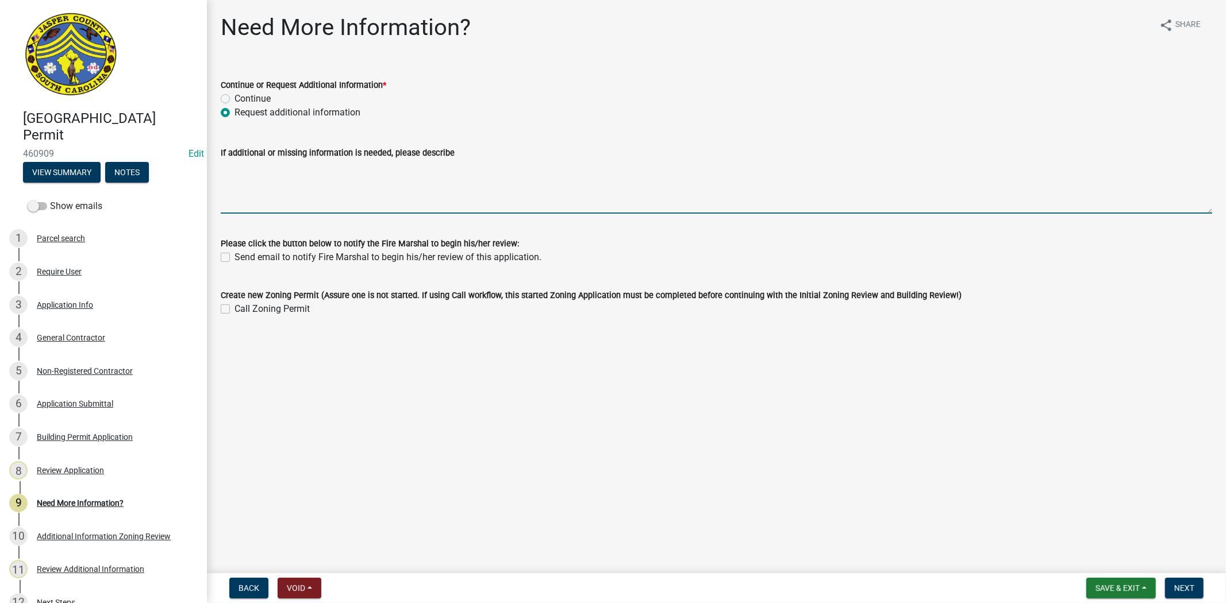
click at [239, 162] on textarea "If additional or missing information is needed, please describe" at bounding box center [716, 187] width 991 height 54
paste textarea "Please contact our business license department at (843)717-3657, to apply for a…"
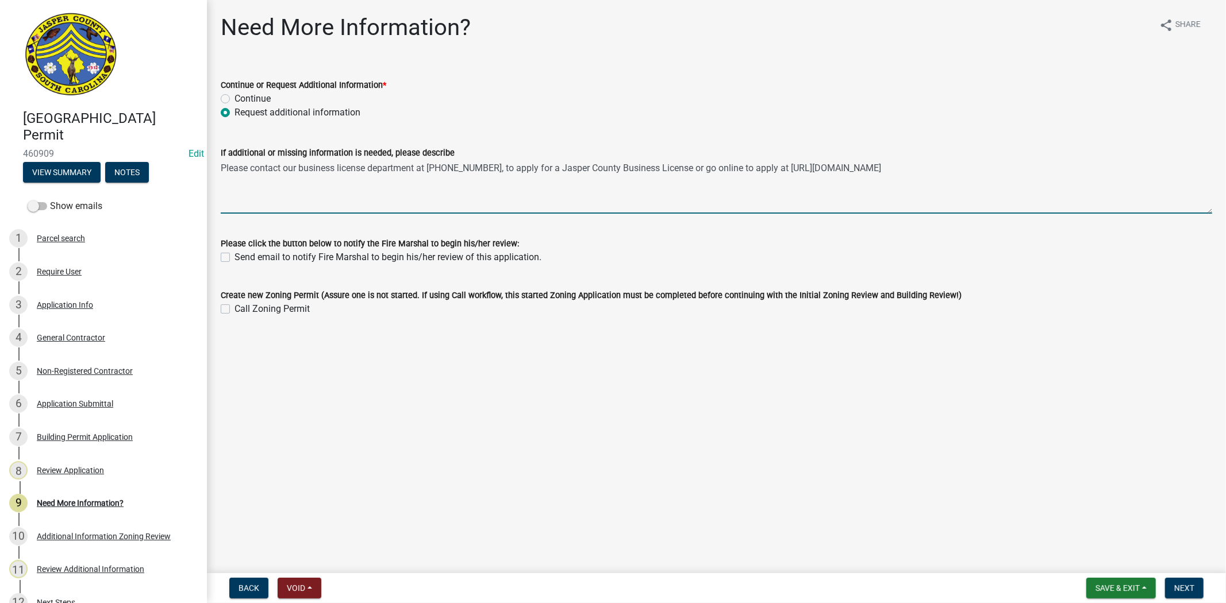
click at [251, 168] on textarea "Please contact our business license department at (843)717-3657, to apply for a…" at bounding box center [716, 187] width 991 height 54
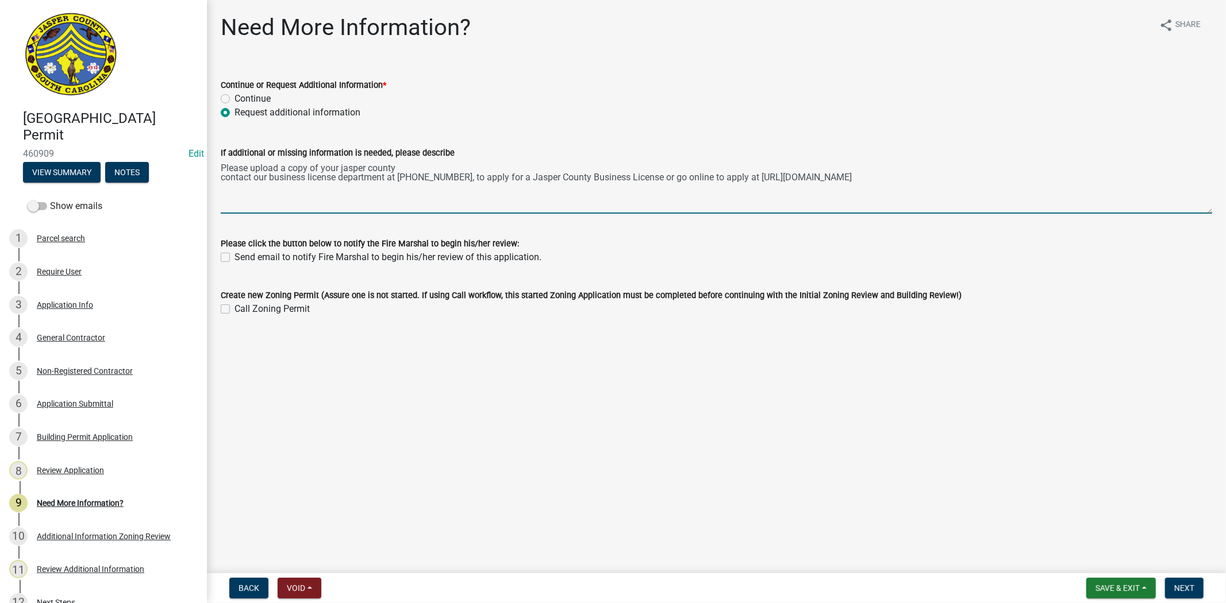
click at [417, 166] on textarea "Please upload a copy of your jasper county contact our business license departm…" at bounding box center [716, 187] width 991 height 54
click at [226, 175] on textarea "Please upload a copy of your jasper county business license. contact our busine…" at bounding box center [716, 187] width 991 height 54
type textarea "Please upload a copy of your jasper county business license. Contact our busine…"
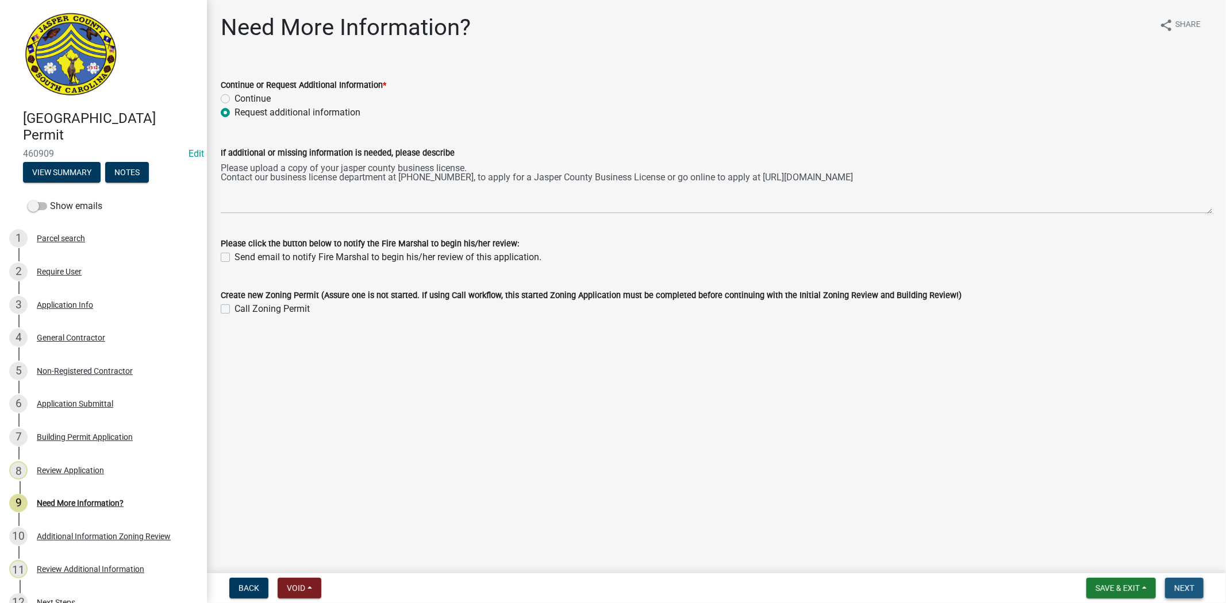
click at [1180, 593] on button "Next" at bounding box center [1184, 588] width 39 height 21
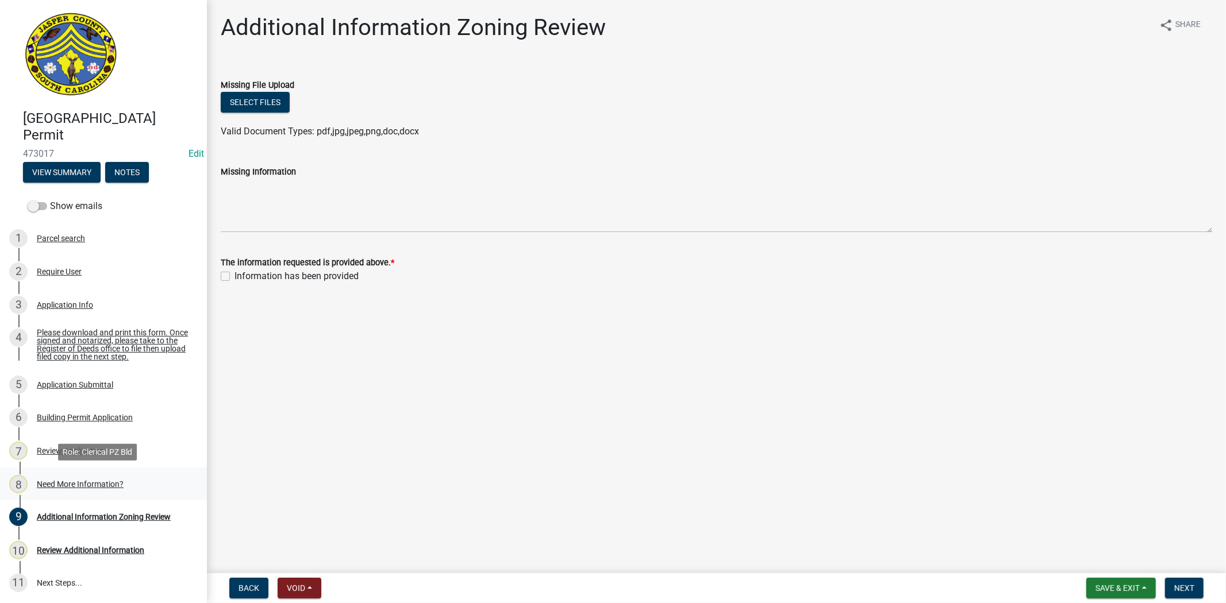
click at [93, 489] on div "8 Need More Information?" at bounding box center [98, 484] width 179 height 18
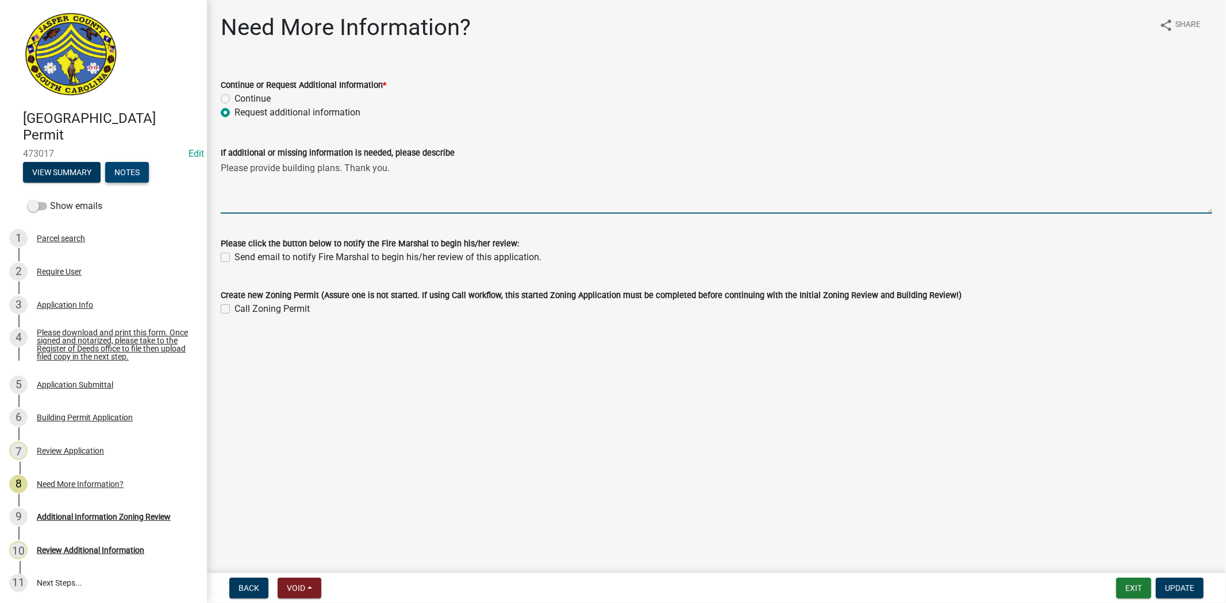
drag, startPoint x: 411, startPoint y: 181, endPoint x: 113, endPoint y: 181, distance: 298.8
click at [113, 181] on div "[GEOGRAPHIC_DATA] Permit 473017 Edit View Summary Notes Show emails 1 Parcel se…" at bounding box center [613, 301] width 1226 height 603
click at [45, 303] on div "Application Info" at bounding box center [65, 305] width 56 height 8
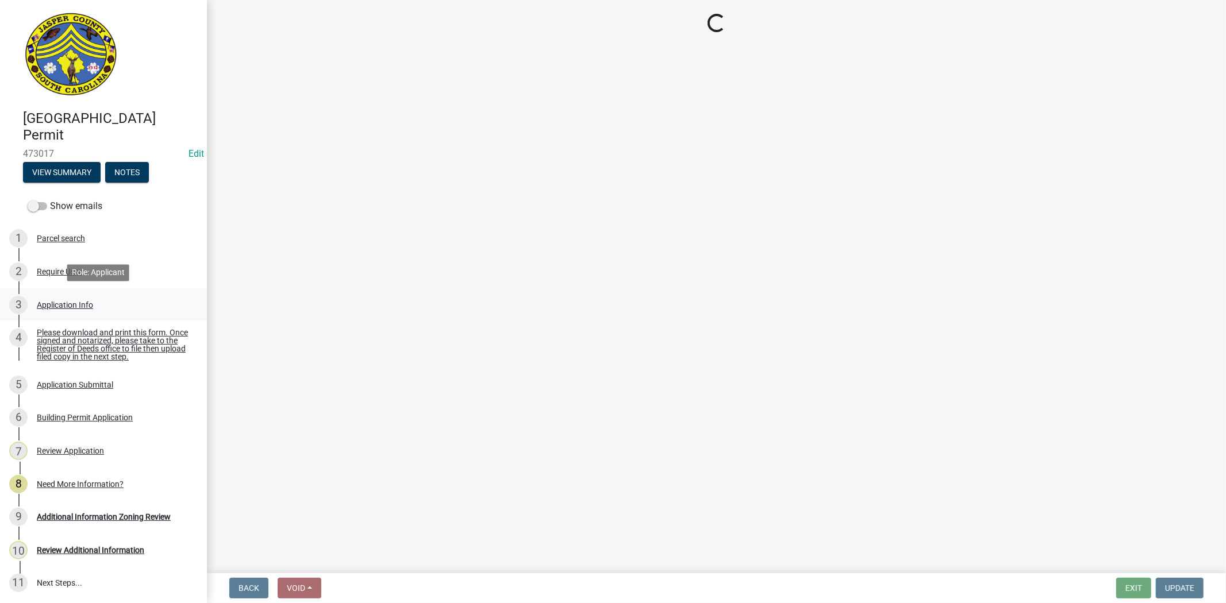
select select "f53fa719-3ff7-48d2-9eb7-3bbc18bb9995"
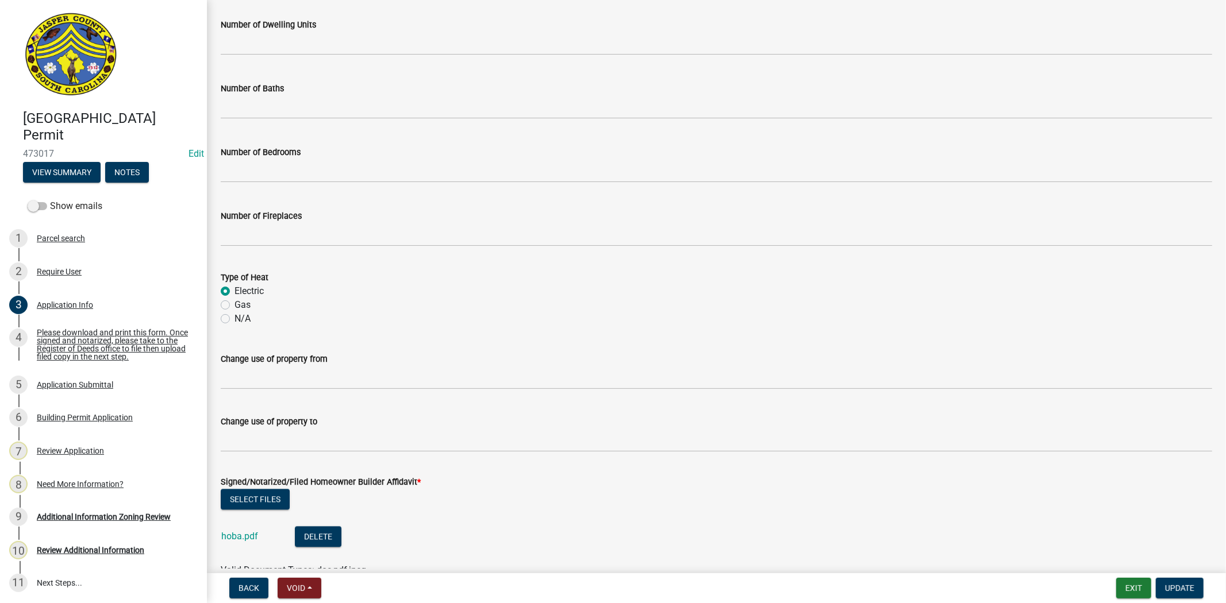
scroll to position [2030, 0]
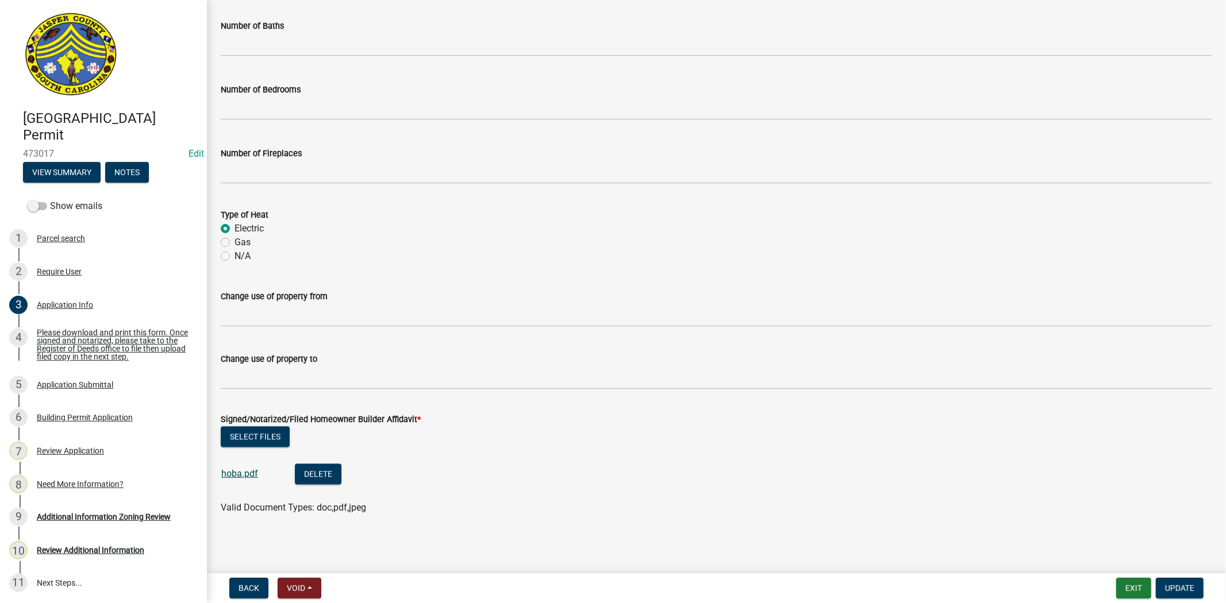
click at [236, 475] on link "hoba.pdf" at bounding box center [239, 473] width 37 height 11
click at [99, 520] on div "Additional Information Zoning Review" at bounding box center [104, 517] width 134 height 8
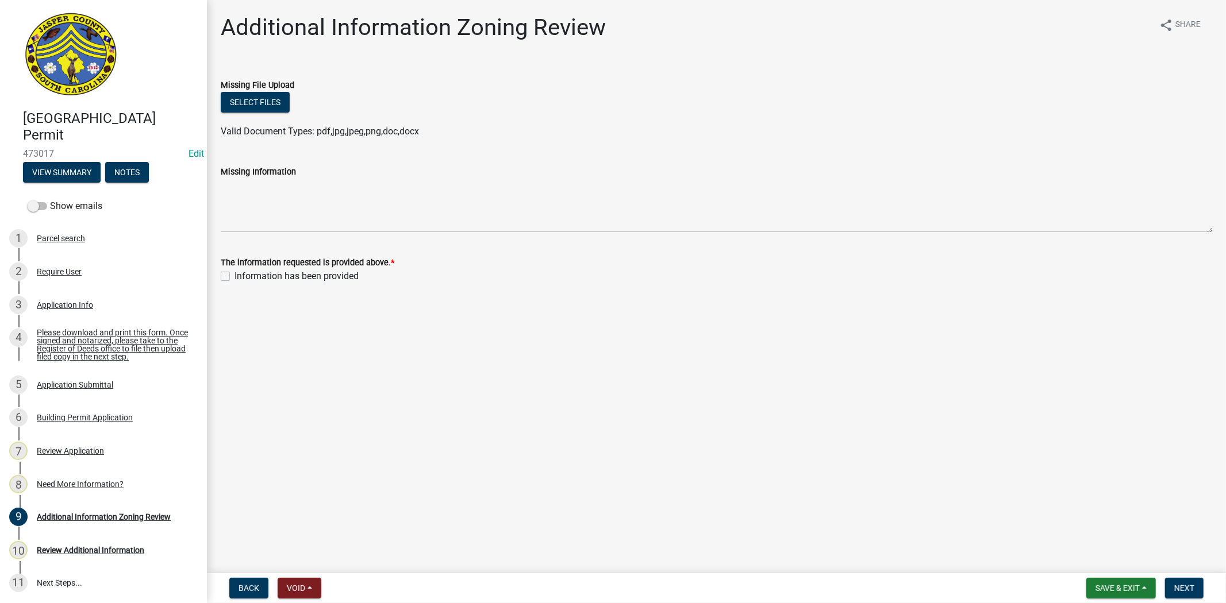
click at [234, 274] on label "Information has been provided" at bounding box center [296, 277] width 124 height 14
click at [234, 274] on input "Information has been provided" at bounding box center [237, 273] width 7 height 7
checkbox input "true"
click at [1171, 583] on button "Next" at bounding box center [1184, 588] width 39 height 21
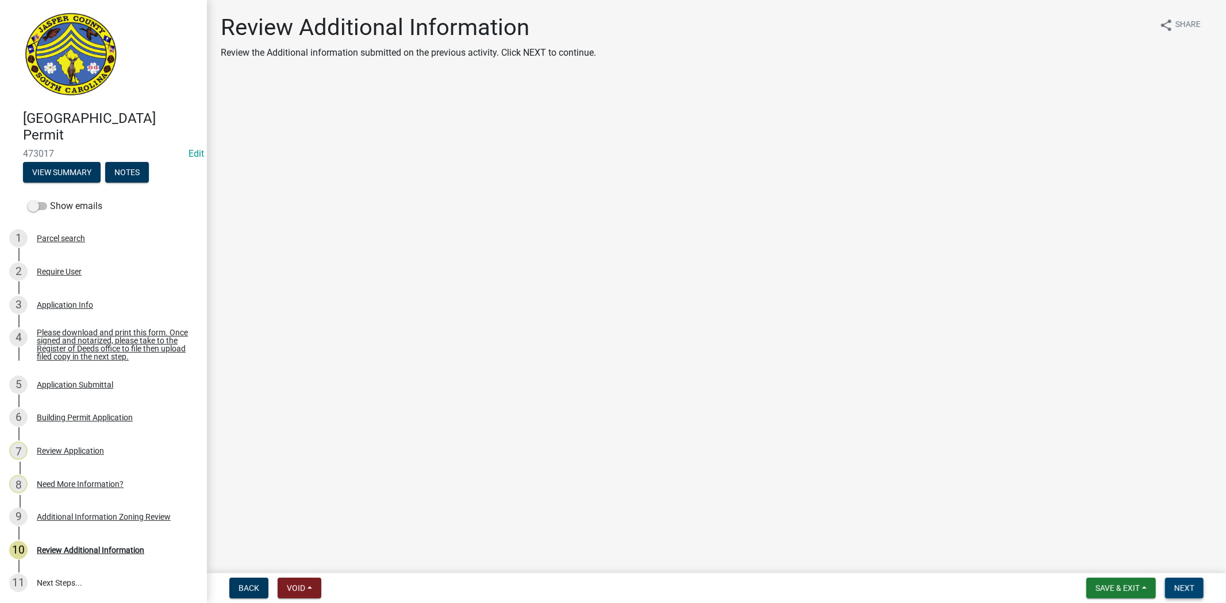
click at [1184, 588] on span "Next" at bounding box center [1184, 588] width 20 height 9
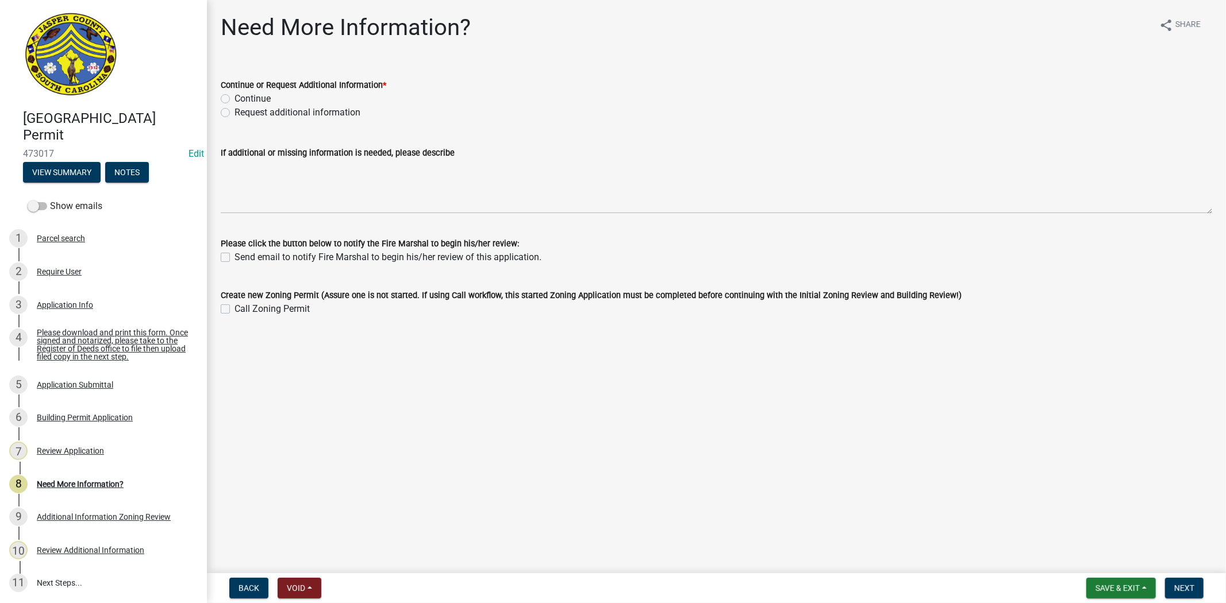
click at [234, 112] on label "Request additional information" at bounding box center [297, 113] width 126 height 14
click at [234, 112] on input "Request additional information" at bounding box center [237, 109] width 7 height 7
radio input "true"
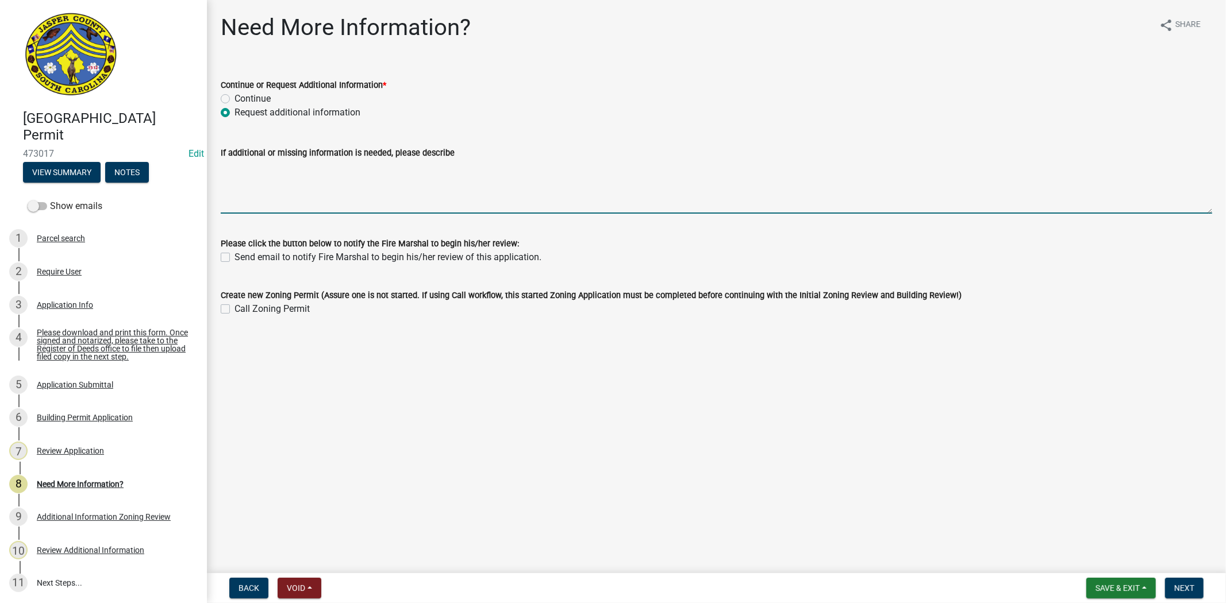
click at [233, 183] on textarea "If additional or missing information is needed, please describe" at bounding box center [716, 187] width 991 height 54
paste textarea "Please provide building plans. Thank you."
click at [344, 164] on textarea "Please provide building plans. Thank you." at bounding box center [716, 187] width 991 height 54
click at [391, 171] on textarea "Please provide building plans for the manshed, can be drawn out by you. Thank y…" at bounding box center [716, 187] width 991 height 54
click at [218, 166] on div "If additional or missing information is needed, please describe Please provide …" at bounding box center [716, 172] width 1009 height 84
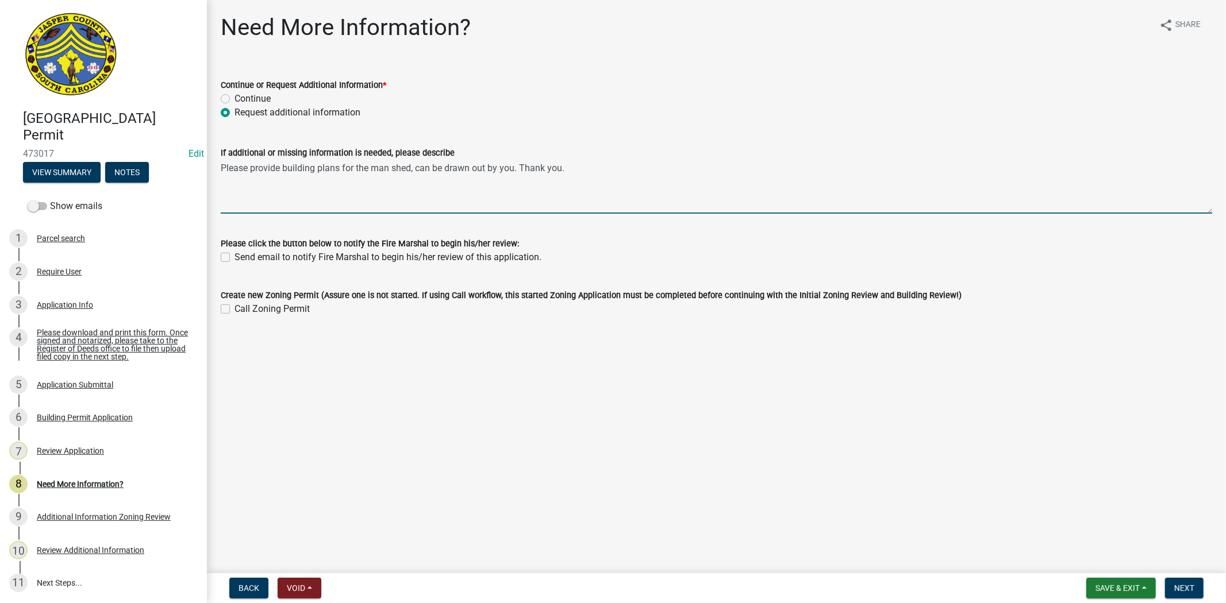
click at [221, 167] on textarea "Please provide building plans for the man shed, can be drawn out by you. Thank …" at bounding box center [716, 187] width 991 height 54
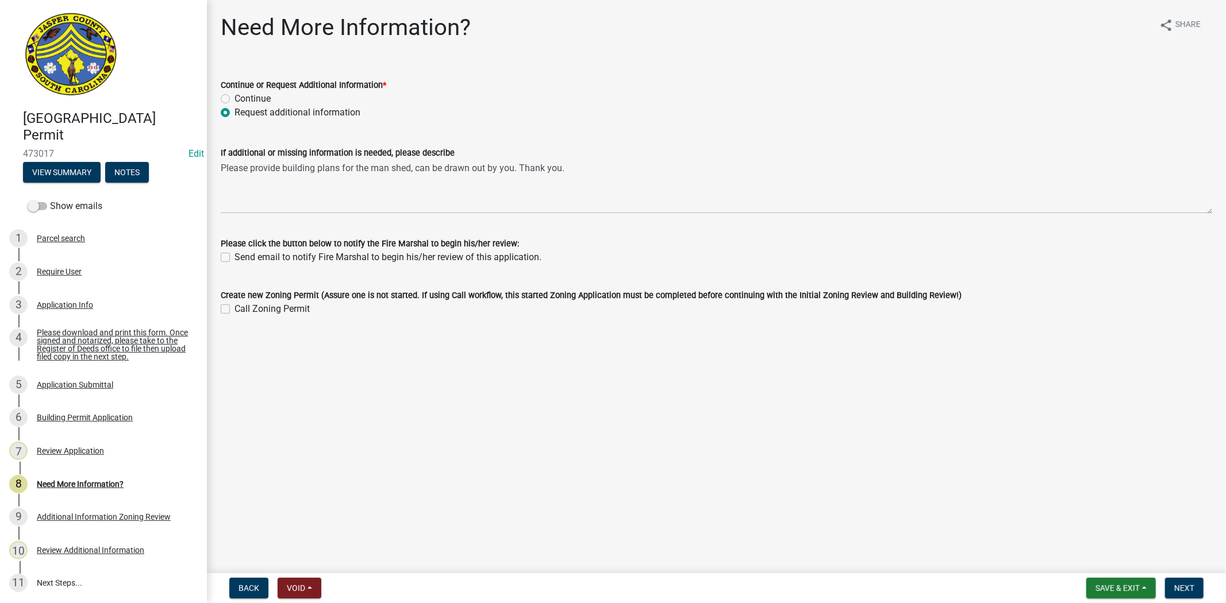
click at [598, 149] on div "If additional or missing information is needed, please describe" at bounding box center [716, 153] width 991 height 14
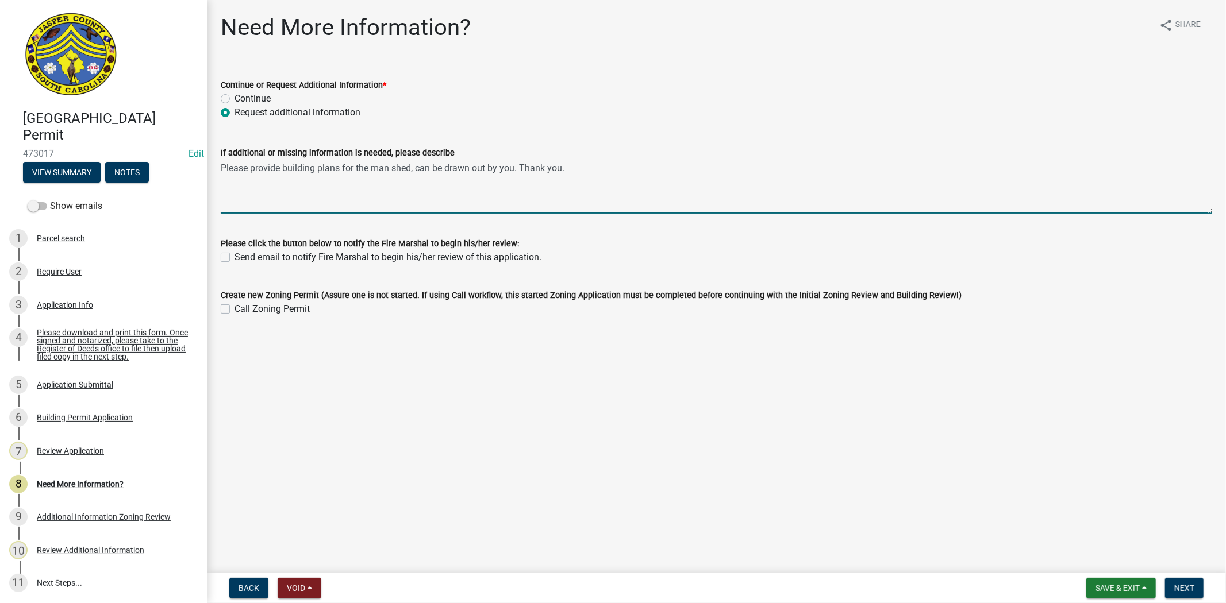
click at [598, 169] on textarea "Please provide building plans for the man shed, can be drawn out by you. Thank …" at bounding box center [716, 187] width 991 height 54
type textarea "Please provide building plans for the man shed, can be drawn out by you. Thank …"
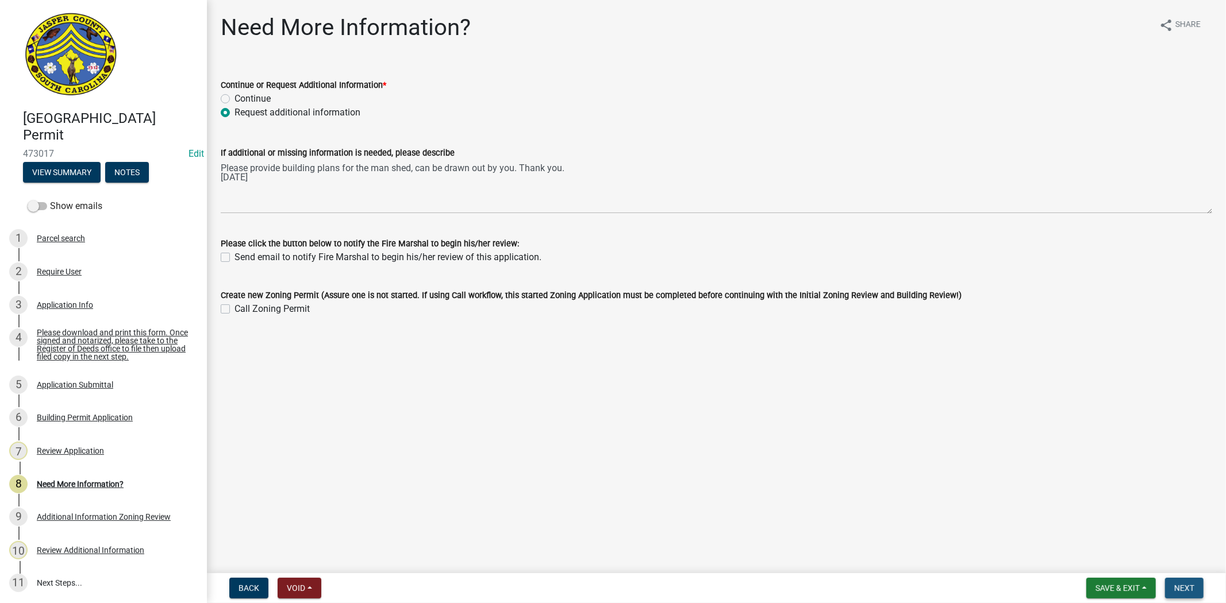
click at [1187, 589] on span "Next" at bounding box center [1184, 588] width 20 height 9
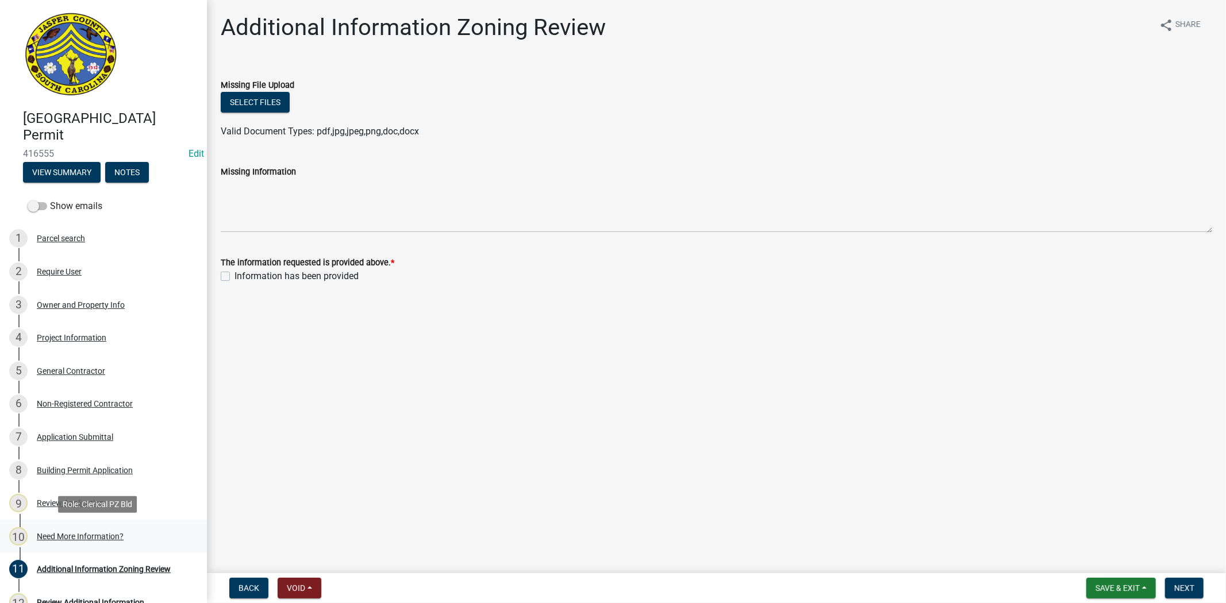
click at [105, 538] on div "Need More Information?" at bounding box center [80, 537] width 87 height 8
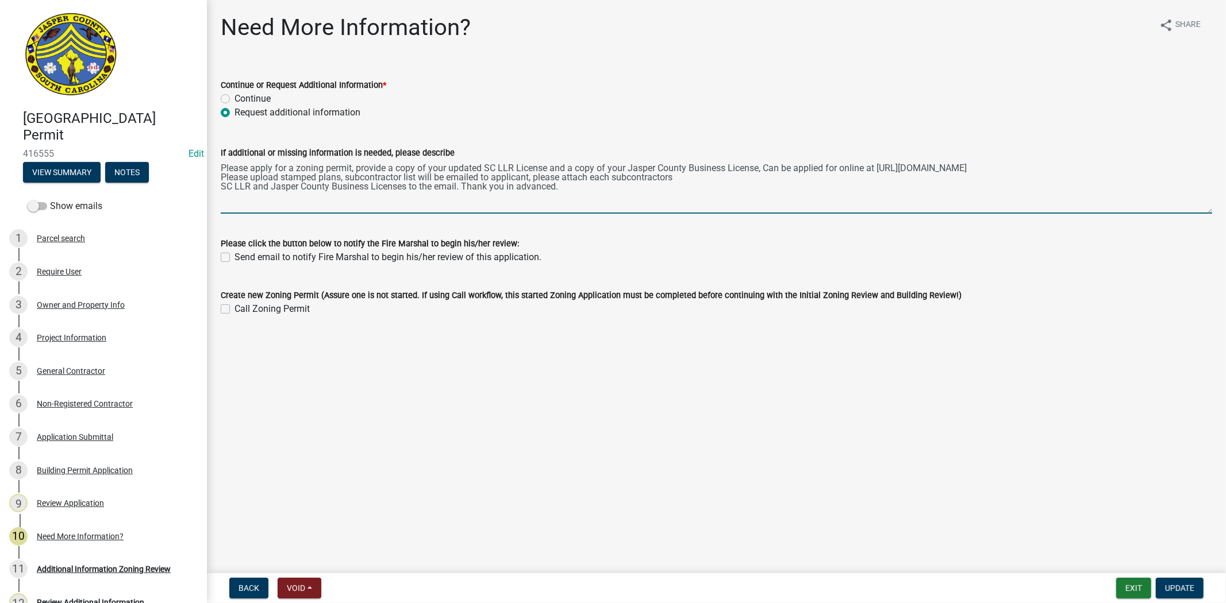
drag, startPoint x: 357, startPoint y: 168, endPoint x: 555, endPoint y: 190, distance: 198.9
click at [555, 190] on textarea "Please apply for a zoning permit, provide a copy of your updated SC LLR License…" at bounding box center [716, 187] width 991 height 54
click at [105, 568] on div "Additional Information Zoning Review" at bounding box center [104, 570] width 134 height 8
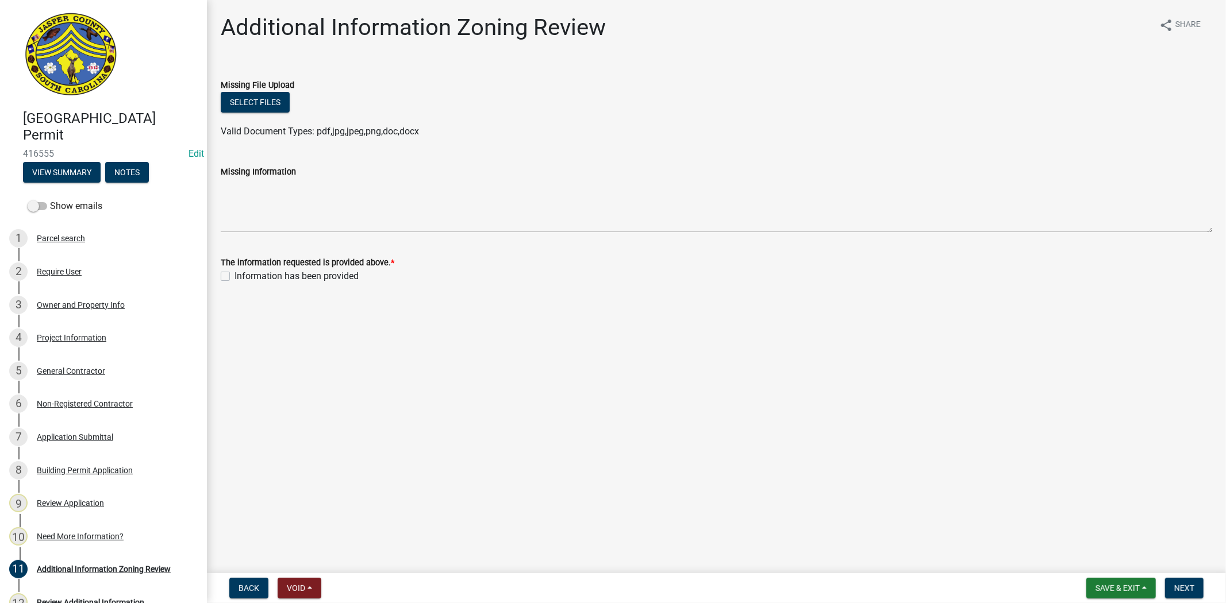
click at [223, 283] on div "Information has been provided" at bounding box center [716, 277] width 991 height 14
click at [234, 279] on label "Information has been provided" at bounding box center [296, 277] width 124 height 14
click at [234, 277] on input "Information has been provided" at bounding box center [237, 273] width 7 height 7
checkbox input "true"
click at [1187, 586] on span "Next" at bounding box center [1184, 588] width 20 height 9
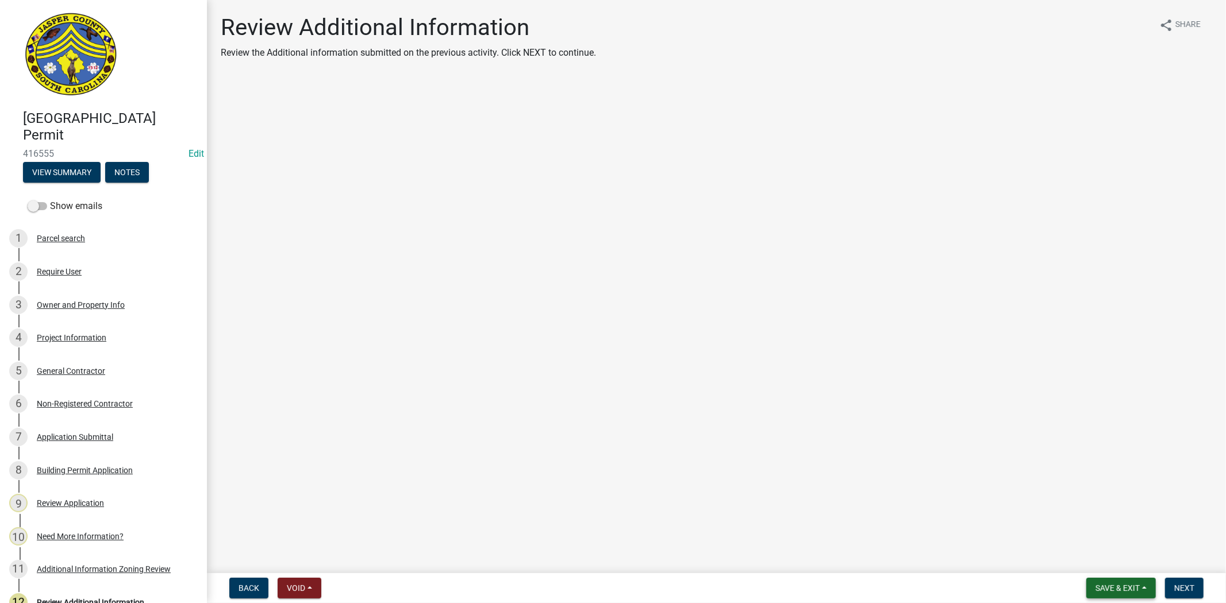
click at [1153, 586] on button "Save & Exit" at bounding box center [1121, 588] width 70 height 21
click at [1197, 511] on main "Review Additional Information Review the Additional information submitted on th…" at bounding box center [716, 284] width 1019 height 569
click at [1199, 571] on div "[GEOGRAPHIC_DATA] Permit 416555 Edit View Summary Notes Show emails 1 Parcel se…" at bounding box center [613, 301] width 1226 height 603
click at [1197, 587] on button "Next" at bounding box center [1184, 588] width 39 height 21
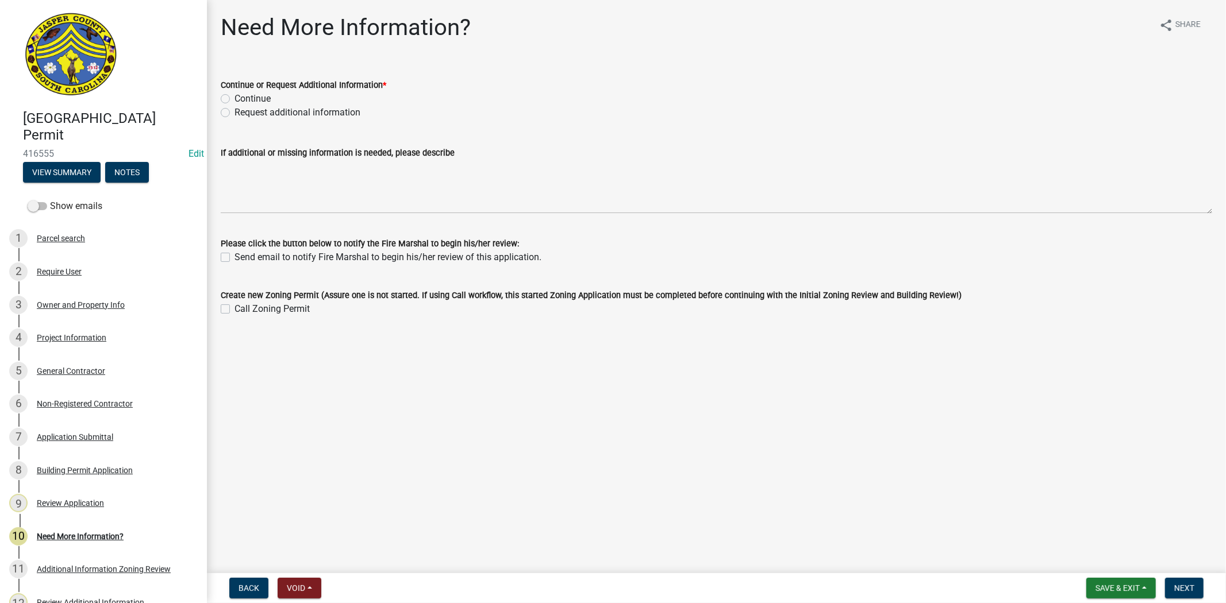
click at [234, 111] on label "Request additional information" at bounding box center [297, 113] width 126 height 14
click at [234, 111] on input "Request additional information" at bounding box center [237, 109] width 7 height 7
radio input "true"
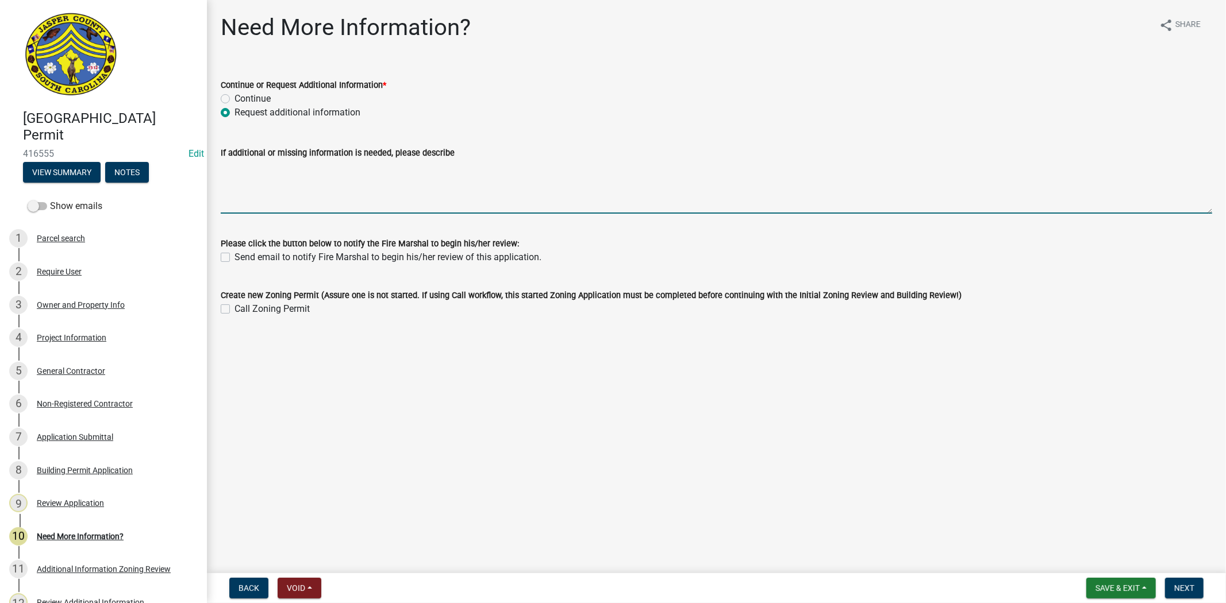
click at [248, 179] on textarea "If additional or missing information is needed, please describe" at bounding box center [716, 187] width 991 height 54
paste textarea "provide a copy of your updated SC LLR License and a copy of your Jasper County …"
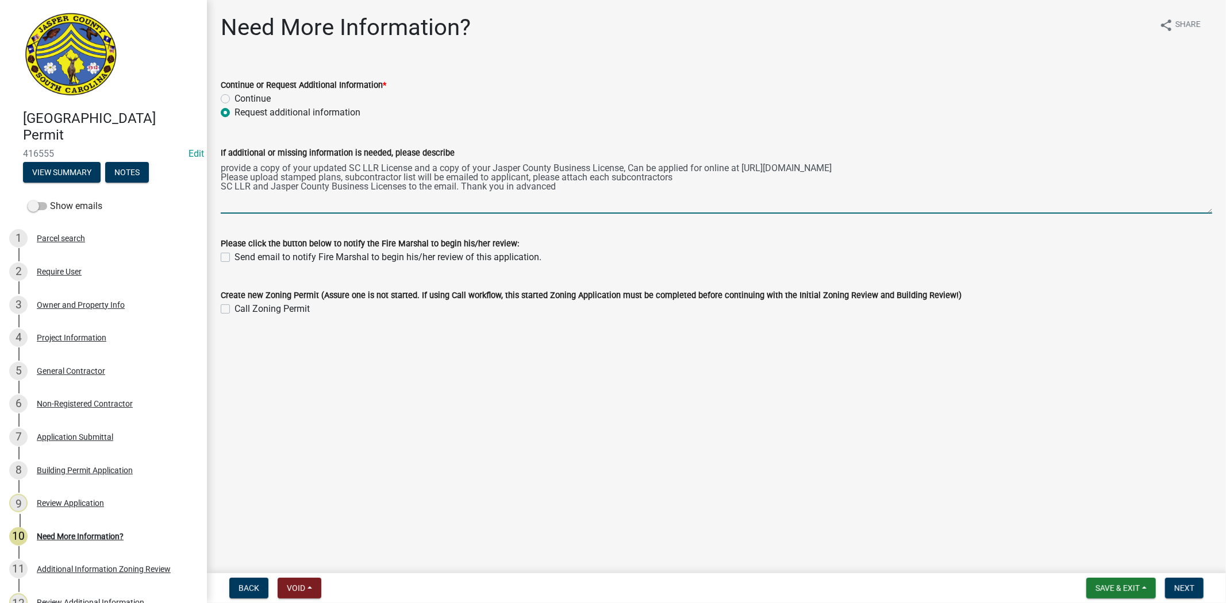
click at [221, 170] on textarea "provide a copy of your updated SC LLR License and a copy of your Jasper County …" at bounding box center [716, 187] width 991 height 54
click at [656, 167] on textarea "Please provide a copy of your updated SC LLR License and a copy of your Jasper …" at bounding box center [716, 187] width 991 height 54
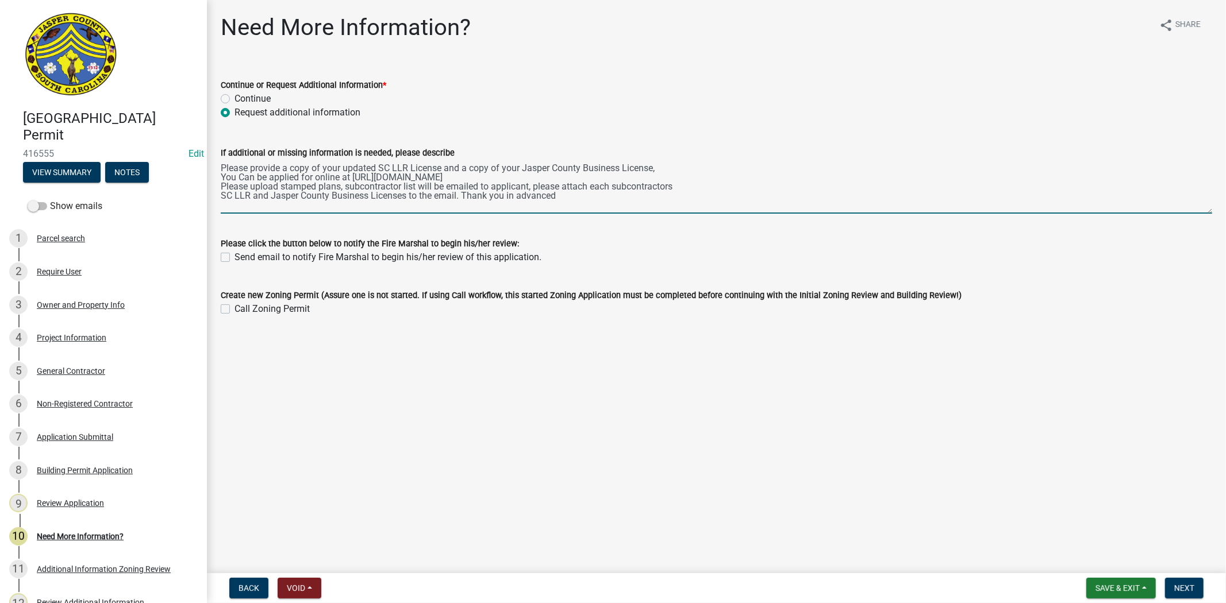
drag, startPoint x: 421, startPoint y: 187, endPoint x: 526, endPoint y: 187, distance: 104.6
click at [526, 187] on textarea "Please provide a copy of your updated SC LLR License and a copy of your Jasper …" at bounding box center [716, 187] width 991 height 54
click at [563, 198] on textarea "Please provide a copy of your updated SC LLR License and a copy of your Jasper …" at bounding box center [716, 187] width 991 height 54
paste textarea "[URL][DOMAIN_NAME]"
click at [221, 207] on textarea "Please provide a copy of your updated SC LLR License and a copy of your Jasper …" at bounding box center [716, 187] width 991 height 54
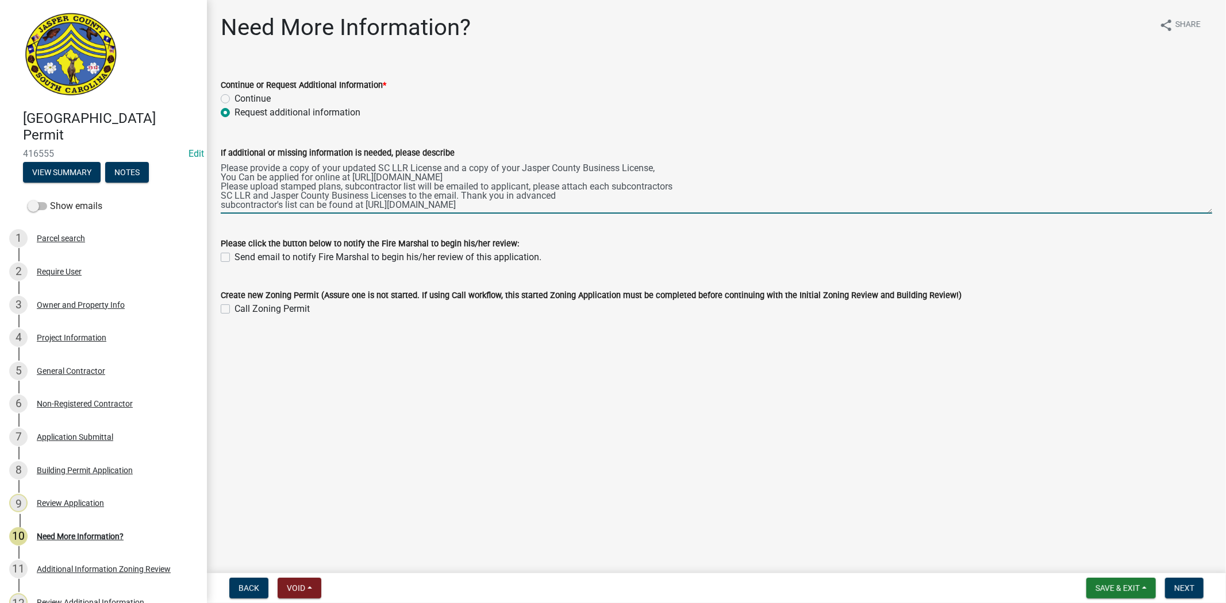
click at [366, 206] on textarea "Please provide a copy of your updated SC LLR License and a copy of your Jasper …" at bounding box center [716, 187] width 991 height 54
click at [718, 205] on textarea "Please provide a copy of your updated SC LLR License and a copy of your Jasper …" at bounding box center [716, 187] width 991 height 54
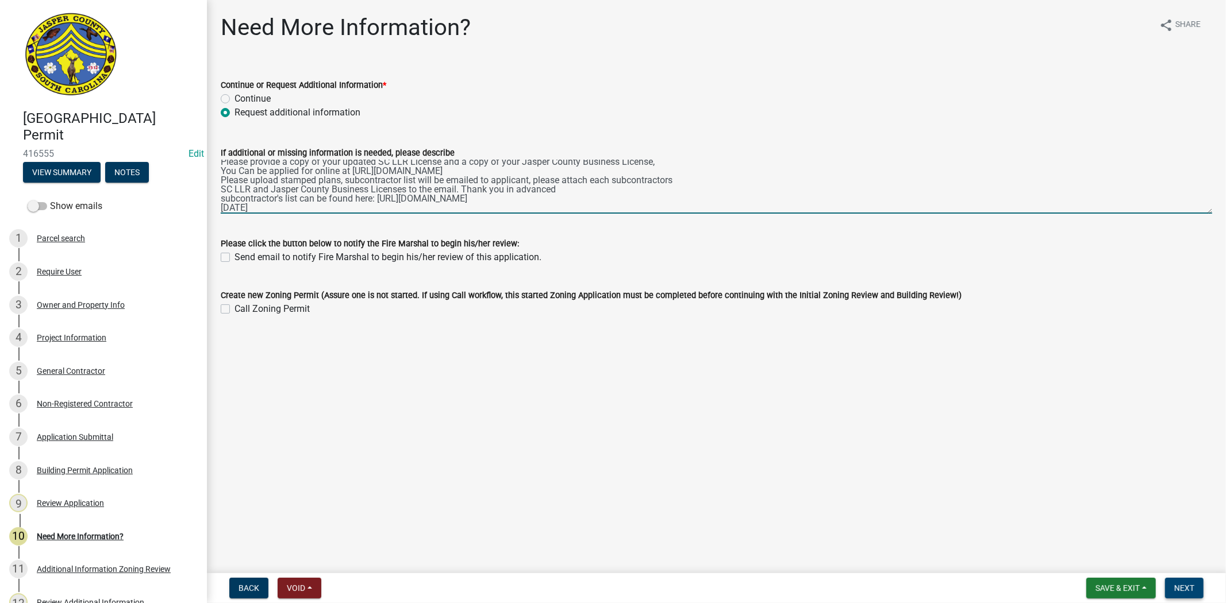
type textarea "Please provide a copy of your updated SC LLR License and a copy of your Jasper …"
click at [1191, 585] on span "Next" at bounding box center [1184, 588] width 20 height 9
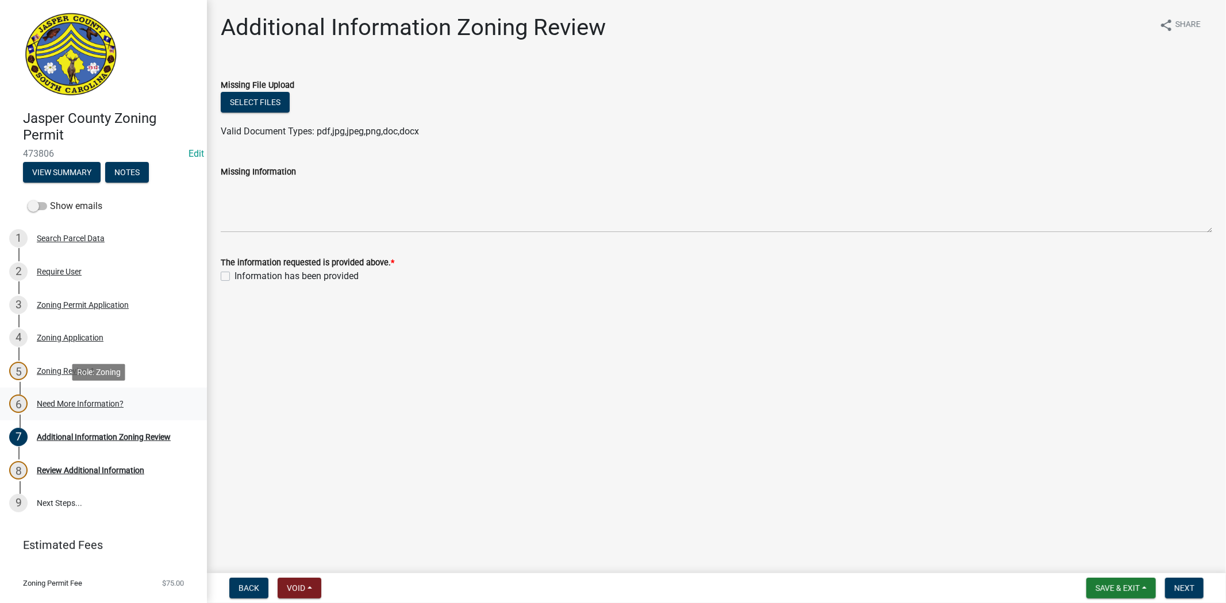
click at [105, 402] on div "Need More Information?" at bounding box center [80, 404] width 87 height 8
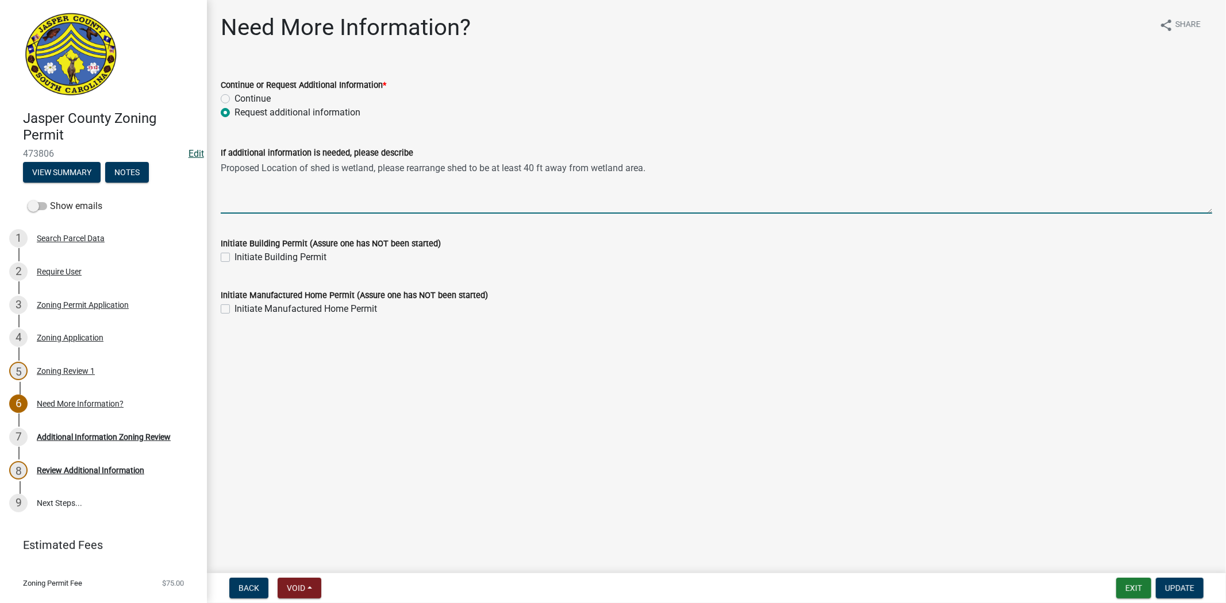
drag, startPoint x: 664, startPoint y: 172, endPoint x: 193, endPoint y: 157, distance: 470.9
click at [193, 157] on div "Jasper County Zoning Permit 473806 Edit View Summary Notes Show emails 1 Search…" at bounding box center [613, 301] width 1226 height 603
click at [675, 163] on textarea "Proposed Location of shed is wetland, please rearrange shed to be at least 40 f…" at bounding box center [716, 187] width 991 height 54
click at [253, 180] on textarea "Proposed Location of shed is wetland, please rearrange shed to be at least 40 f…" at bounding box center [716, 187] width 991 height 54
click at [335, 179] on textarea "Proposed Location of shed is wetland, please rearrange shed to be at least 40 f…" at bounding box center [716, 187] width 991 height 54
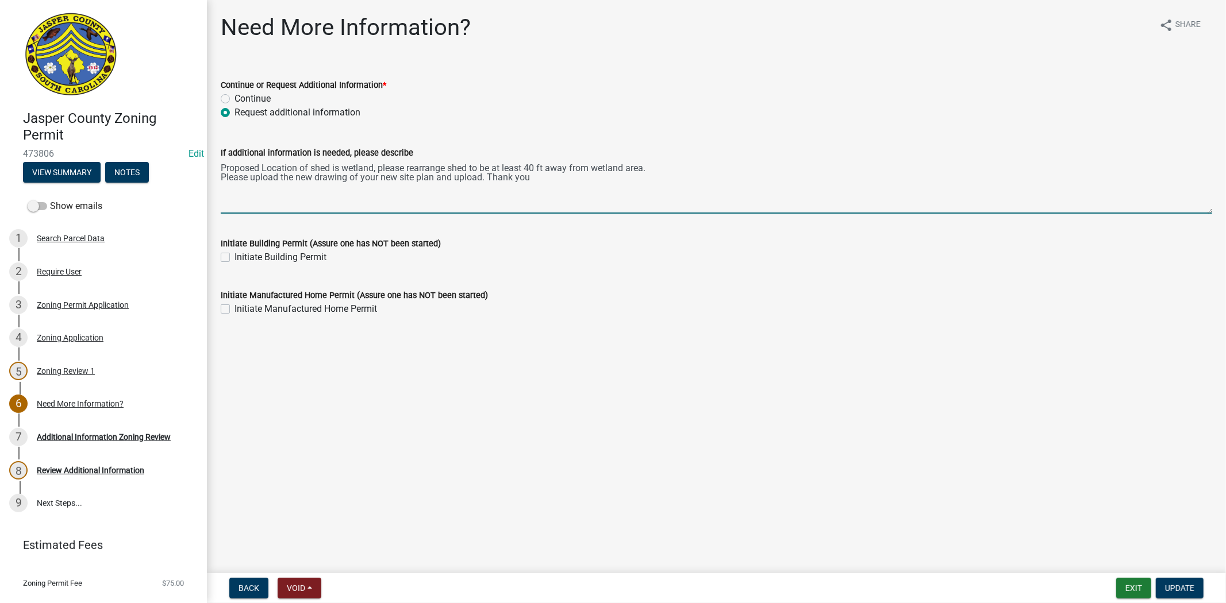
drag, startPoint x: 451, startPoint y: 182, endPoint x: 480, endPoint y: 185, distance: 29.5
click at [480, 185] on textarea "Proposed Location of shed is wetland, please rearrange shed to be at least 40 f…" at bounding box center [716, 187] width 991 height 54
click at [480, 179] on textarea "Proposed Location of shed is wetland, please rearrange shed to be at least 40 f…" at bounding box center [716, 187] width 991 height 54
type textarea "Proposed Location of shed is wetland, please rearrange shed to be at least 40 f…"
click at [1181, 586] on span "Update" at bounding box center [1179, 588] width 29 height 9
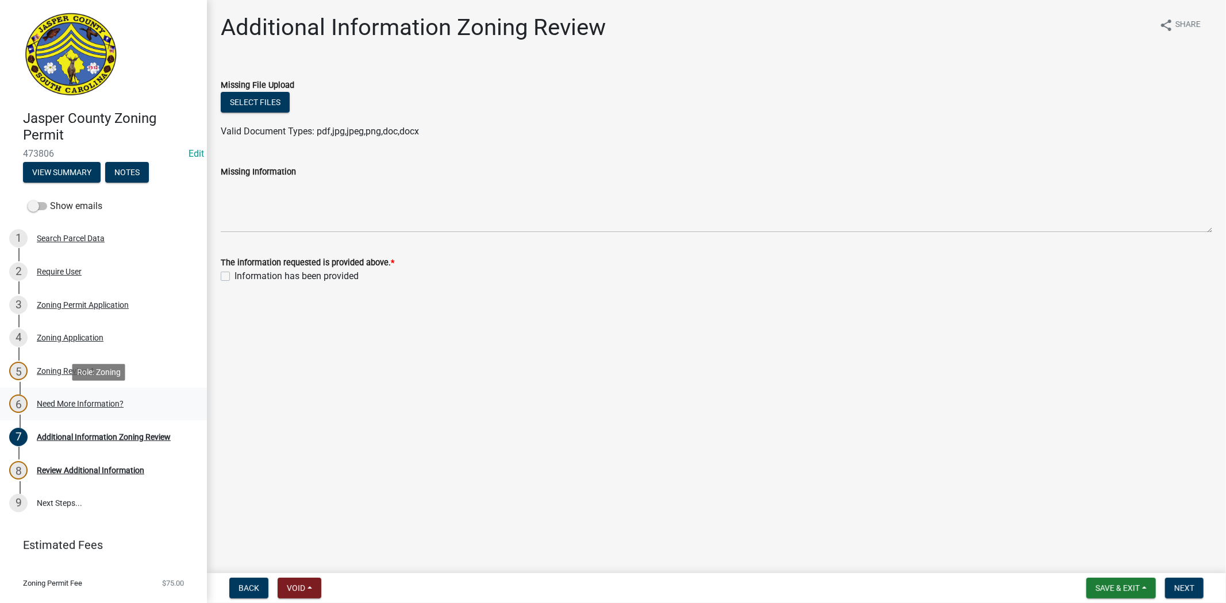
click at [104, 408] on div "Need More Information?" at bounding box center [80, 404] width 87 height 8
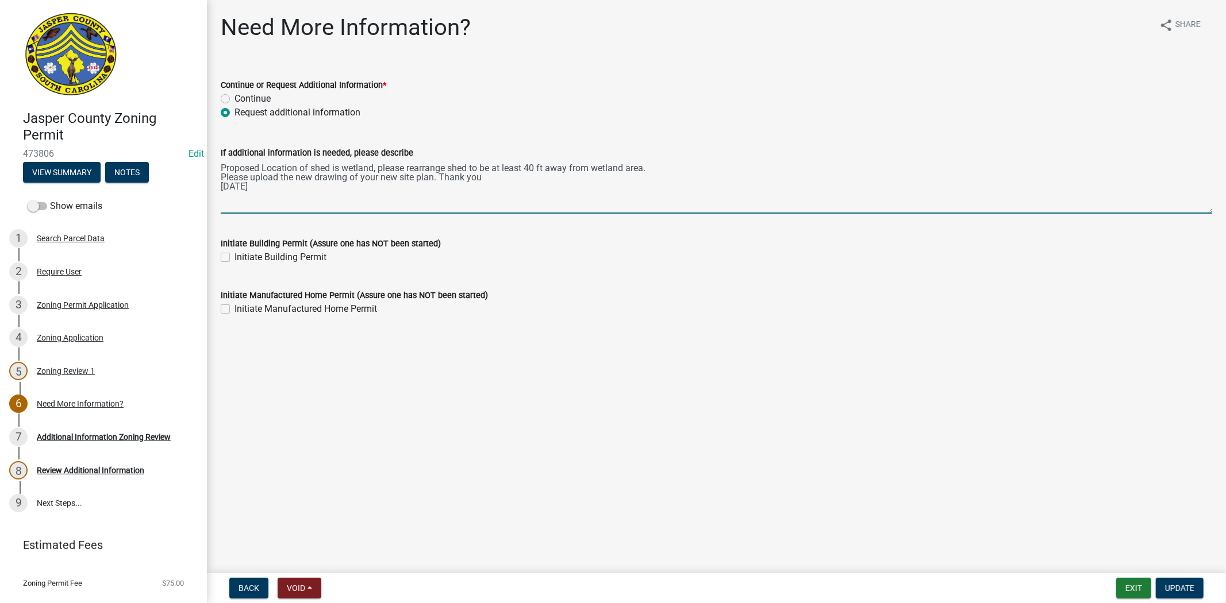
drag, startPoint x: 284, startPoint y: 187, endPoint x: 213, endPoint y: 159, distance: 76.6
click at [214, 158] on div "If additional information is needed, please describe Proposed Location of shed …" at bounding box center [716, 172] width 1009 height 84
click at [59, 478] on div "8 Review Additional Information" at bounding box center [98, 470] width 179 height 18
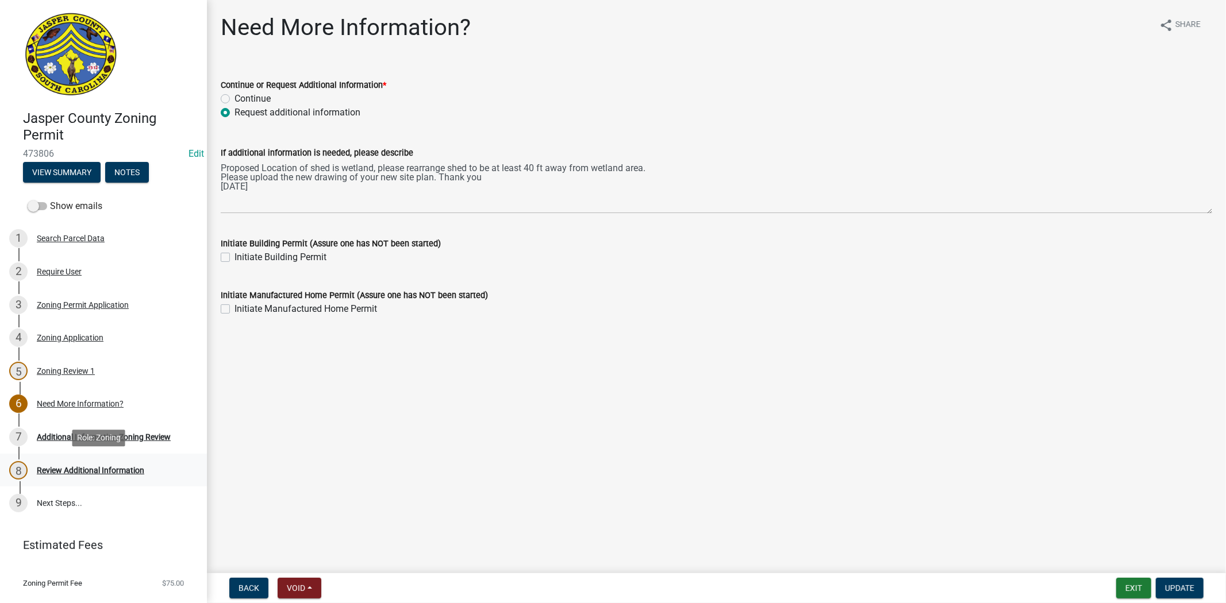
click at [70, 467] on div "Review Additional Information" at bounding box center [90, 471] width 107 height 8
click at [82, 437] on div "Additional Information Zoning Review" at bounding box center [104, 437] width 134 height 8
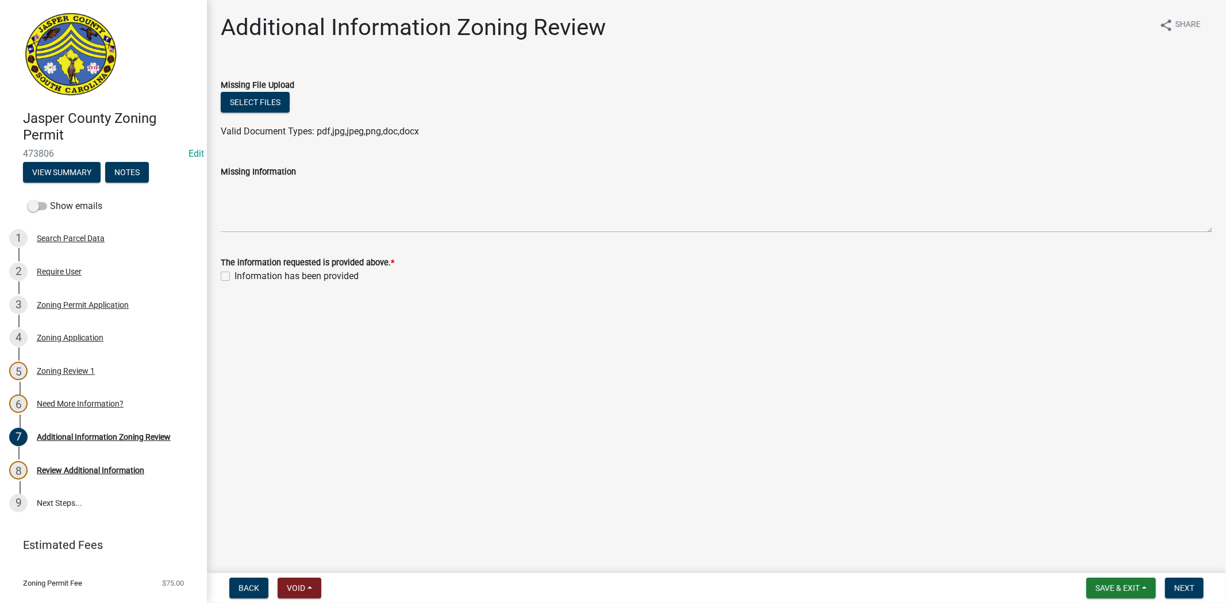
click at [234, 276] on label "Information has been provided" at bounding box center [296, 277] width 124 height 14
click at [234, 276] on input "Information has been provided" at bounding box center [237, 273] width 7 height 7
checkbox input "true"
click at [1193, 596] on button "Next" at bounding box center [1184, 588] width 39 height 21
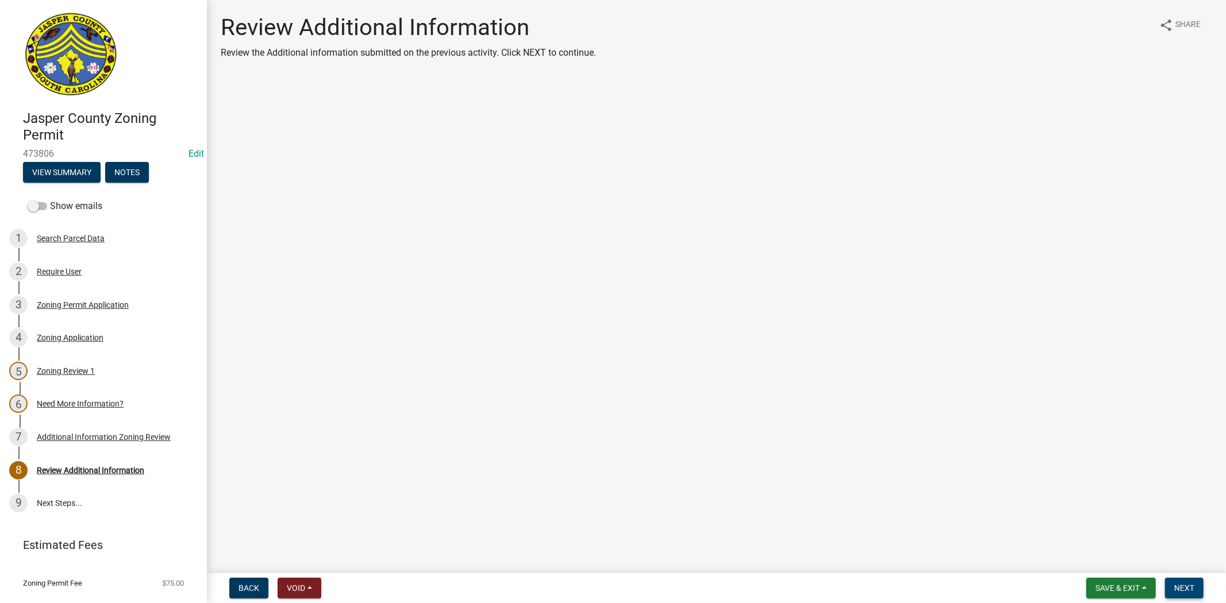
click at [1193, 596] on button "Next" at bounding box center [1184, 588] width 39 height 21
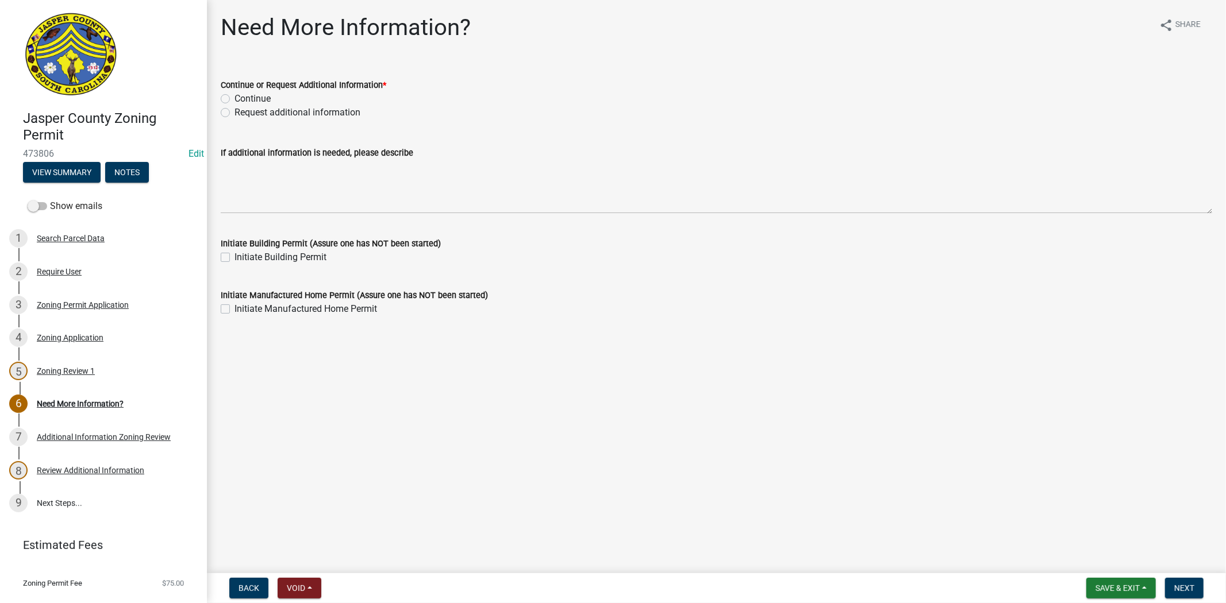
click at [234, 111] on label "Request additional information" at bounding box center [297, 113] width 126 height 14
click at [234, 111] on input "Request additional information" at bounding box center [237, 109] width 7 height 7
radio input "true"
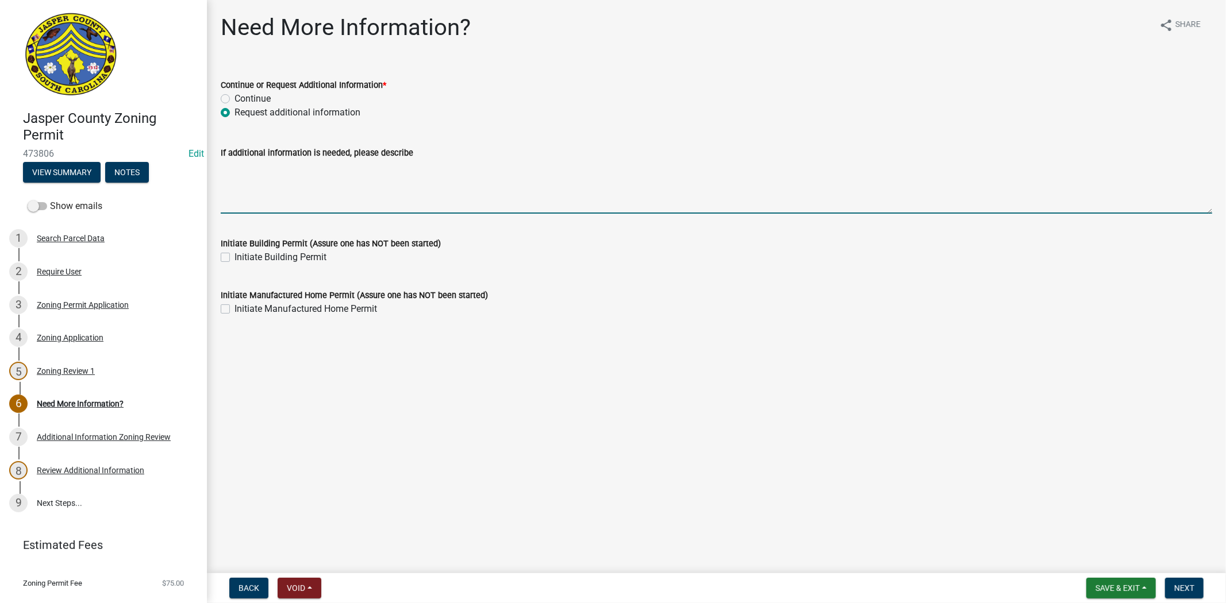
click at [228, 175] on textarea "If additional information is needed, please describe" at bounding box center [716, 187] width 991 height 54
paste textarea "Proposed Location of shed is wetland, please rearrange shed to be at least 40 f…"
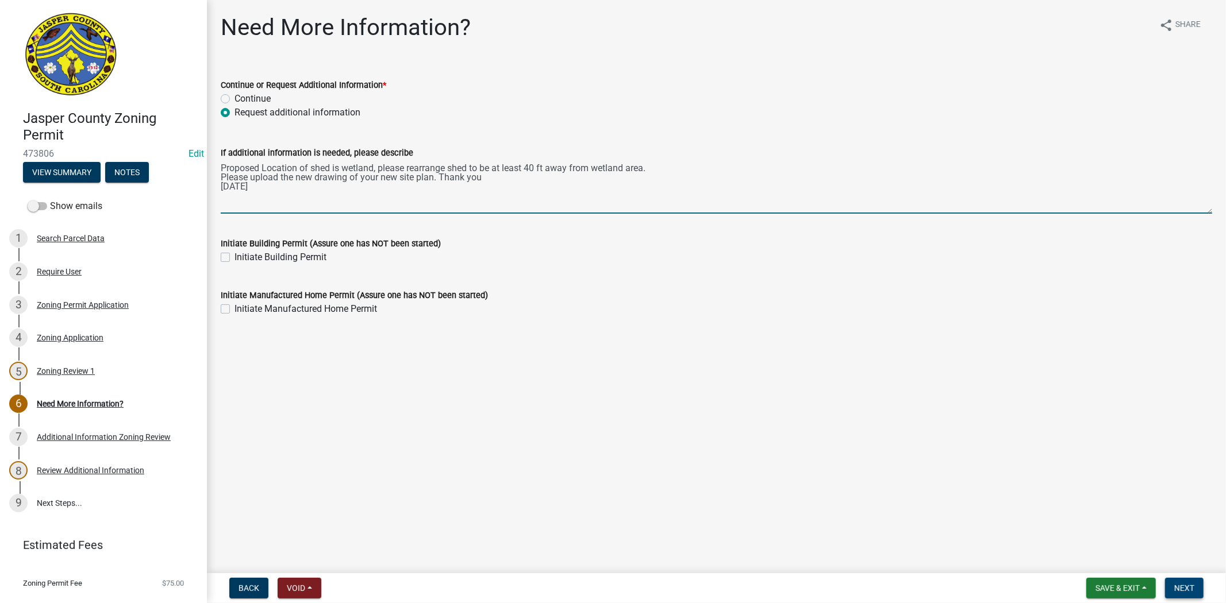
type textarea "Proposed Location of shed is wetland, please rearrange shed to be at least 40 f…"
click at [1177, 586] on span "Next" at bounding box center [1184, 588] width 20 height 9
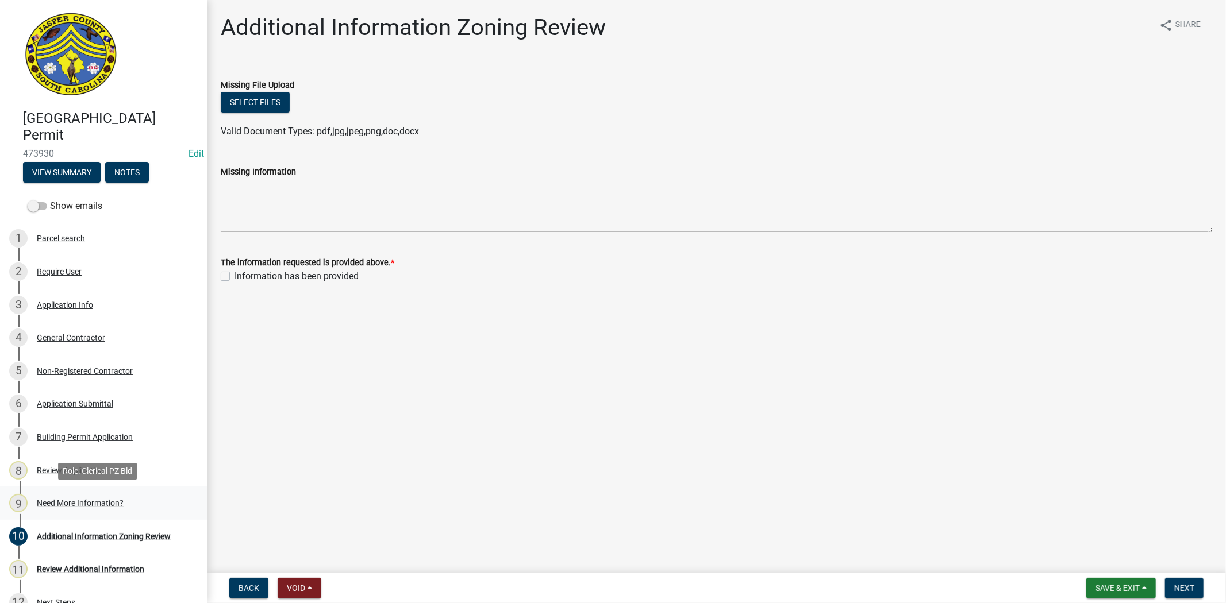
click at [102, 509] on div "9 Need More Information?" at bounding box center [98, 503] width 179 height 18
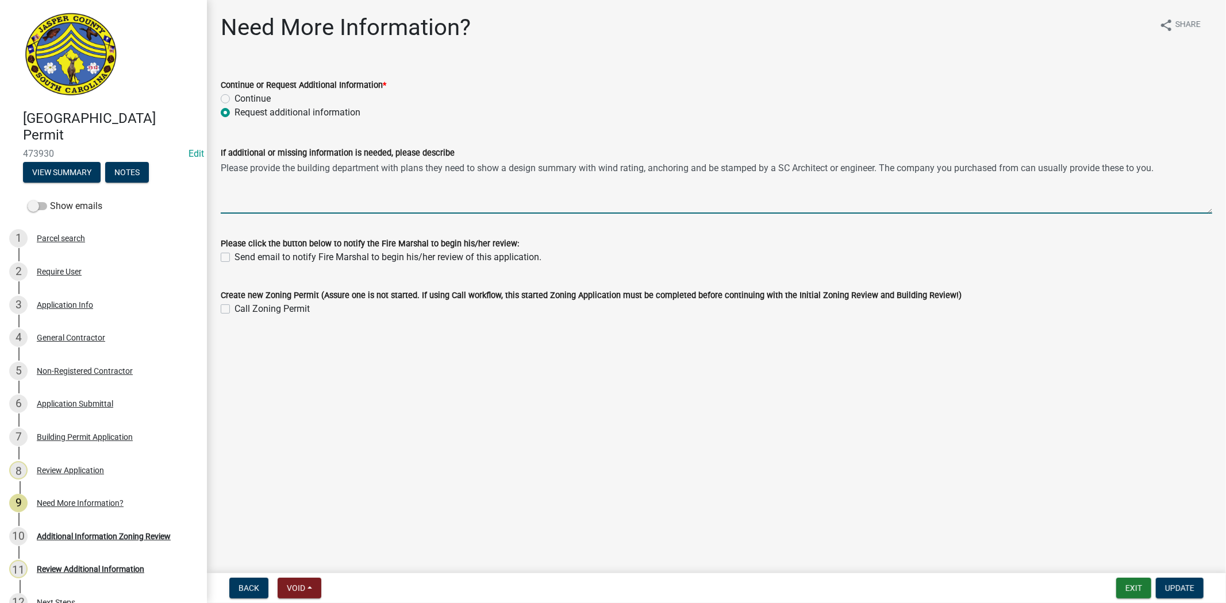
click at [883, 171] on textarea "Please provide the building department with plans they need to show a design su…" at bounding box center [716, 187] width 991 height 54
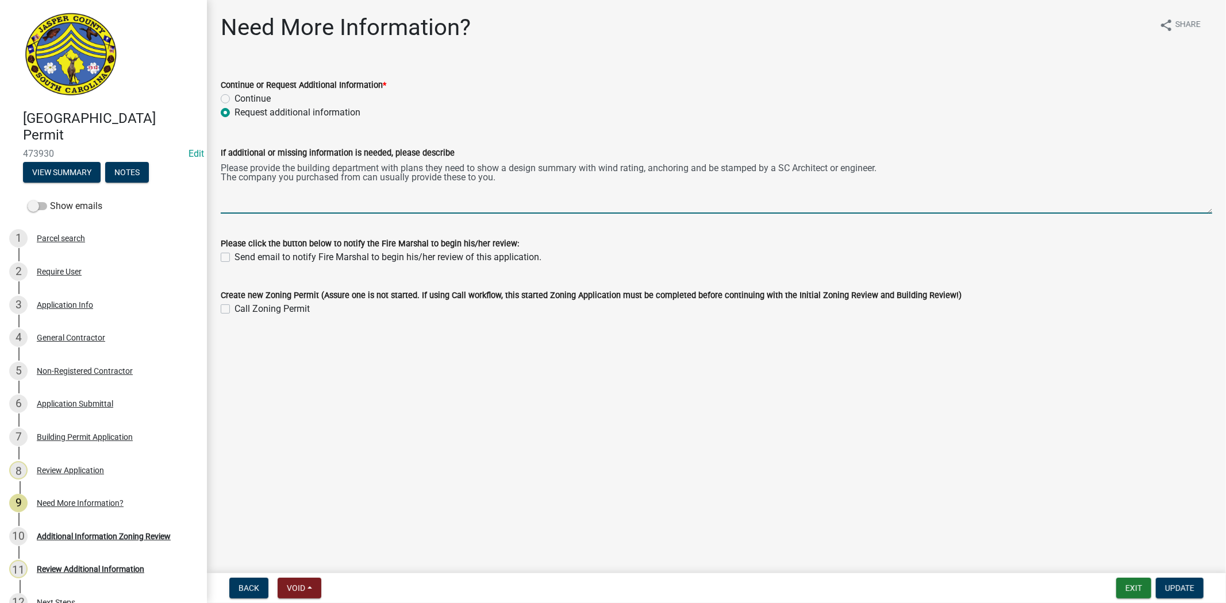
drag, startPoint x: 495, startPoint y: 184, endPoint x: 220, endPoint y: 170, distance: 275.7
click at [220, 170] on div "If additional or missing information is needed, please describe Please provide …" at bounding box center [716, 172] width 1009 height 84
type textarea "Please provide the building department with plans they need to show a design su…"
click at [83, 567] on div "Review Additional Information" at bounding box center [90, 570] width 107 height 8
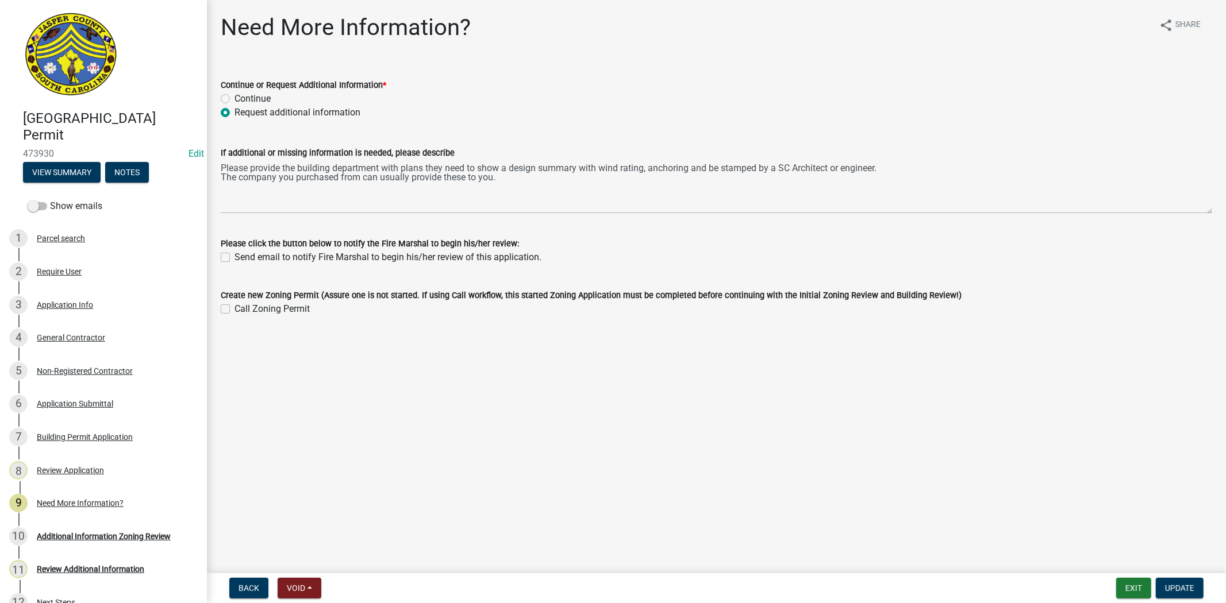
click at [102, 543] on div "10 Additional Information Zoning Review" at bounding box center [98, 537] width 179 height 18
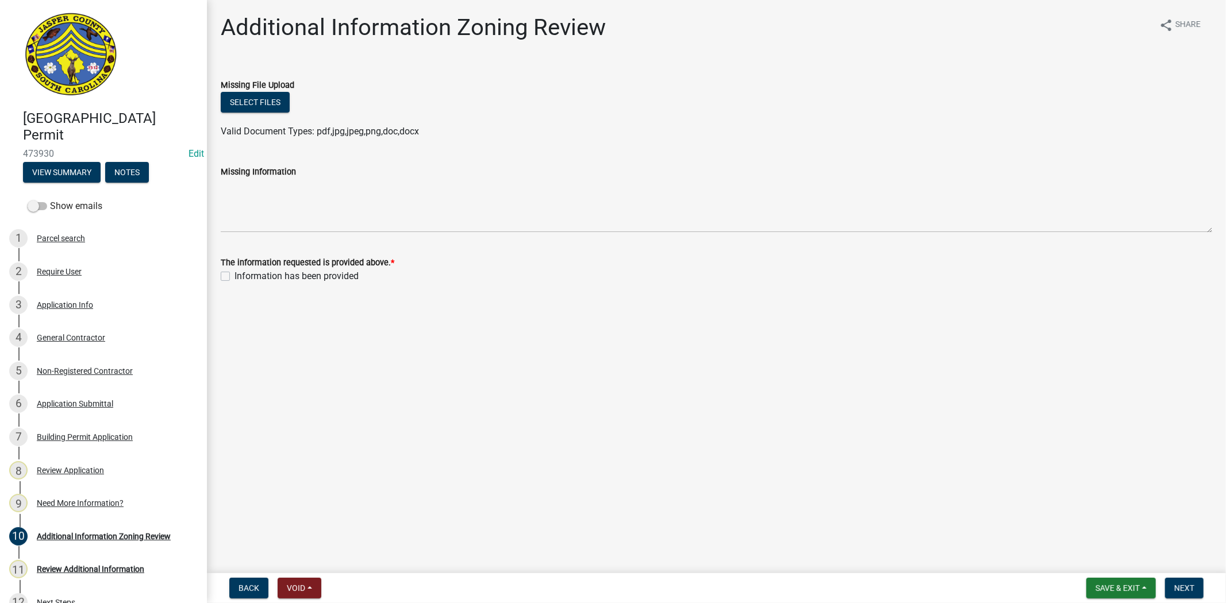
click at [234, 274] on label "Information has been provided" at bounding box center [296, 277] width 124 height 14
click at [234, 274] on input "Information has been provided" at bounding box center [237, 273] width 7 height 7
checkbox input "true"
click at [1196, 583] on button "Next" at bounding box center [1184, 588] width 39 height 21
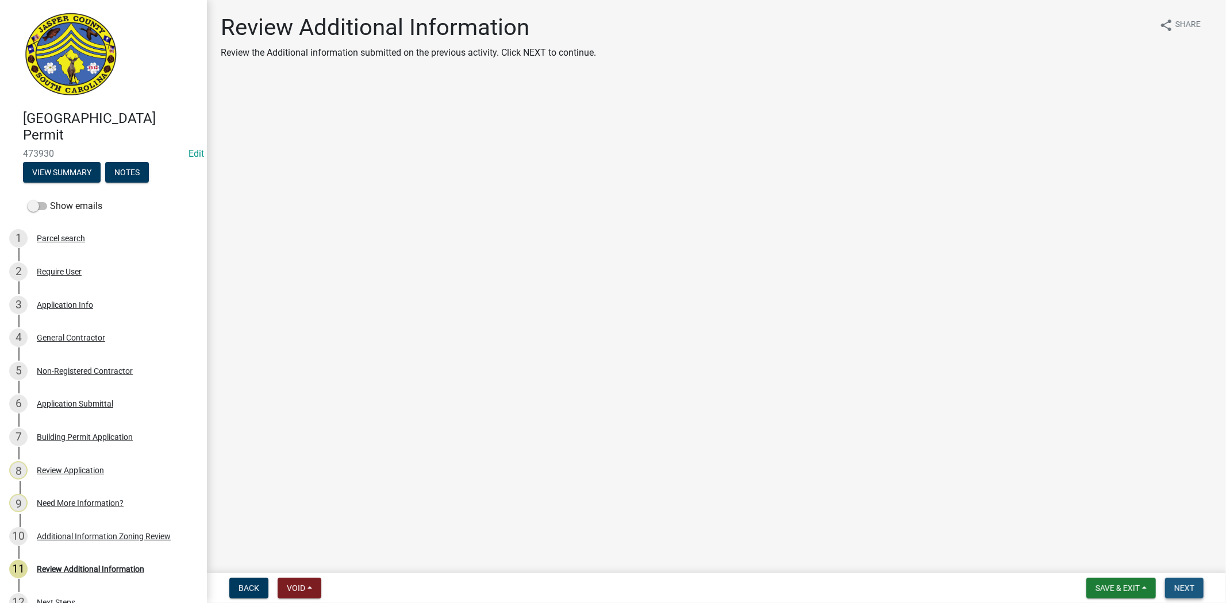
click at [1196, 584] on button "Next" at bounding box center [1184, 588] width 39 height 21
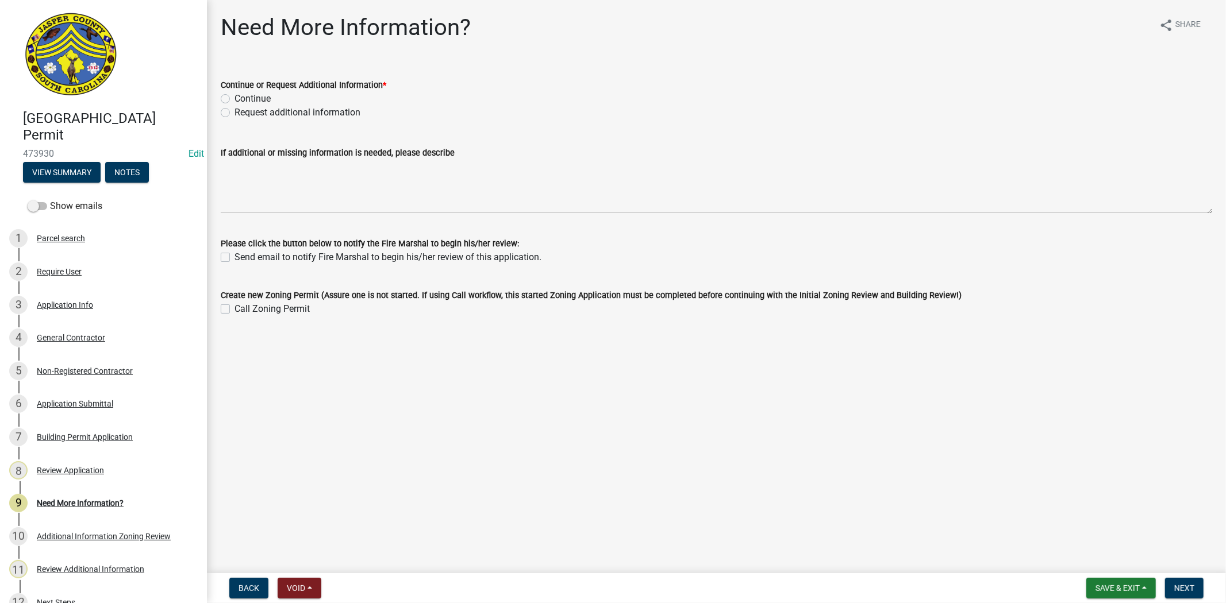
click at [234, 113] on label "Request additional information" at bounding box center [297, 113] width 126 height 14
click at [234, 113] on input "Request additional information" at bounding box center [237, 109] width 7 height 7
radio input "true"
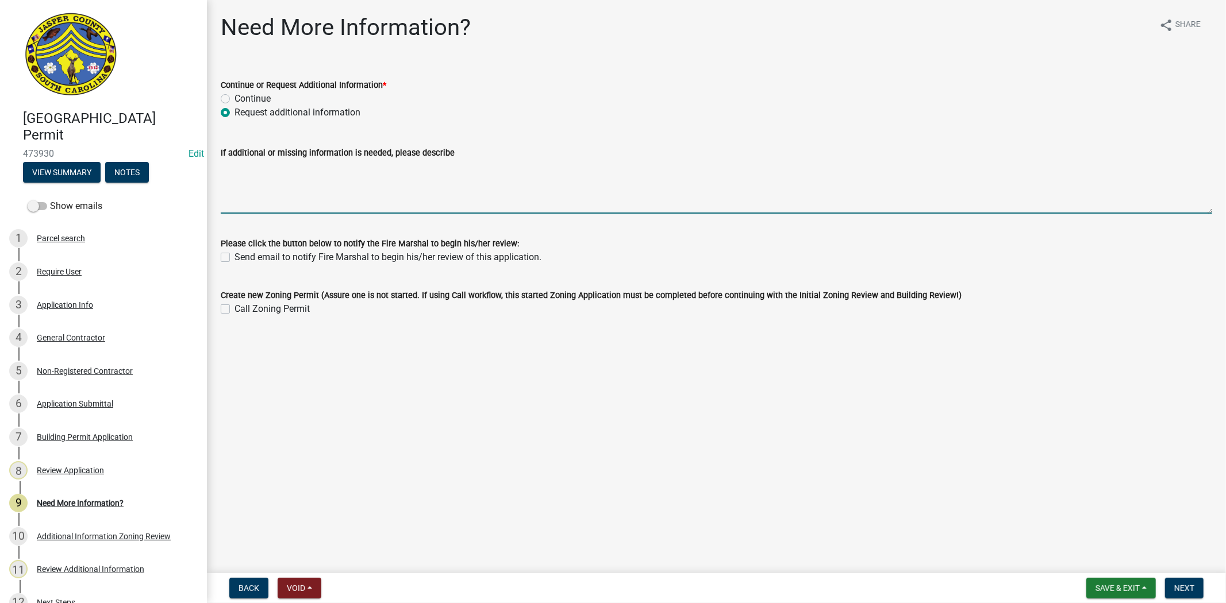
click at [238, 162] on textarea "If additional or missing information is needed, please describe" at bounding box center [716, 187] width 991 height 54
paste textarea "Please provide the building department with plans they need to show a design su…"
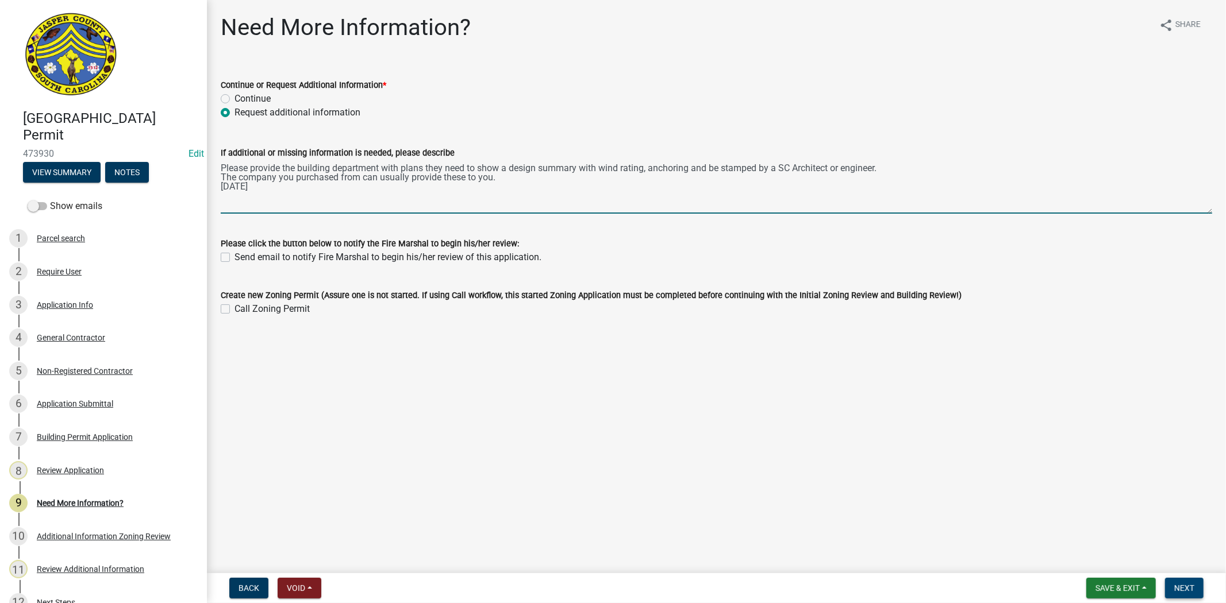
type textarea "Please provide the building department with plans they need to show a design su…"
click at [1180, 587] on span "Next" at bounding box center [1184, 588] width 20 height 9
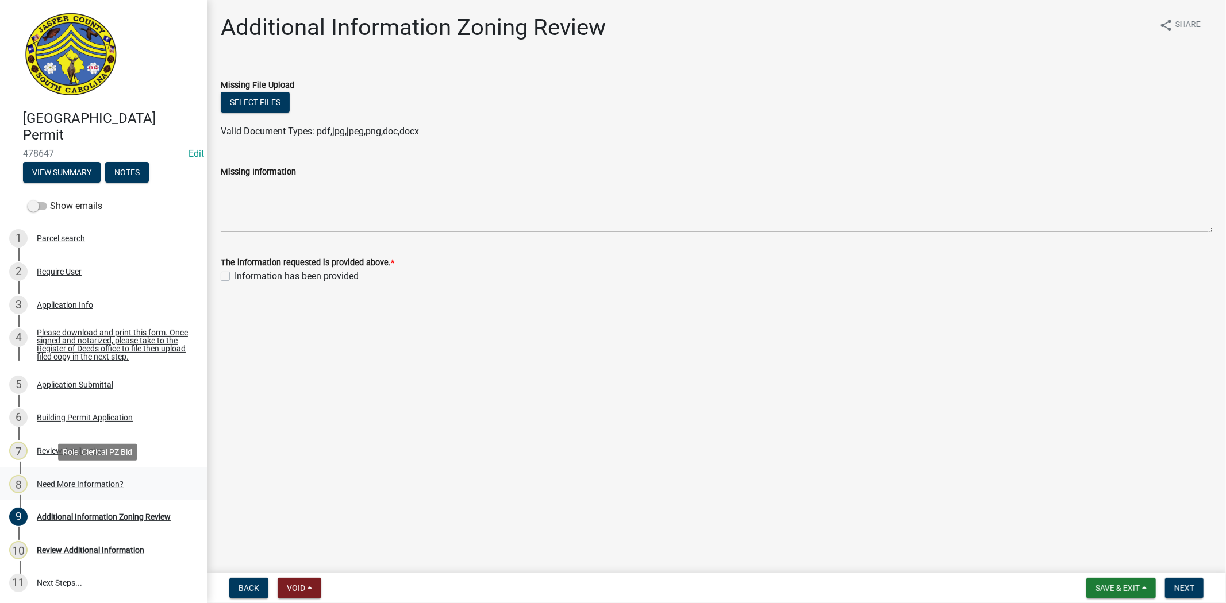
click at [63, 484] on div "Need More Information?" at bounding box center [80, 484] width 87 height 8
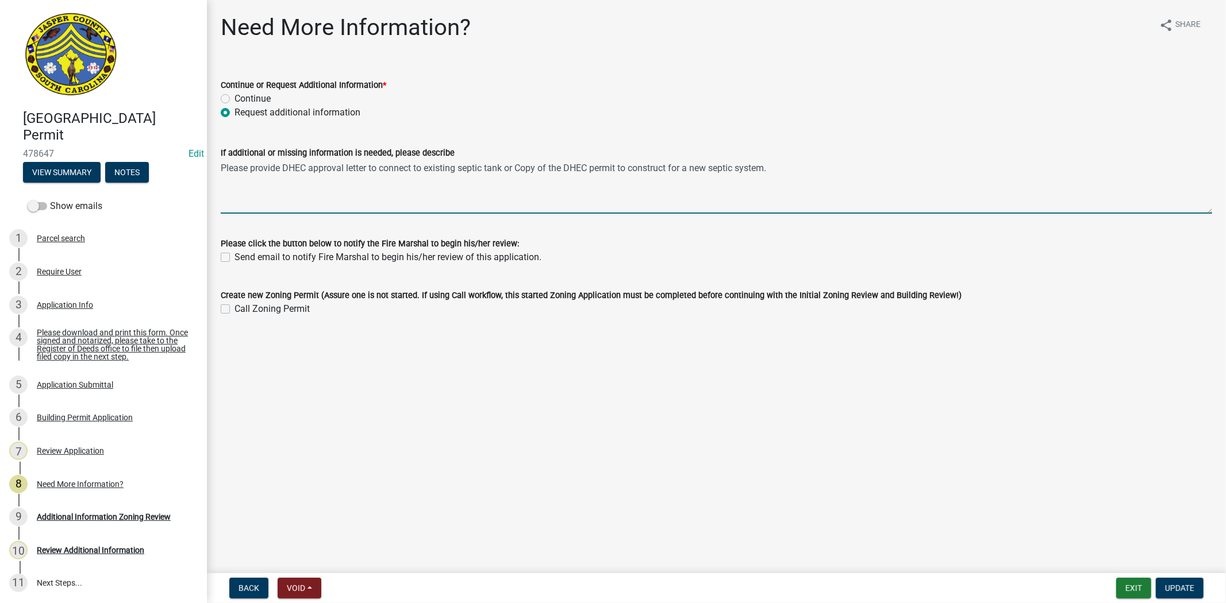
drag, startPoint x: 783, startPoint y: 167, endPoint x: 201, endPoint y: 167, distance: 582.2
click at [201, 167] on div "[GEOGRAPHIC_DATA] Permit 478647 Edit View Summary Notes Show emails 1 Parcel se…" at bounding box center [613, 301] width 1226 height 603
click at [79, 306] on div "Application Info" at bounding box center [65, 305] width 56 height 8
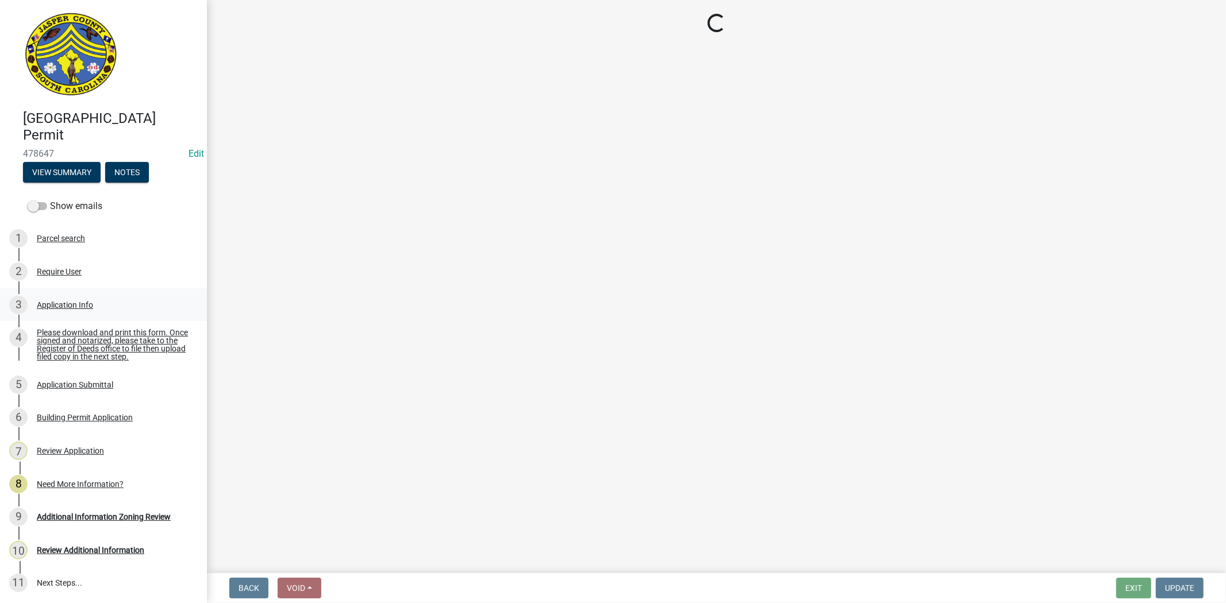
select select "f53fa719-3ff7-48d2-9eb7-3bbc18bb9995"
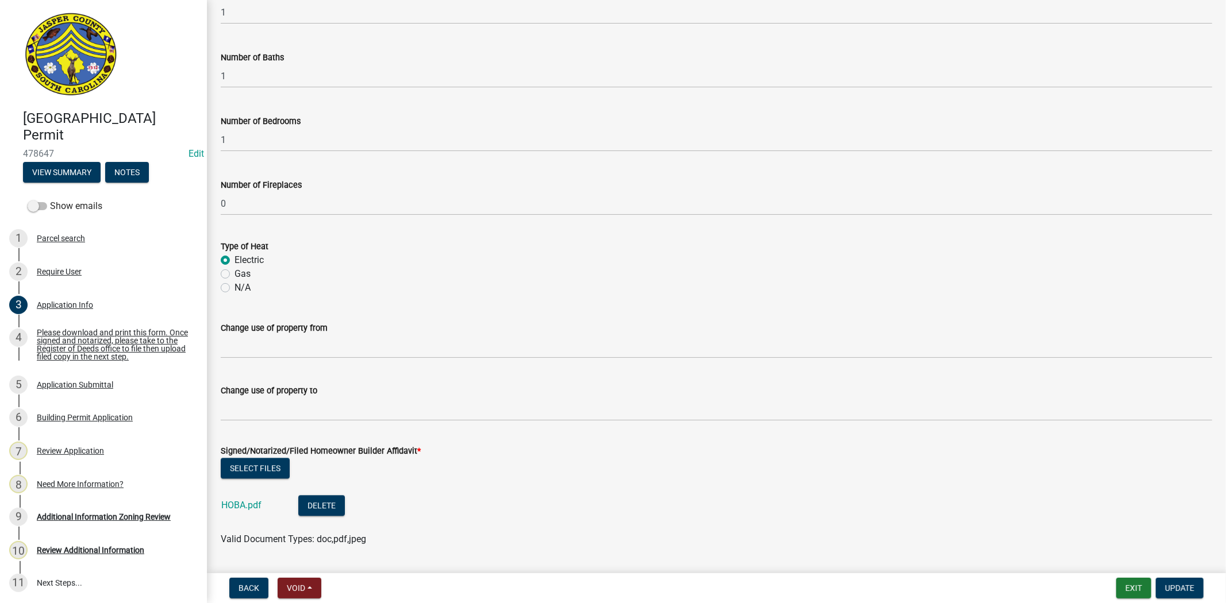
scroll to position [2043, 0]
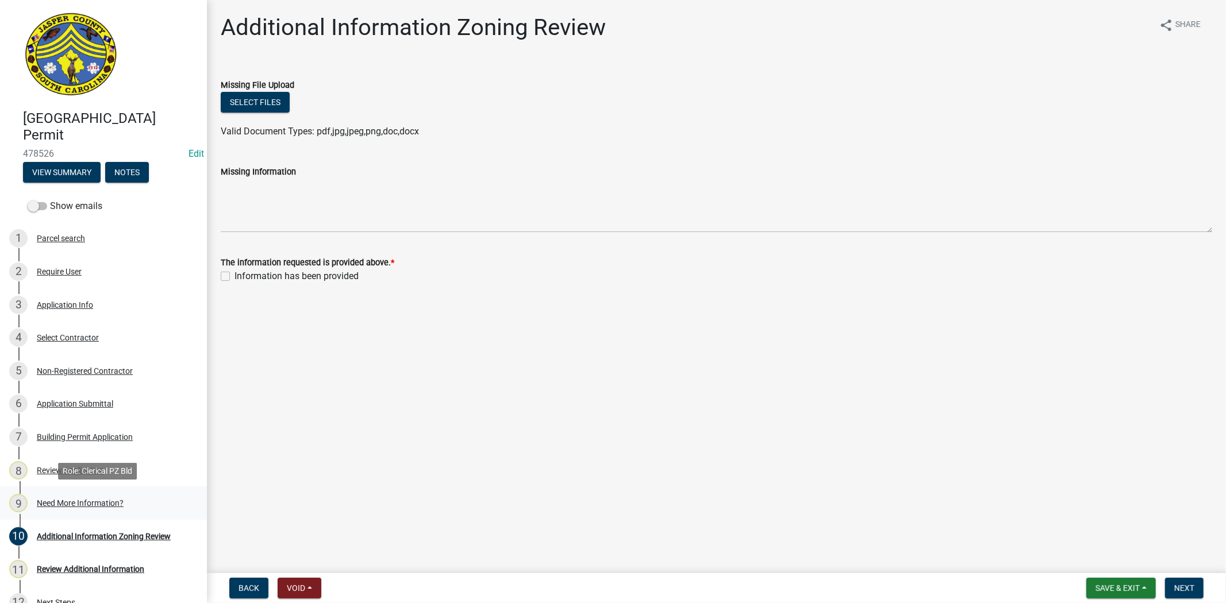
click at [90, 506] on div "Need More Information?" at bounding box center [80, 503] width 87 height 8
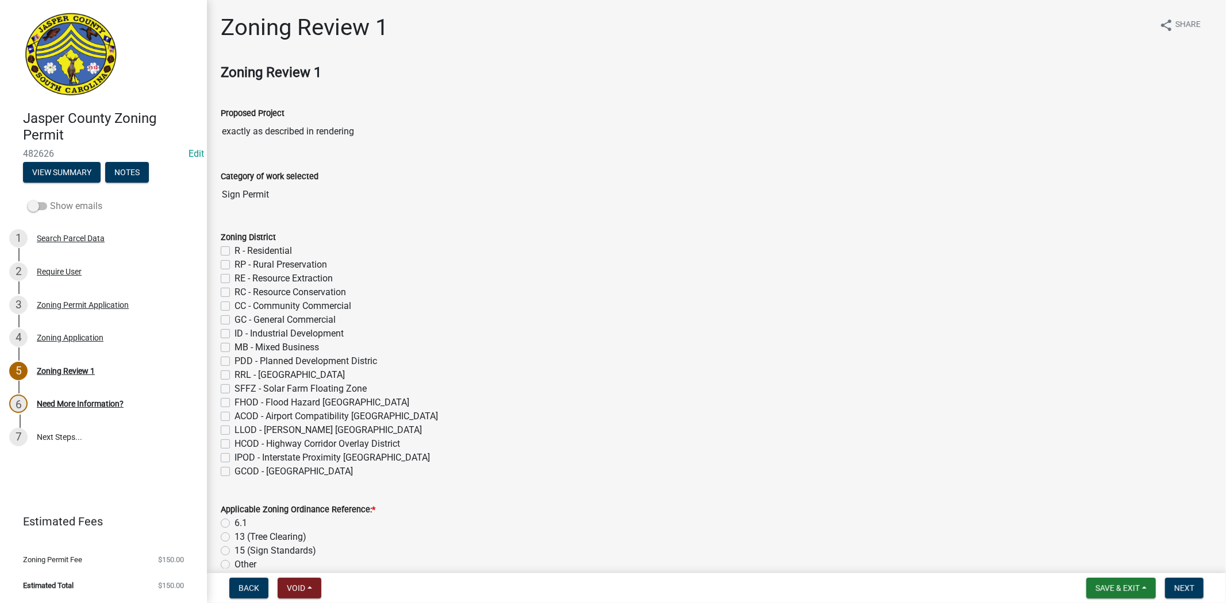
click at [44, 207] on span at bounding box center [38, 206] width 20 height 8
click at [50, 199] on input "Show emails" at bounding box center [50, 199] width 0 height 0
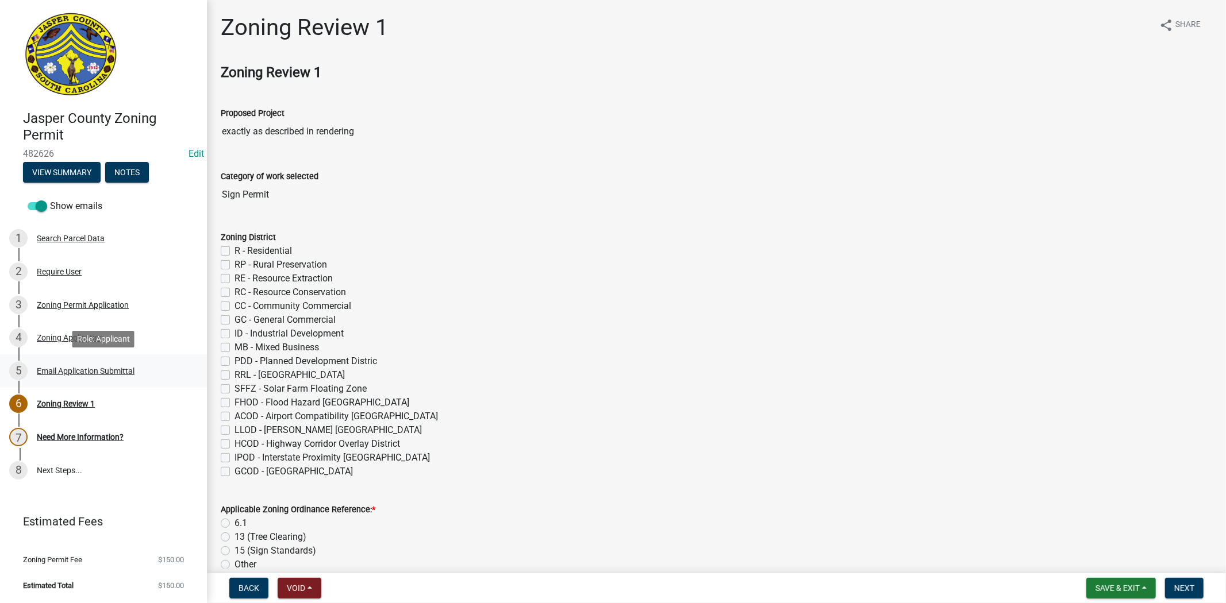
click at [74, 369] on div "Email Application Submittal" at bounding box center [86, 371] width 98 height 8
